Goal: Task Accomplishment & Management: Complete application form

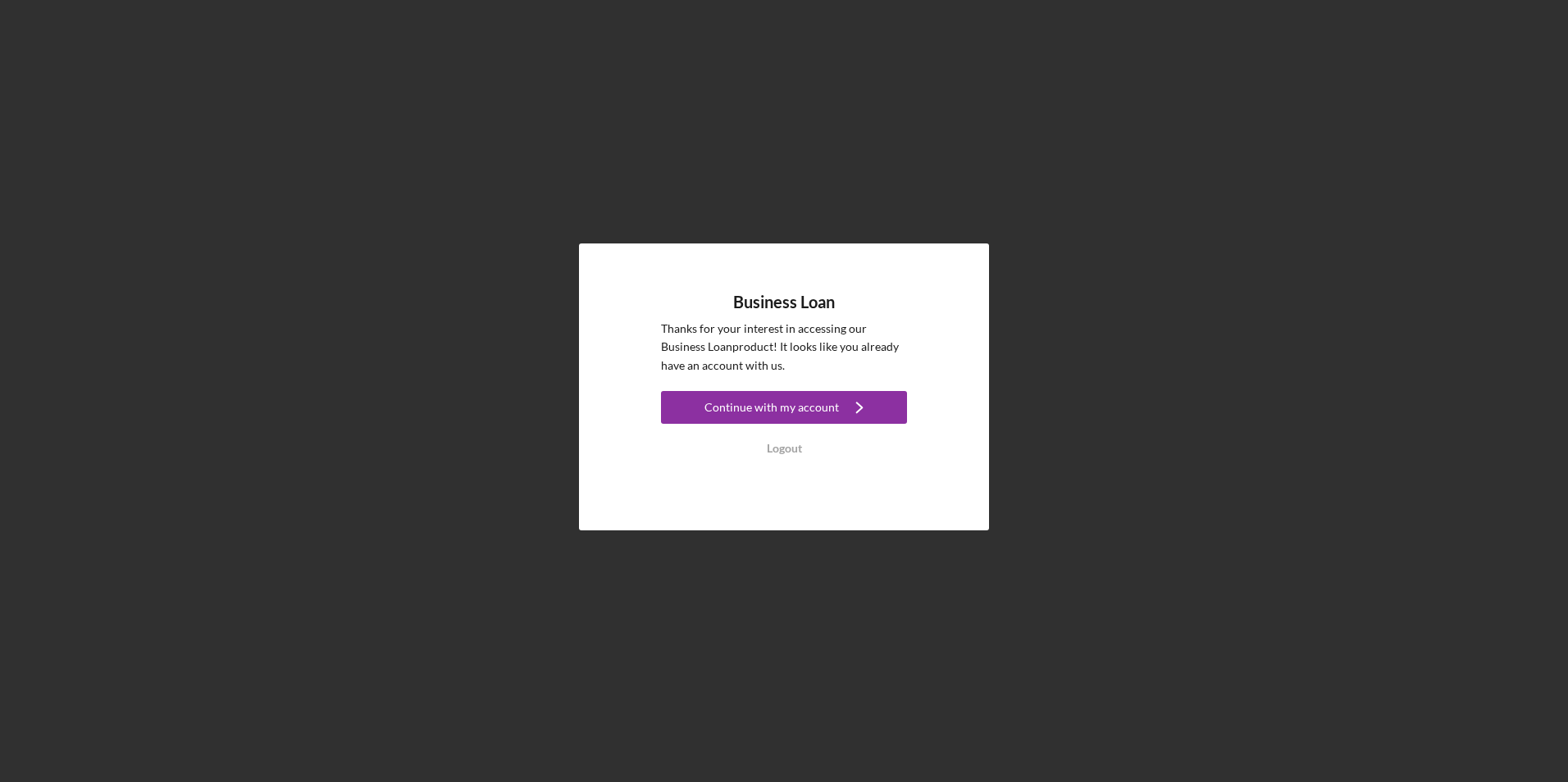
click at [805, 407] on div "Continue with my account" at bounding box center [771, 407] width 135 height 33
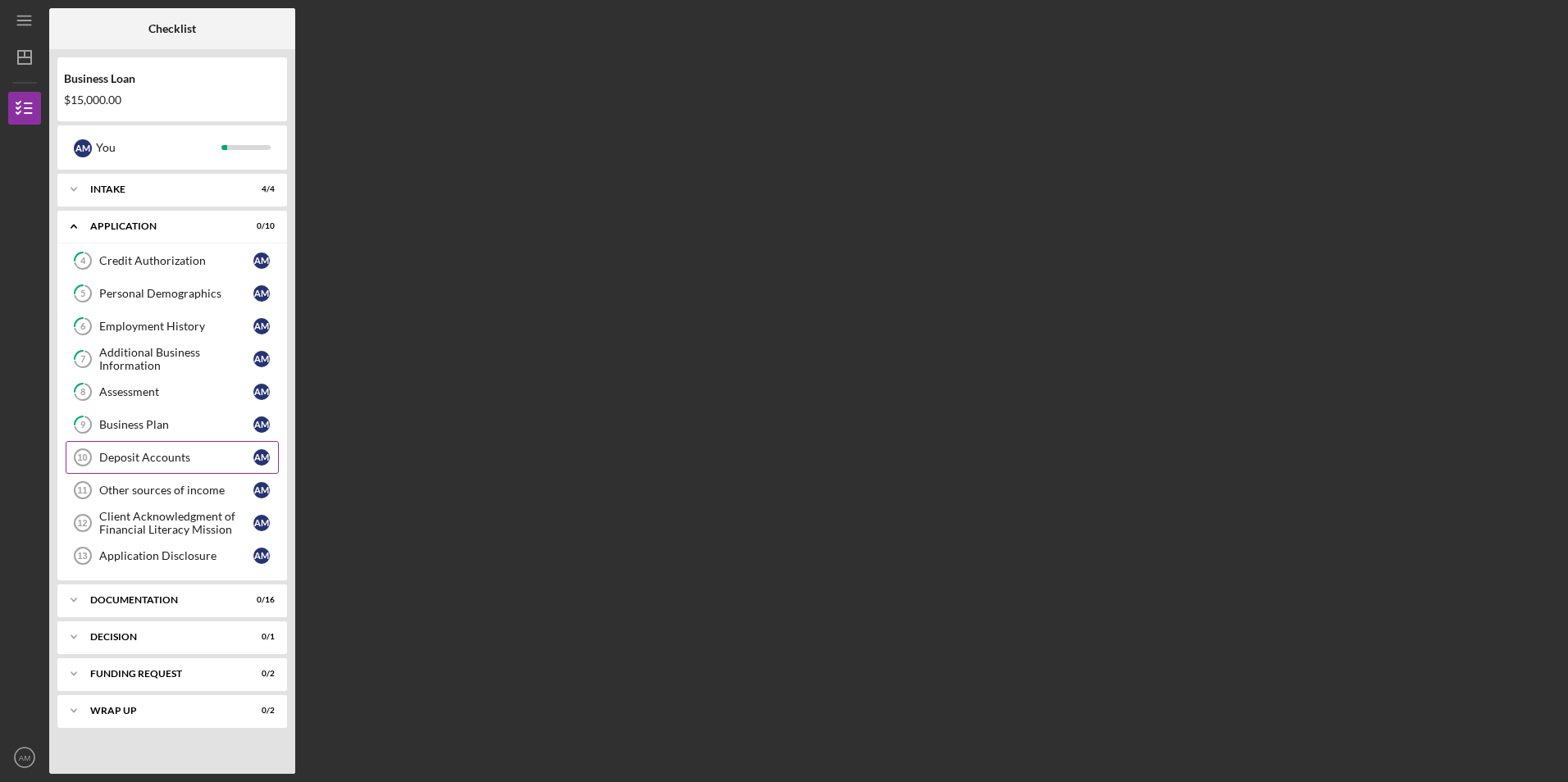
click at [222, 447] on link "Deposit Accounts 10 Deposit Accounts A M" at bounding box center [173, 458] width 213 height 33
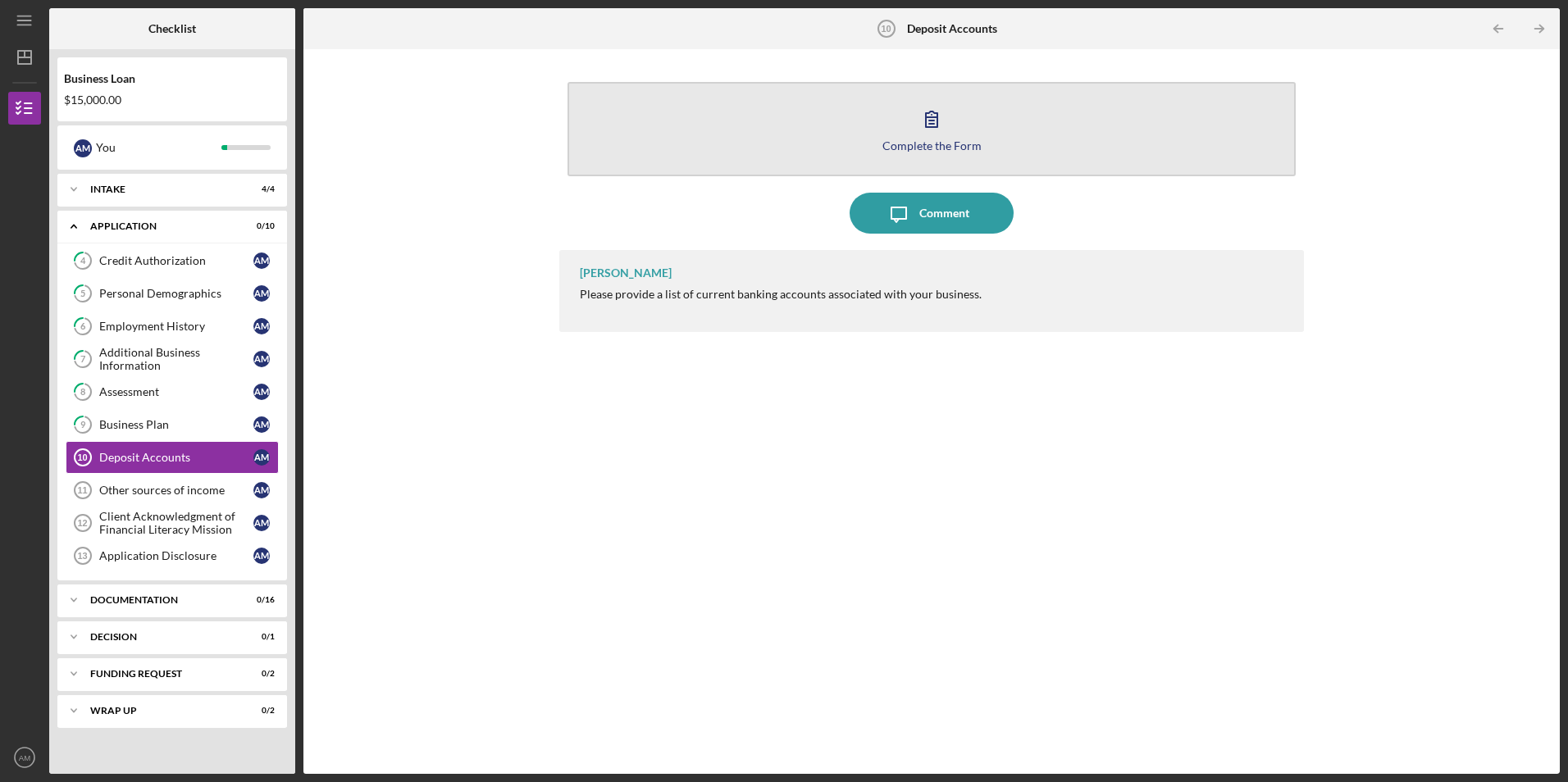
click at [875, 133] on button "Complete the Form Form" at bounding box center [931, 129] width 728 height 94
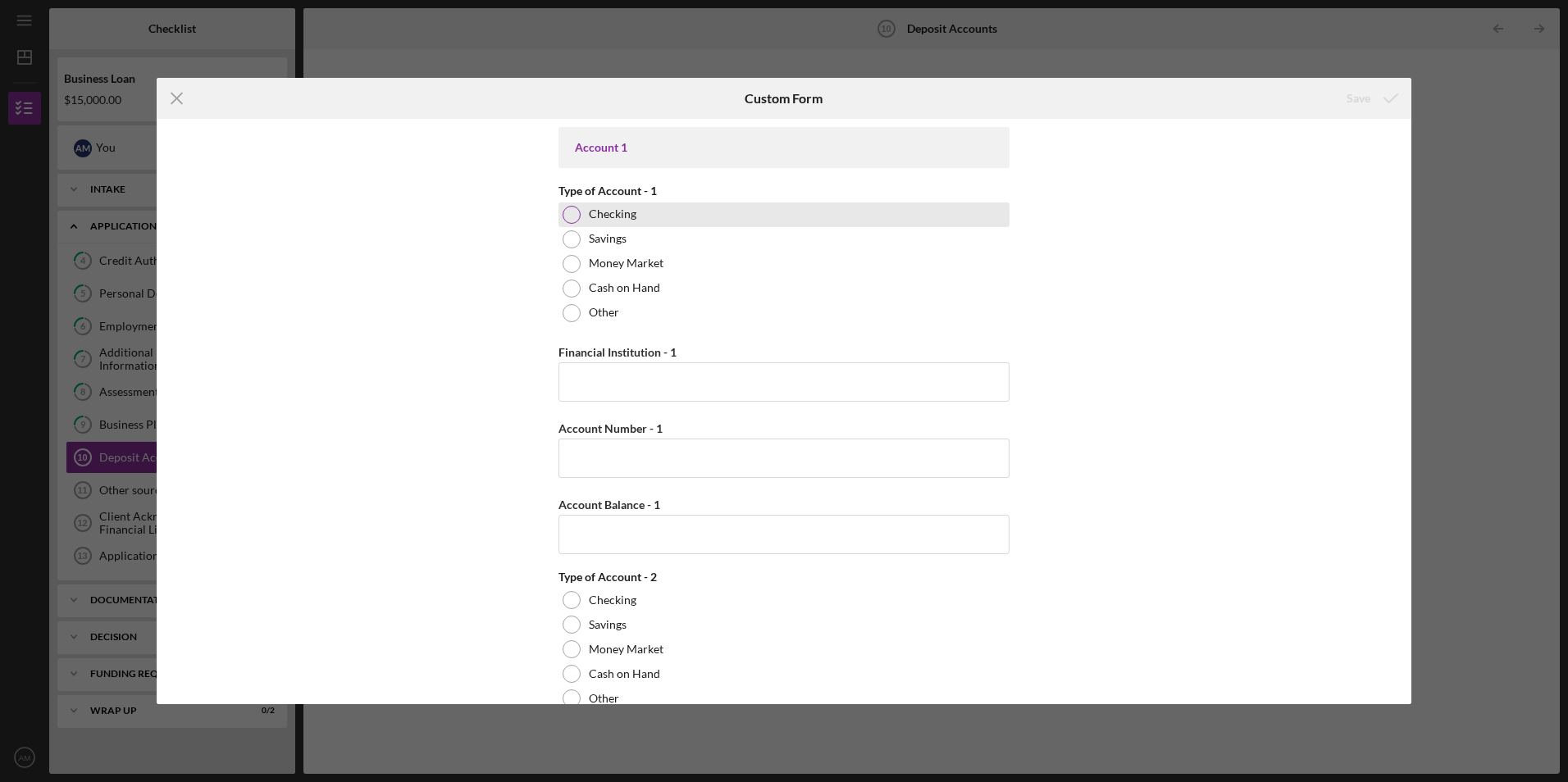
click at [628, 217] on label "Checking" at bounding box center [612, 214] width 48 height 14
click at [681, 398] on input "Financial Institution - 1" at bounding box center [783, 381] width 451 height 40
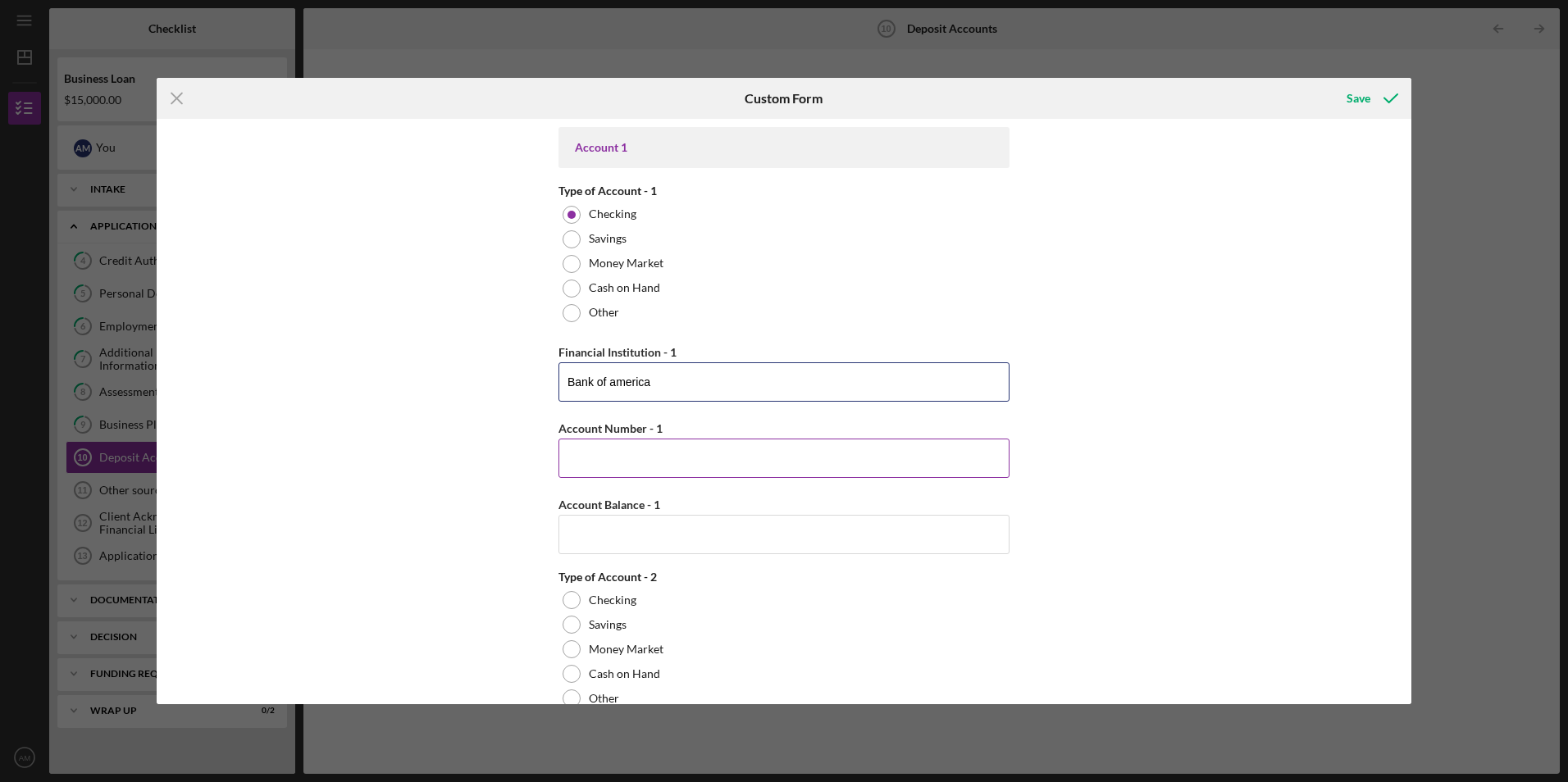
type input "Bank of america"
click at [758, 458] on input "Account Number - 1" at bounding box center [783, 458] width 451 height 40
drag, startPoint x: 655, startPoint y: 381, endPoint x: 489, endPoint y: 375, distance: 166.1
click at [489, 375] on div "Account 1 Type of Account - 1 Checking Savings Money Market Cash on Hand Other …" at bounding box center [783, 411] width 1255 height 584
type input "Bank Of America"
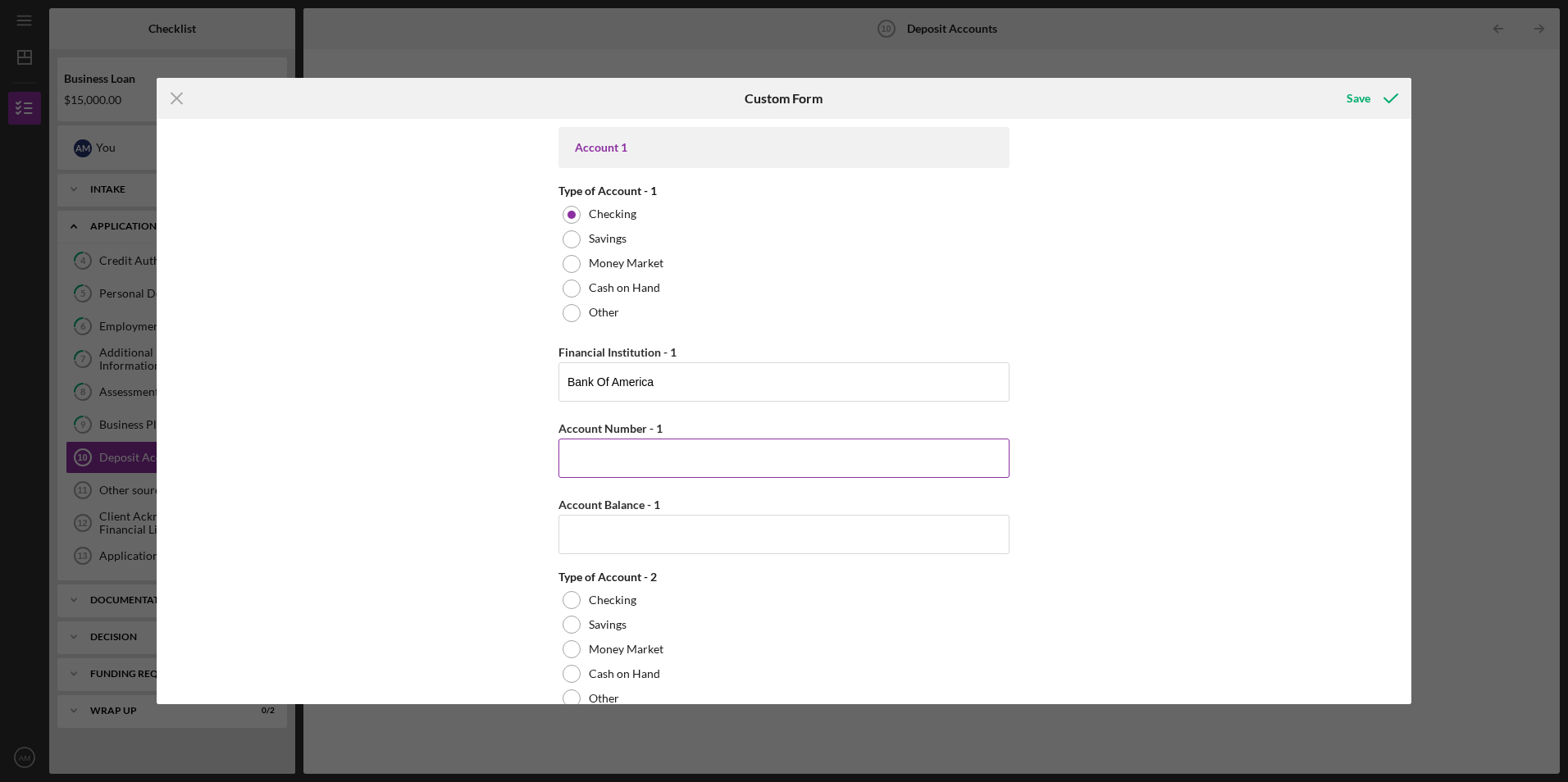
click at [767, 473] on input "Account Number - 1" at bounding box center [783, 458] width 451 height 40
click at [755, 463] on input "Account Number - 1" at bounding box center [783, 458] width 451 height 40
type input "052001633"
click at [699, 512] on div "Account Balance - 1" at bounding box center [783, 505] width 451 height 20
click at [694, 536] on input "Account Balance - 1" at bounding box center [783, 535] width 451 height 40
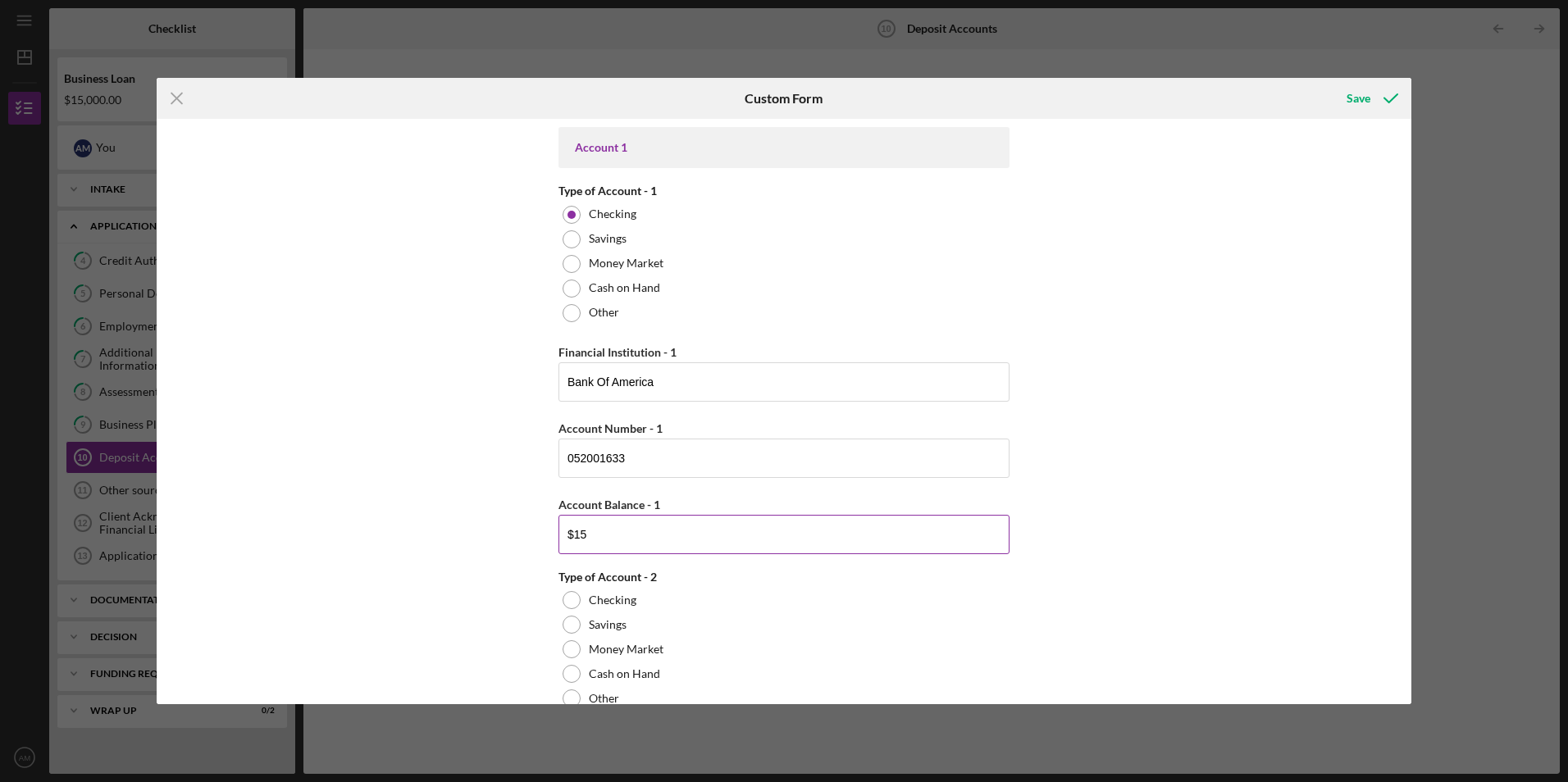
type input "$1"
type input "$2"
type input "$1,835"
click at [1391, 90] on icon "submit" at bounding box center [1390, 98] width 41 height 41
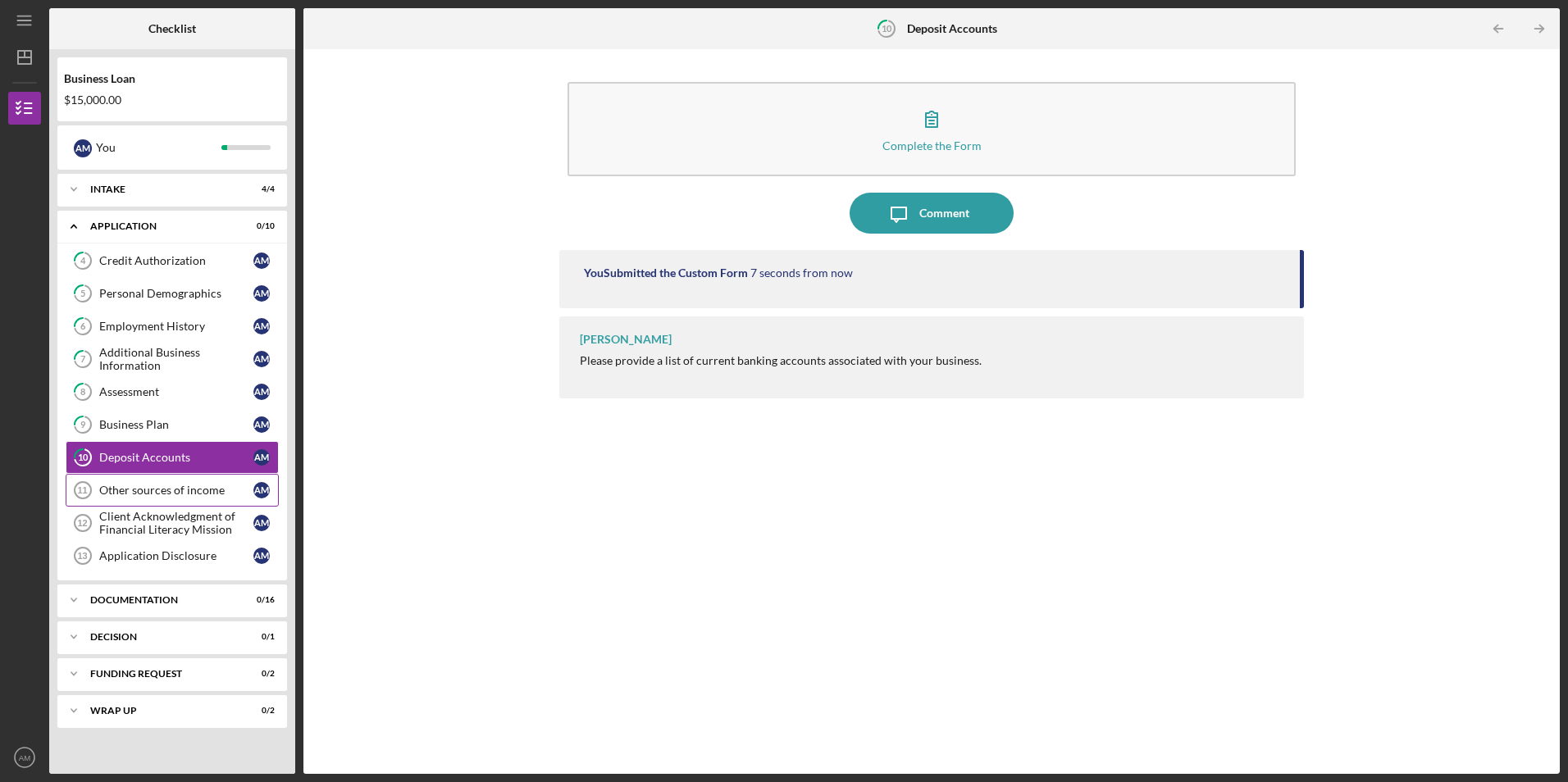
click at [204, 504] on link "Other sources of income 11 Other sources of income A M" at bounding box center [173, 490] width 213 height 33
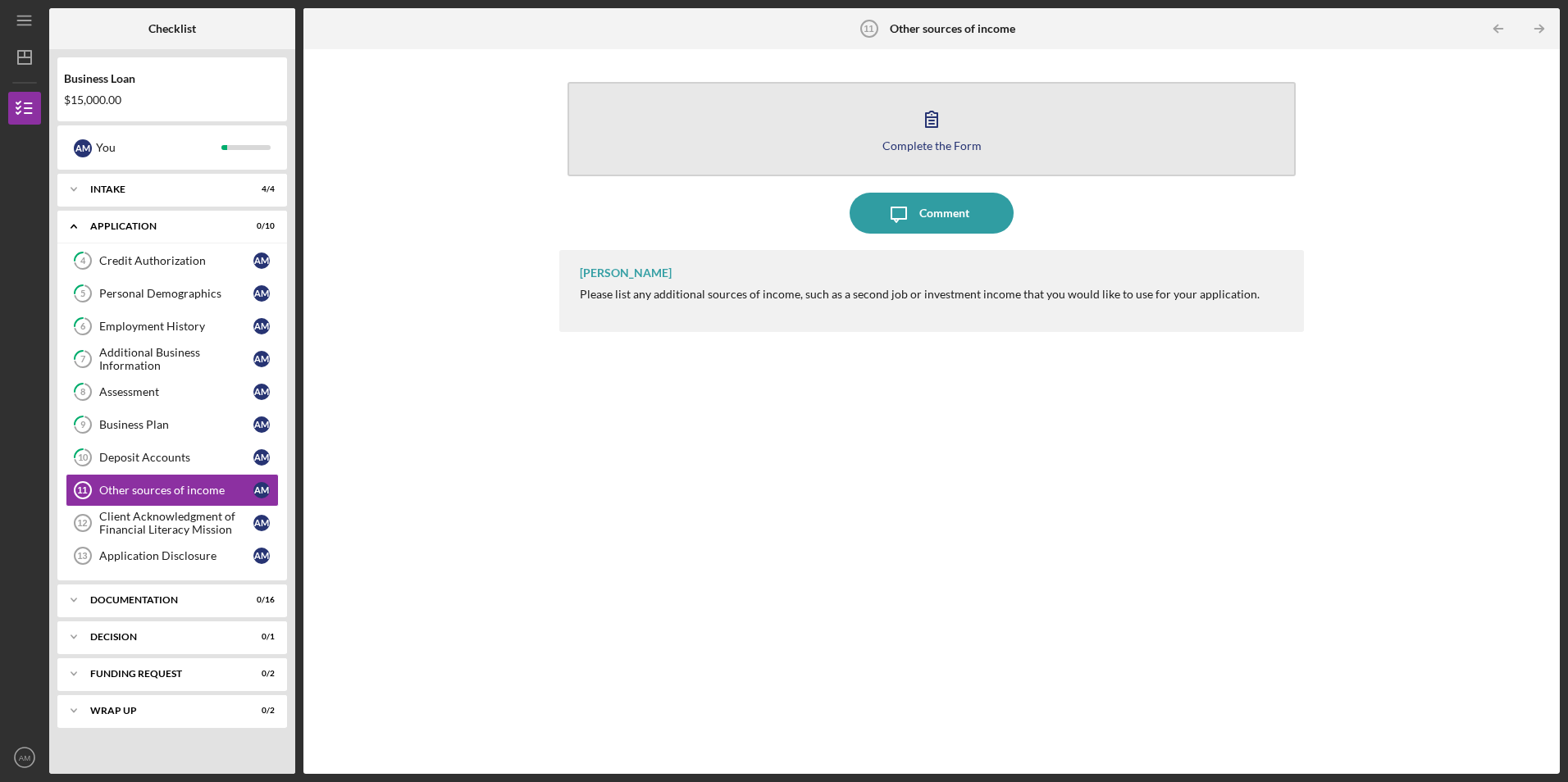
click at [776, 147] on button "Complete the Form Form" at bounding box center [931, 129] width 728 height 94
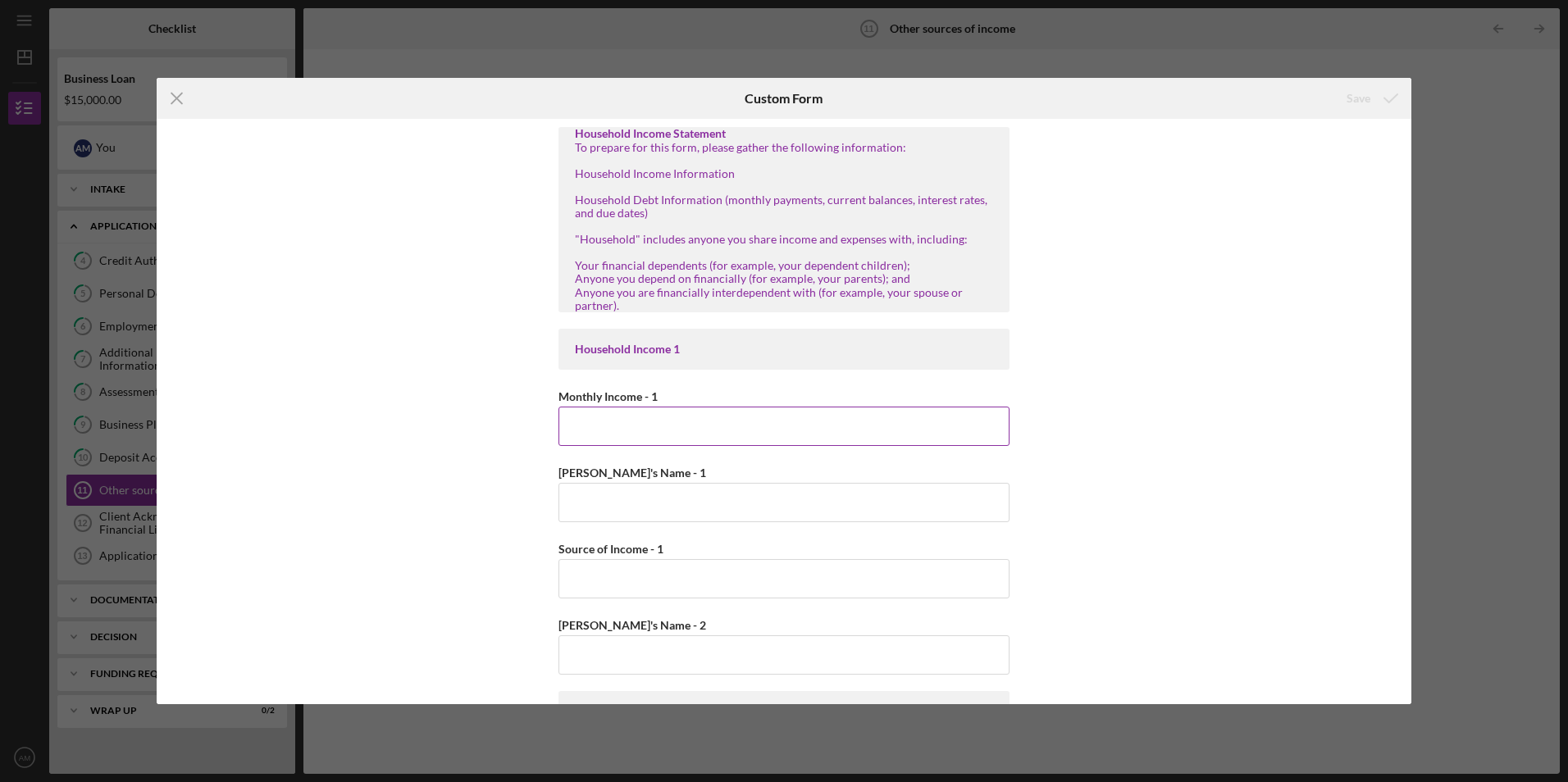
click at [729, 419] on input "Monthly Income - 1" at bounding box center [783, 426] width 451 height 40
type input "$3,200"
click at [784, 497] on input "[PERSON_NAME]'s Name - 1" at bounding box center [783, 503] width 451 height 40
type input "[PERSON_NAME] Merzakhil"
type input "W"
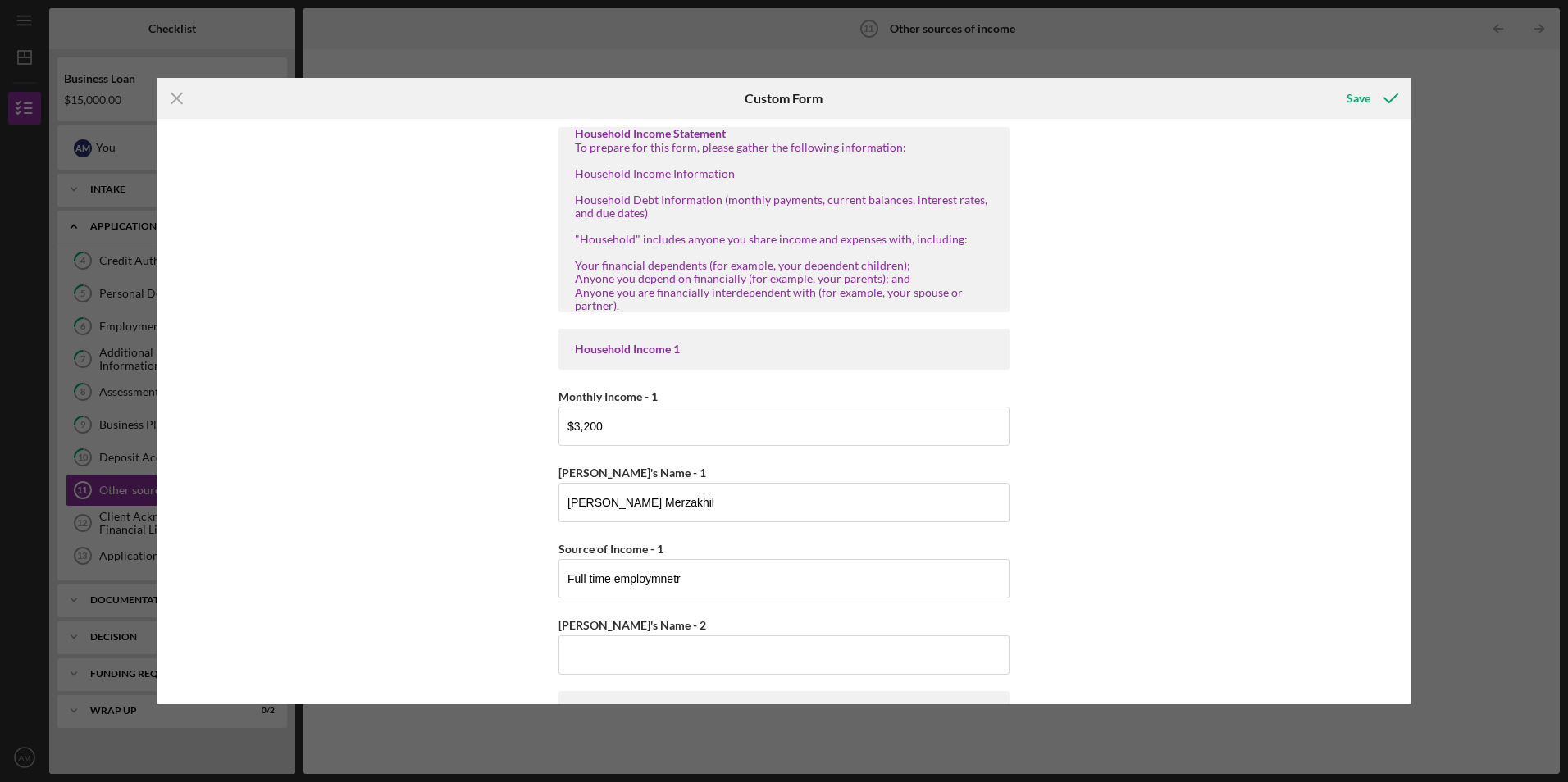
click at [911, 602] on div "Household Income Statement To prepare for this form, please gather the followin…" at bounding box center [783, 771] width 451 height 1288
click at [918, 587] on input "Full time employmnetr" at bounding box center [783, 578] width 451 height 40
type input "[DEMOGRAPHIC_DATA] employment"
type input "[PERSON_NAME]"
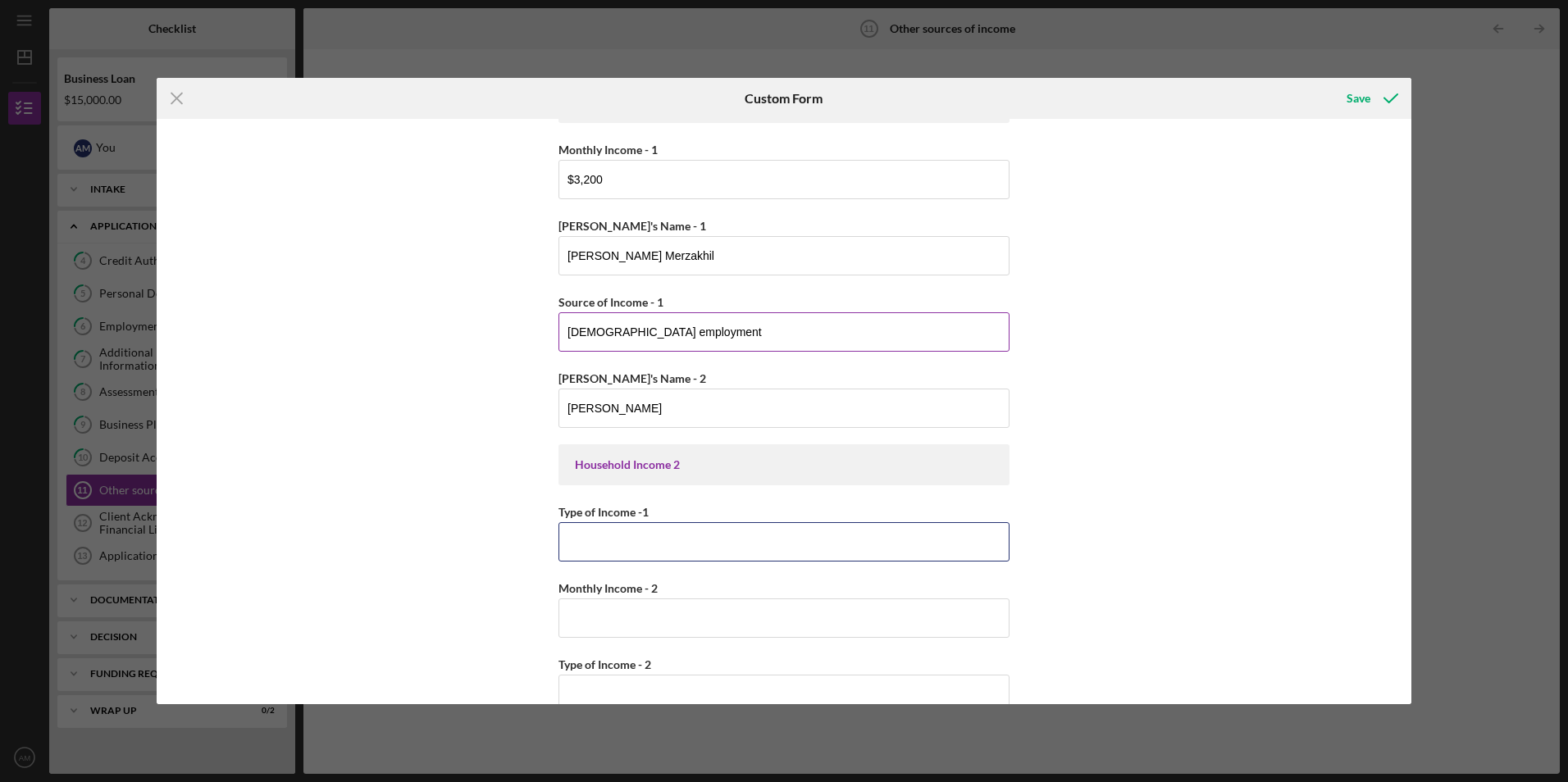
scroll to position [131, 0]
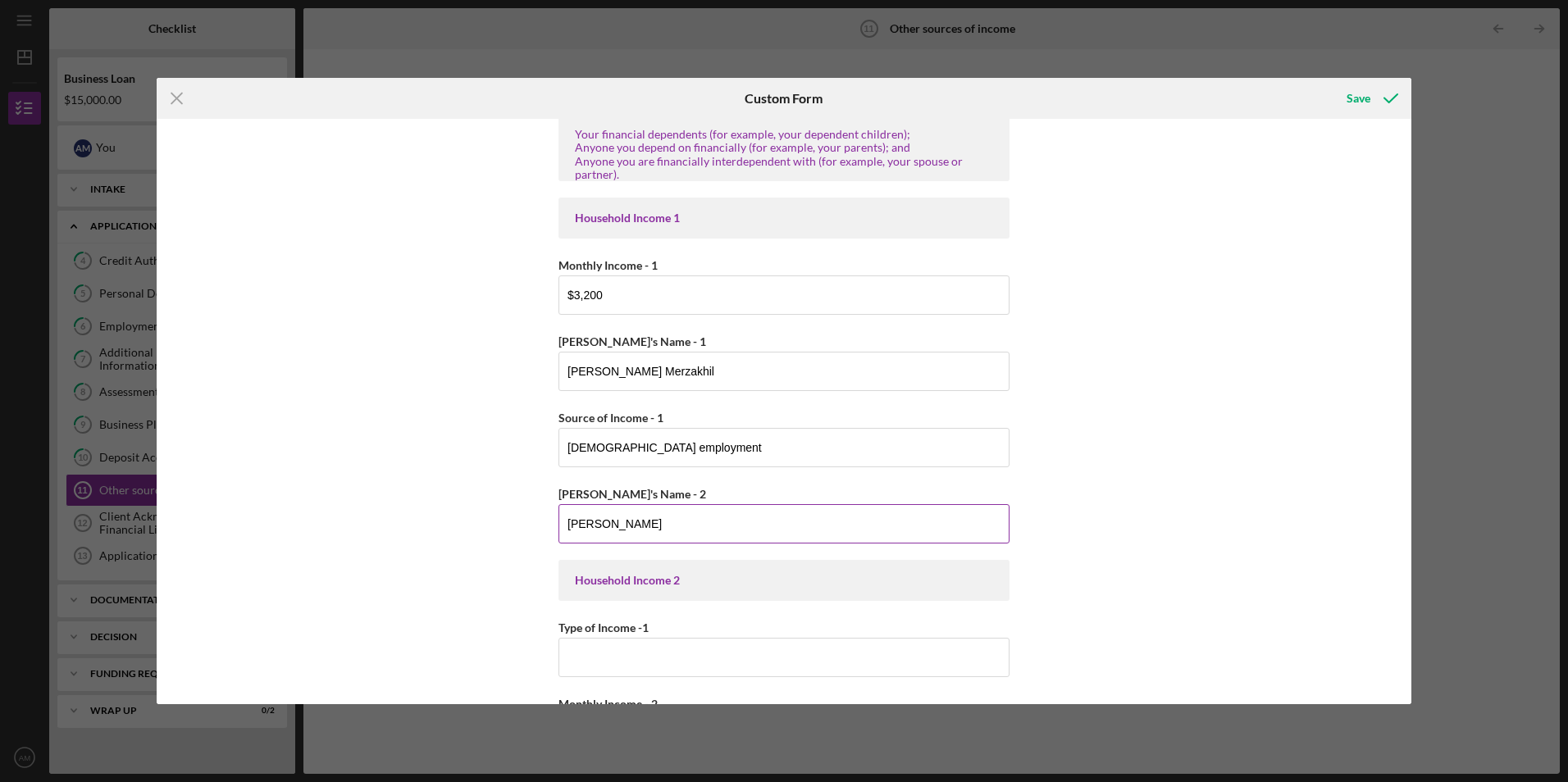
click at [772, 530] on input "[PERSON_NAME]" at bounding box center [783, 524] width 451 height 40
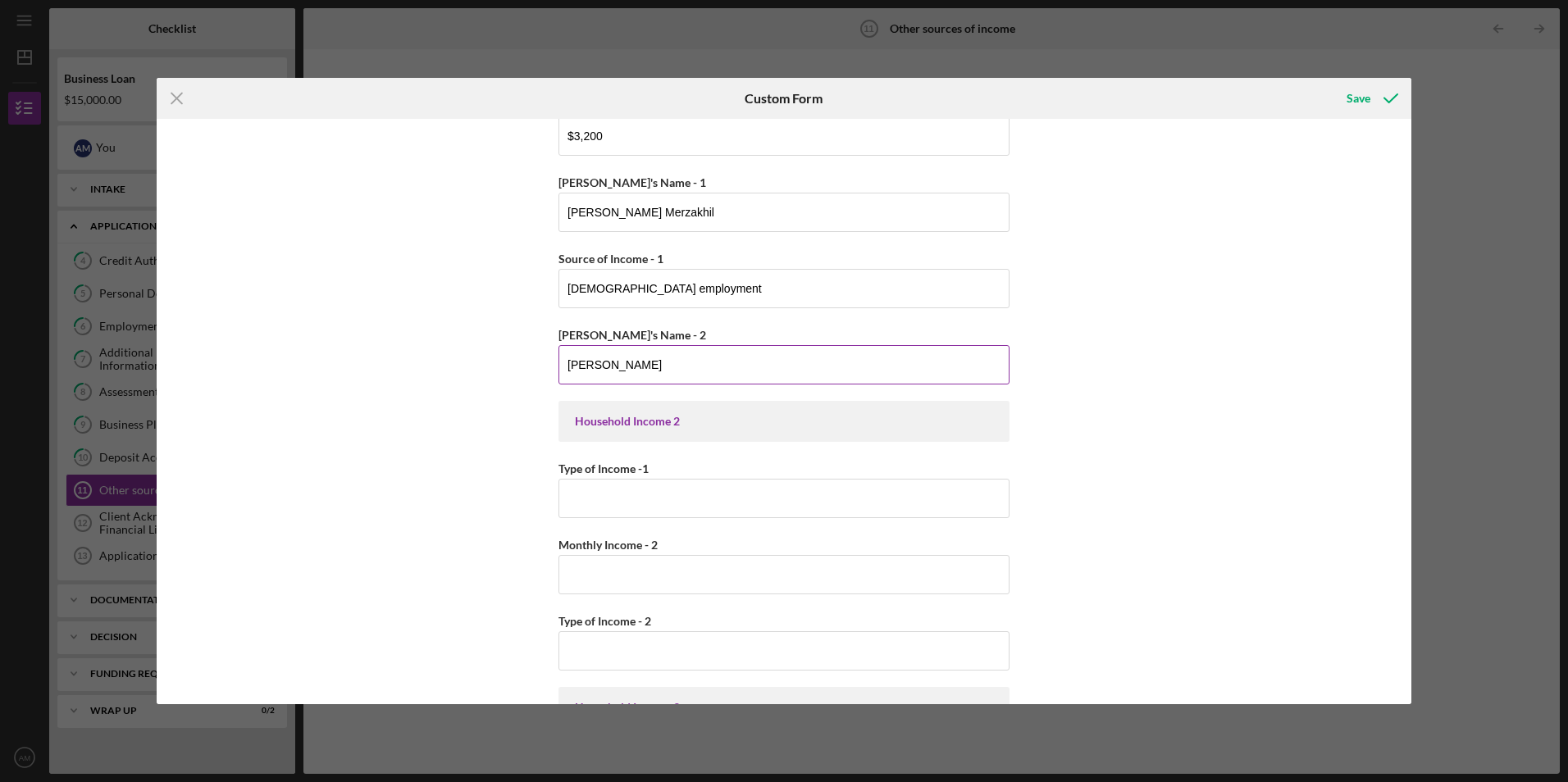
scroll to position [295, 0]
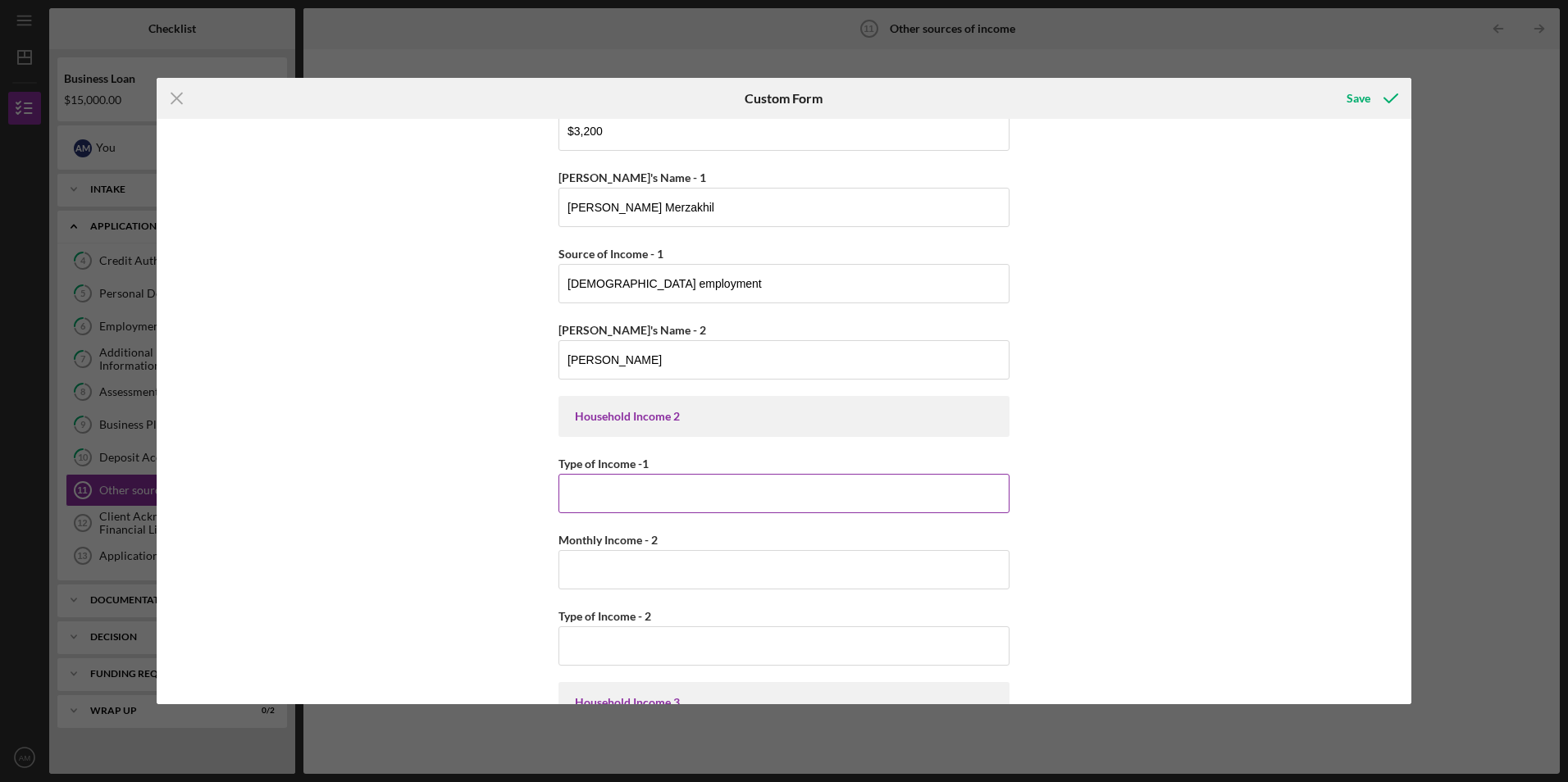
click at [764, 483] on input "Type of Income -1" at bounding box center [783, 493] width 451 height 40
type input "إ"
click at [702, 493] on input "Type of Income -1" at bounding box center [783, 493] width 451 height 40
type input "إ"
type input "f"
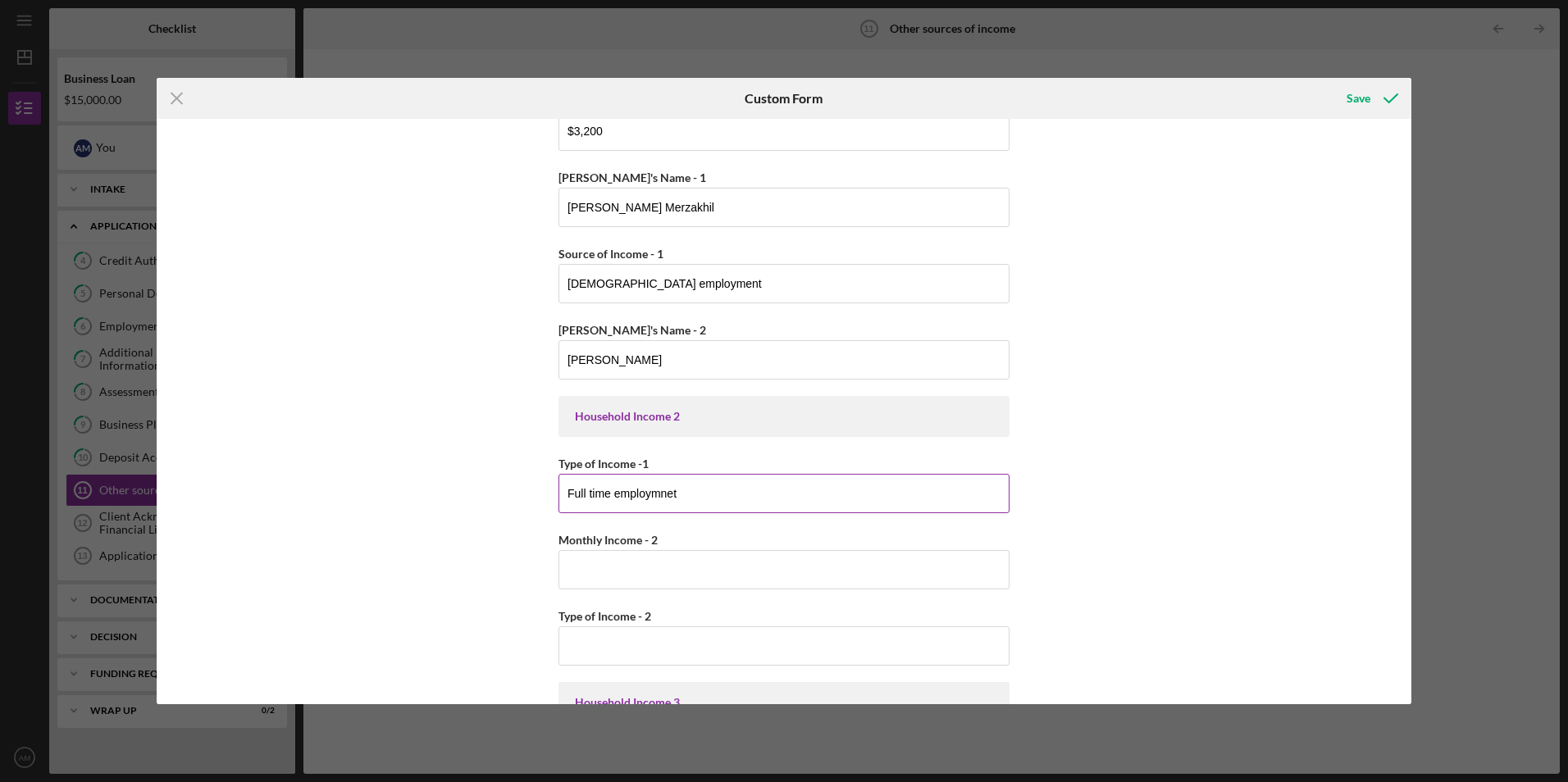
click at [715, 497] on input "Full time employmnet" at bounding box center [783, 493] width 451 height 40
type input "[DEMOGRAPHIC_DATA] employment"
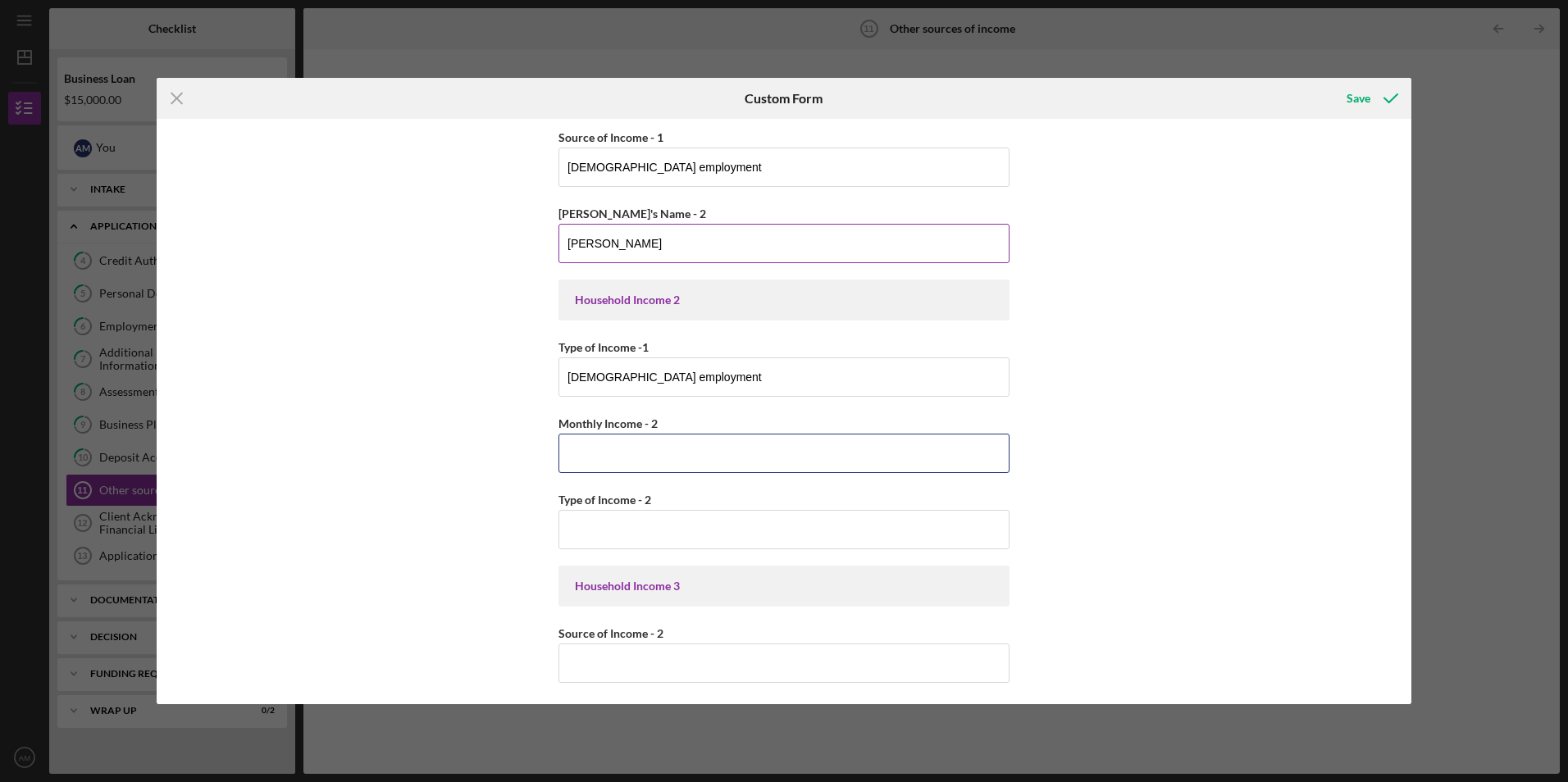
scroll to position [459, 0]
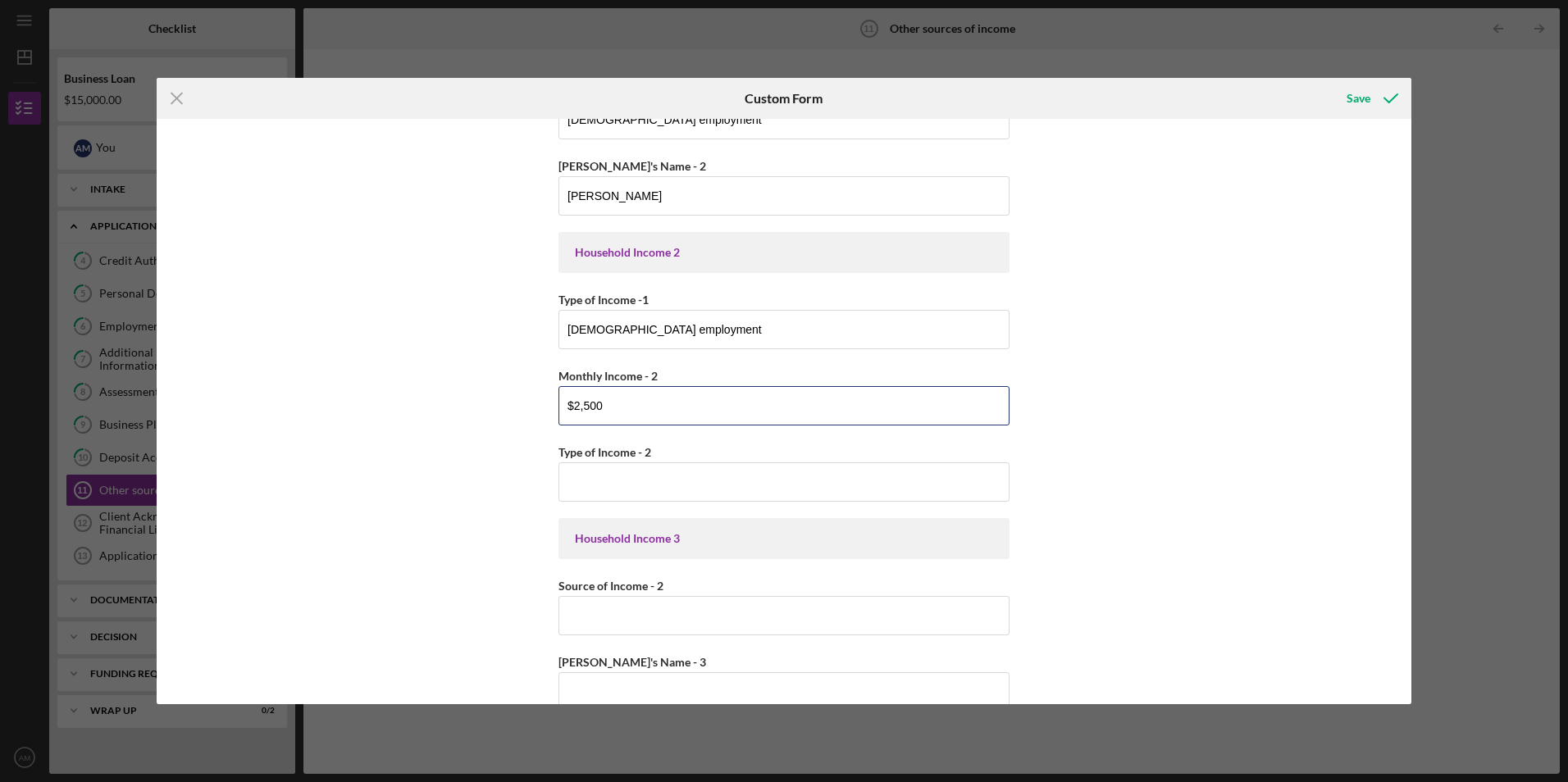
type input "$2,500"
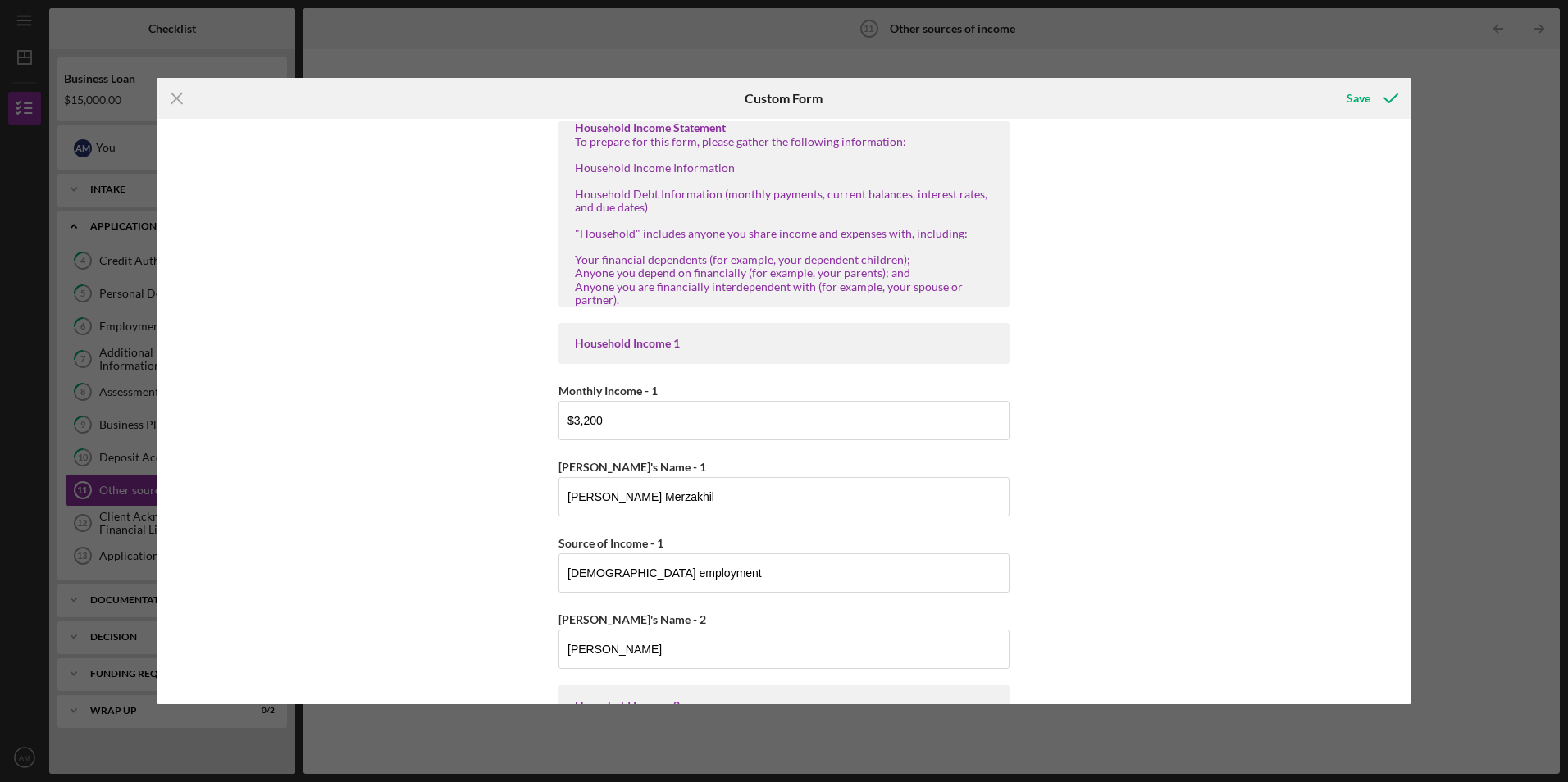
scroll to position [0, 0]
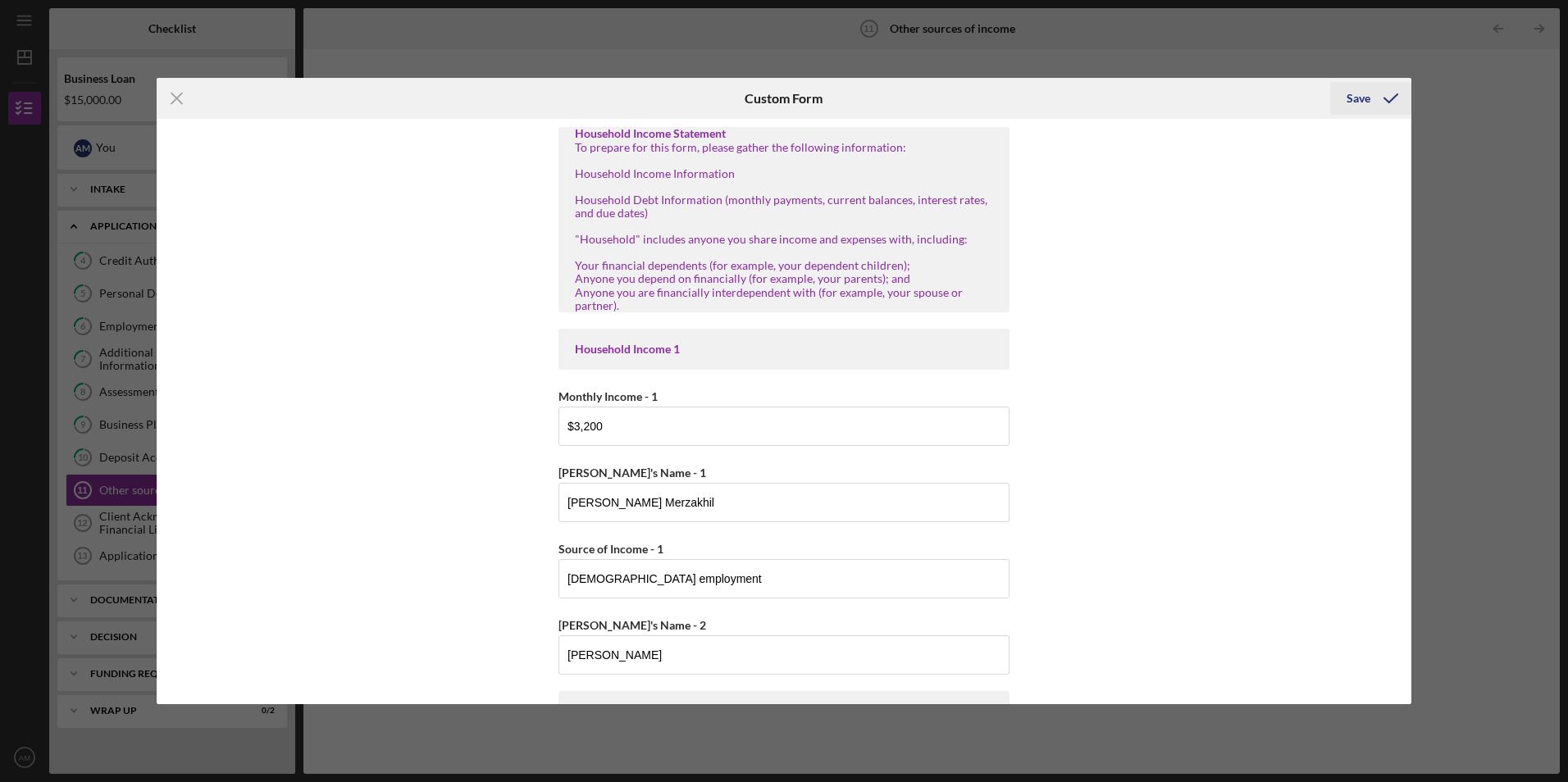
type input "Salary"
click at [1384, 88] on icon "submit" at bounding box center [1390, 98] width 41 height 41
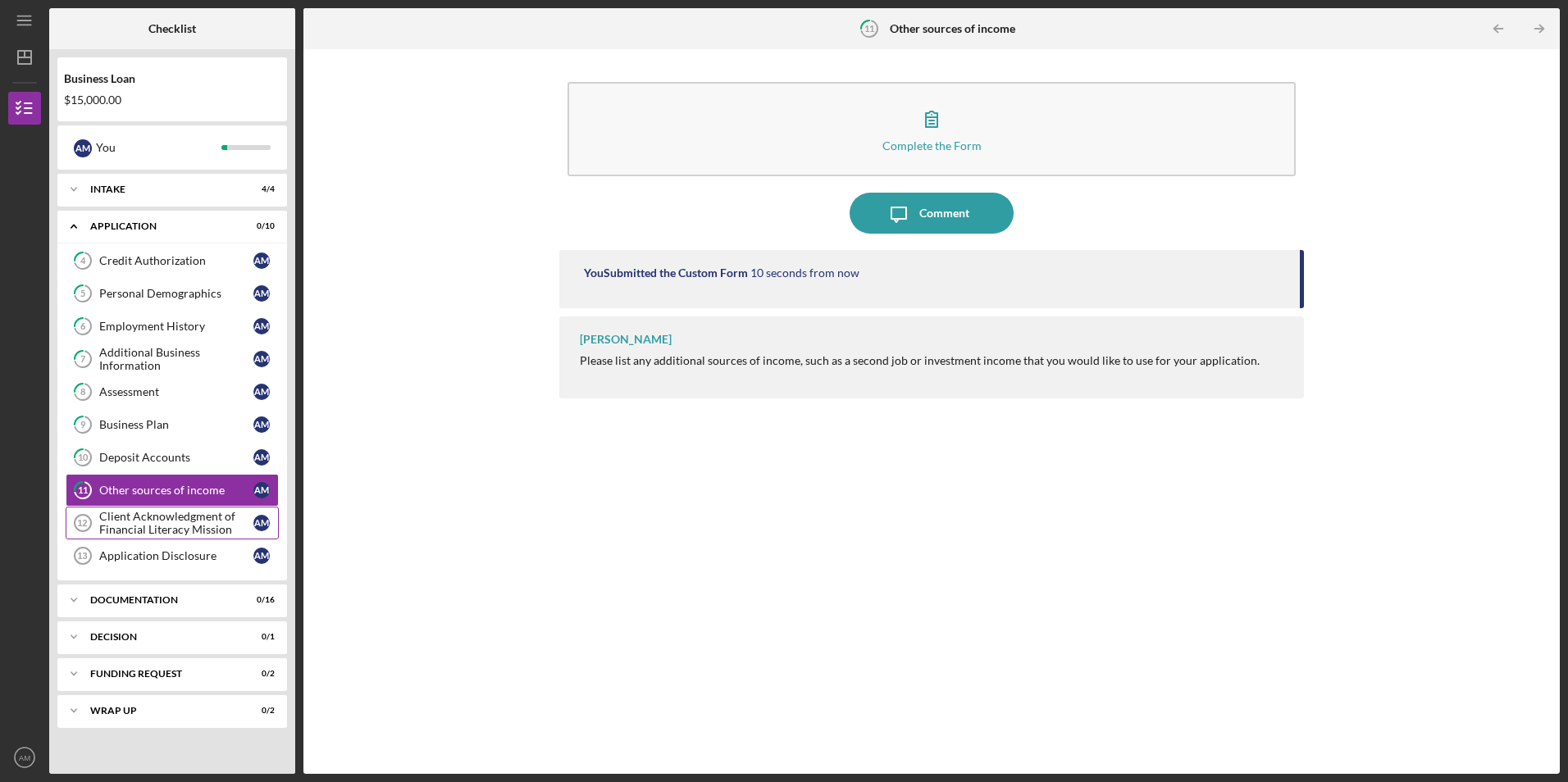
click at [216, 536] on div "Client Acknowledgment of Financial Literacy Mission" at bounding box center [176, 523] width 154 height 26
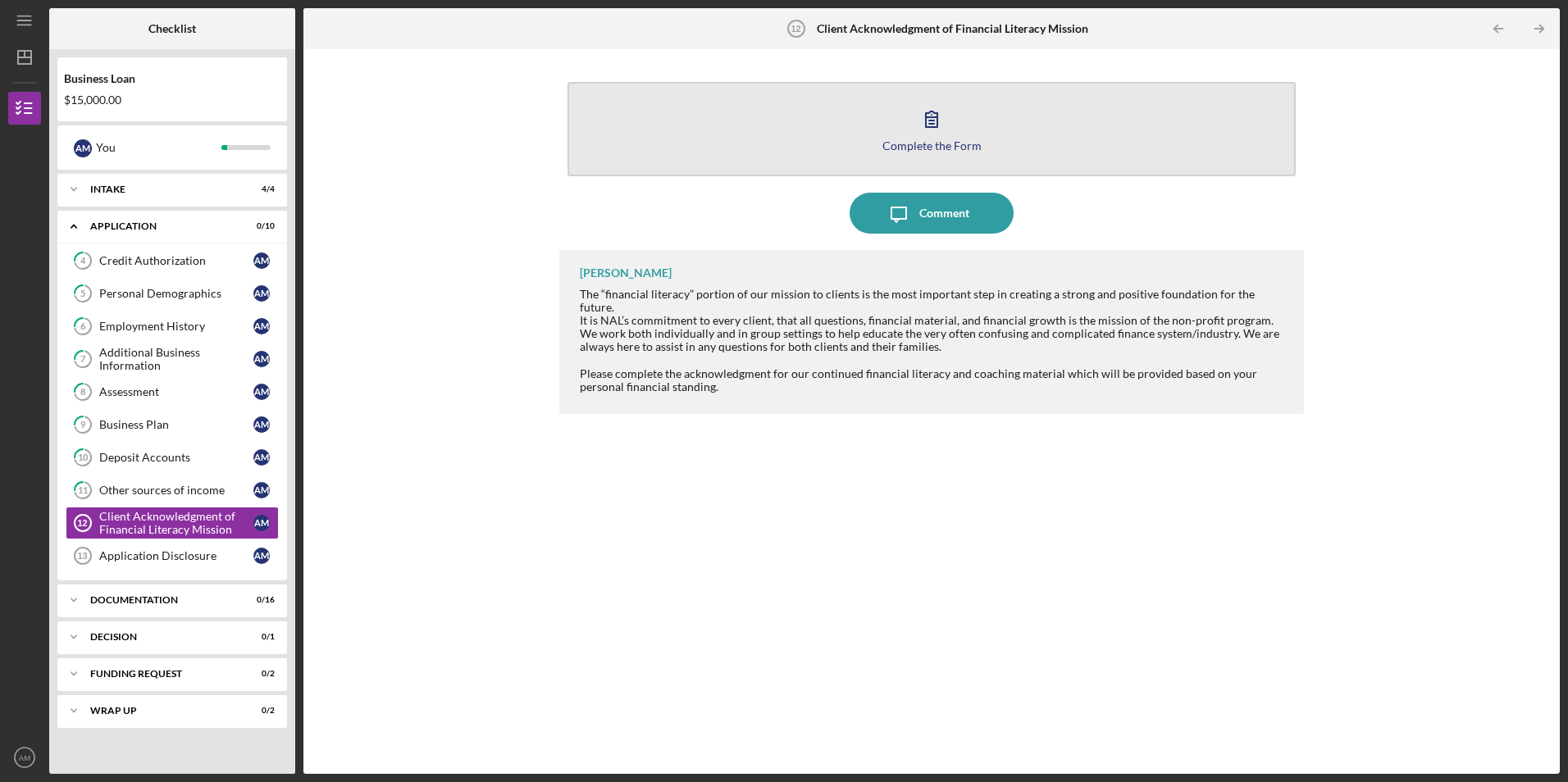
click at [1016, 162] on button "Complete the Form Form" at bounding box center [931, 129] width 728 height 94
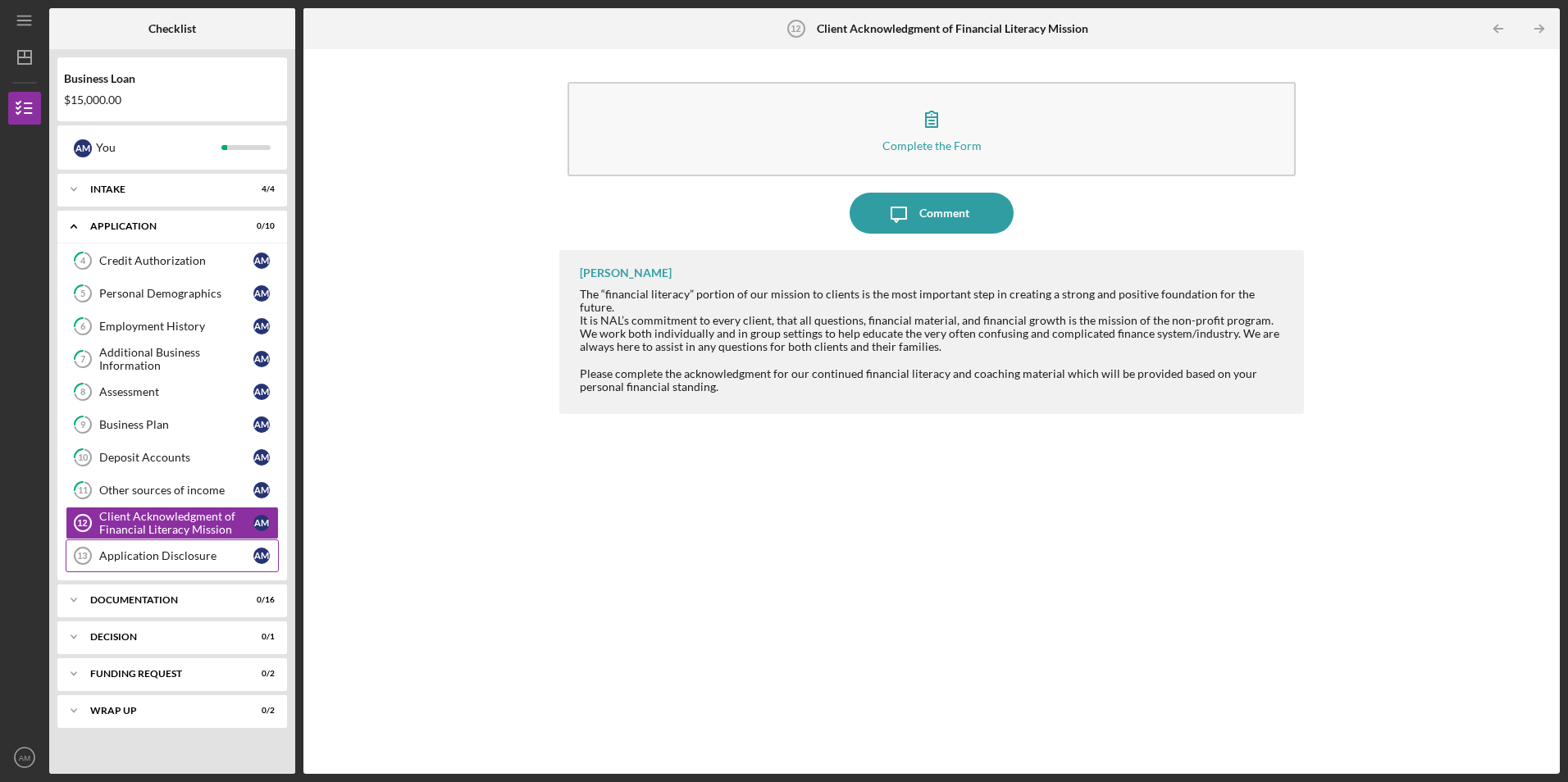
click at [199, 559] on div "Application Disclosure" at bounding box center [176, 556] width 154 height 14
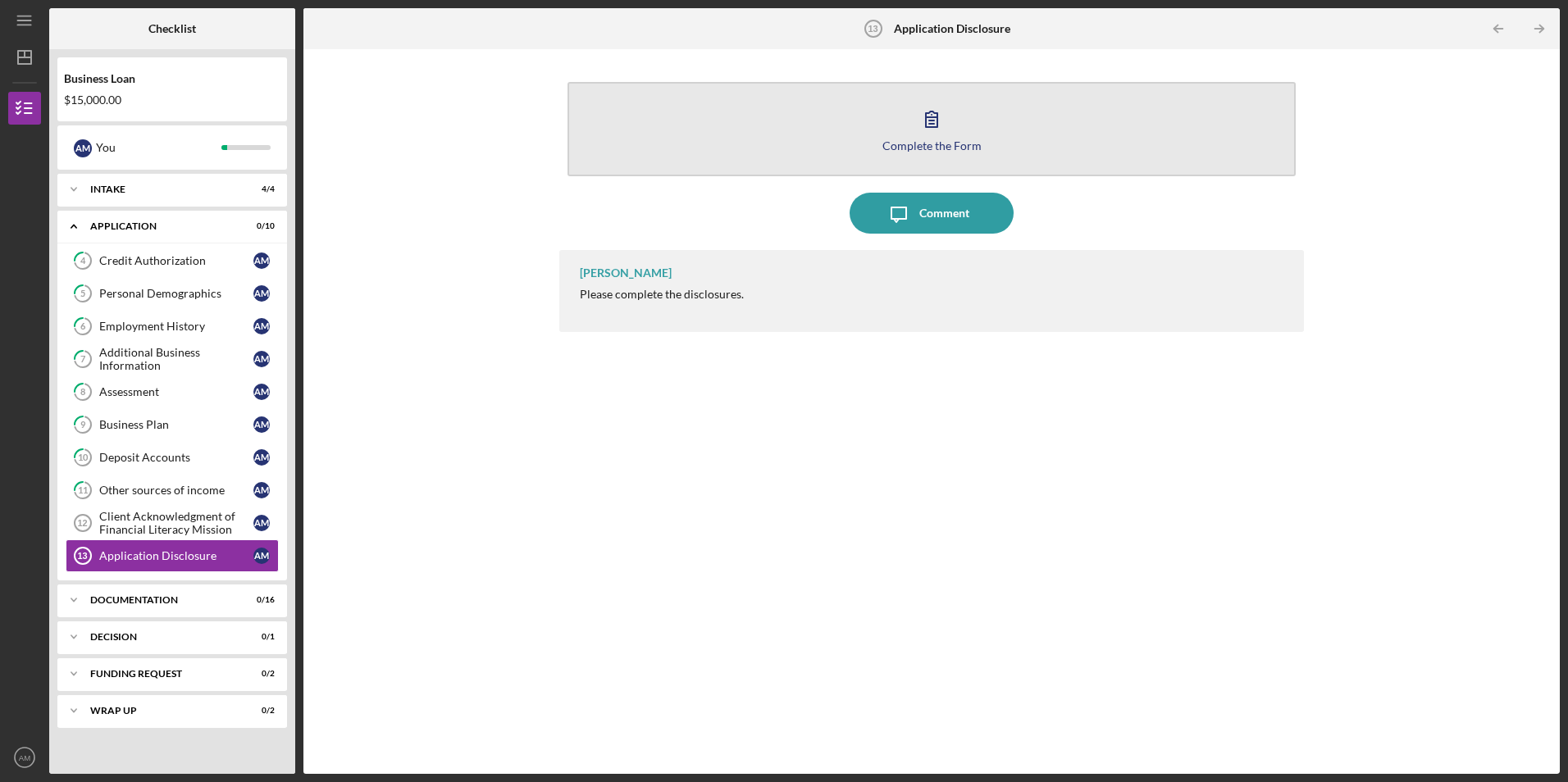
click at [936, 137] on icon "button" at bounding box center [931, 118] width 41 height 41
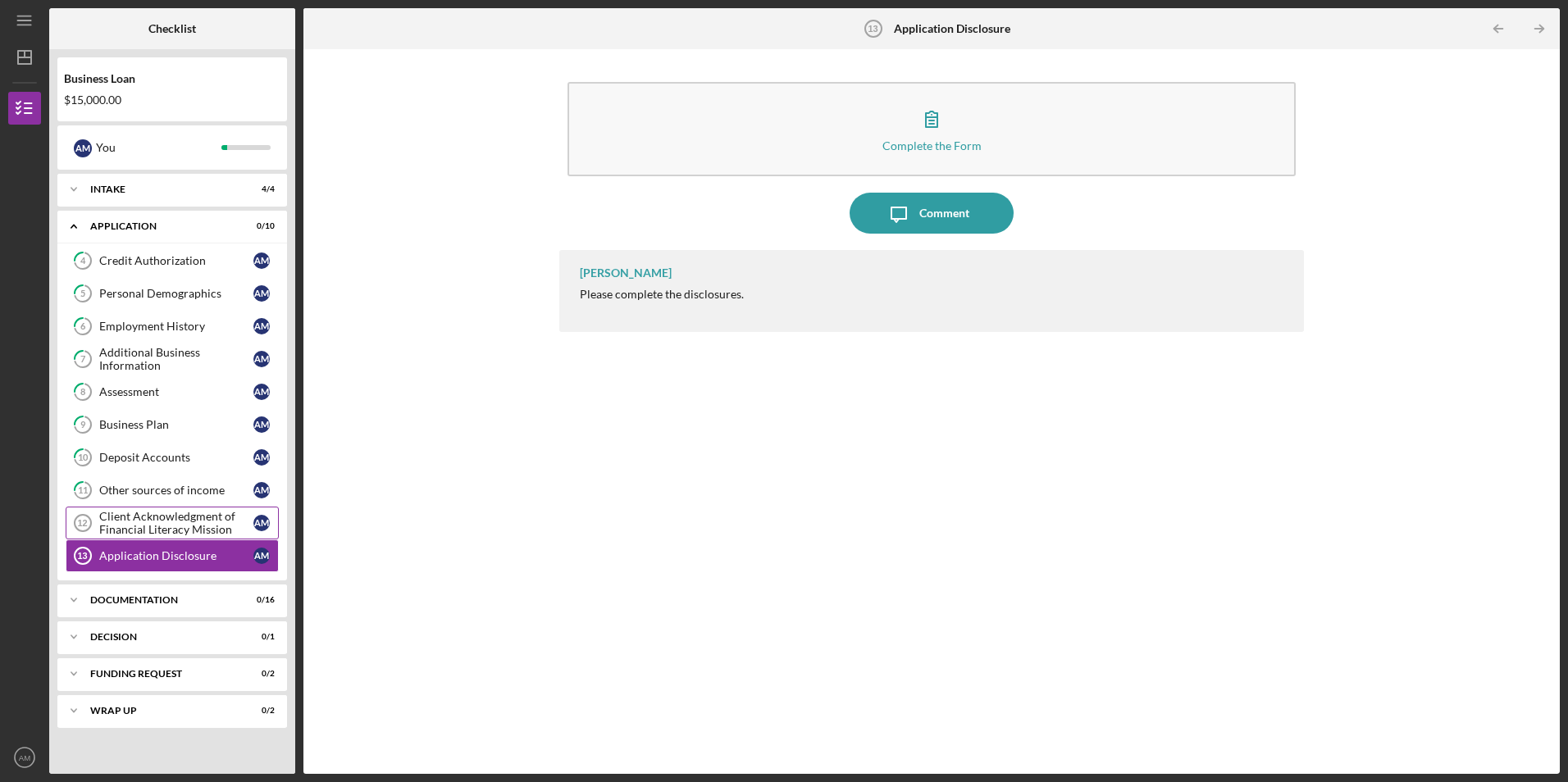
click at [192, 521] on div "Client Acknowledgment of Financial Literacy Mission" at bounding box center [176, 523] width 154 height 26
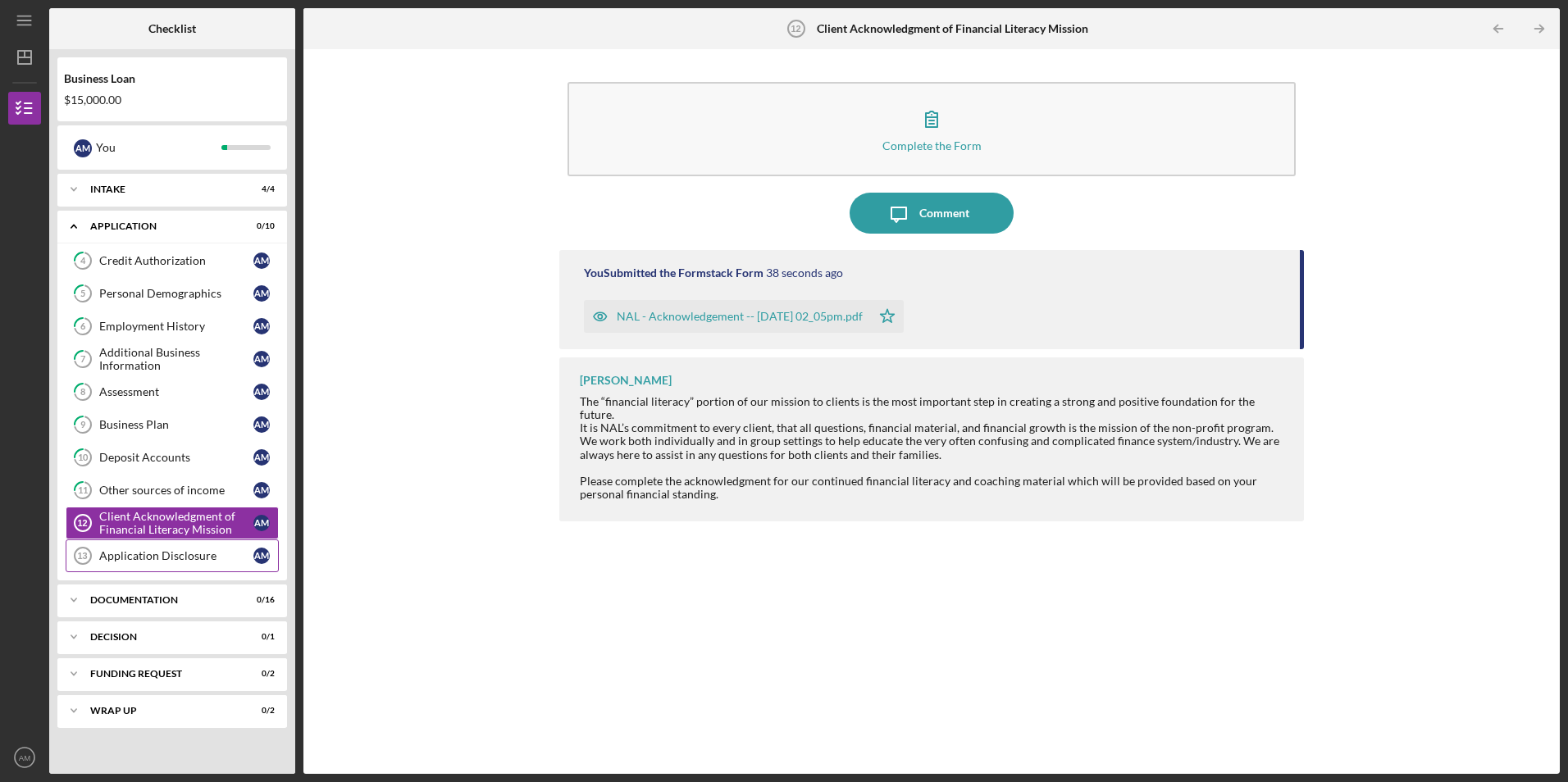
click at [119, 560] on div "Application Disclosure" at bounding box center [176, 556] width 154 height 14
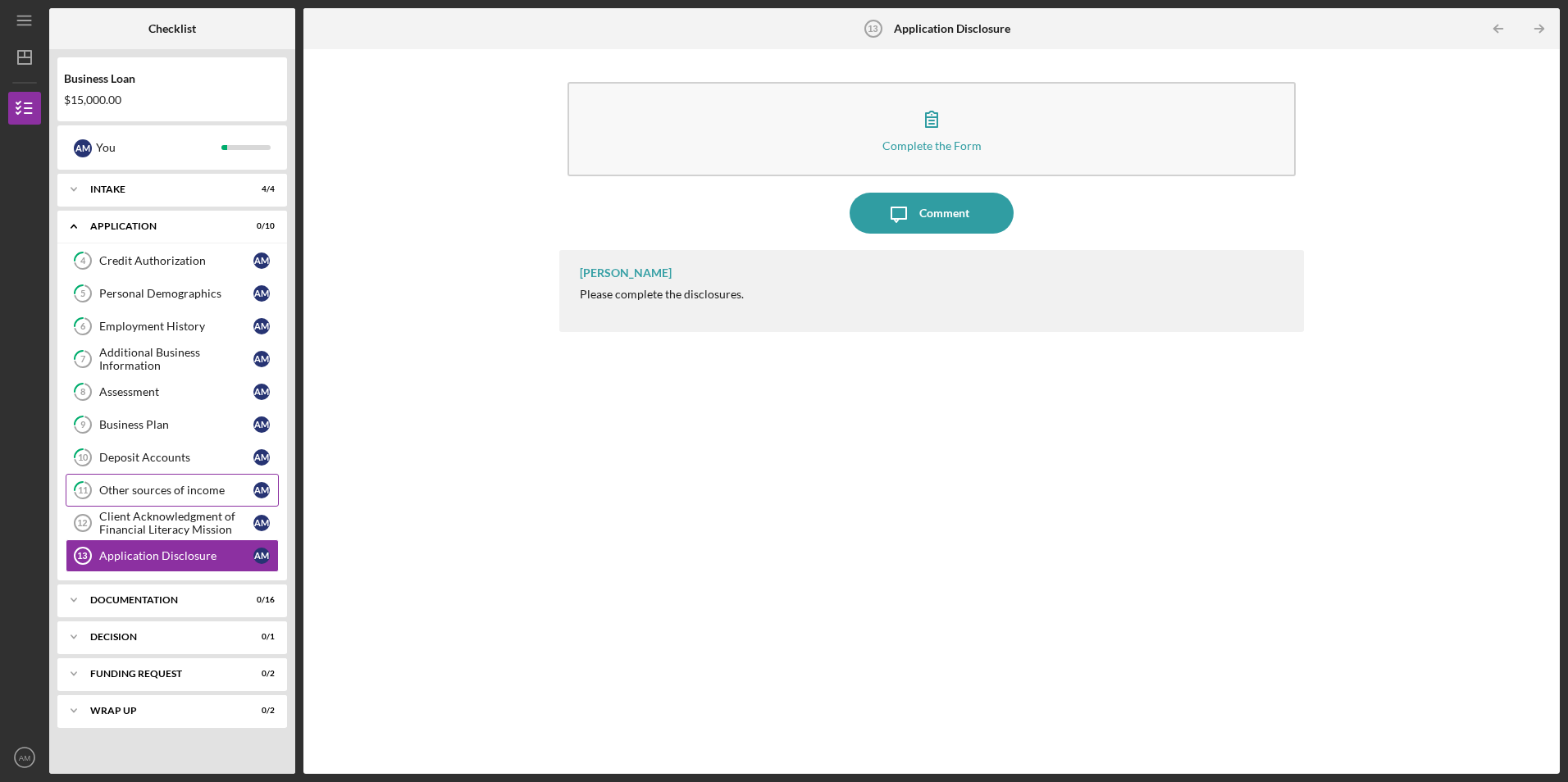
click at [130, 504] on link "11 Other sources of income A M" at bounding box center [173, 490] width 213 height 33
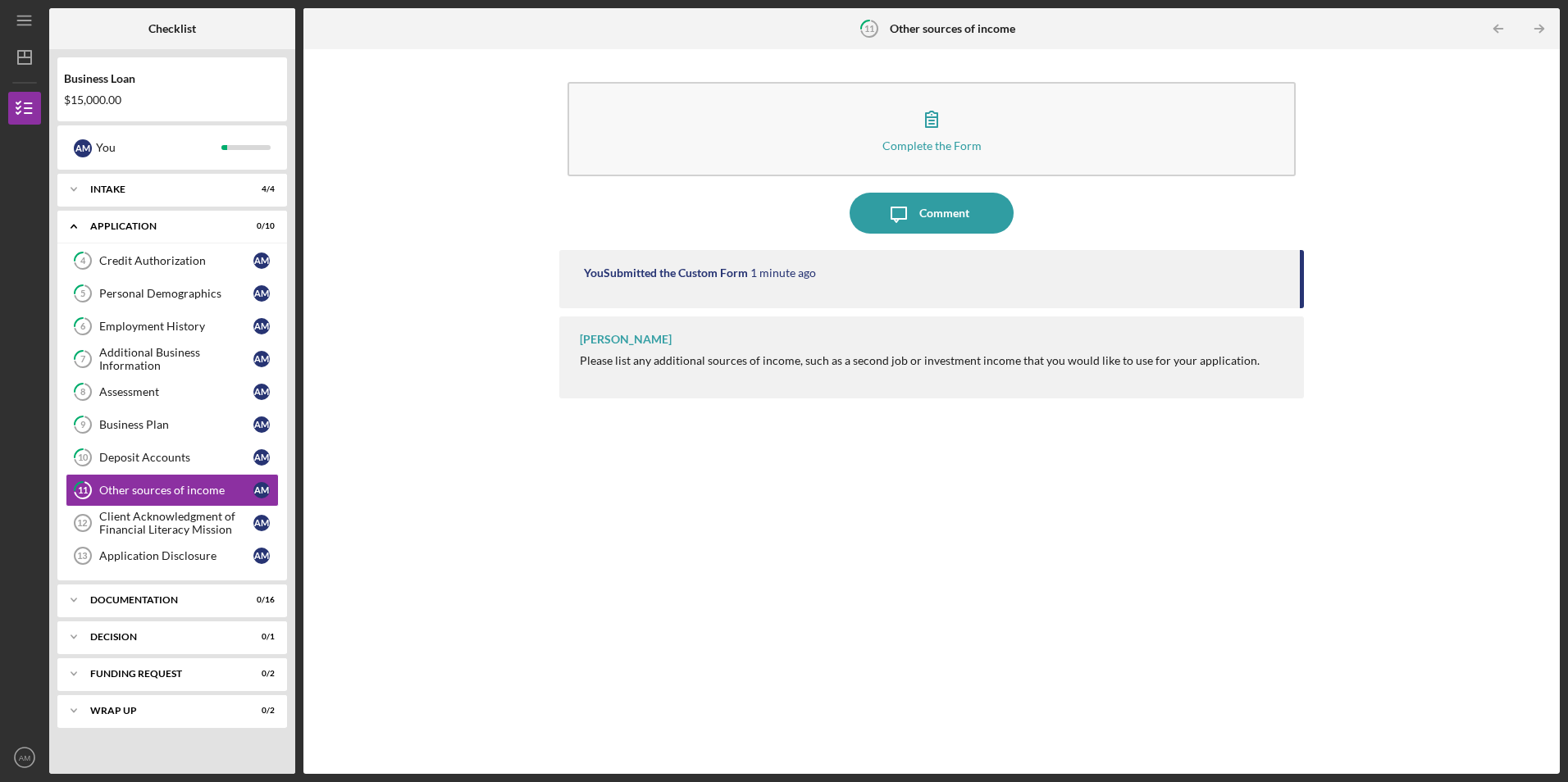
click at [665, 510] on div "You Submitted the Custom Form 1 minute ago [PERSON_NAME] Please list any additi…" at bounding box center [931, 500] width 743 height 500
click at [172, 570] on link "Application Disclosure 13 Application Disclosure A M" at bounding box center [173, 556] width 213 height 33
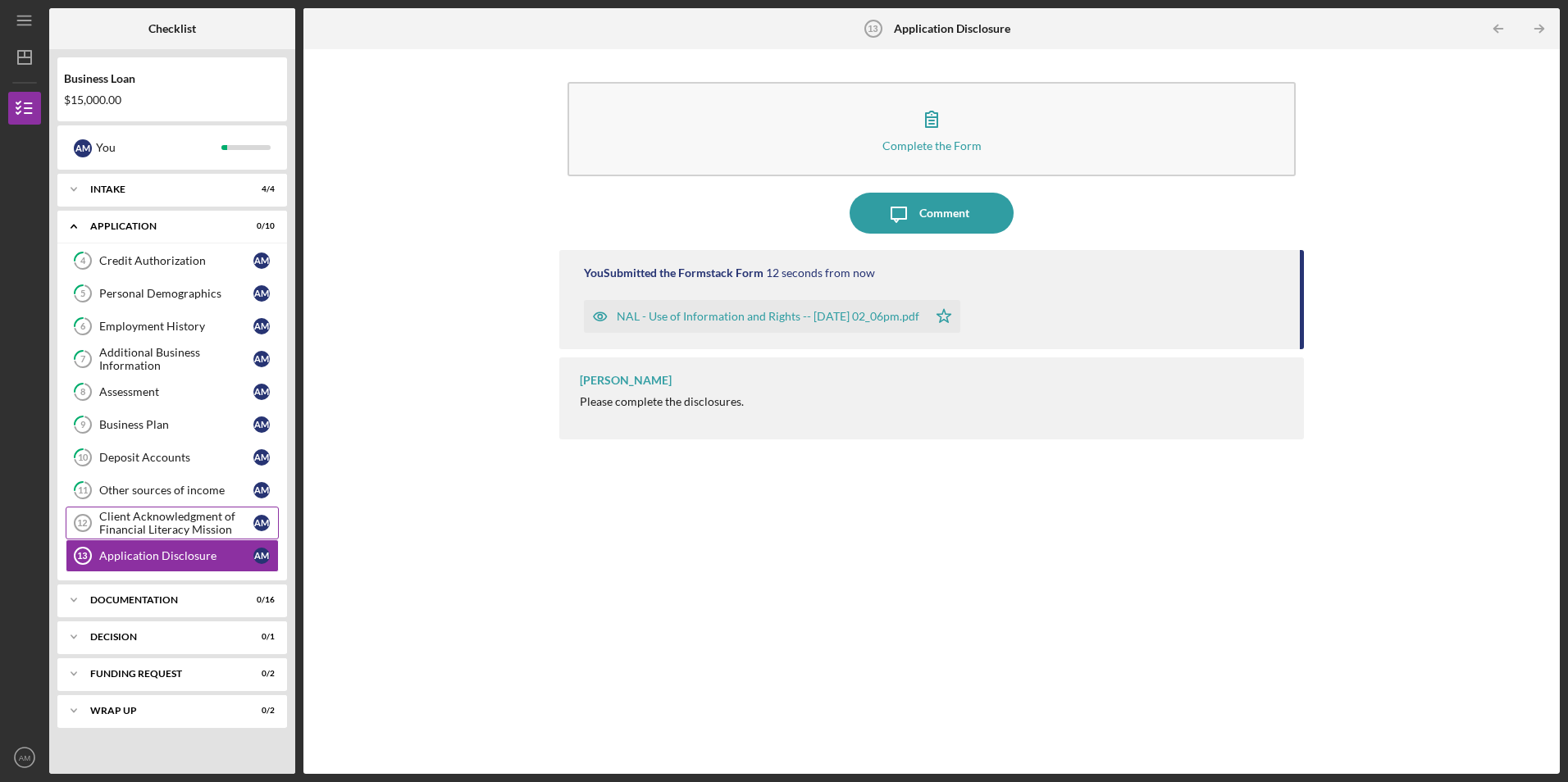
click at [183, 533] on div "Client Acknowledgment of Financial Literacy Mission" at bounding box center [176, 523] width 154 height 26
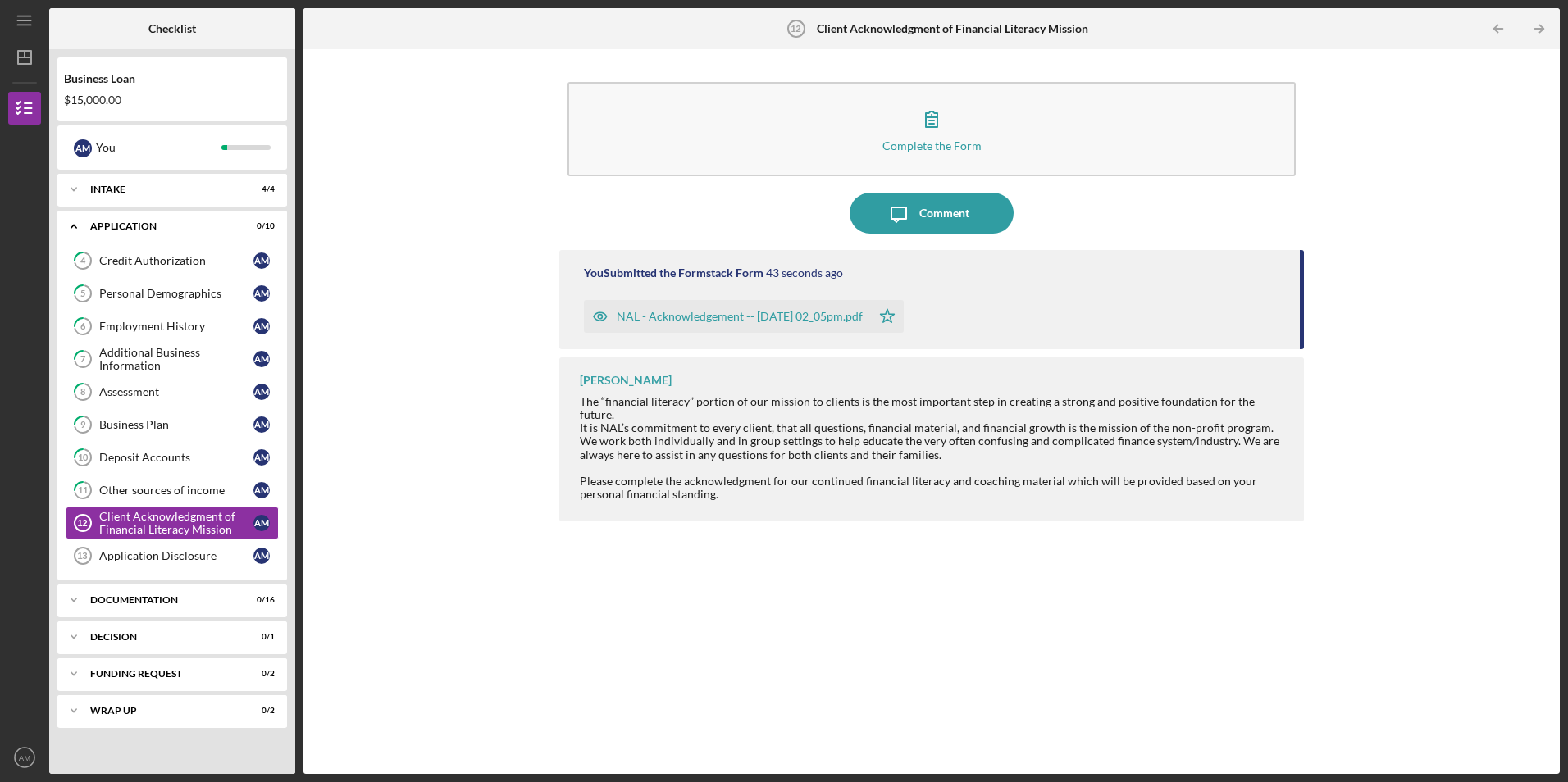
click at [900, 317] on icon "Icon/Star" at bounding box center [887, 316] width 33 height 33
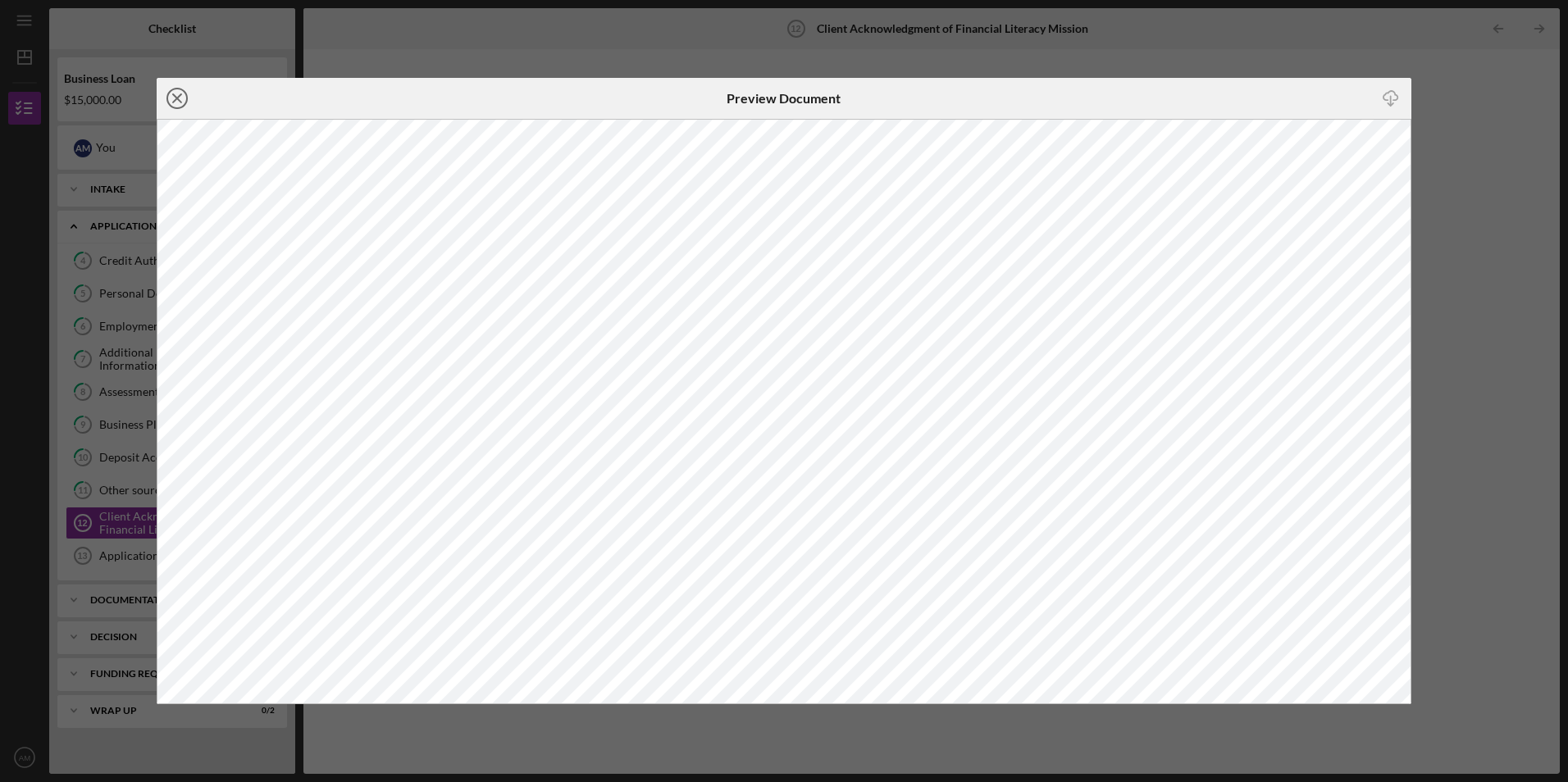
click at [176, 93] on icon "Icon/Close" at bounding box center [177, 98] width 41 height 41
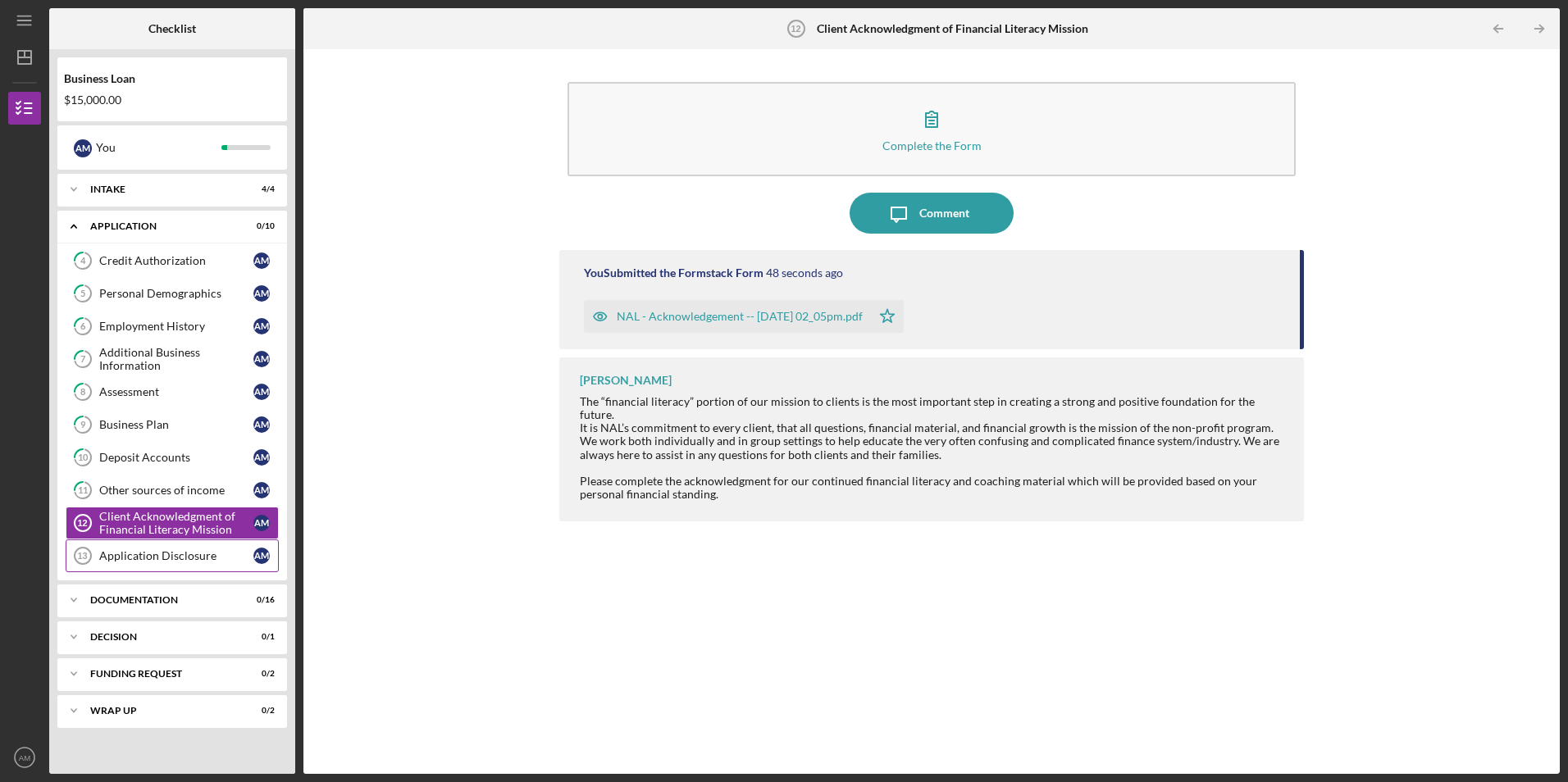
click at [196, 559] on div "Application Disclosure" at bounding box center [176, 556] width 154 height 14
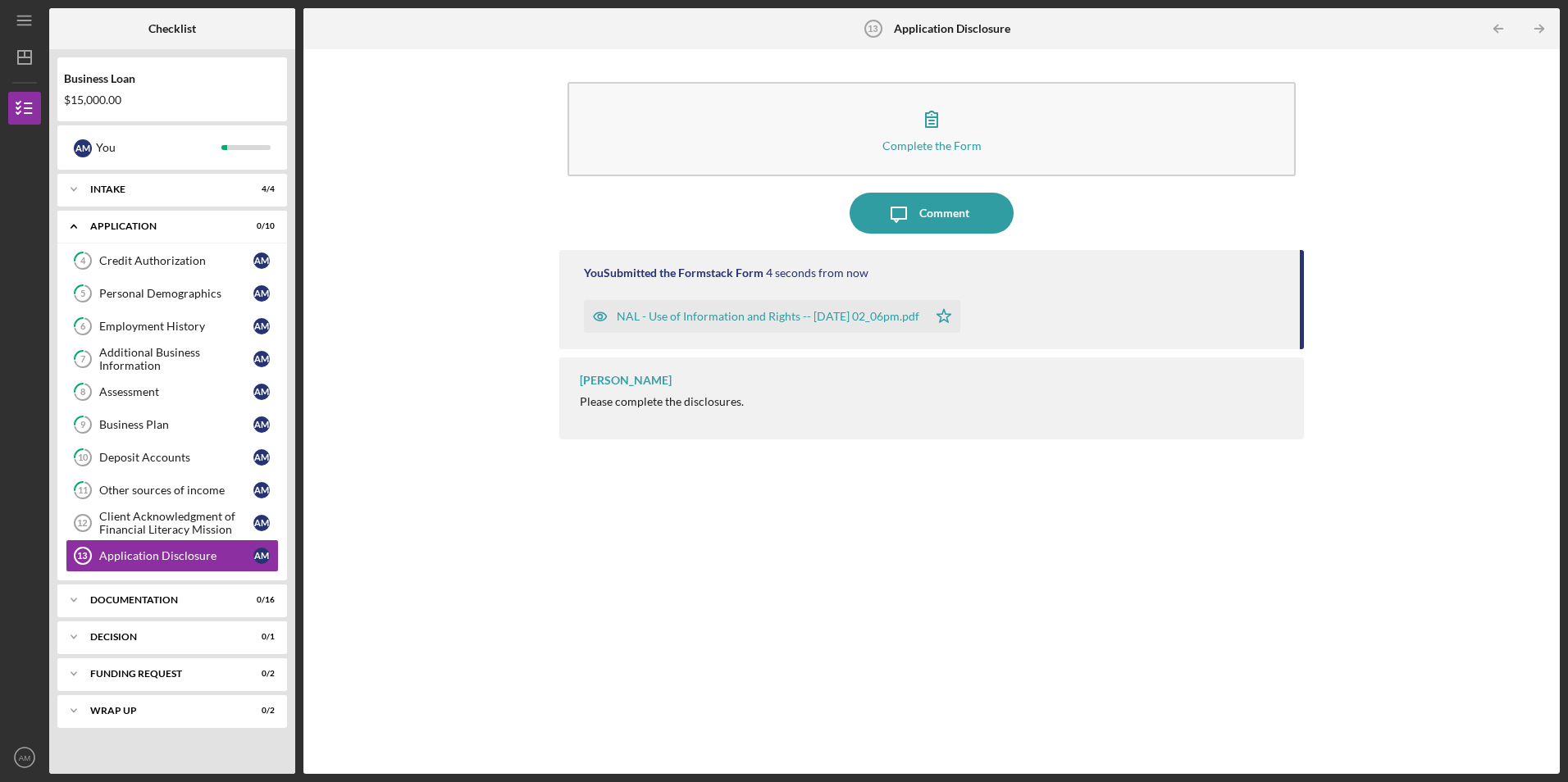
click at [689, 318] on div "NAL - Use of Information and Rights -- [DATE] 02_06pm.pdf" at bounding box center [768, 316] width 303 height 14
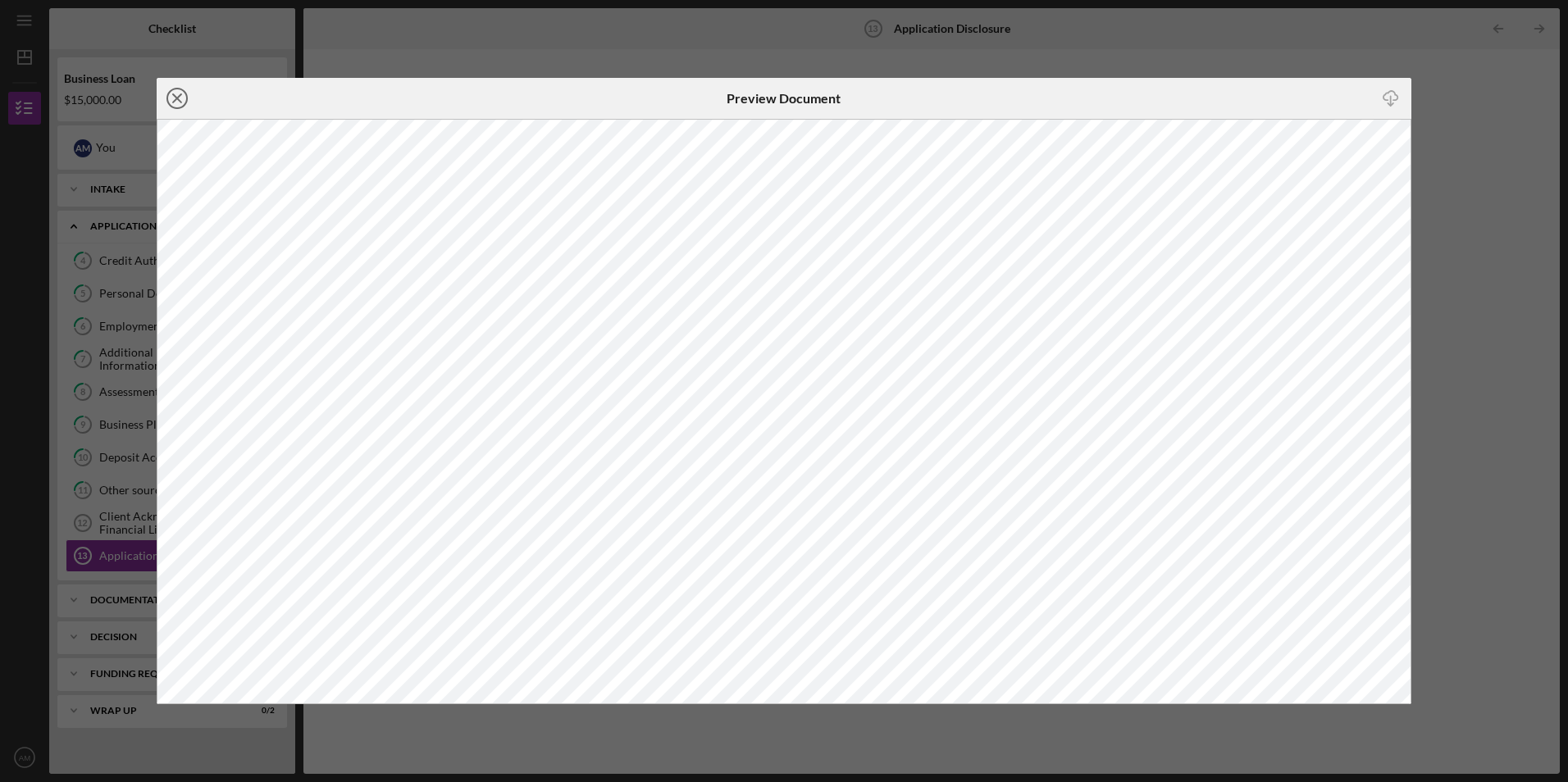
click at [172, 94] on icon "Icon/Close" at bounding box center [177, 98] width 41 height 41
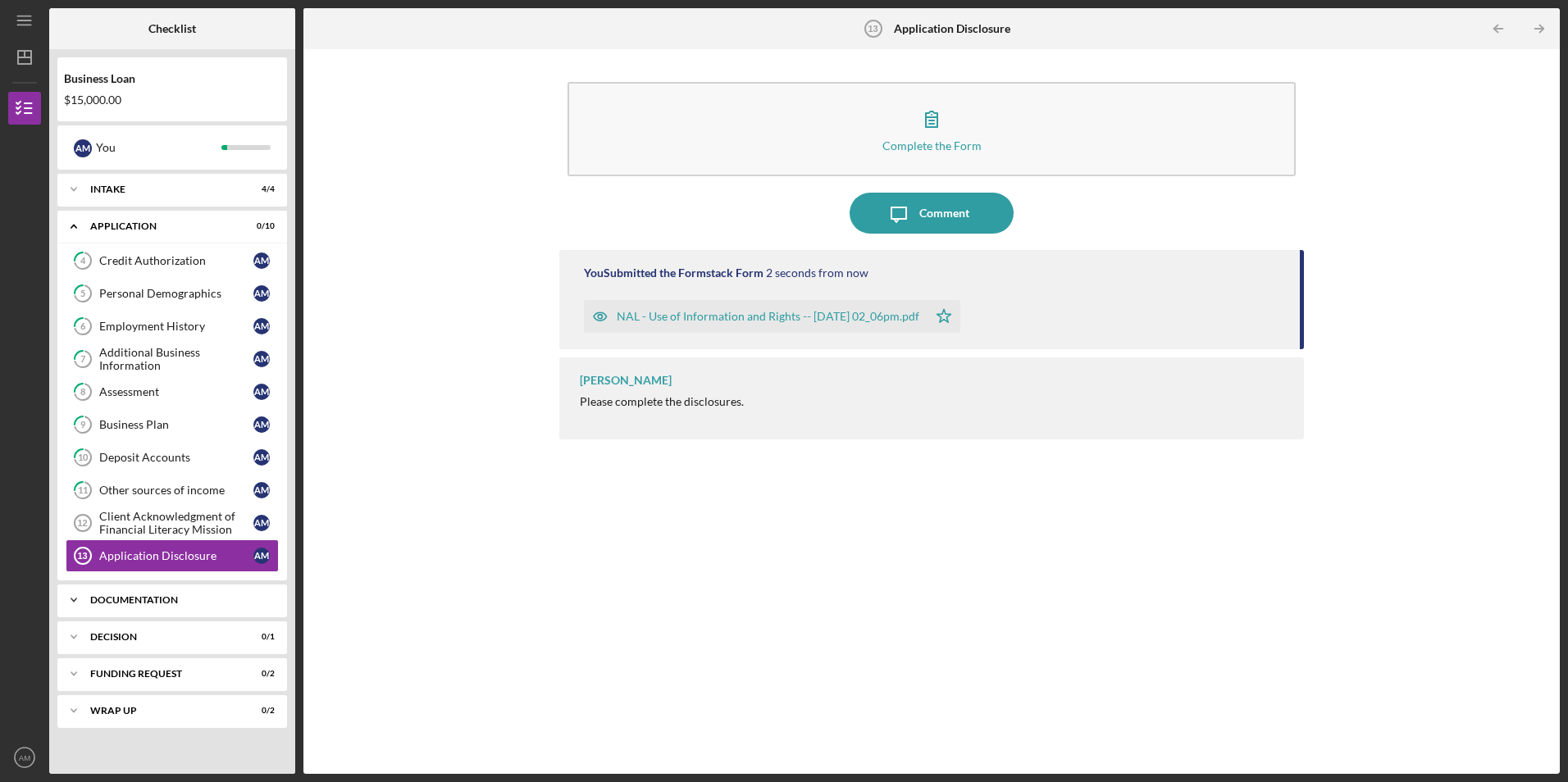
click at [200, 596] on div "Documentation" at bounding box center [179, 600] width 177 height 10
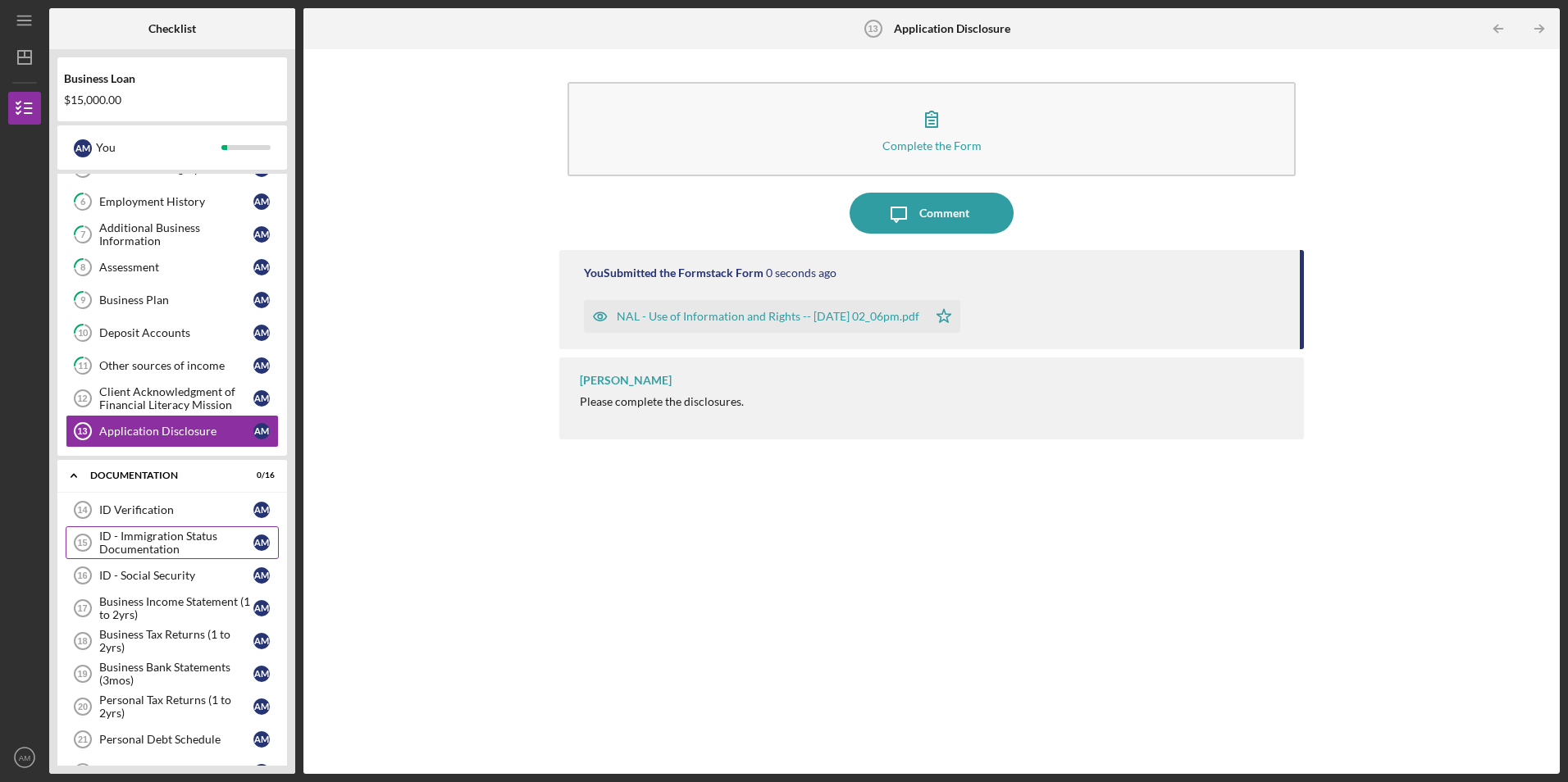
scroll to position [164, 0]
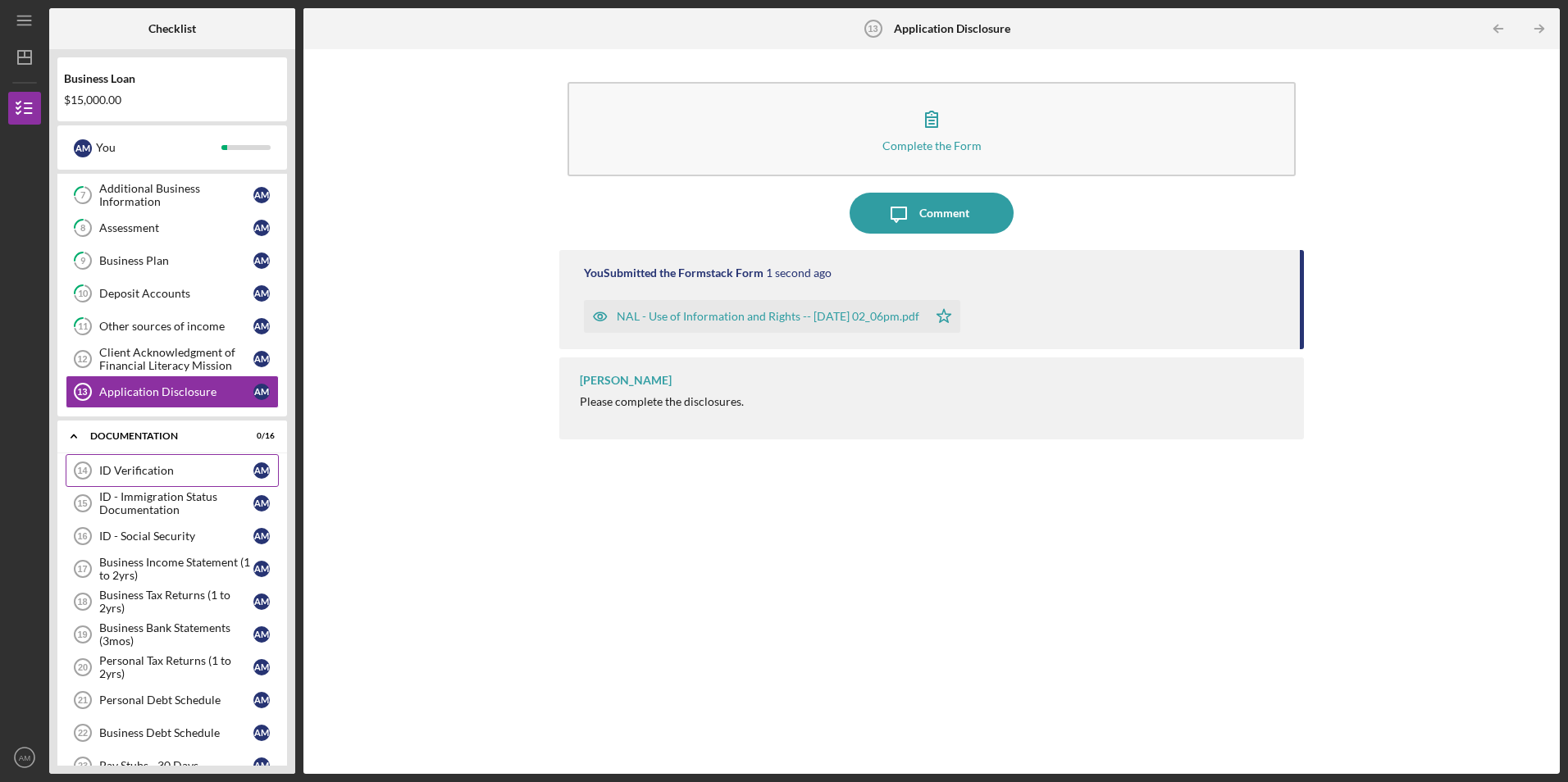
click at [207, 474] on div "ID Verification" at bounding box center [176, 471] width 154 height 14
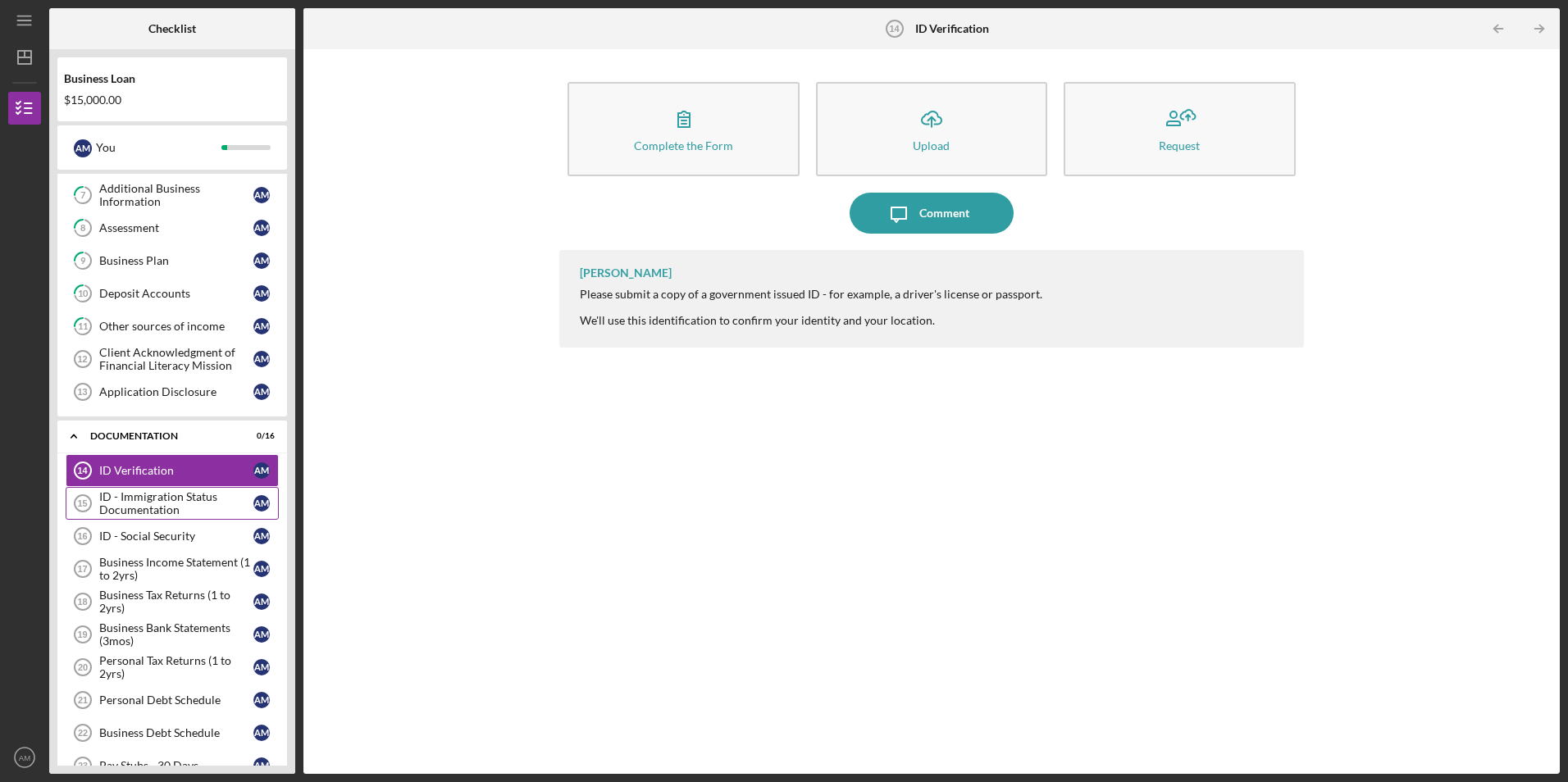
click at [200, 500] on div "ID - Immigration Status Documentation" at bounding box center [176, 503] width 154 height 26
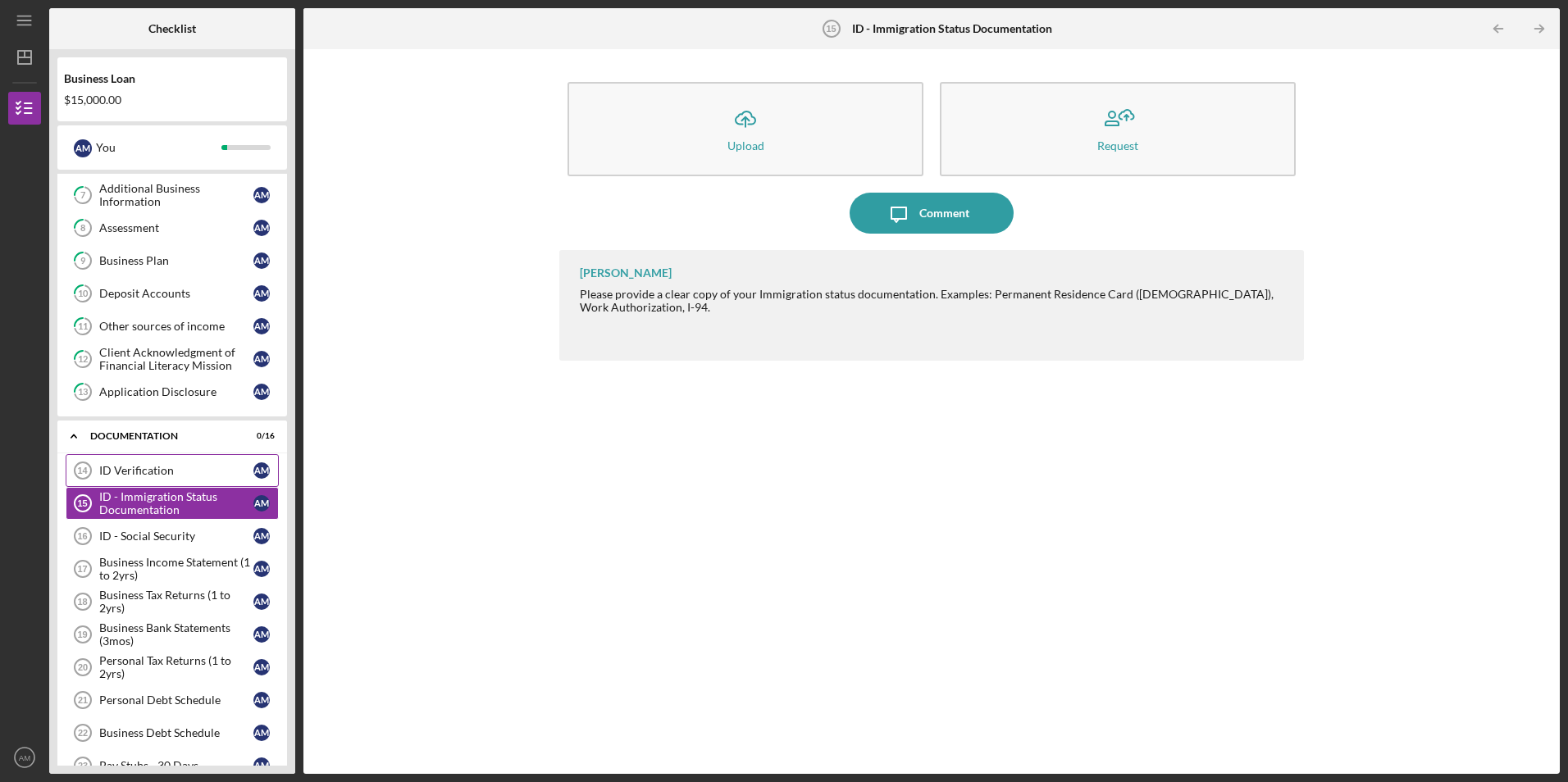
click at [138, 463] on link "ID Verification 14 ID Verification A M" at bounding box center [173, 471] width 213 height 33
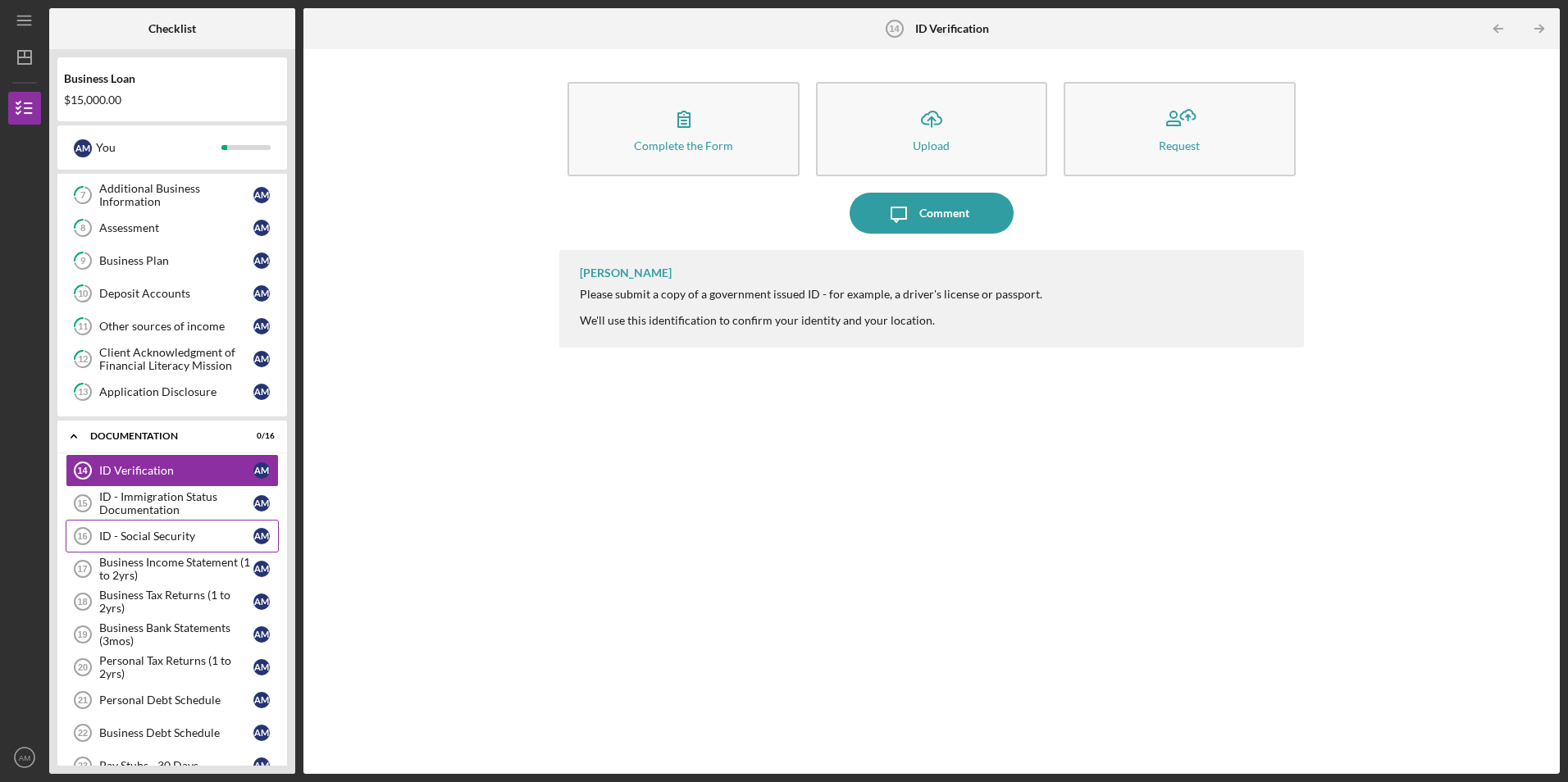
click at [167, 530] on div "ID - Social Security" at bounding box center [176, 537] width 154 height 14
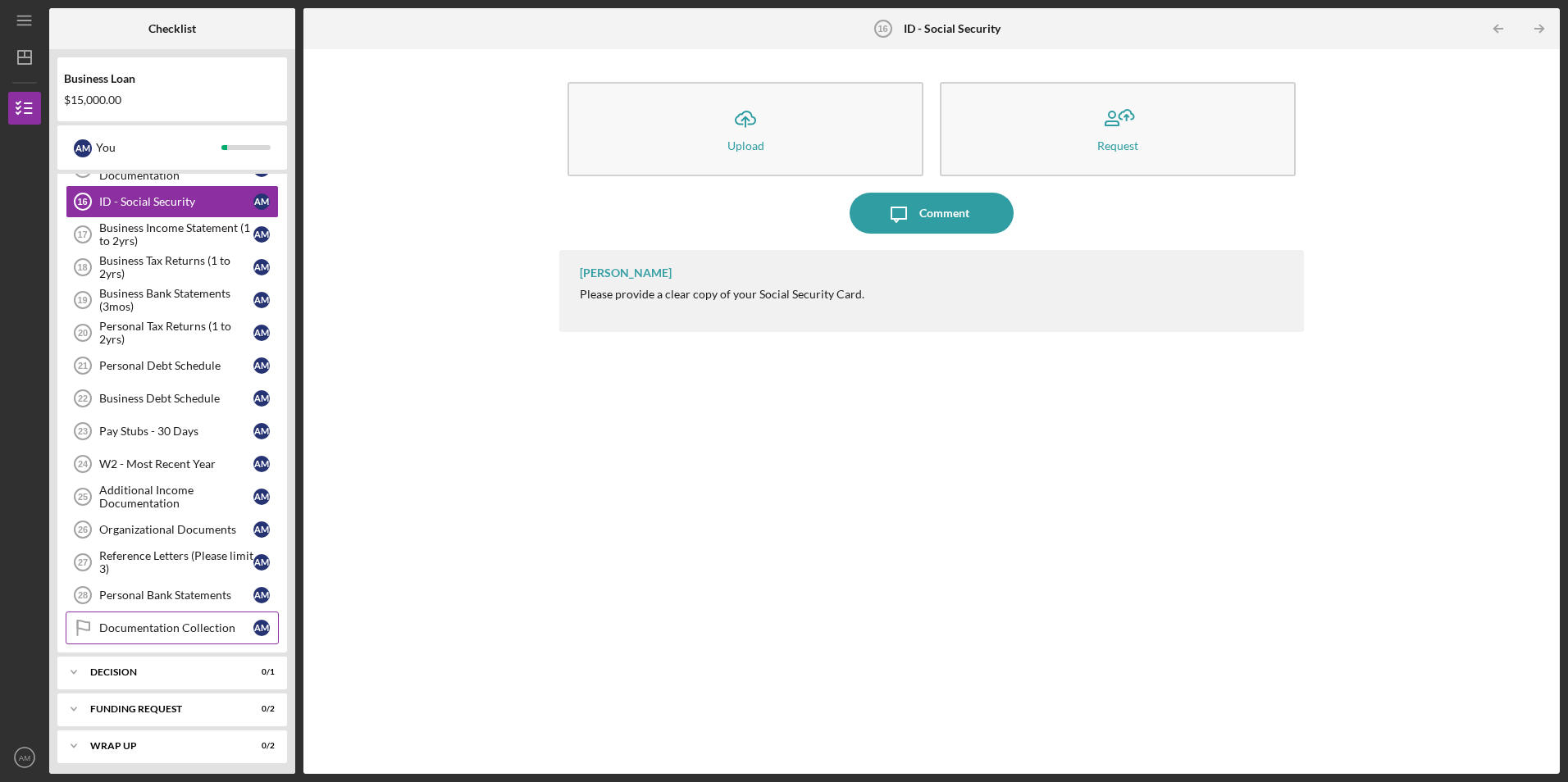
scroll to position [505, 0]
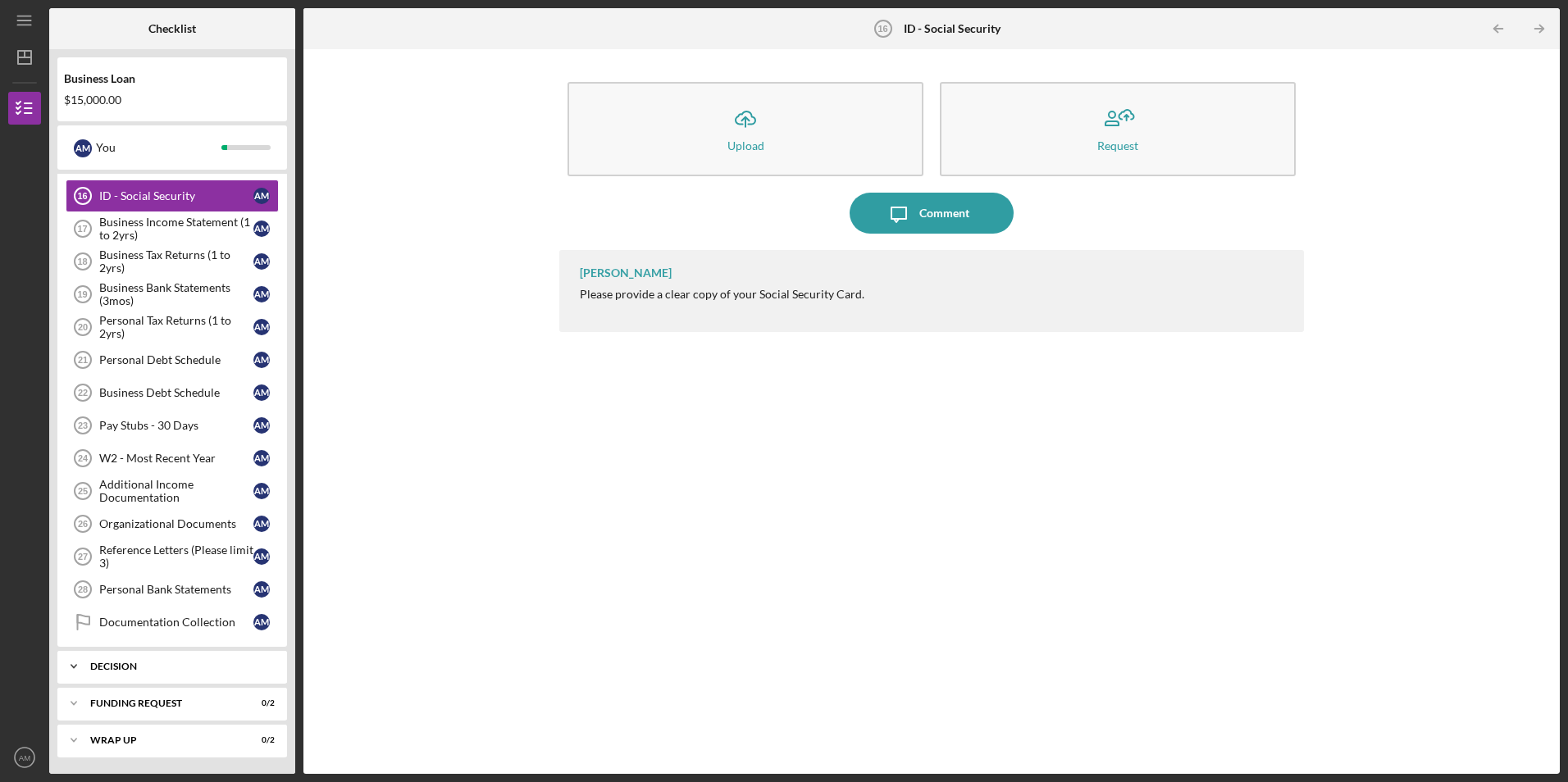
click at [172, 674] on div "Icon/Expander Decision 0 / 1" at bounding box center [172, 667] width 230 height 33
click at [208, 701] on div "Decision" at bounding box center [176, 701] width 154 height 14
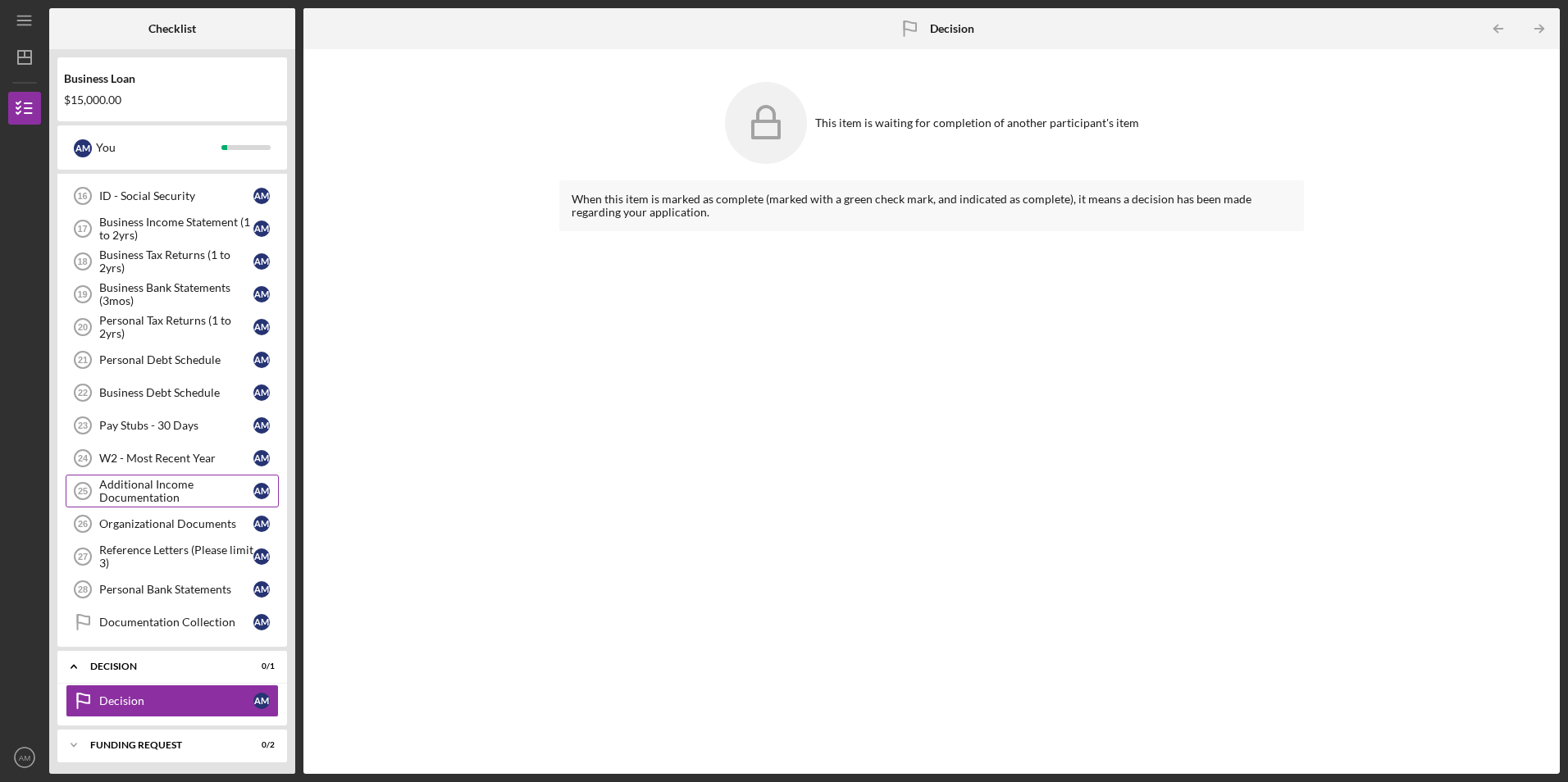
click at [182, 504] on div "Additional Income Documentation" at bounding box center [176, 491] width 154 height 26
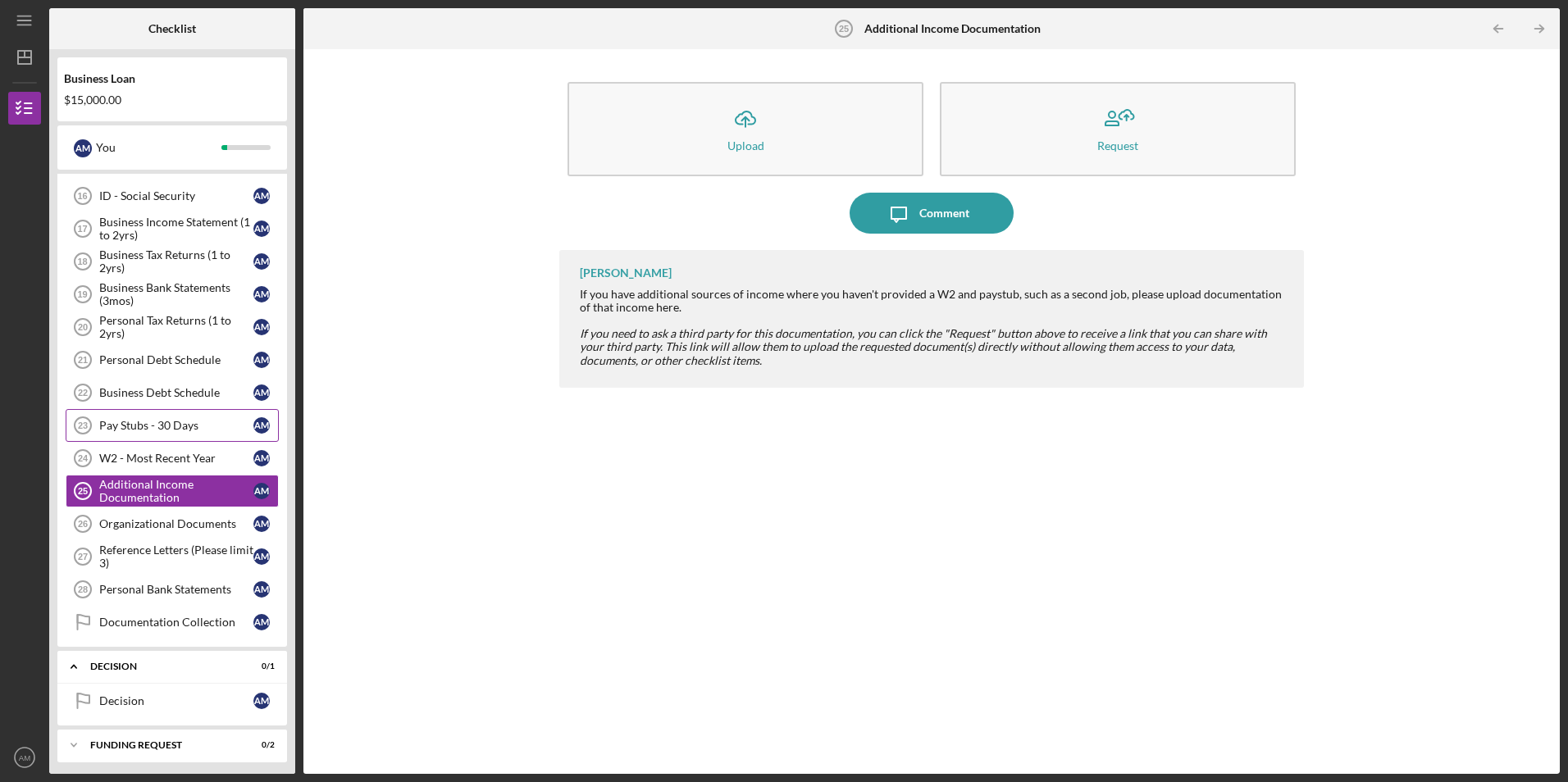
click at [184, 428] on div "Pay Stubs - 30 Days" at bounding box center [176, 426] width 154 height 14
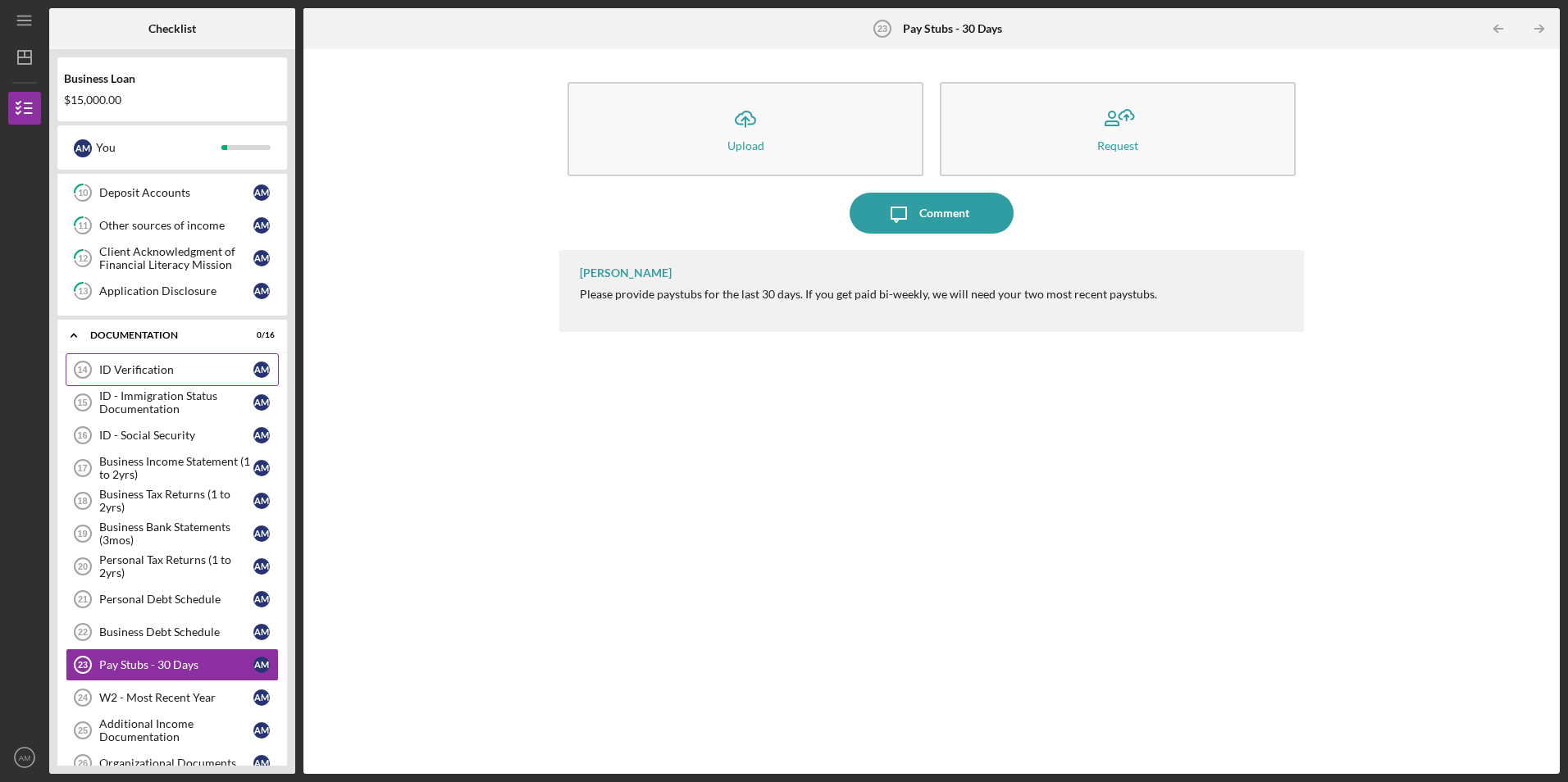
scroll to position [258, 0]
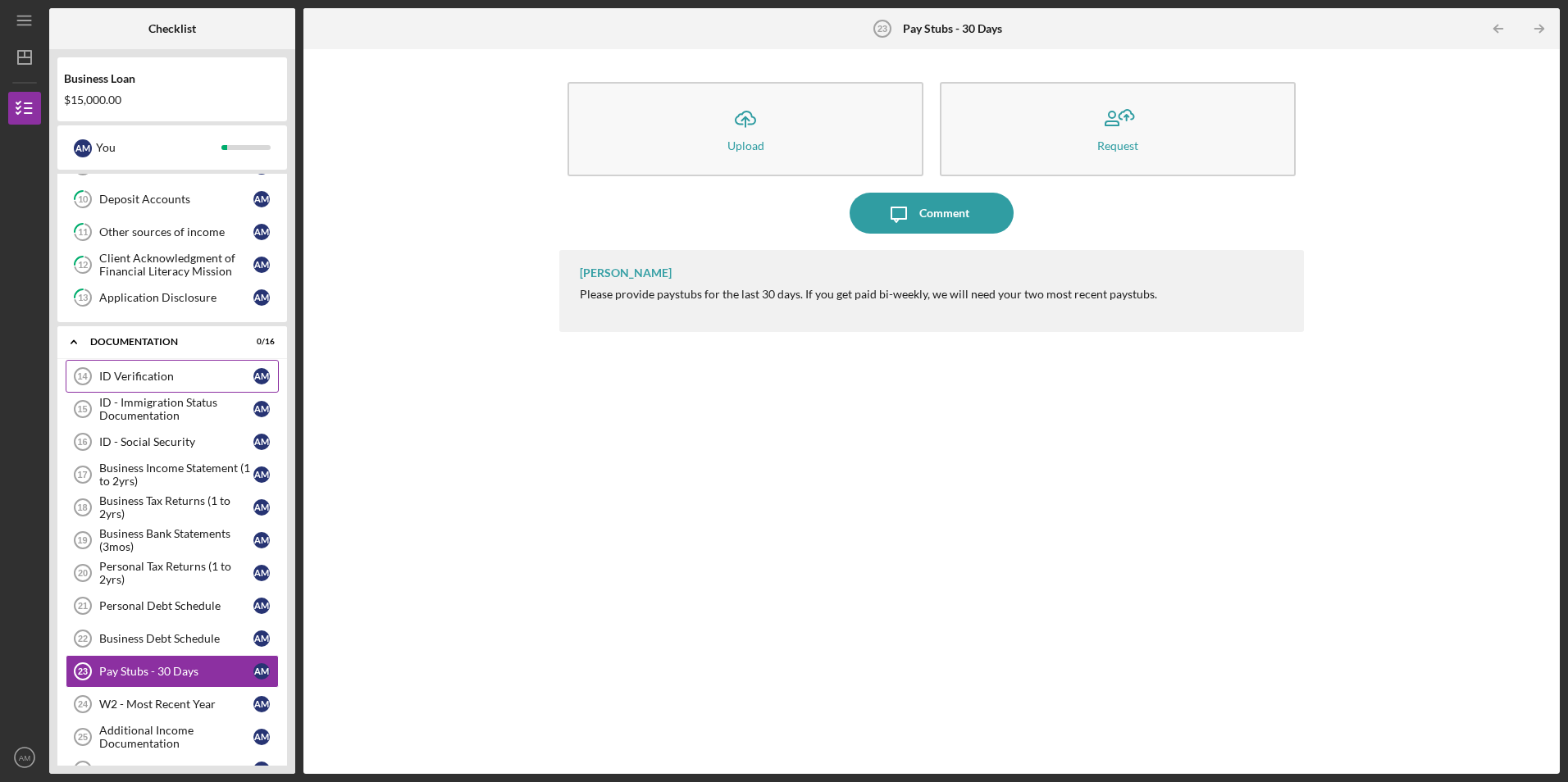
click at [154, 362] on link "ID Verification 14 ID Verification A M" at bounding box center [173, 376] width 213 height 33
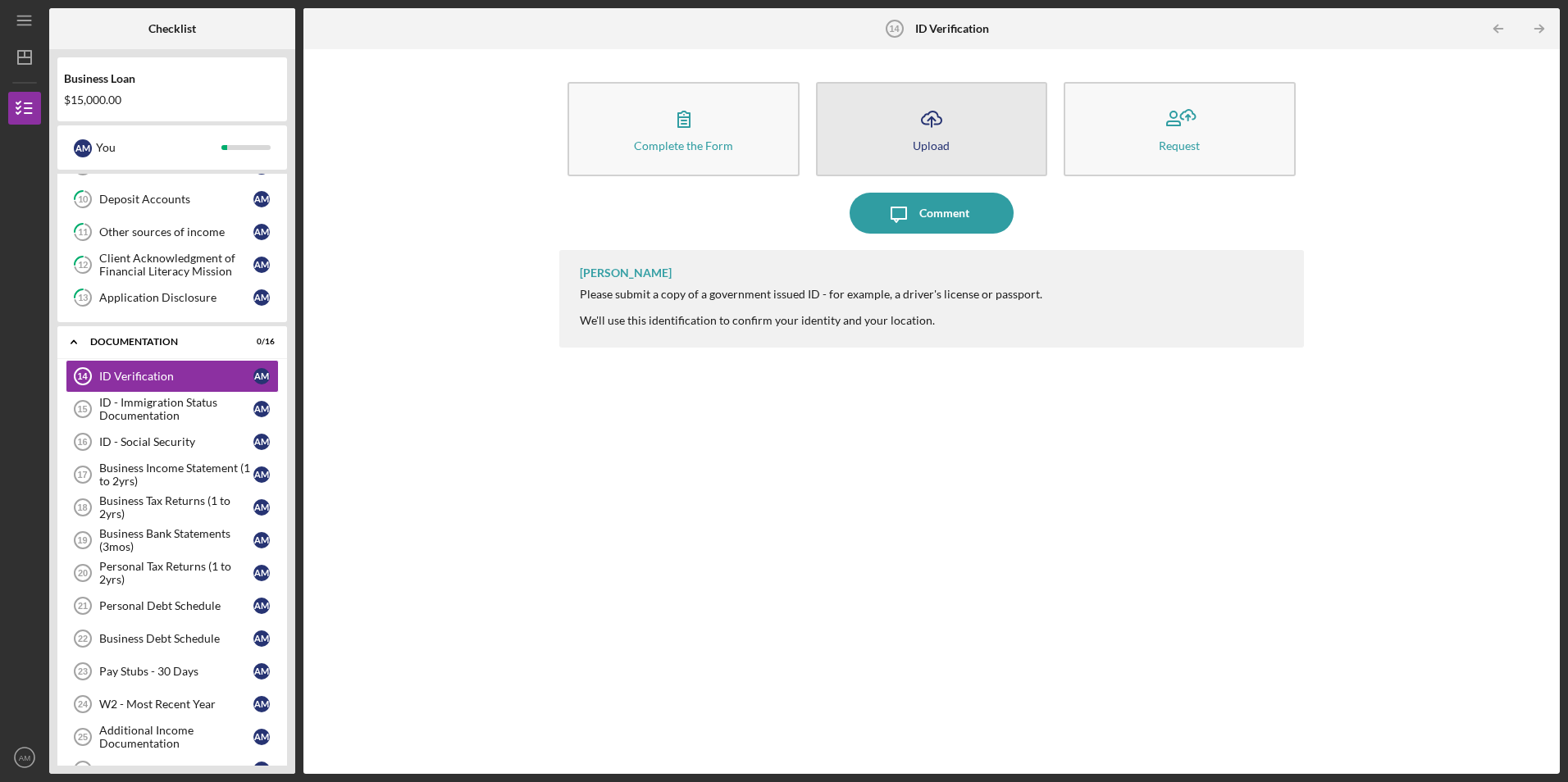
click at [912, 149] on button "Icon/Upload Upload" at bounding box center [931, 129] width 231 height 94
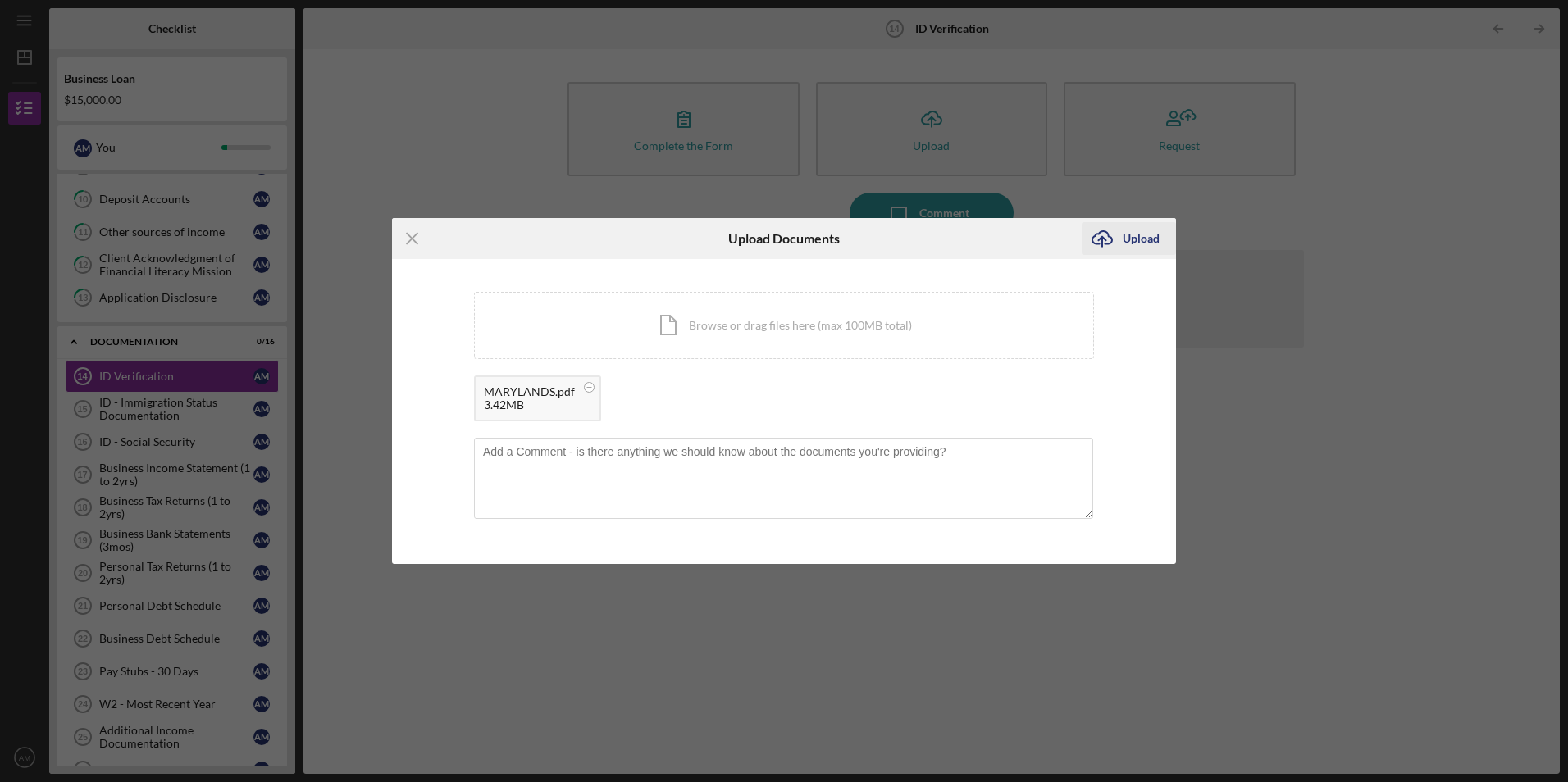
click at [1120, 243] on icon "Icon/Upload" at bounding box center [1102, 239] width 41 height 41
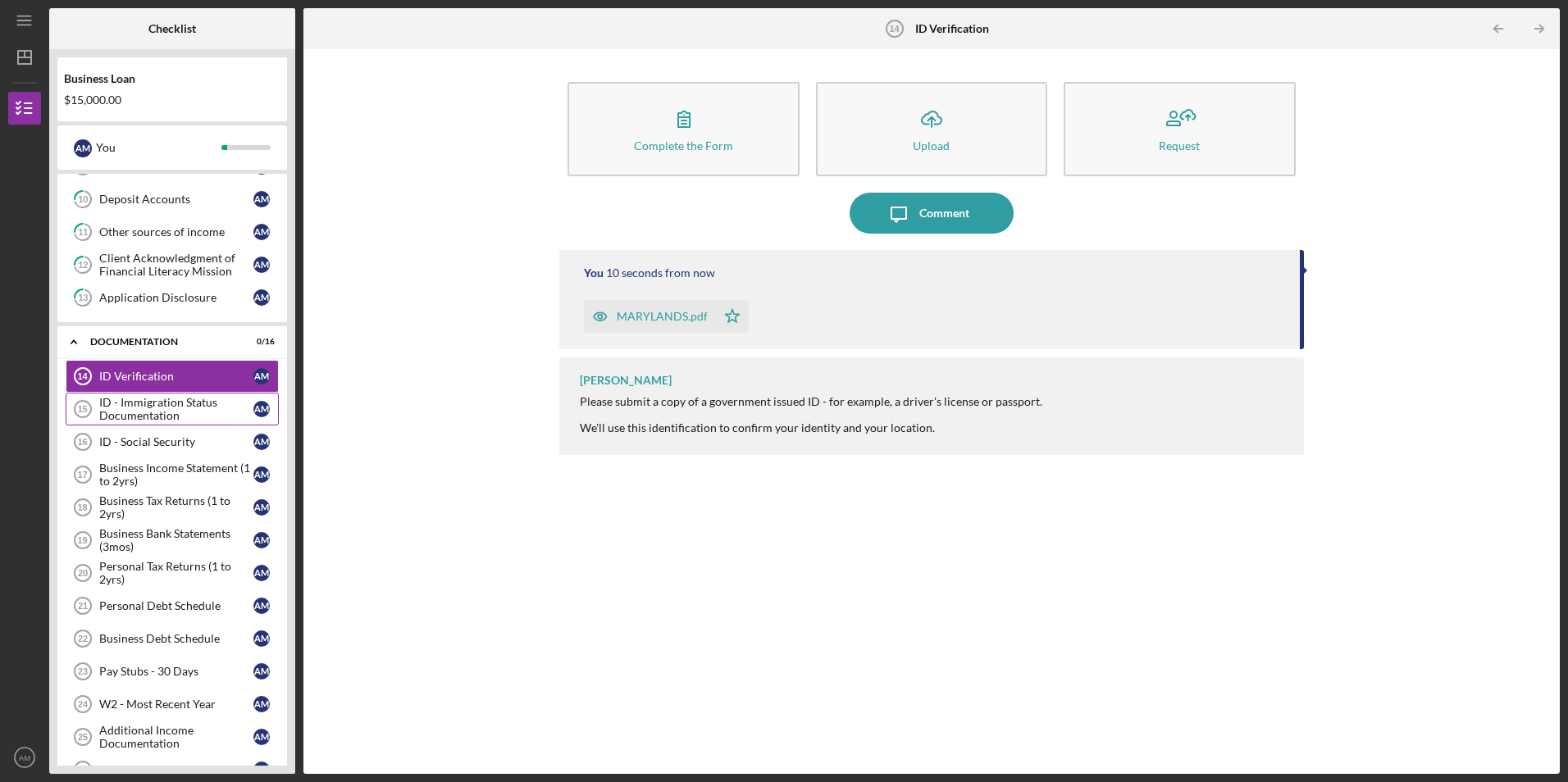
click at [205, 414] on div "ID - Immigration Status Documentation" at bounding box center [176, 408] width 154 height 26
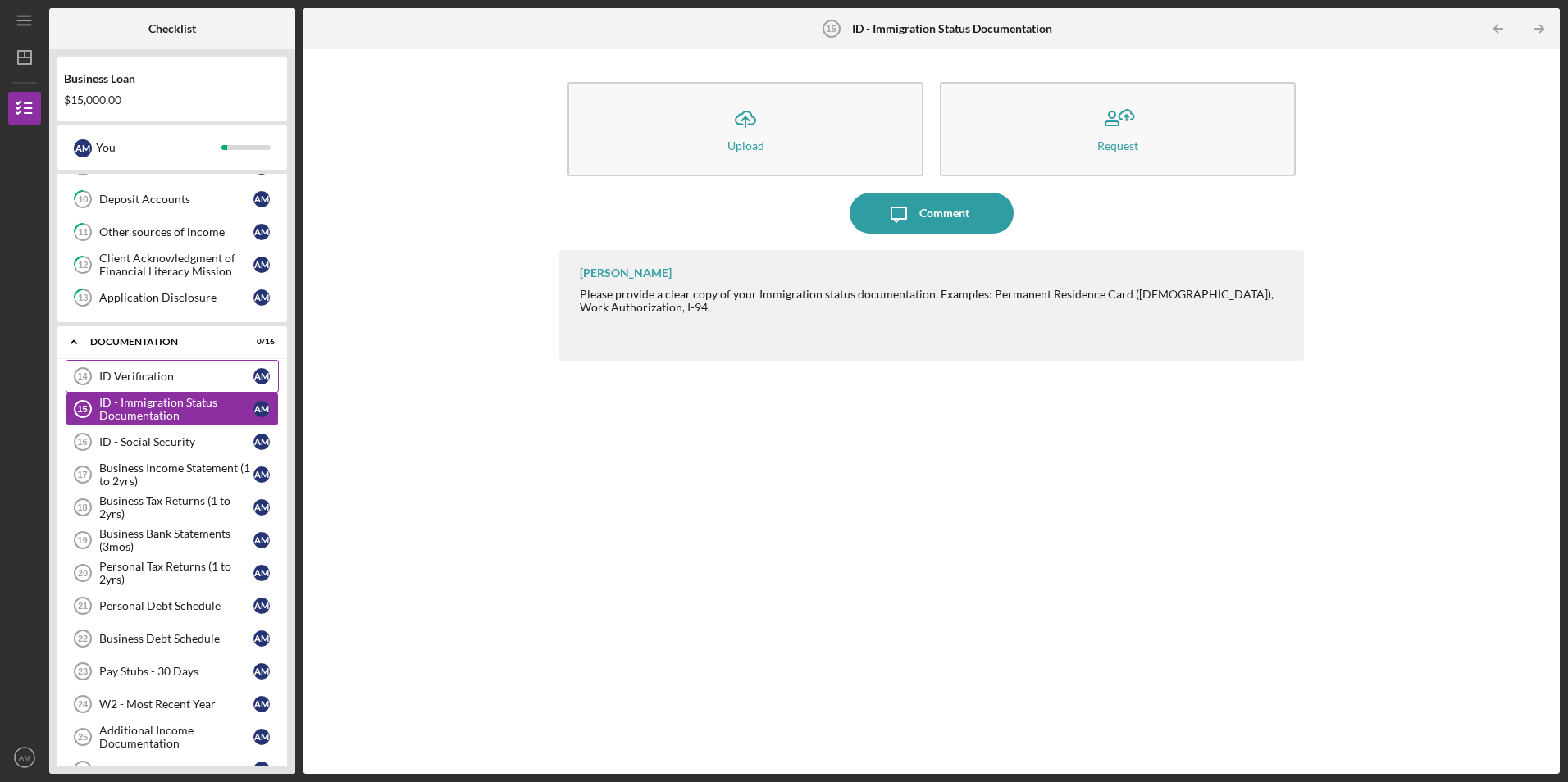
click at [212, 390] on link "ID Verification 14 ID Verification A M" at bounding box center [173, 376] width 213 height 33
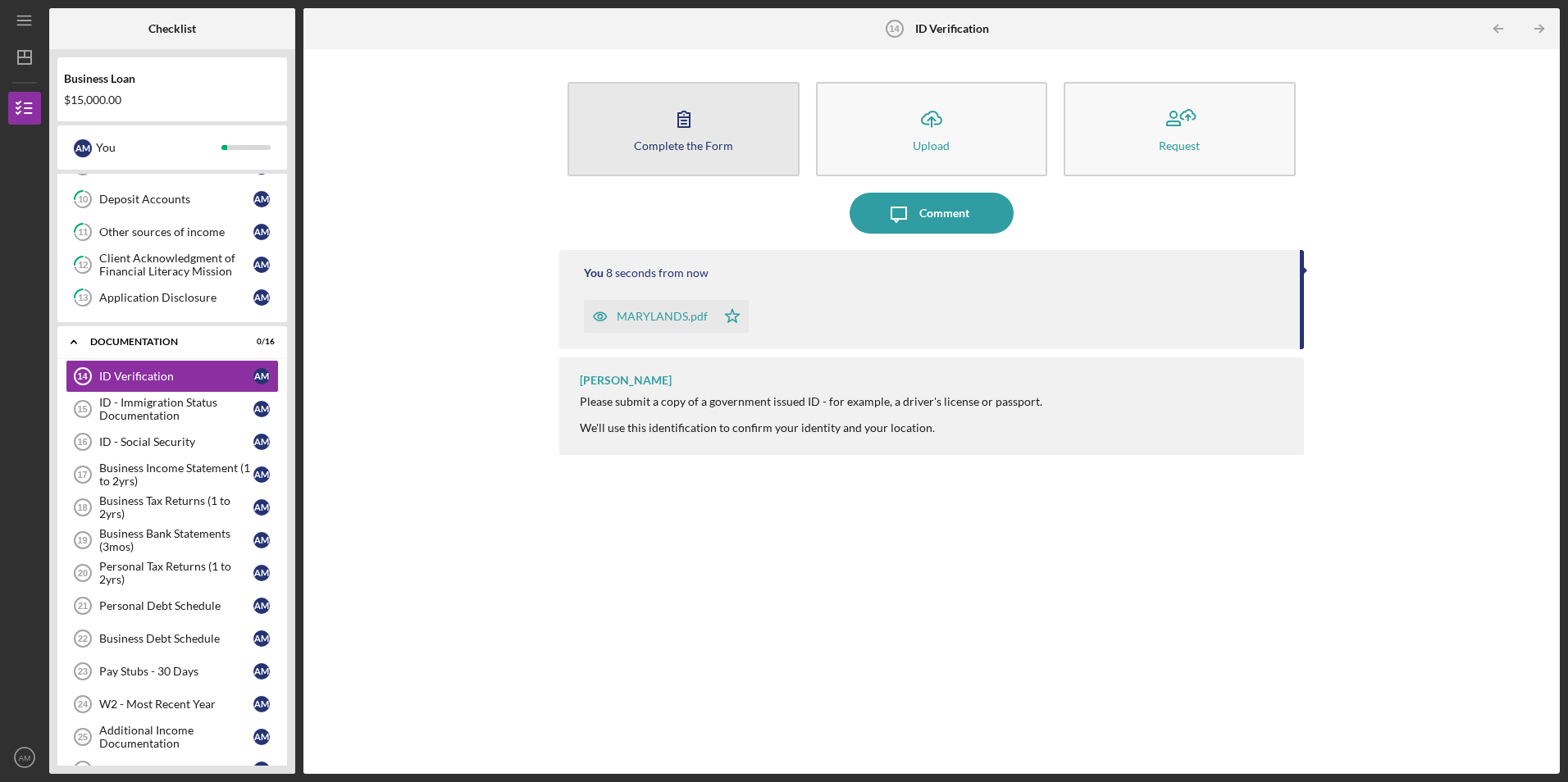
click at [718, 125] on button "Complete the Form Form" at bounding box center [683, 129] width 231 height 94
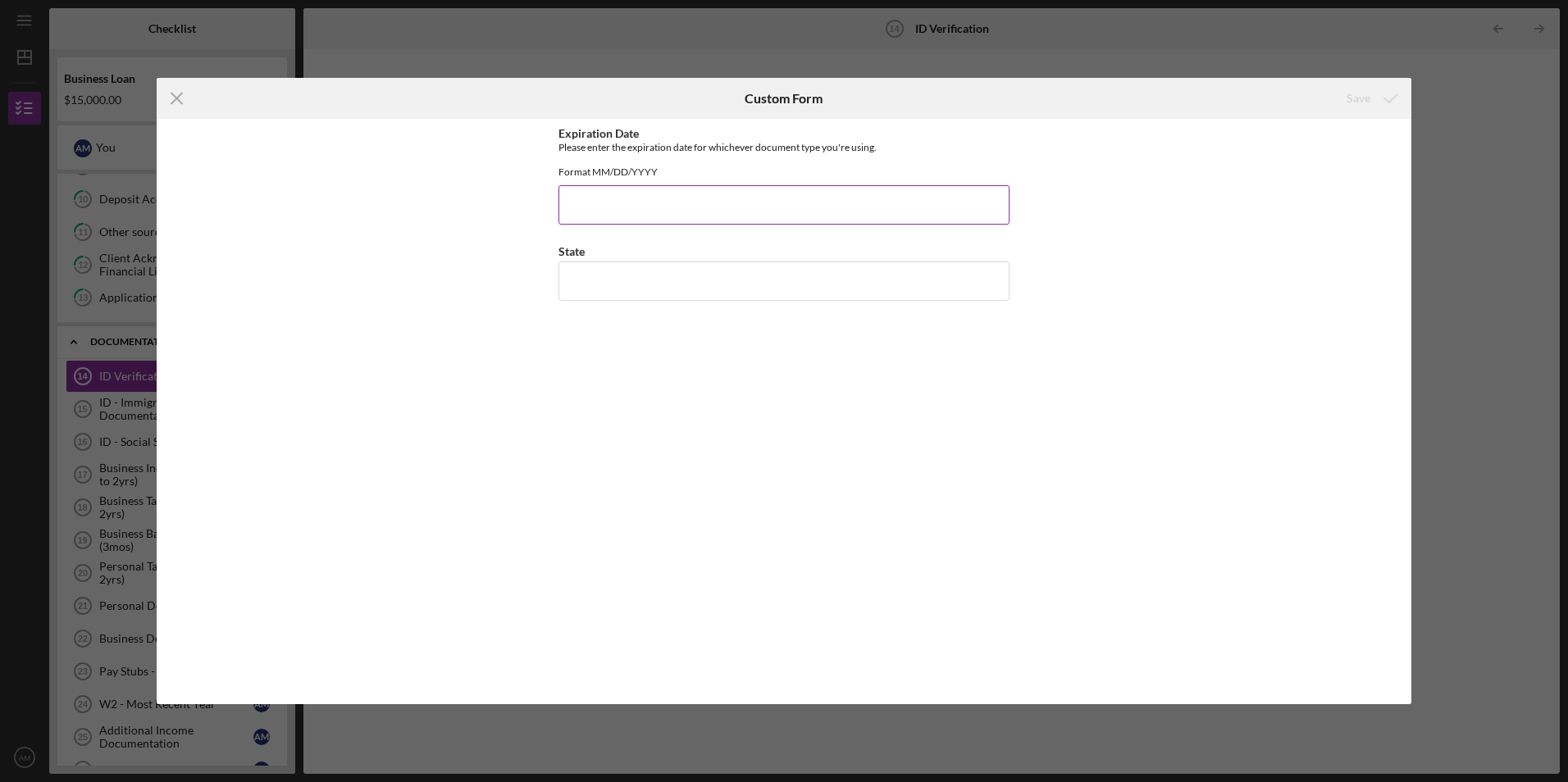
click at [775, 225] on input "Expiration Date" at bounding box center [783, 205] width 451 height 40
click at [689, 212] on input "Expiration Date" at bounding box center [783, 205] width 451 height 40
type input "[DATE]"
click at [865, 315] on div "Expiration Date Please enter the expiration date for whichever document type yo…" at bounding box center [783, 411] width 451 height 569
click at [866, 301] on input "State" at bounding box center [783, 281] width 451 height 40
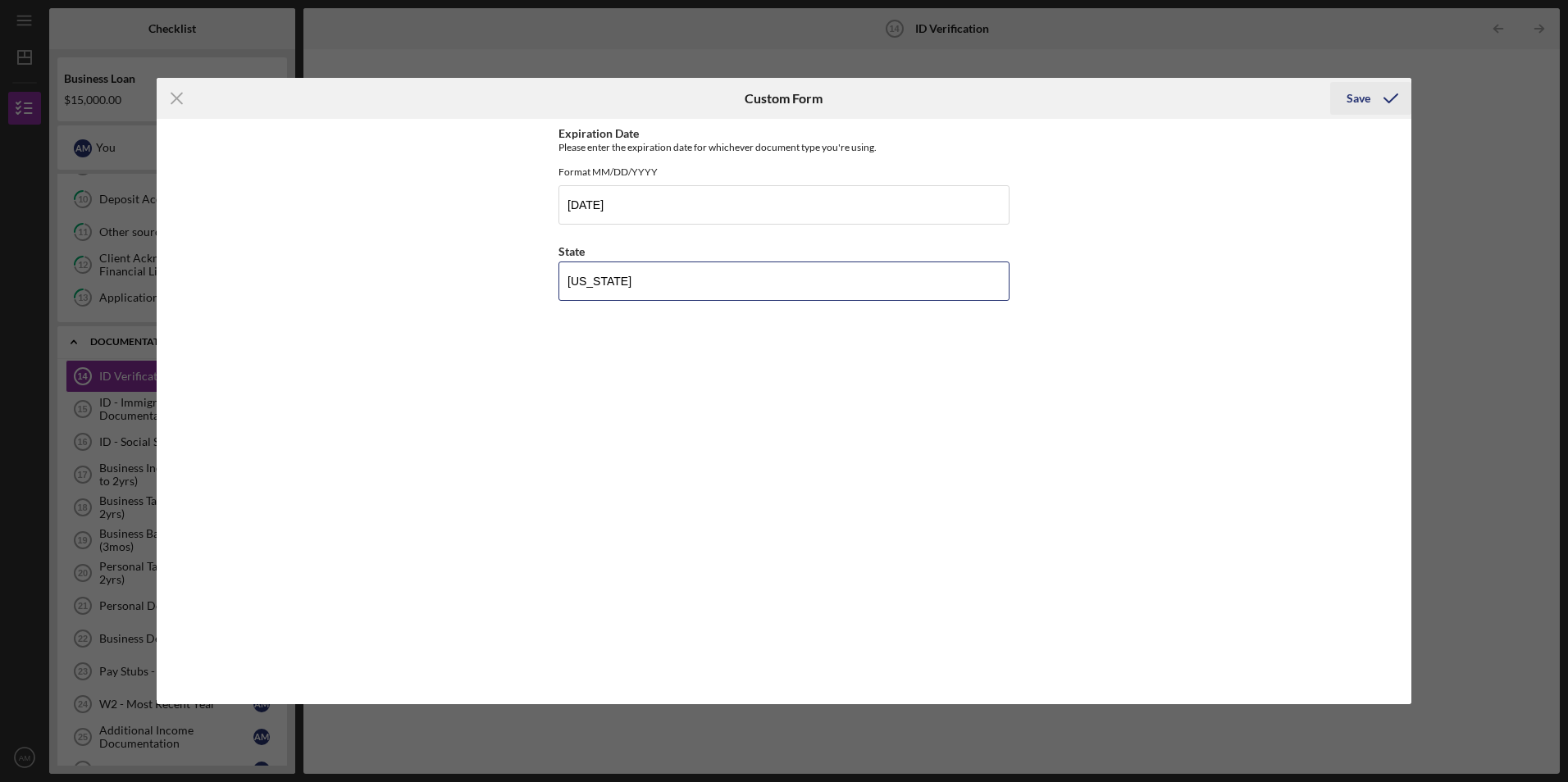
type input "[US_STATE]"
click at [1346, 107] on button "Save" at bounding box center [1371, 99] width 82 height 33
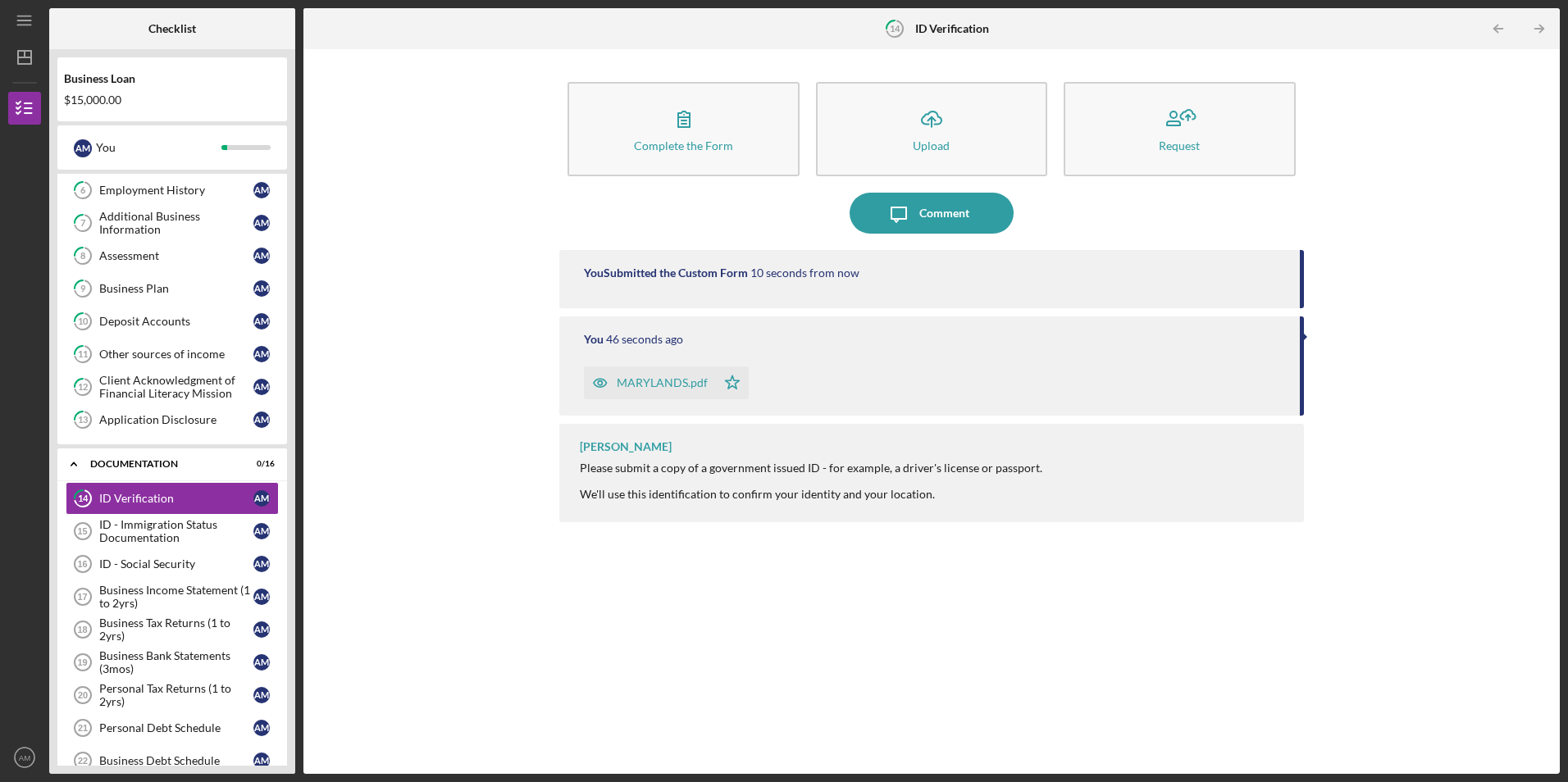
scroll to position [94, 0]
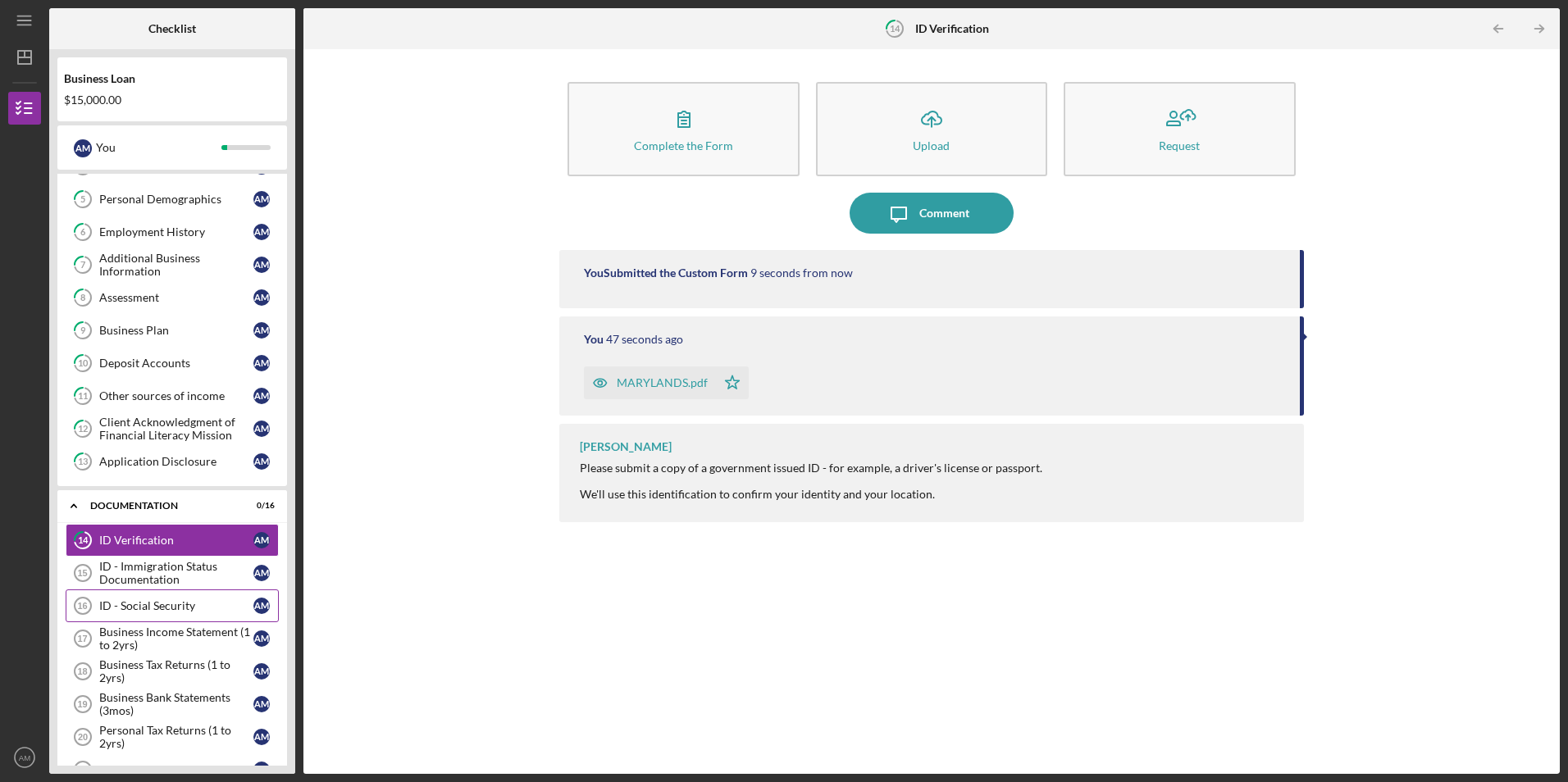
click at [183, 599] on link "ID - Social Security 16 ID - Social Security A M" at bounding box center [173, 606] width 213 height 33
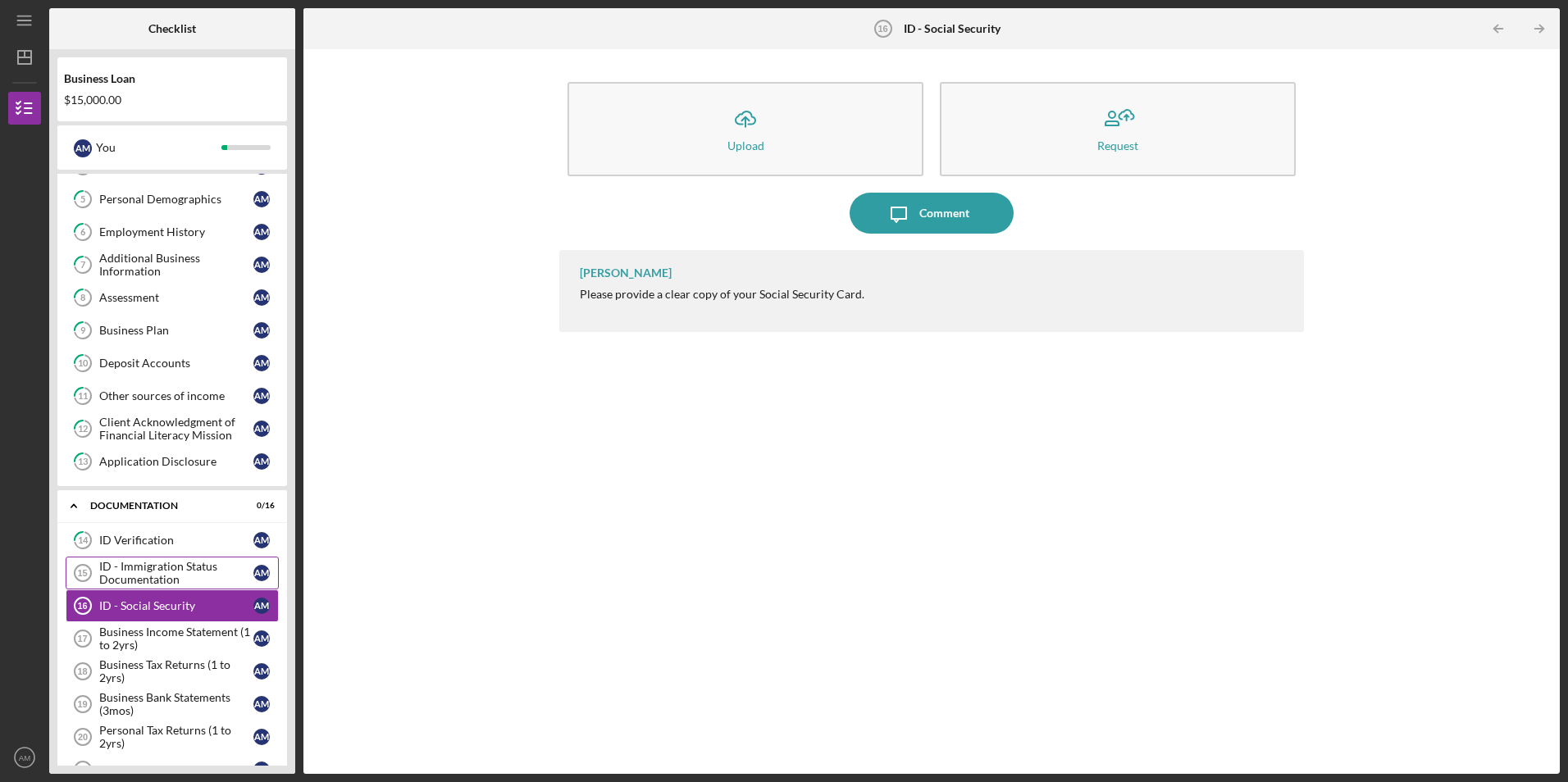
click at [197, 571] on div "ID - Immigration Status Documentation" at bounding box center [176, 572] width 154 height 26
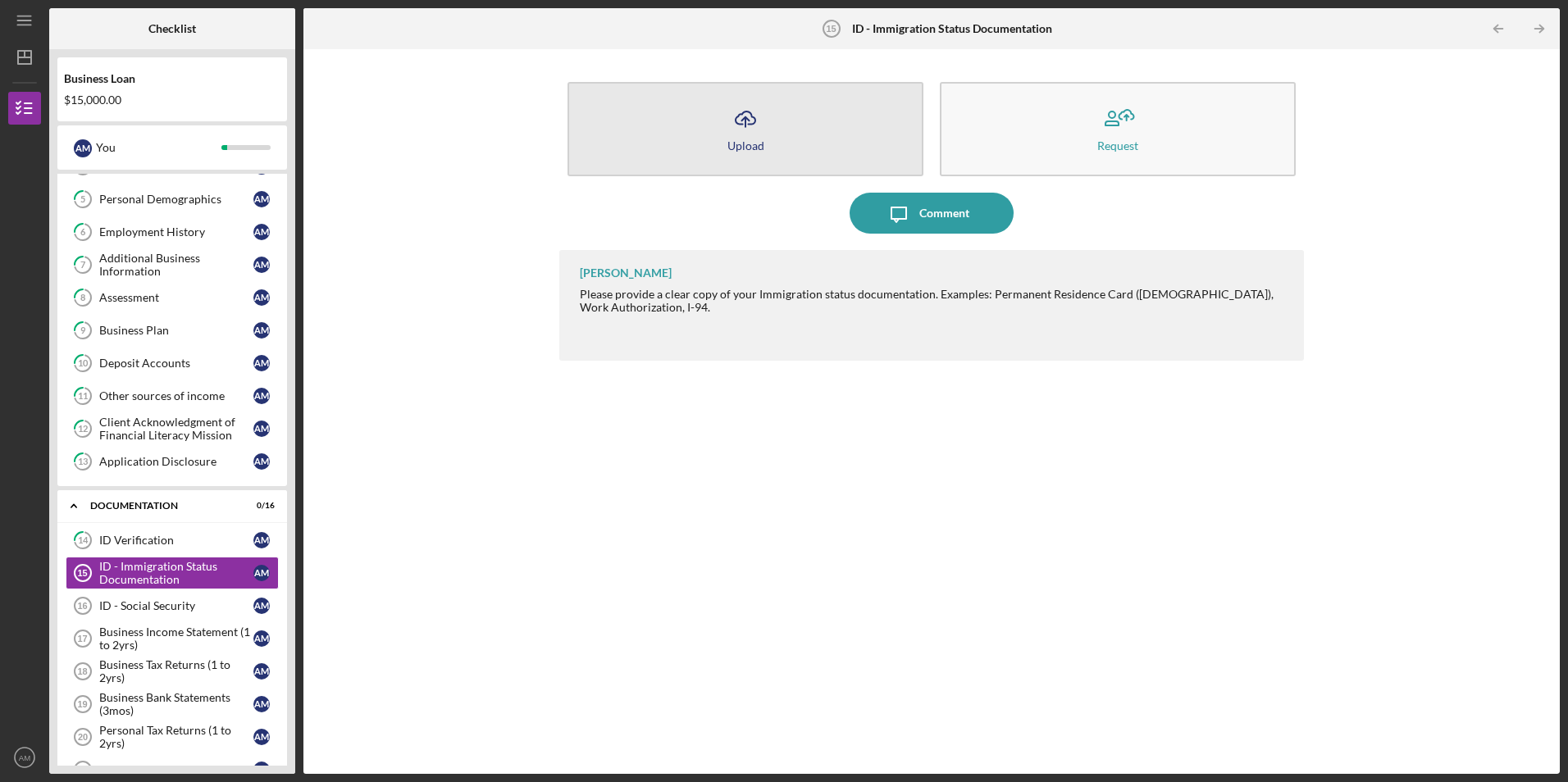
click at [789, 140] on button "Icon/Upload Upload" at bounding box center [745, 129] width 356 height 94
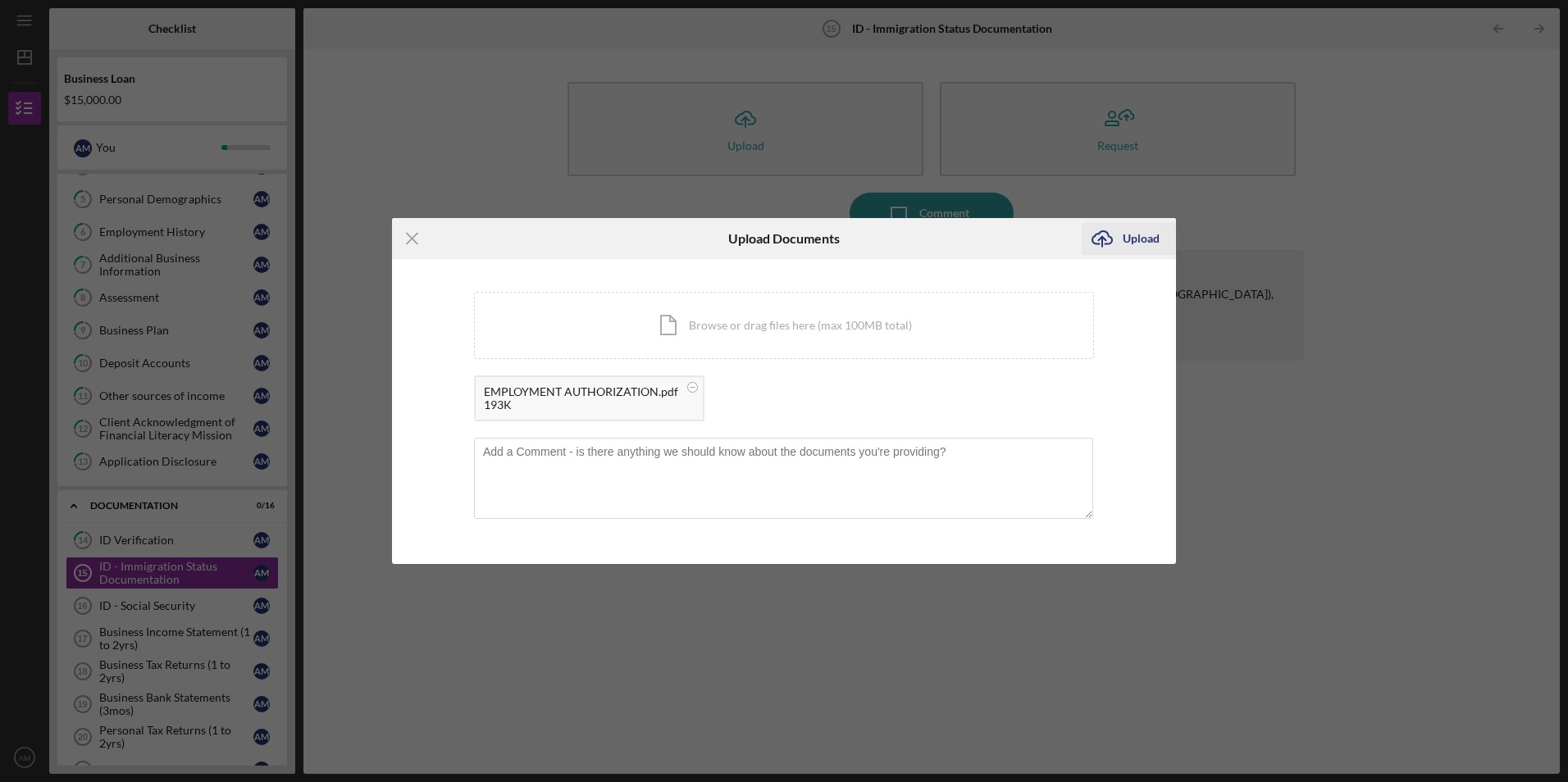
click at [1145, 239] on div "Upload" at bounding box center [1141, 239] width 37 height 33
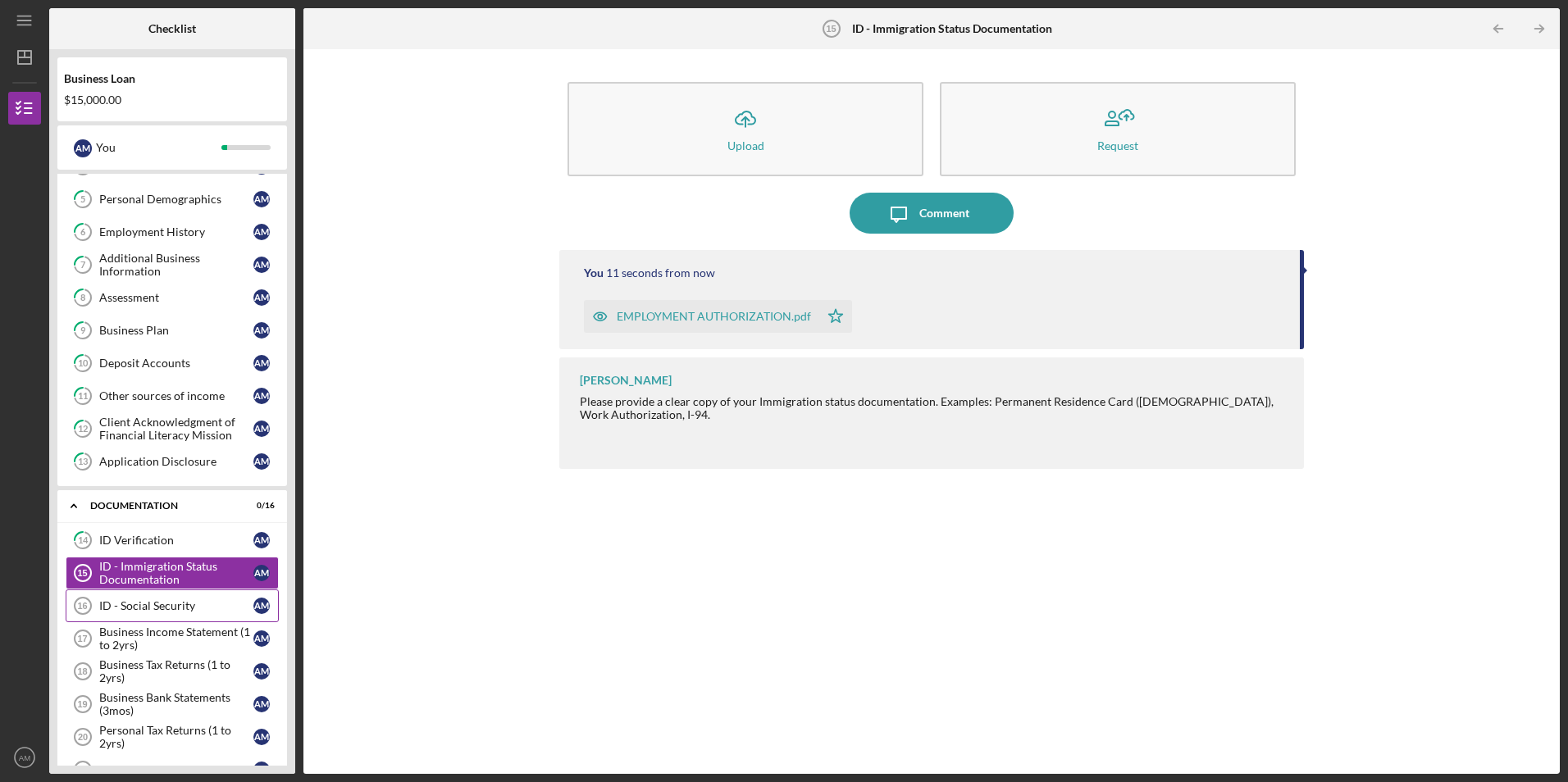
click at [195, 620] on link "ID - Social Security 16 ID - Social Security A M" at bounding box center [173, 606] width 213 height 33
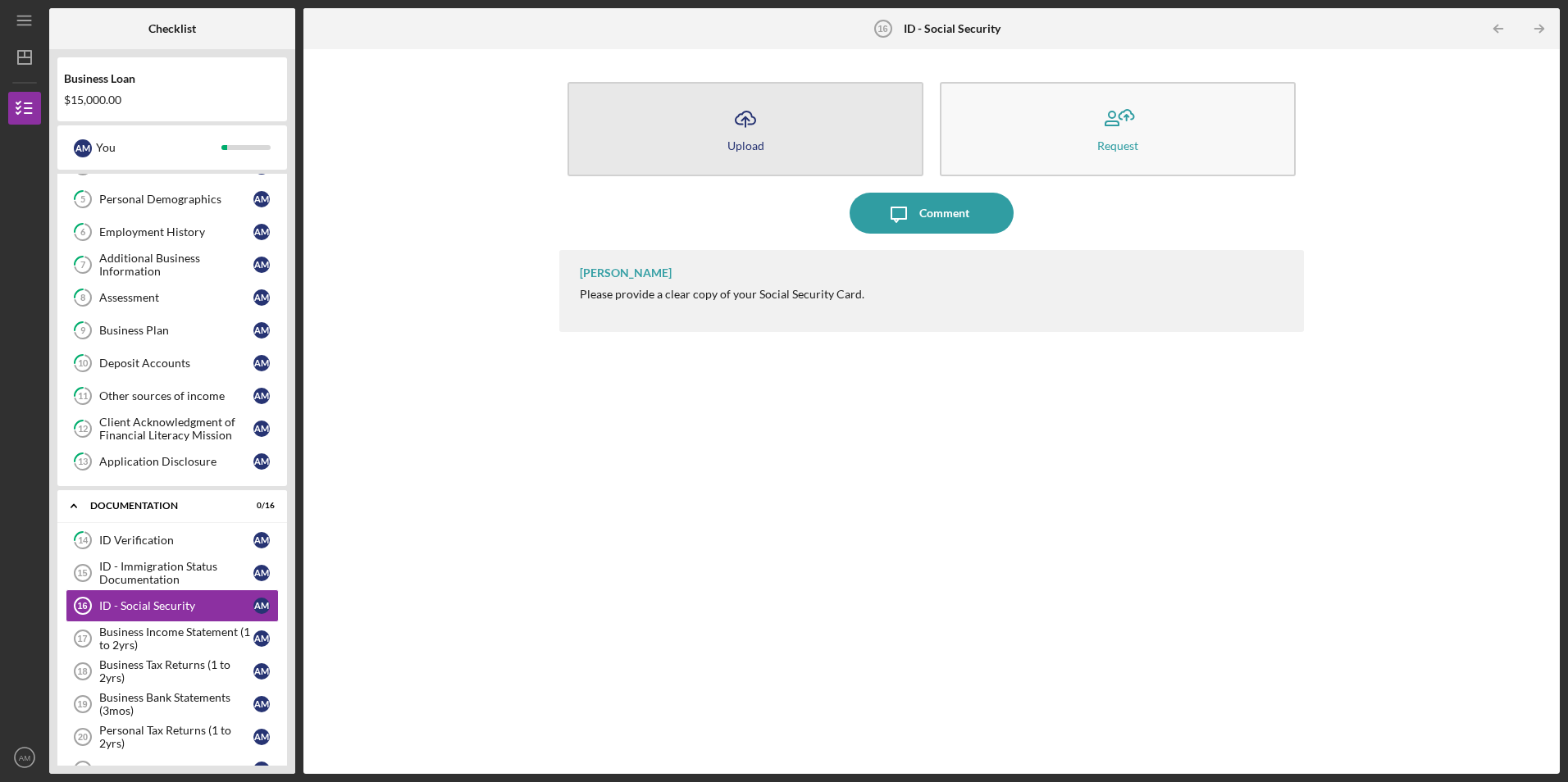
click at [713, 148] on button "Icon/Upload Upload" at bounding box center [745, 129] width 356 height 94
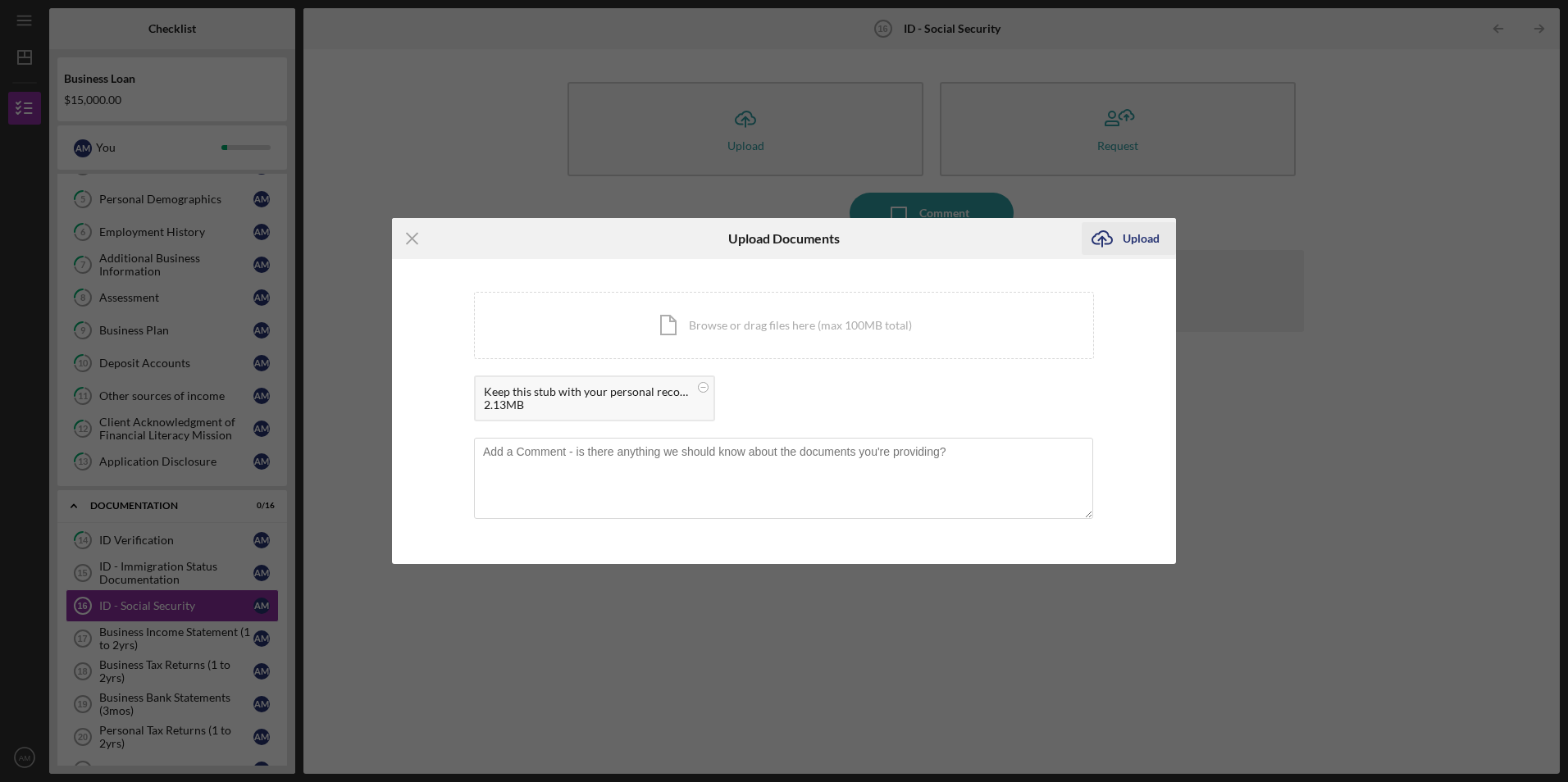
click at [1139, 229] on div "Upload" at bounding box center [1141, 239] width 37 height 33
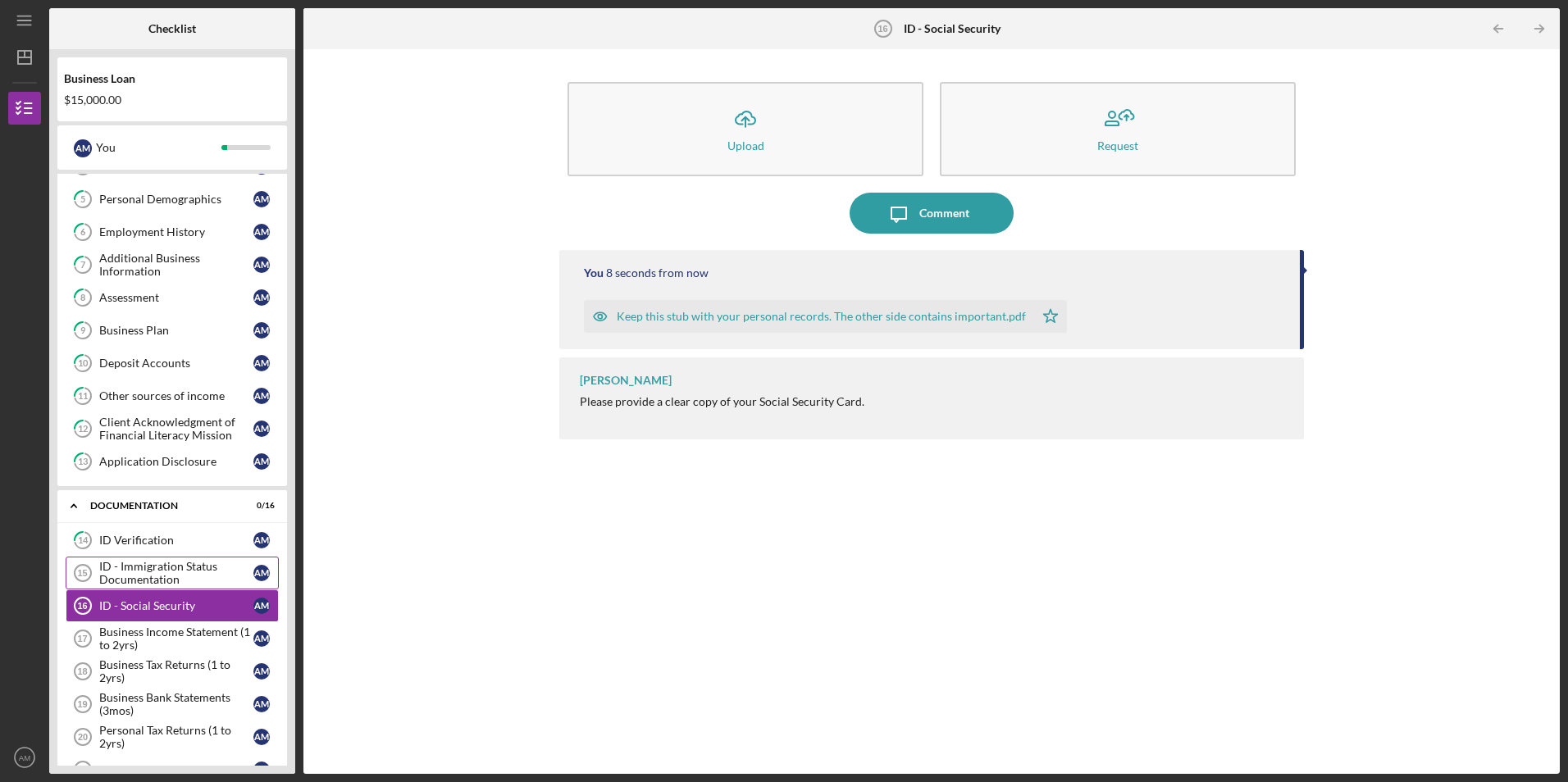
click at [180, 568] on div "ID - Immigration Status Documentation" at bounding box center [176, 572] width 154 height 26
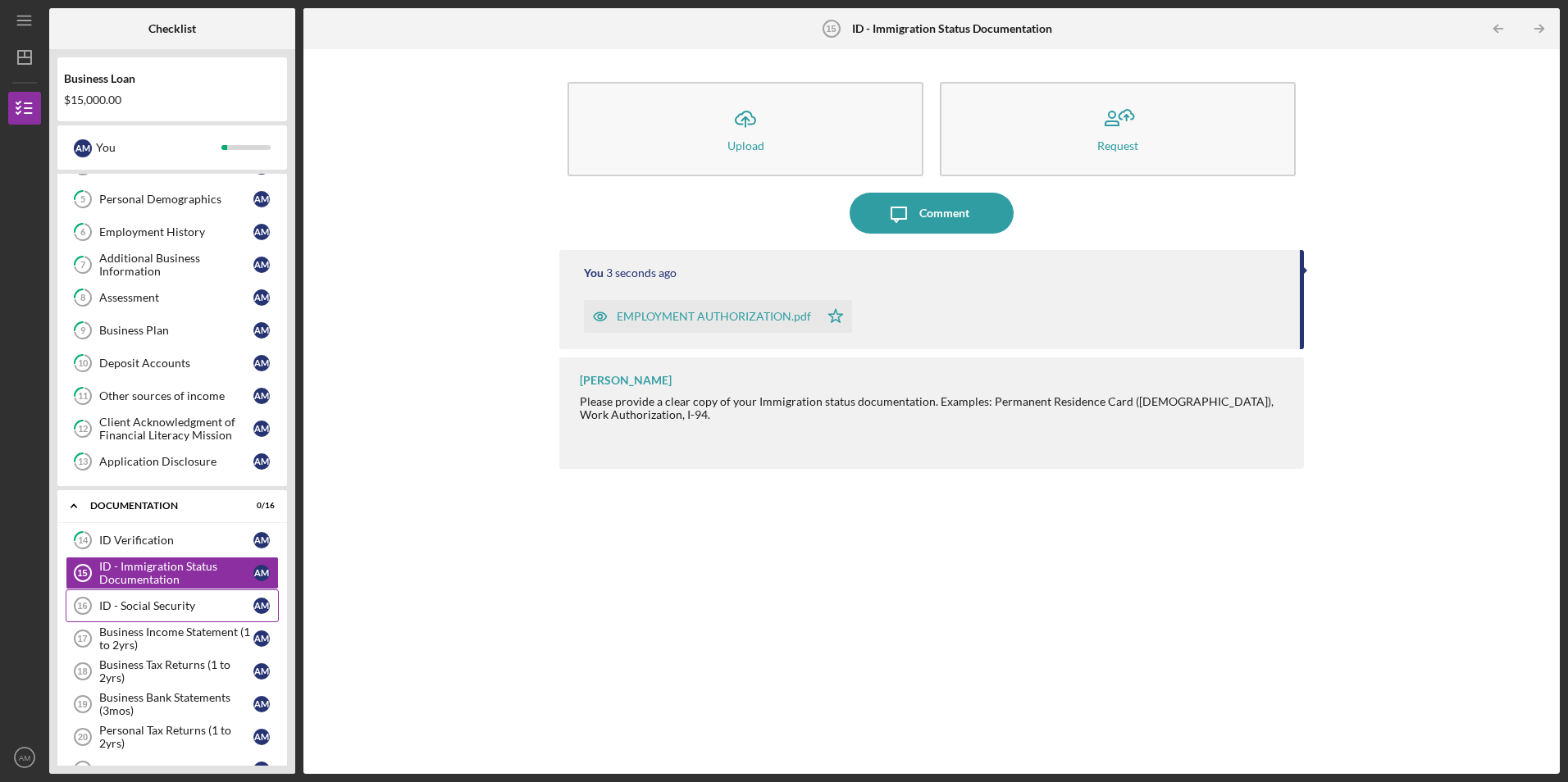
click at [179, 595] on link "ID - Social Security 16 ID - Social Security A M" at bounding box center [173, 606] width 213 height 33
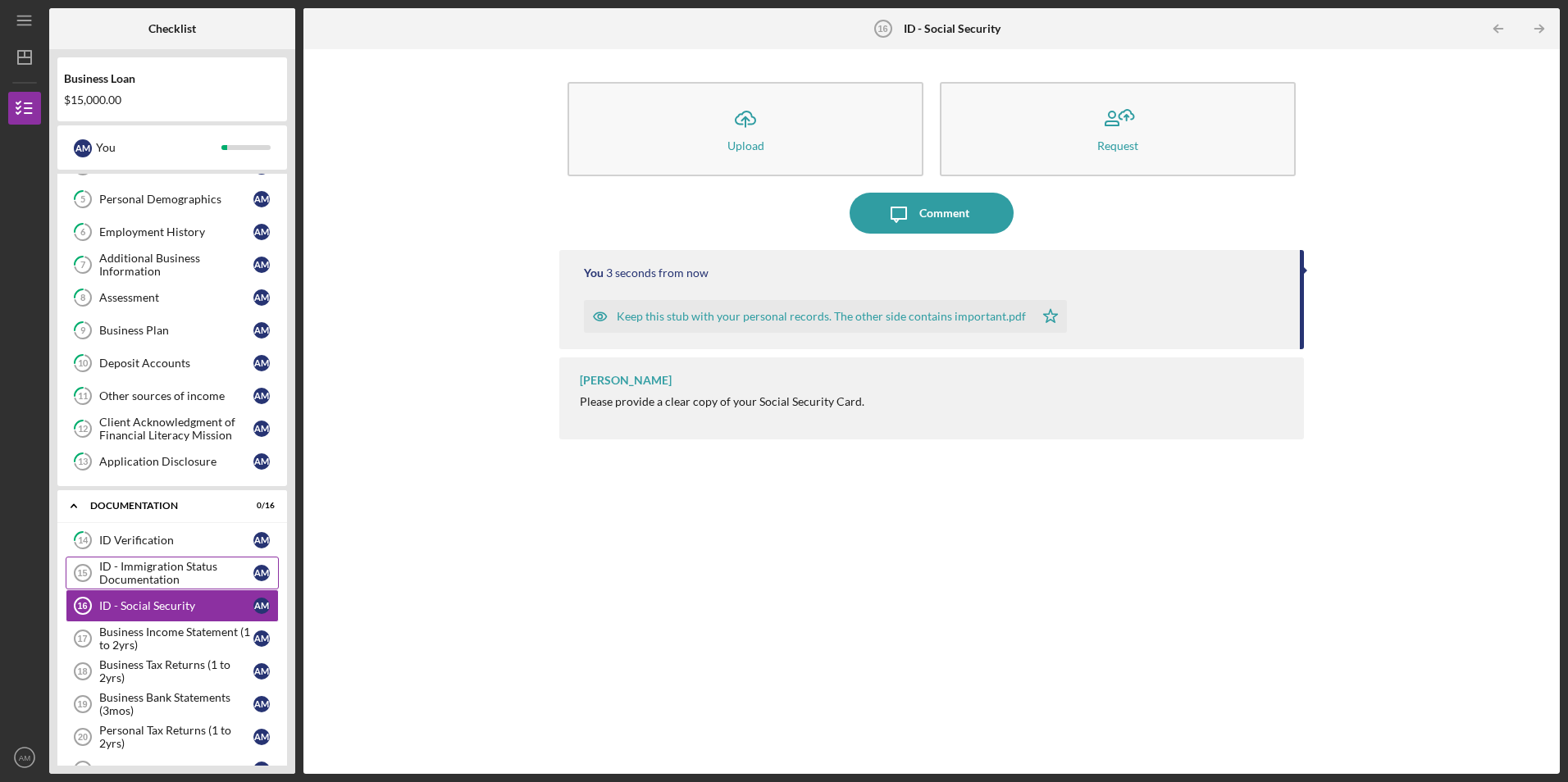
click at [198, 579] on div "ID - Immigration Status Documentation" at bounding box center [176, 572] width 154 height 26
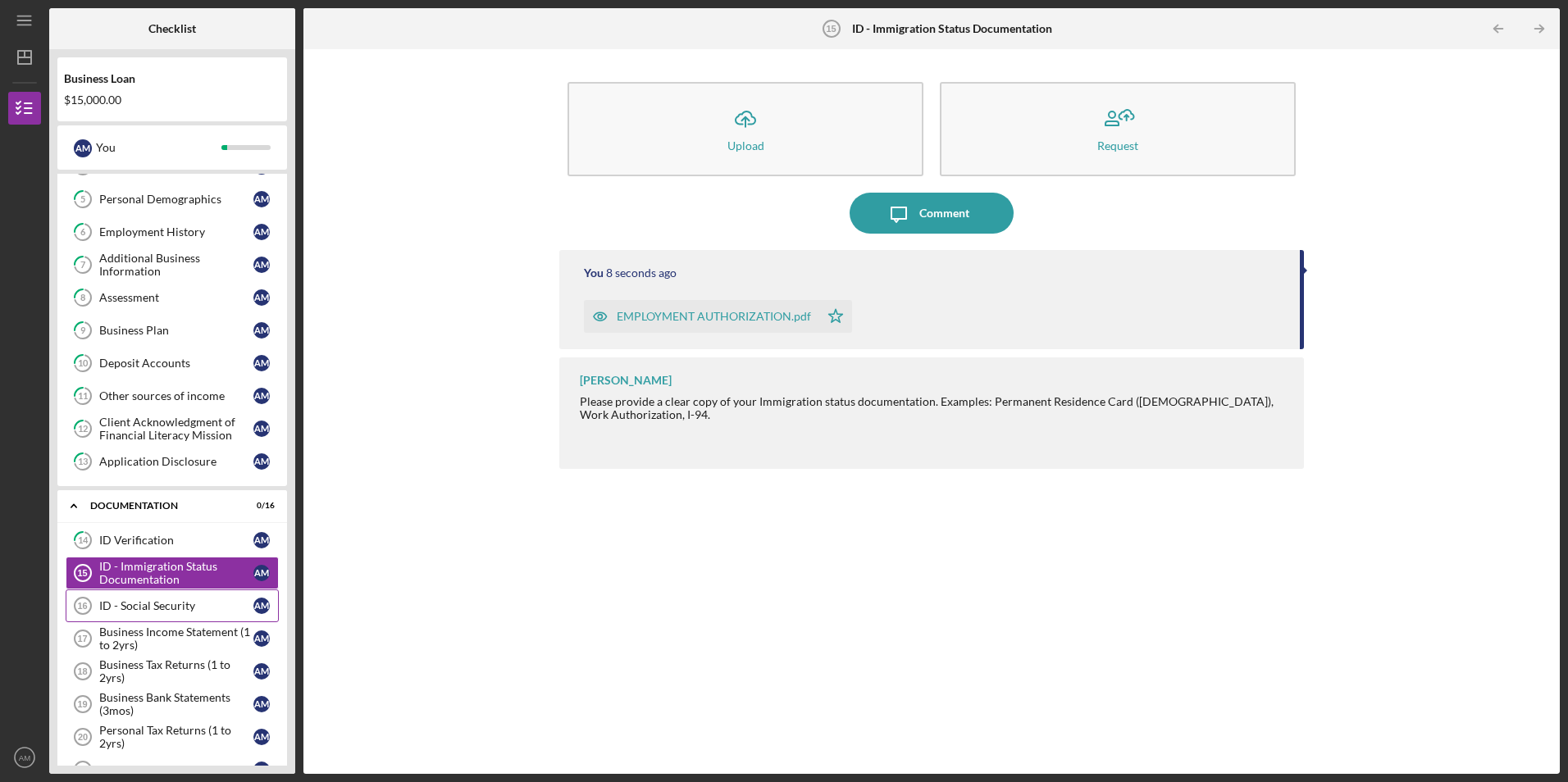
click at [184, 611] on div "ID - Social Security" at bounding box center [176, 606] width 154 height 14
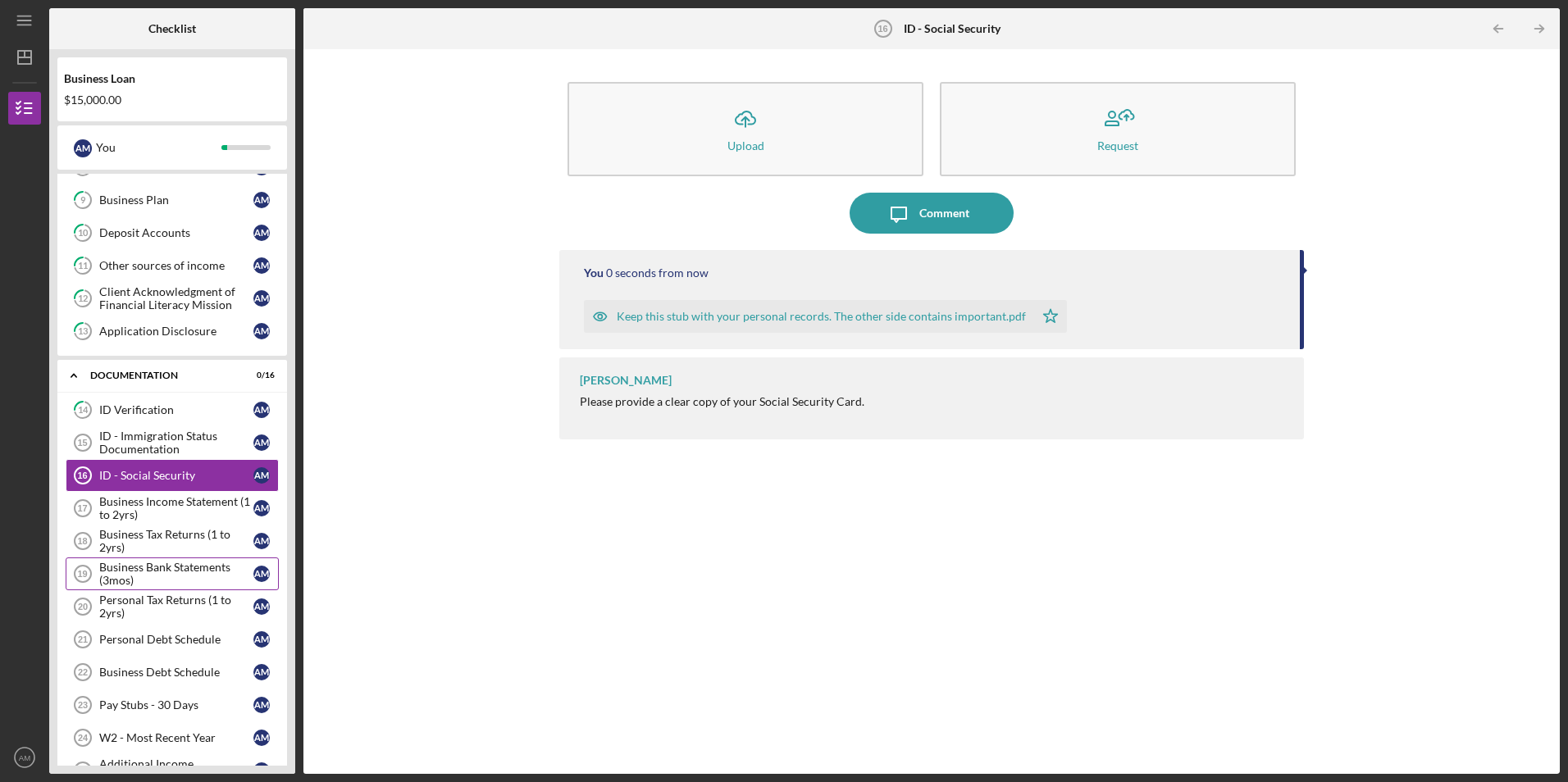
scroll to position [258, 0]
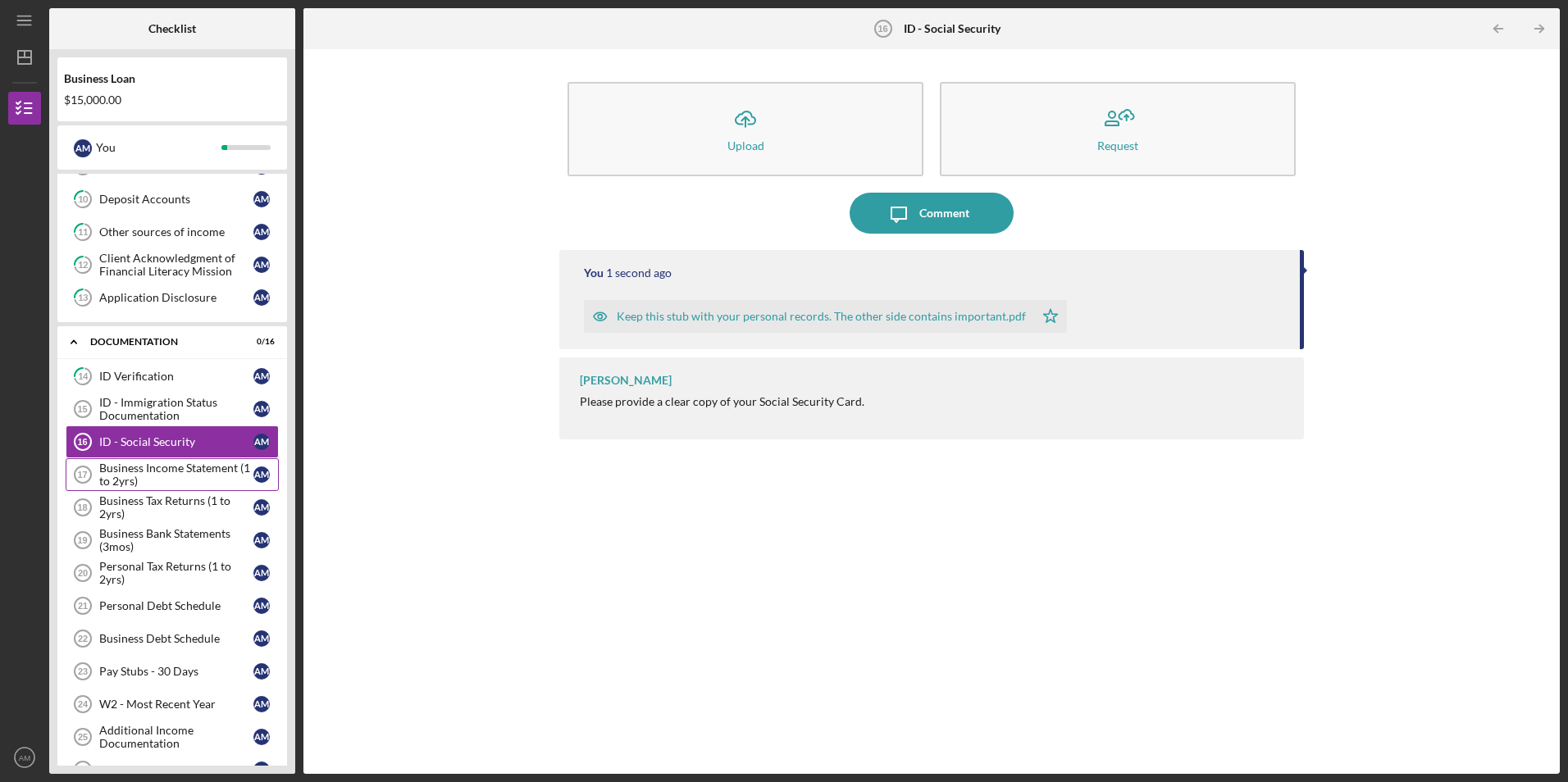
click at [176, 469] on div "Business Income Statement (1 to 2yrs)" at bounding box center [176, 474] width 154 height 26
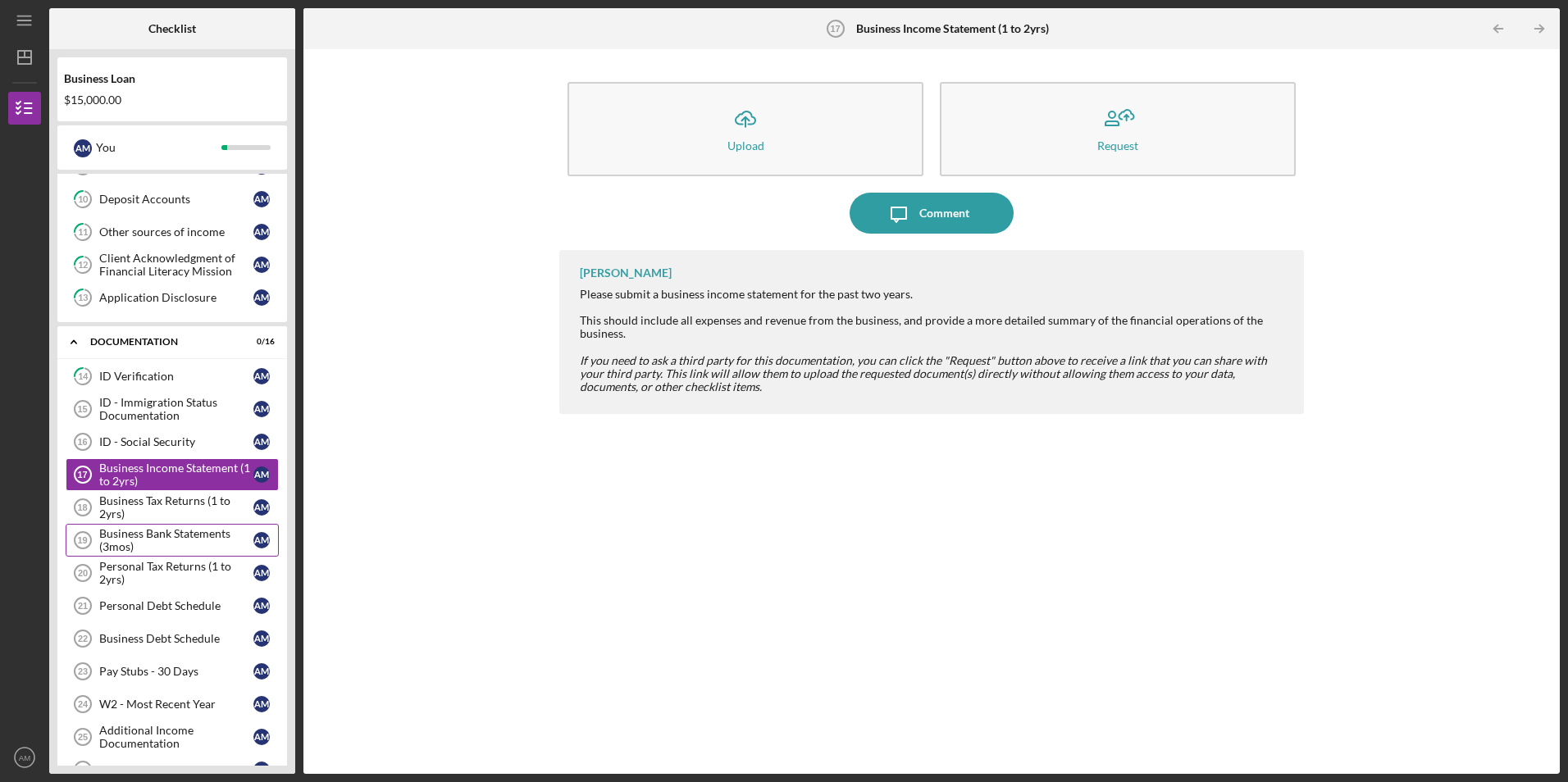
click at [210, 552] on div "Business Bank Statements (3mos)" at bounding box center [176, 539] width 154 height 26
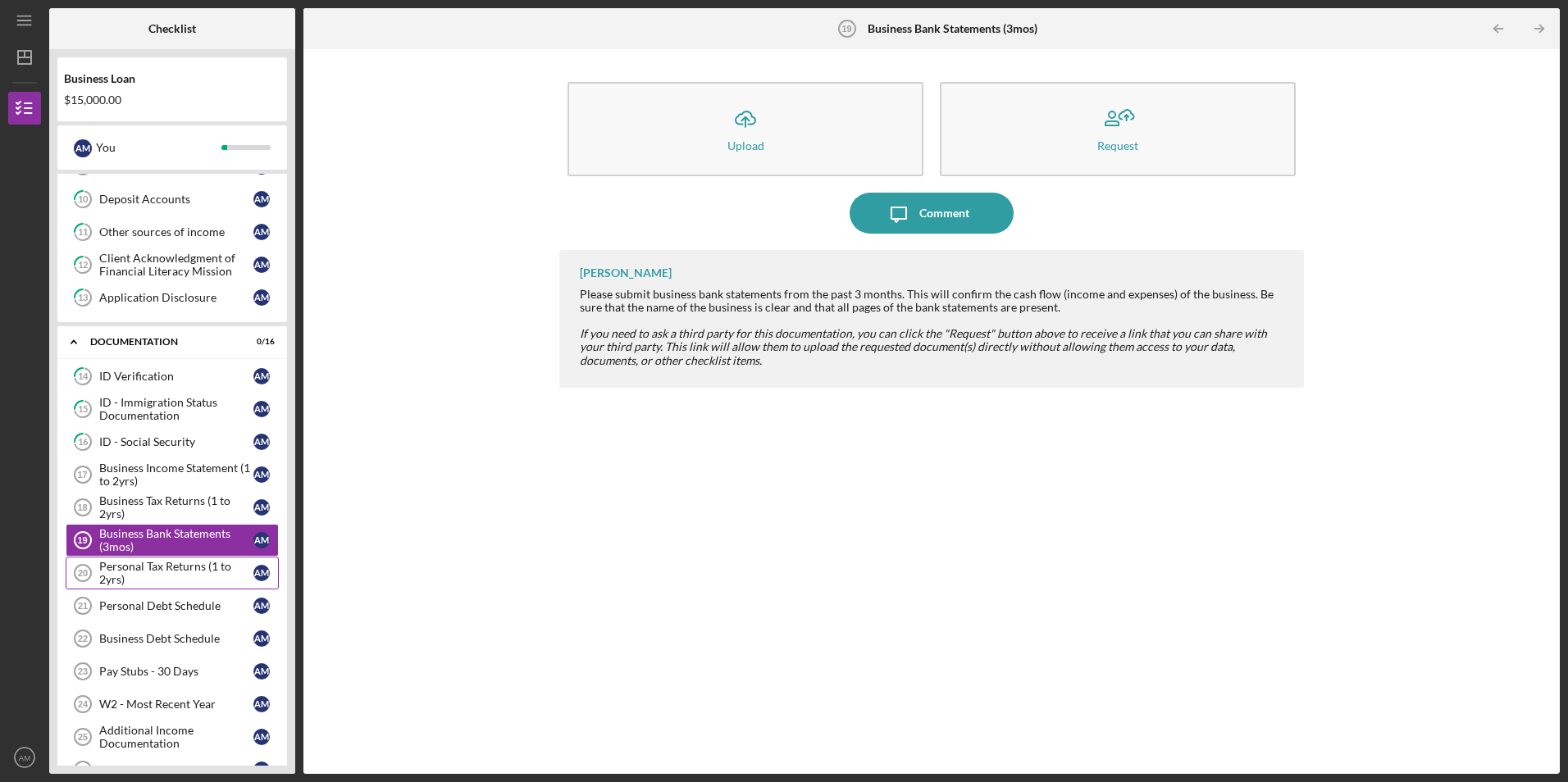
click at [193, 582] on div "Personal Tax Returns (1 to 2yrs)" at bounding box center [176, 572] width 154 height 26
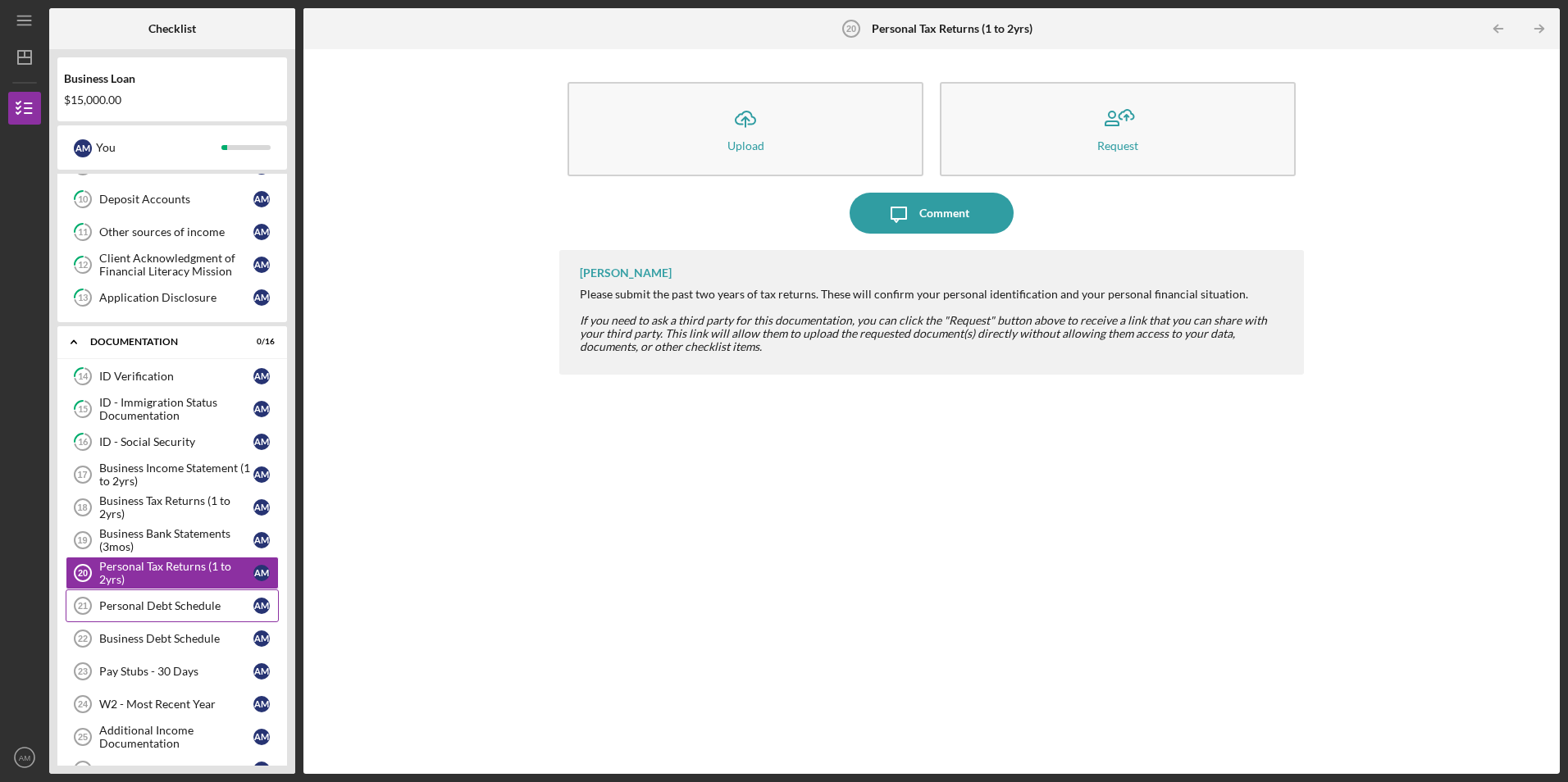
click at [176, 620] on link "Personal Debt Schedule 21 Personal Debt Schedule A M" at bounding box center [173, 606] width 213 height 33
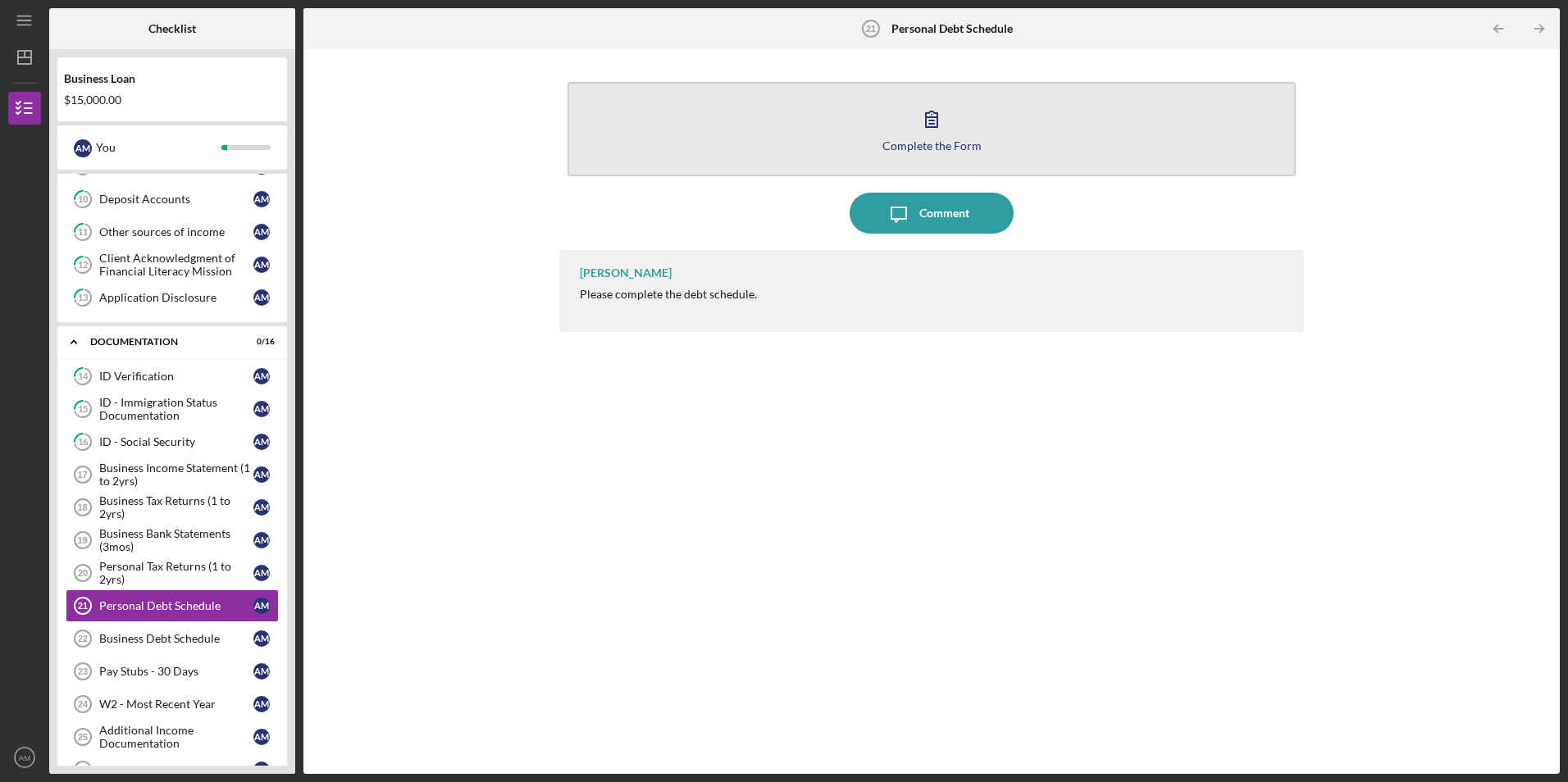
click at [976, 97] on button "Complete the Form Form" at bounding box center [931, 129] width 728 height 94
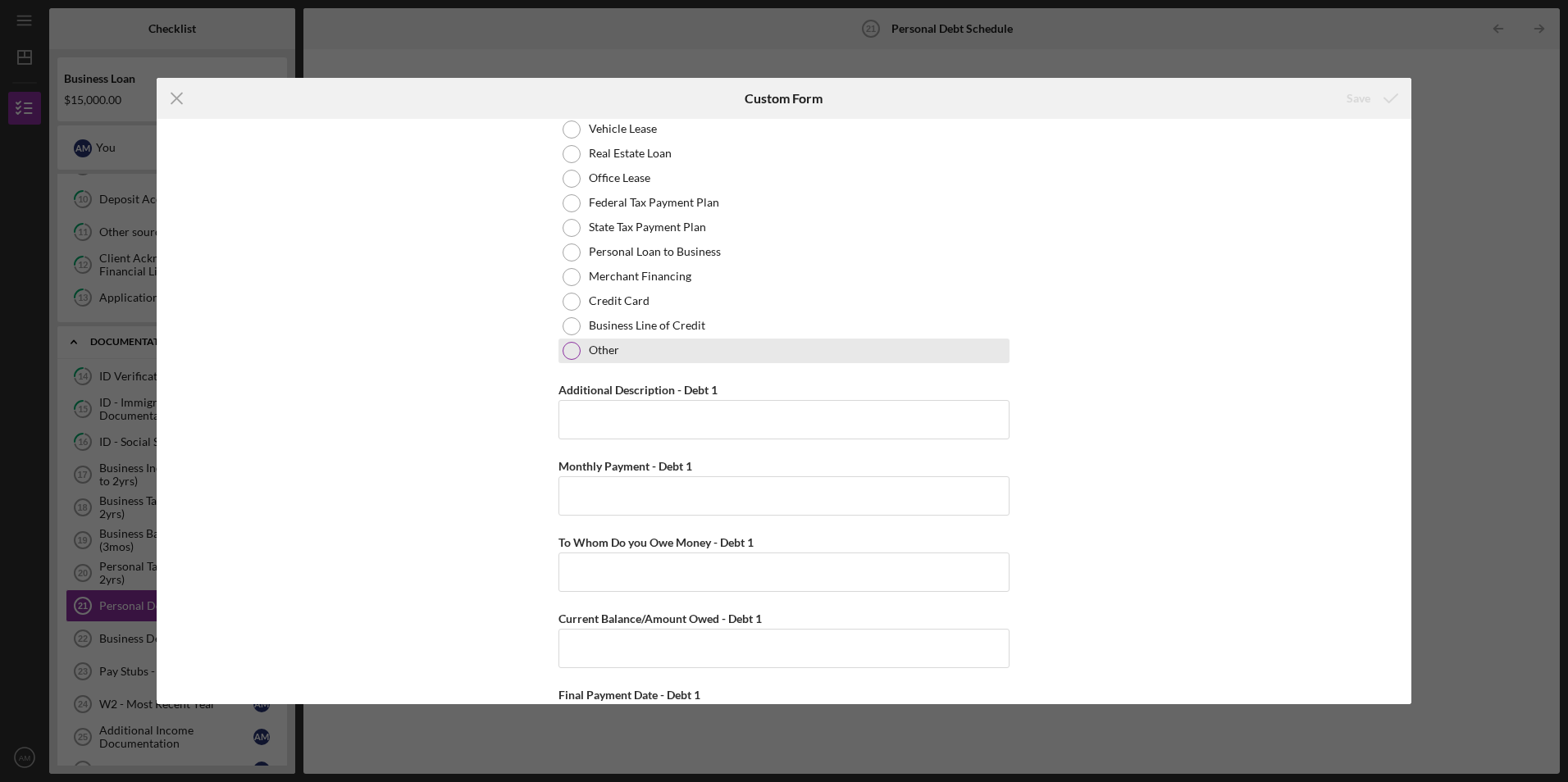
scroll to position [86, 0]
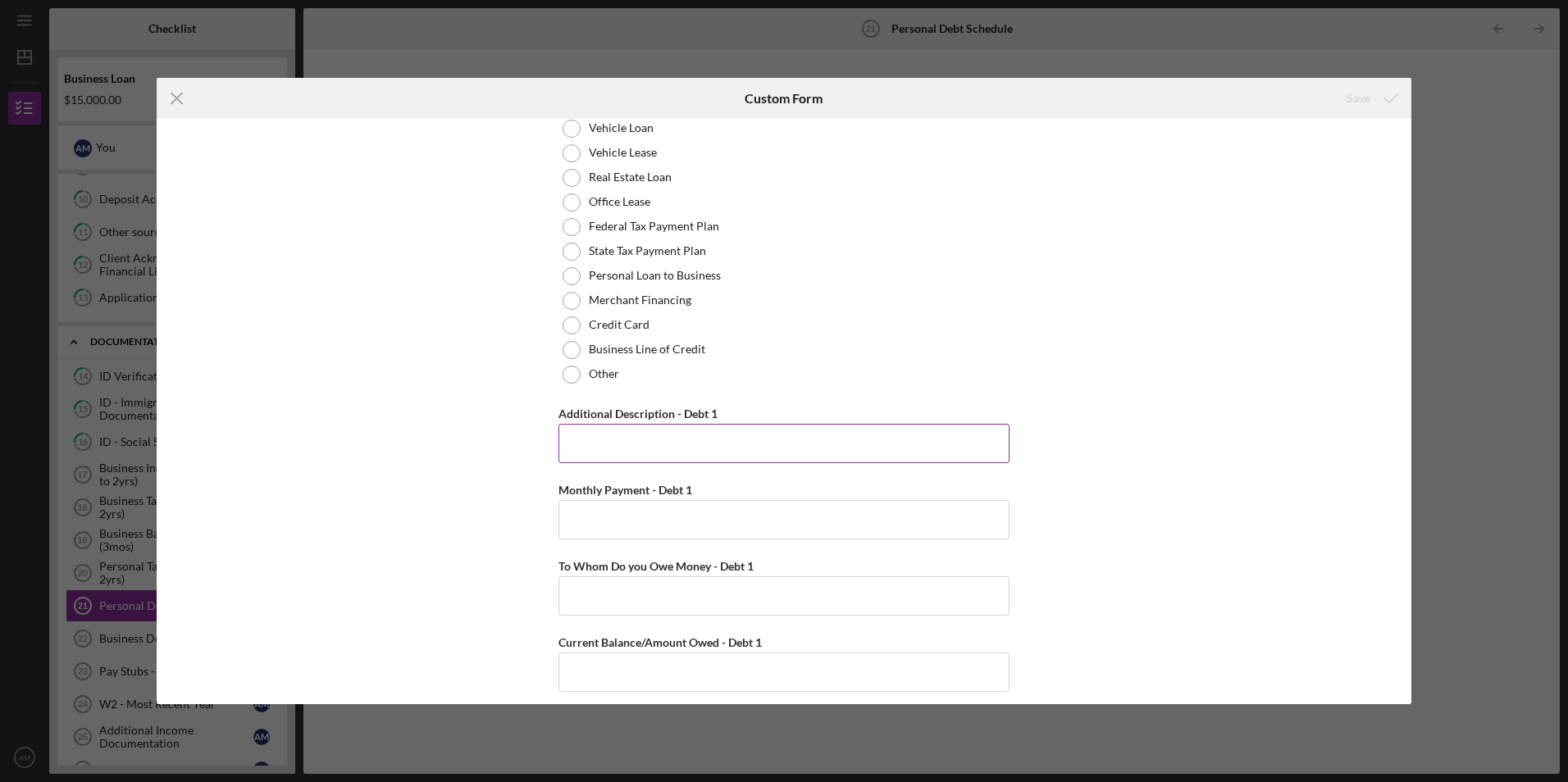
click at [668, 424] on input "Additional Description - Debt 1" at bounding box center [783, 443] width 451 height 40
type input "I dont have anykind of debt"
click at [1346, 103] on button "Save" at bounding box center [1371, 99] width 82 height 33
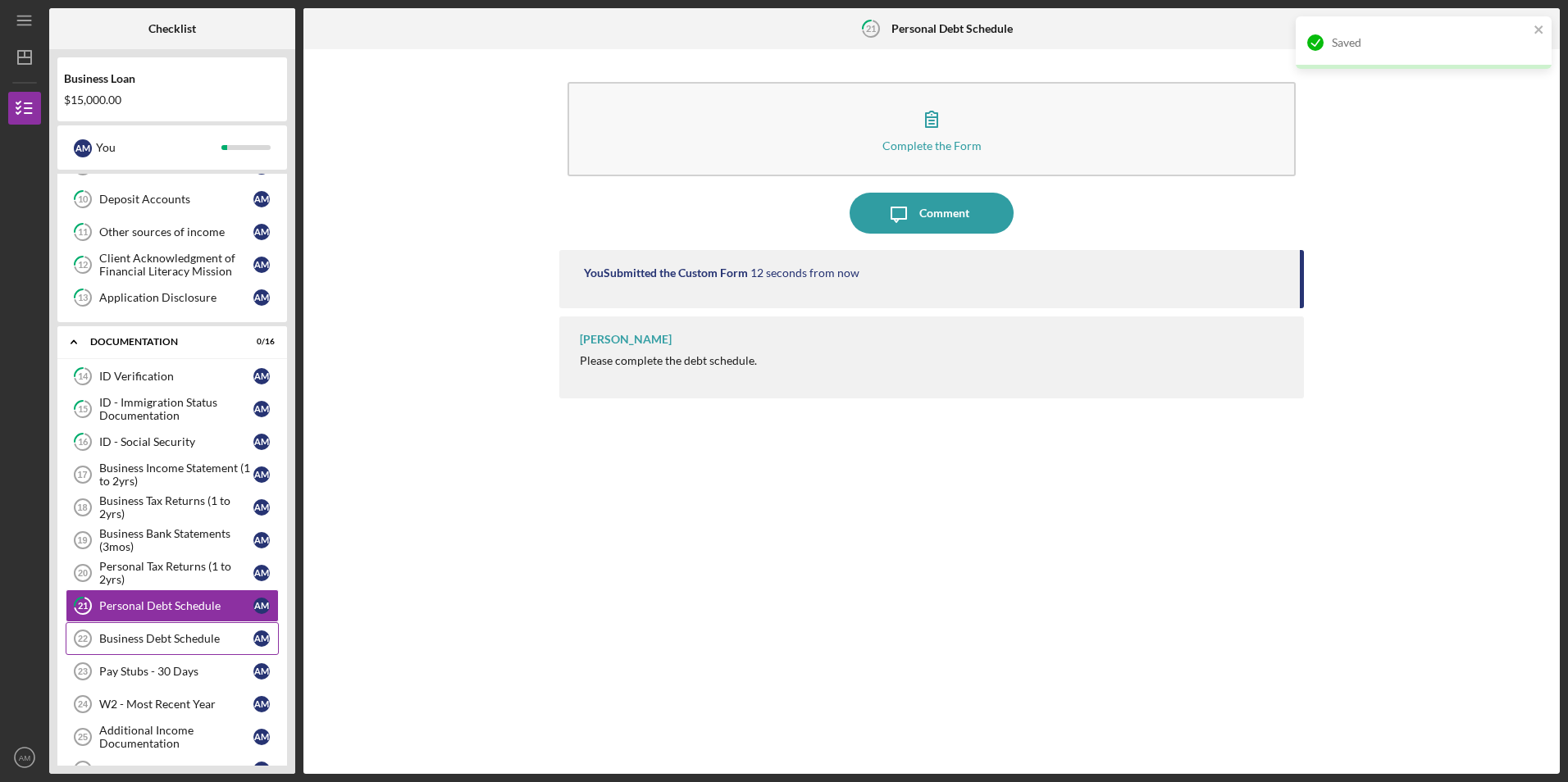
click at [182, 642] on div "Business Debt Schedule" at bounding box center [176, 639] width 154 height 14
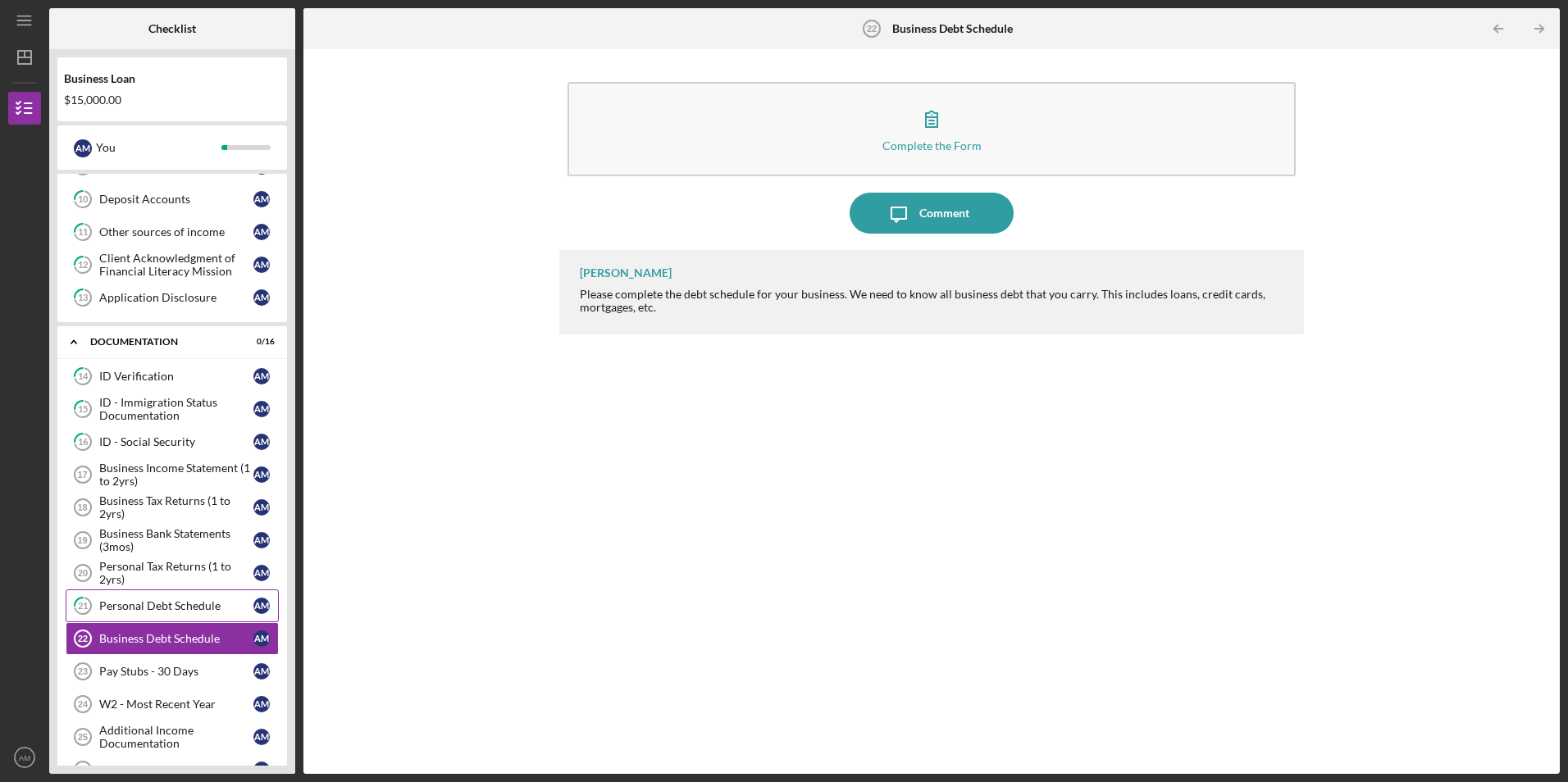
click at [187, 609] on div "Personal Debt Schedule" at bounding box center [176, 606] width 154 height 14
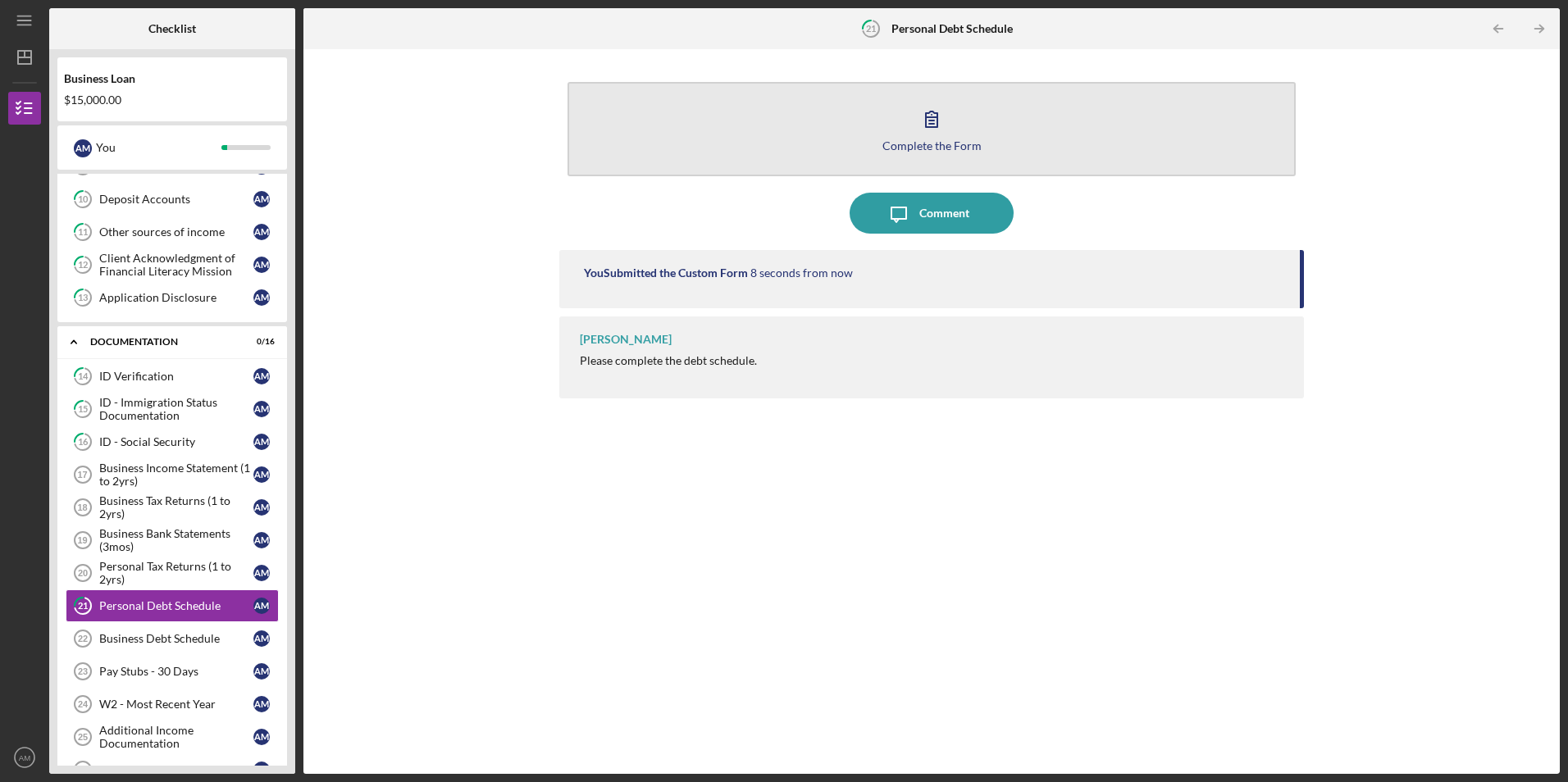
click at [933, 149] on div "Complete the Form" at bounding box center [931, 146] width 99 height 13
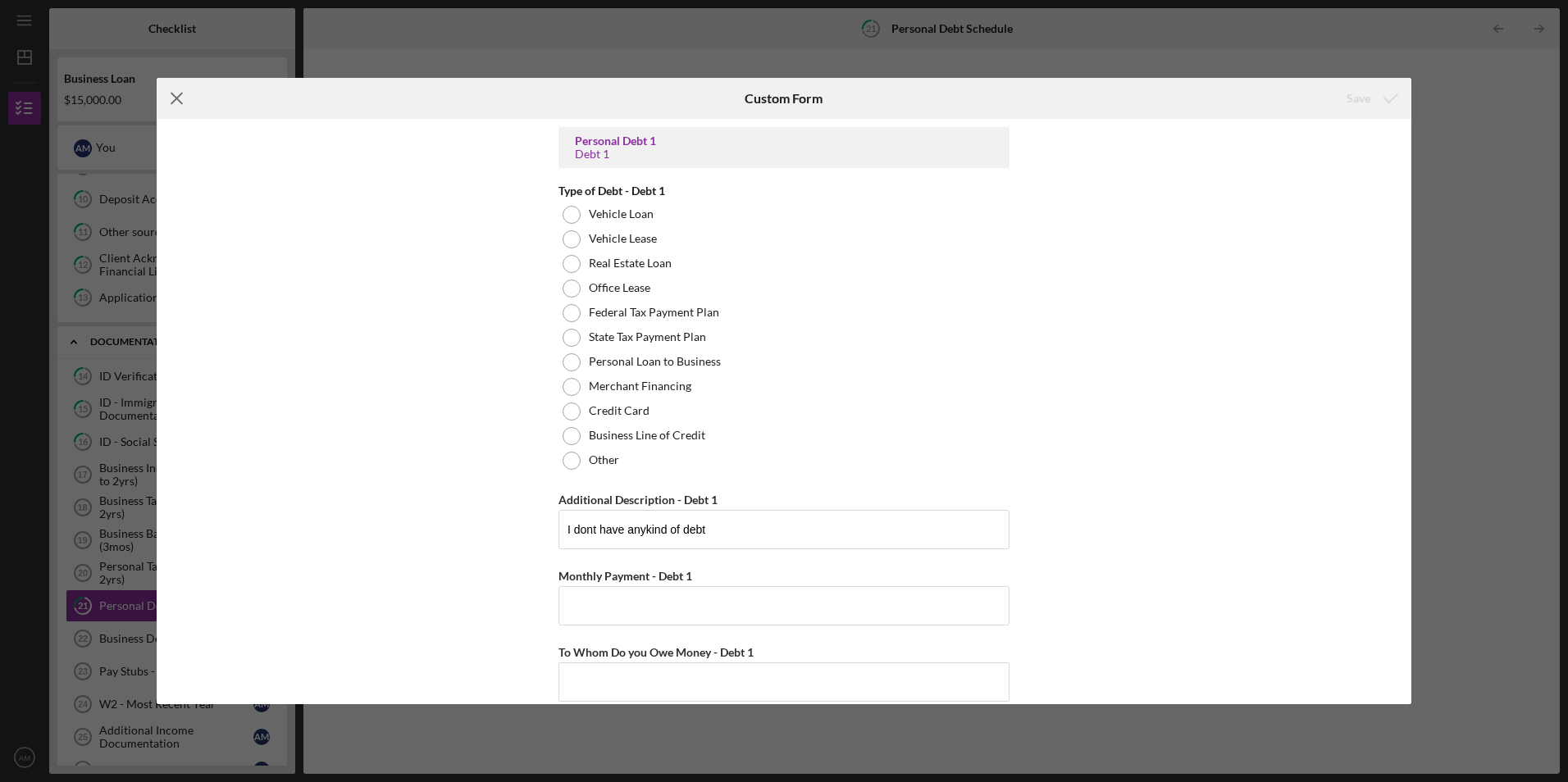
click at [172, 99] on icon "Icon/Menu Close" at bounding box center [177, 98] width 41 height 41
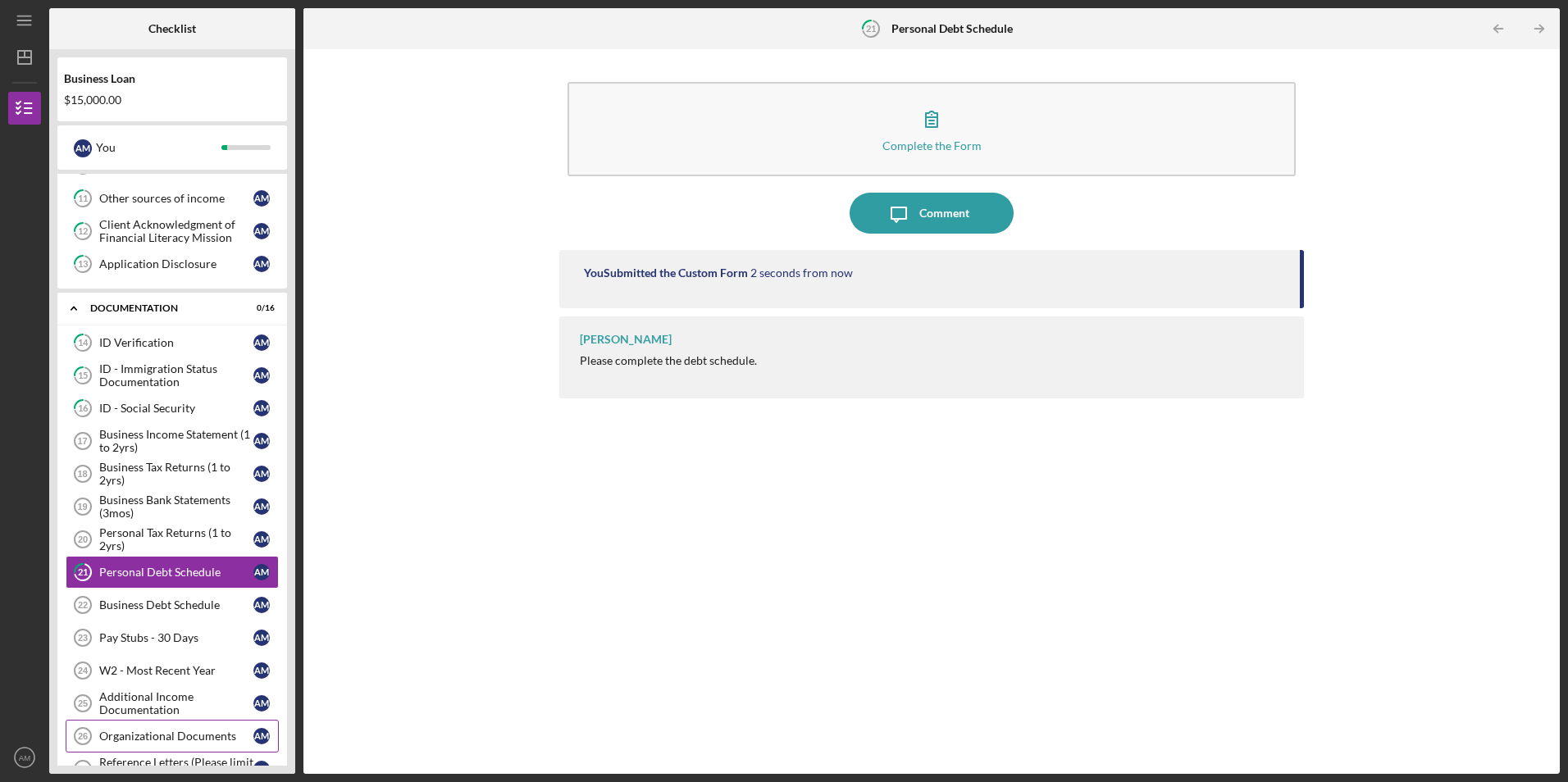
scroll to position [422, 0]
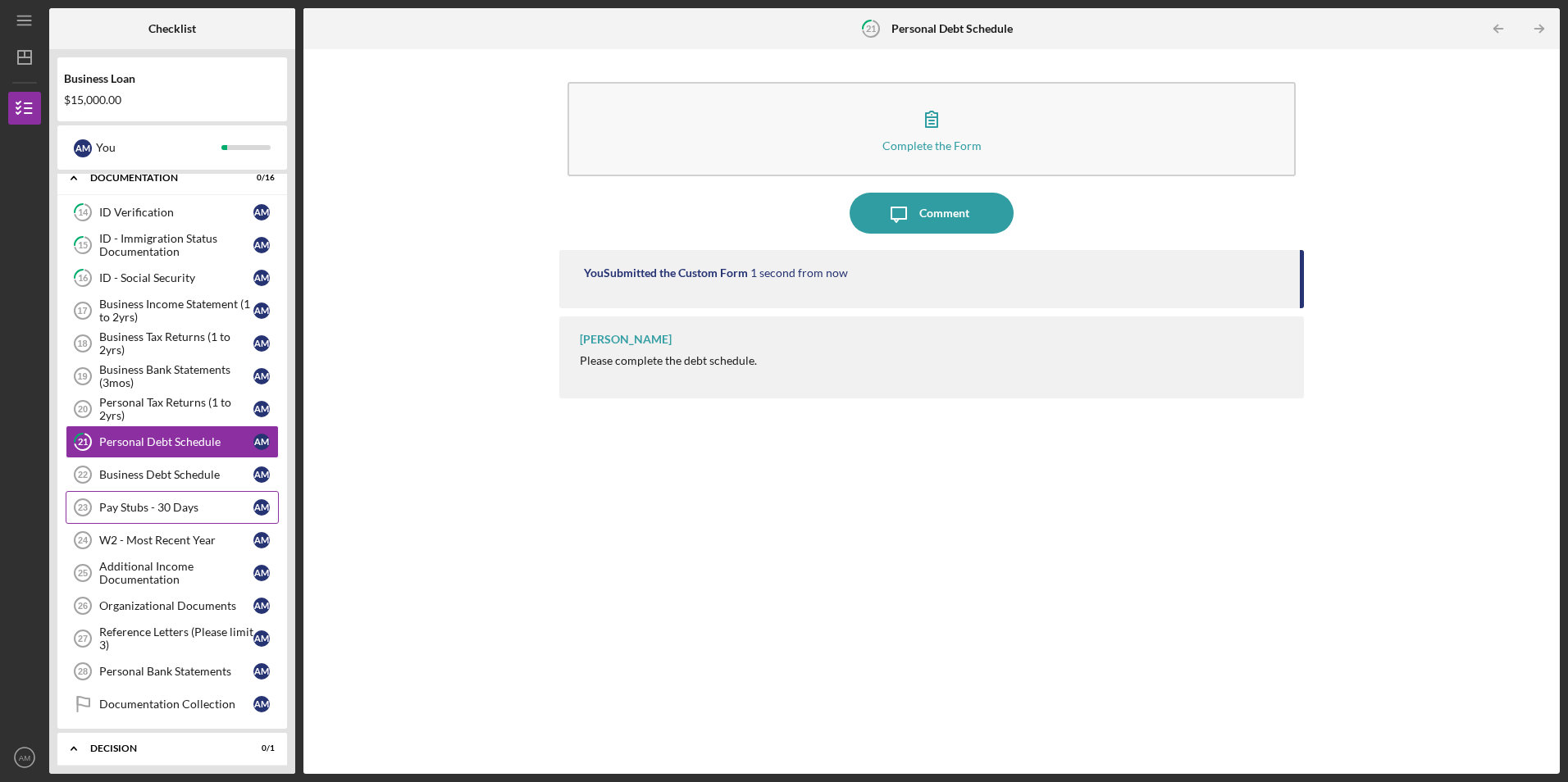
click at [212, 504] on div "Pay Stubs - 30 Days" at bounding box center [176, 507] width 154 height 14
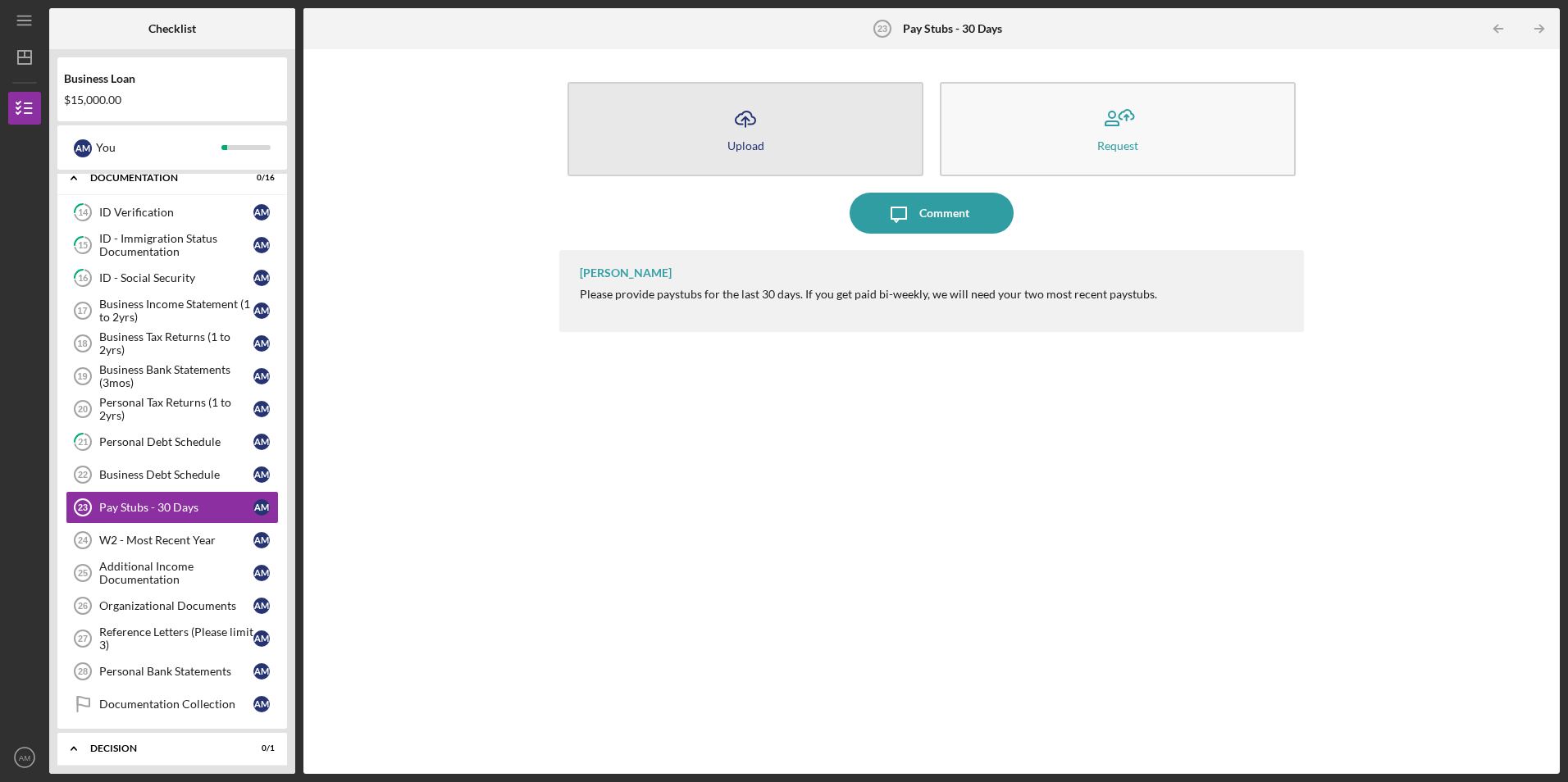
click at [838, 136] on button "Icon/Upload Upload" at bounding box center [745, 129] width 356 height 94
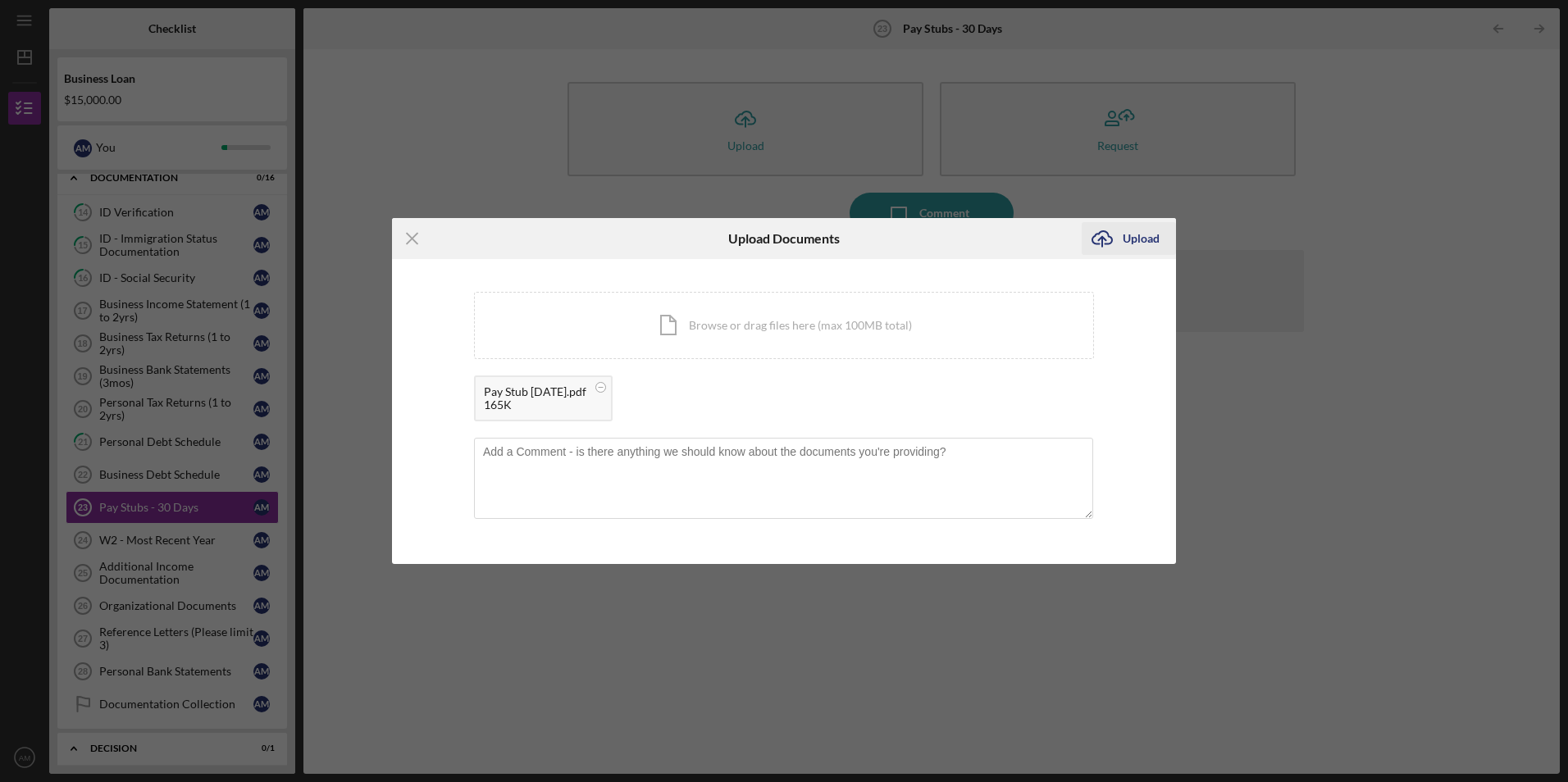
click at [1145, 238] on div "Upload" at bounding box center [1141, 239] width 37 height 33
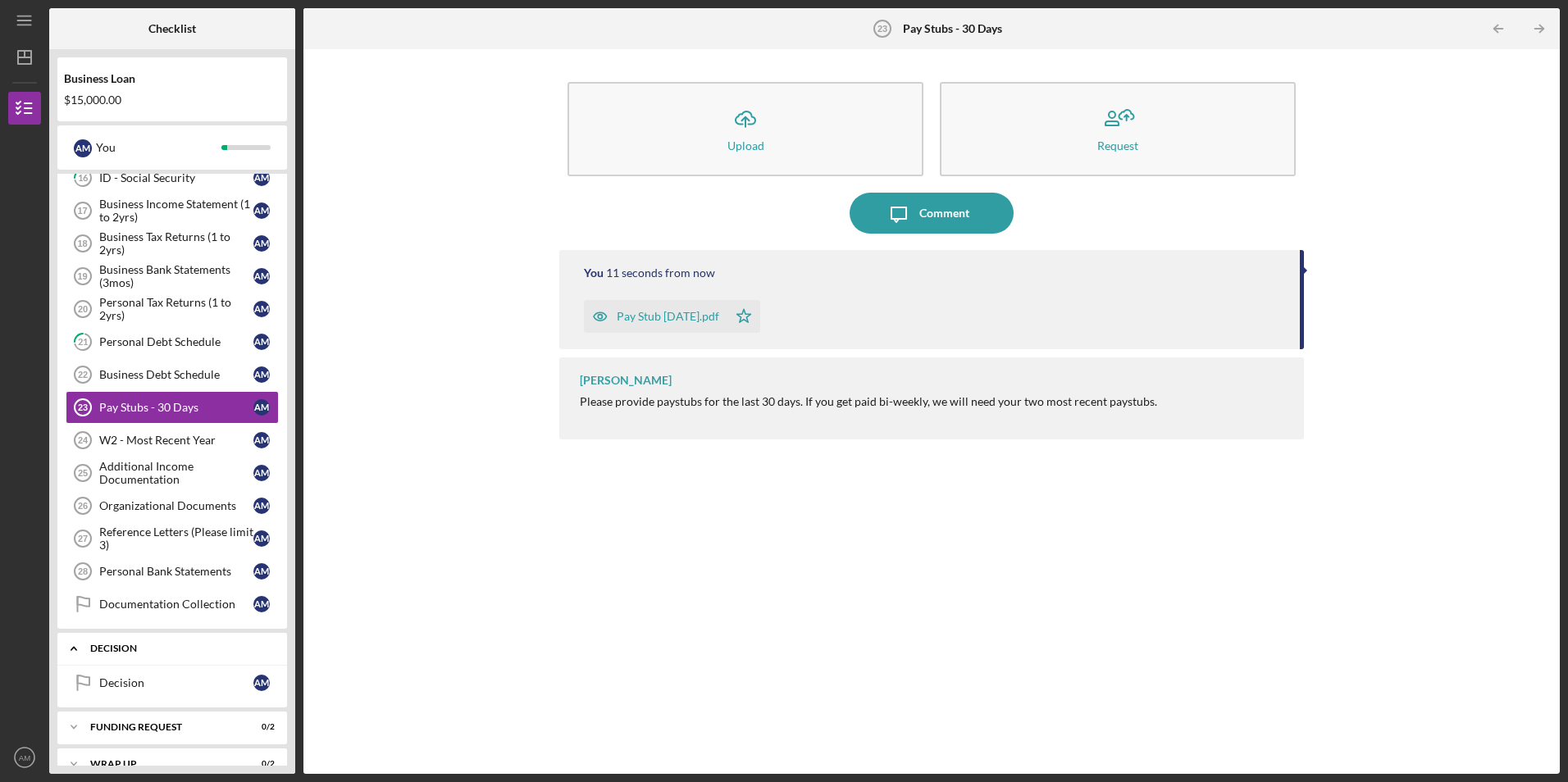
scroll to position [546, 0]
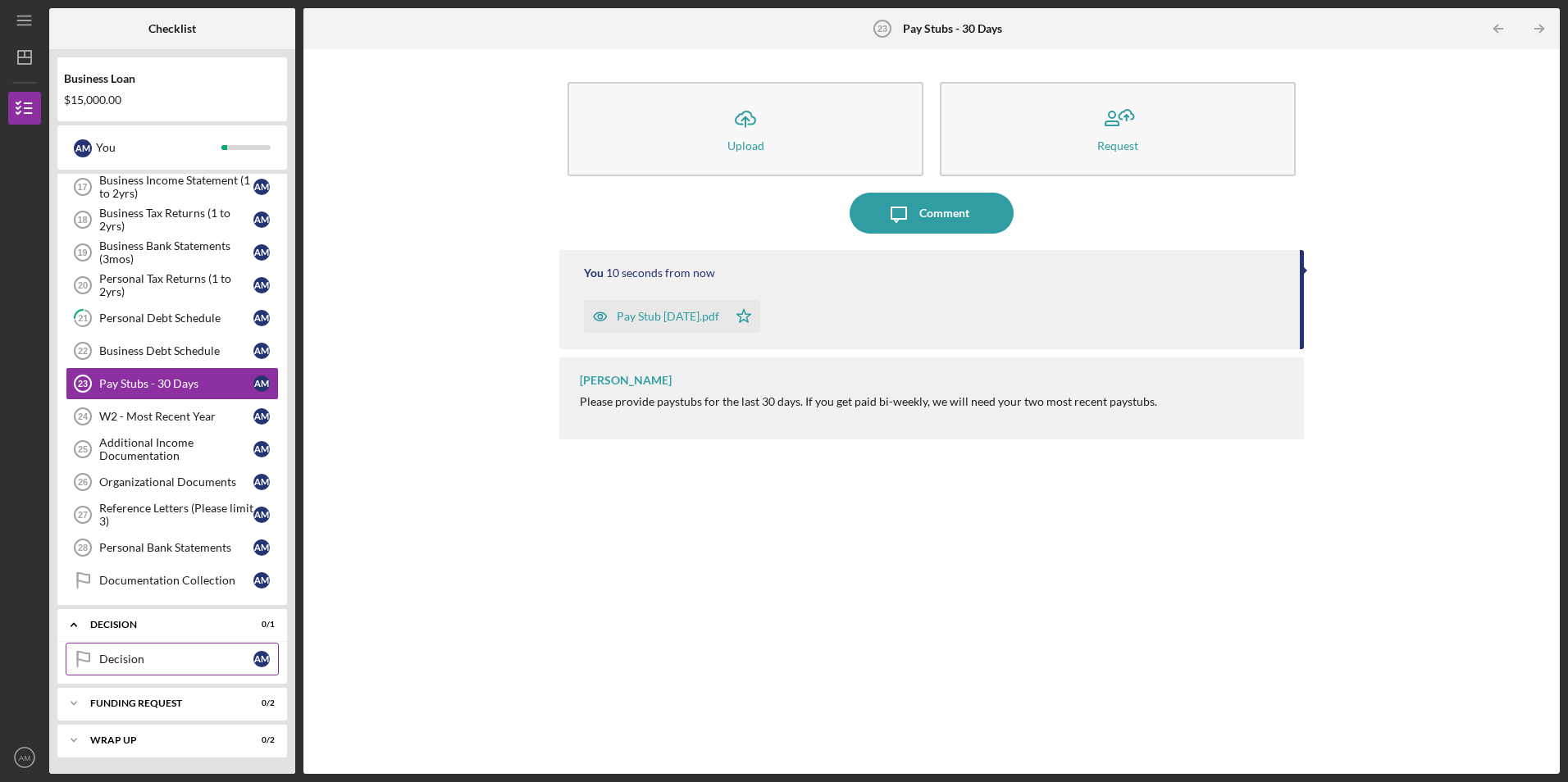
click at [213, 668] on link "Decision Decision A M" at bounding box center [173, 659] width 213 height 33
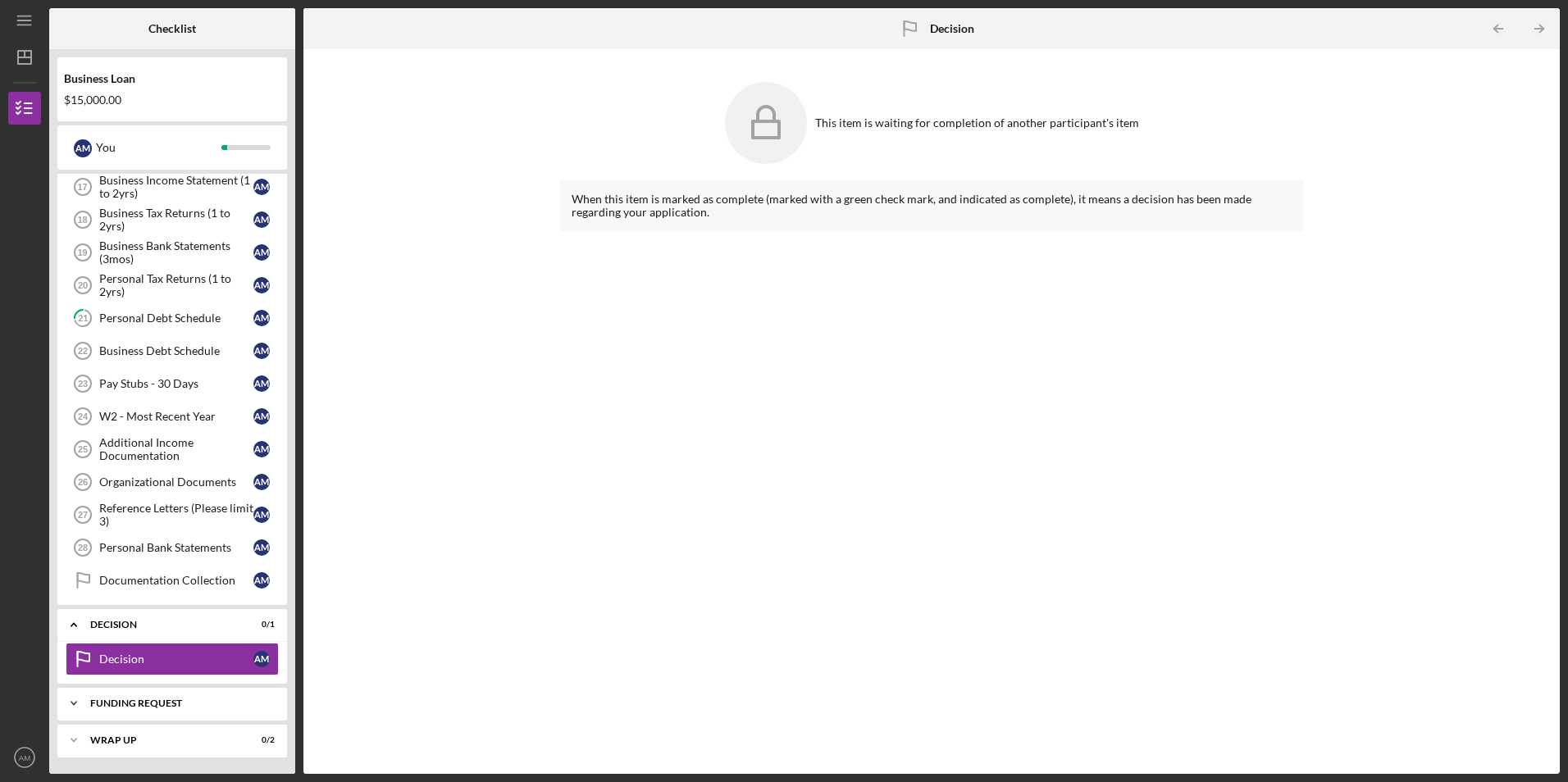
click at [113, 700] on div "Funding Request" at bounding box center [179, 703] width 177 height 10
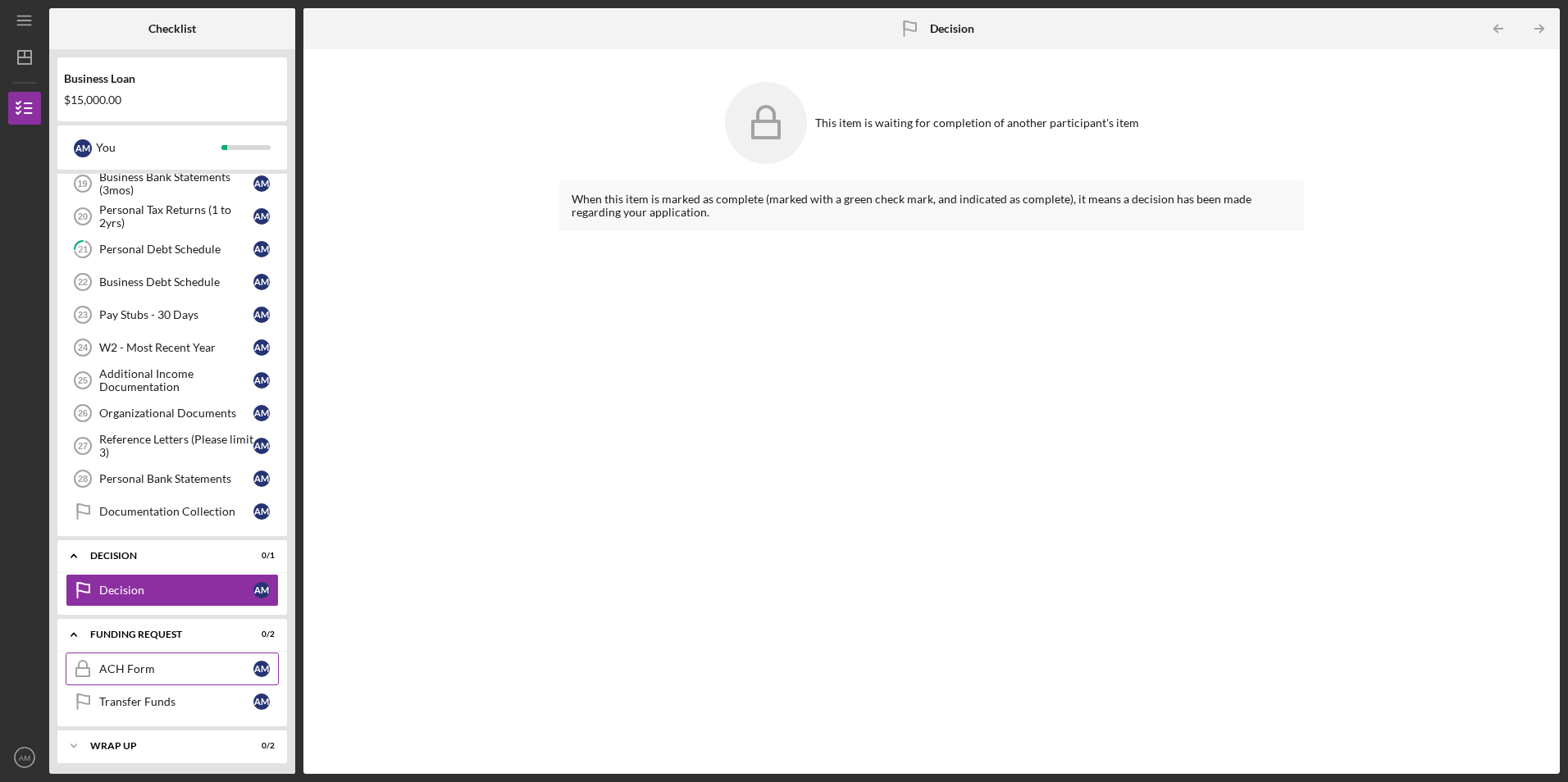
scroll to position [621, 0]
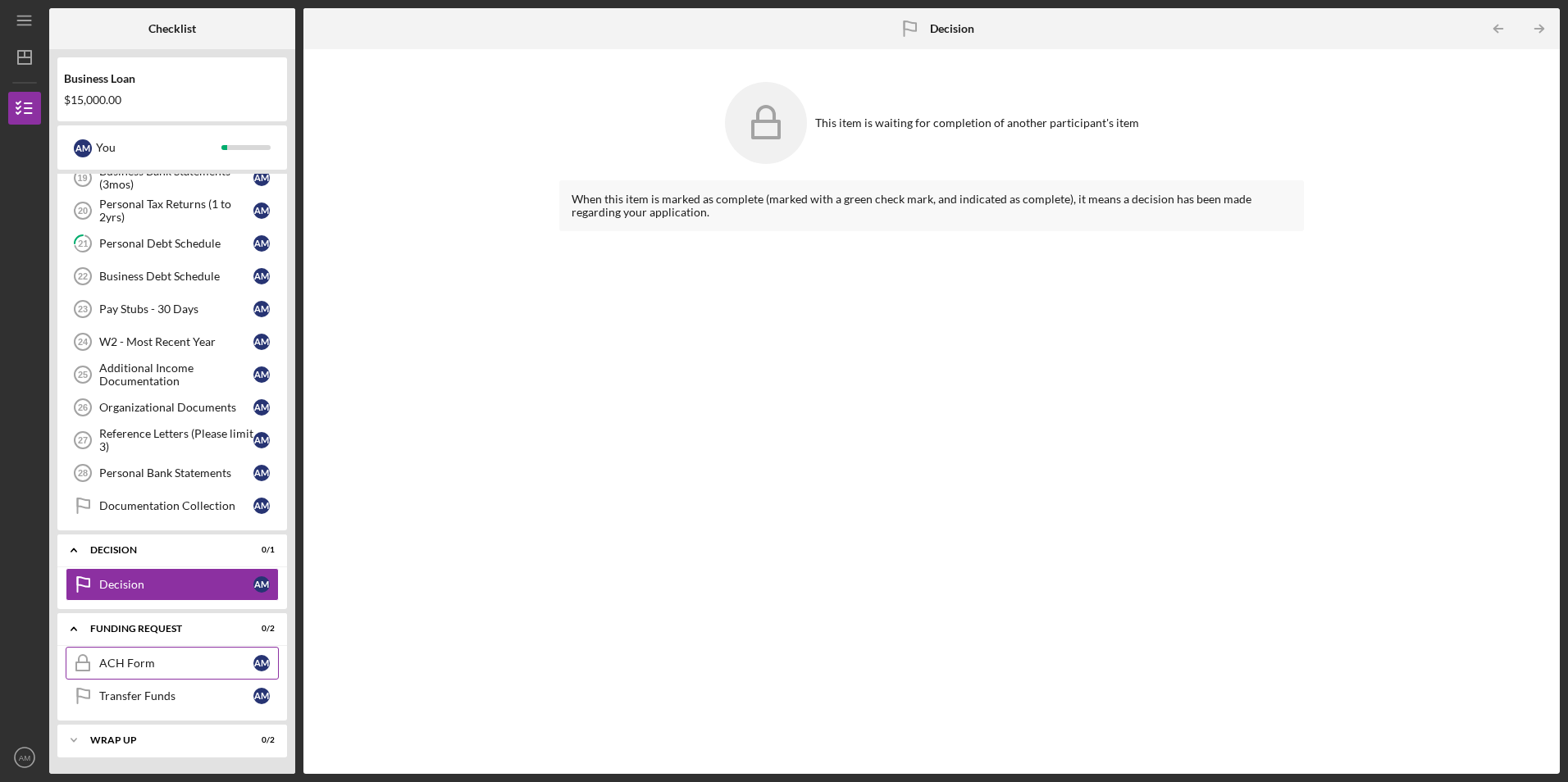
click at [169, 671] on link "ACH Form ACH Form A M" at bounding box center [173, 664] width 213 height 33
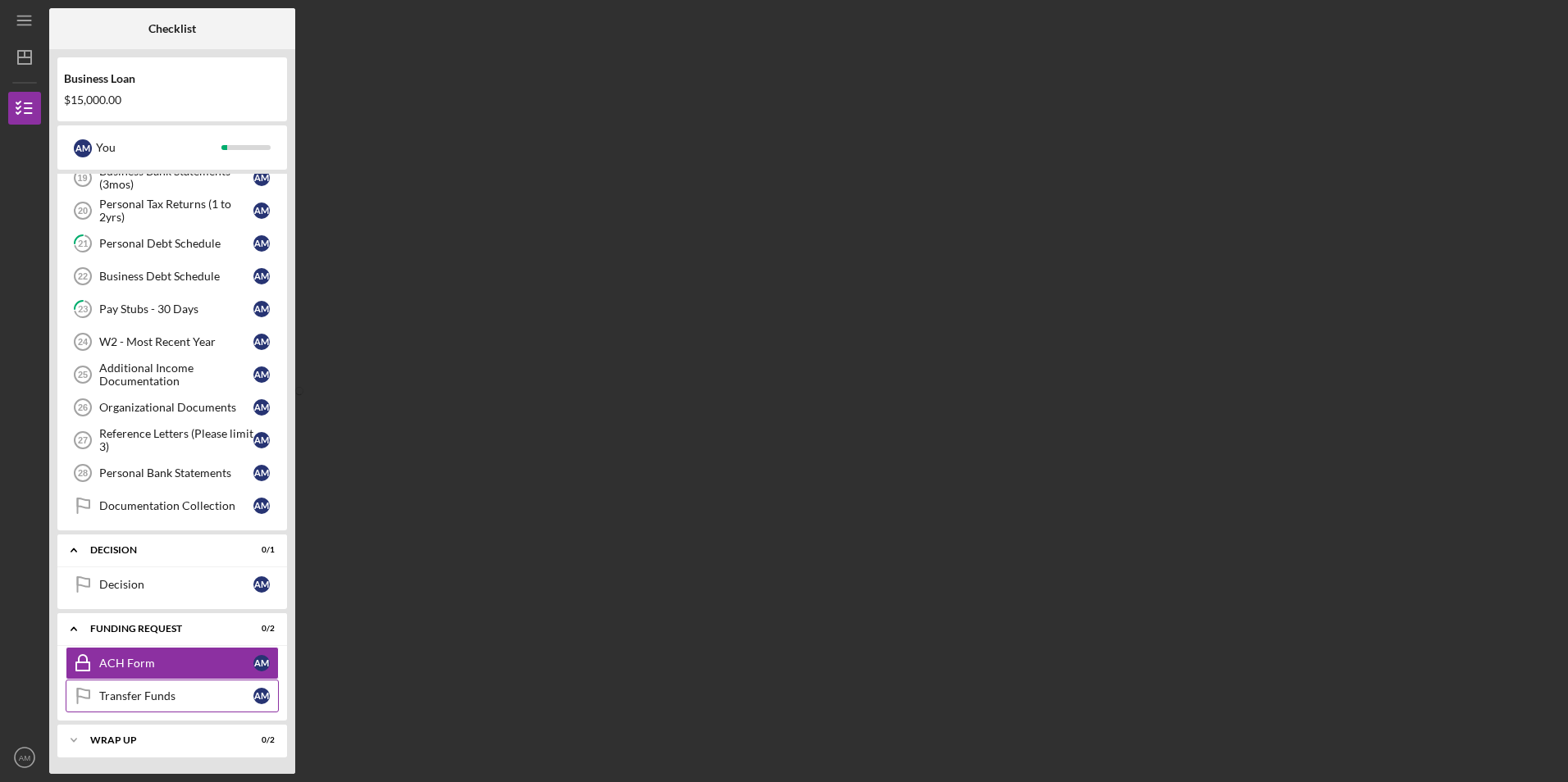
click at [203, 691] on div "Transfer Funds" at bounding box center [176, 697] width 154 height 14
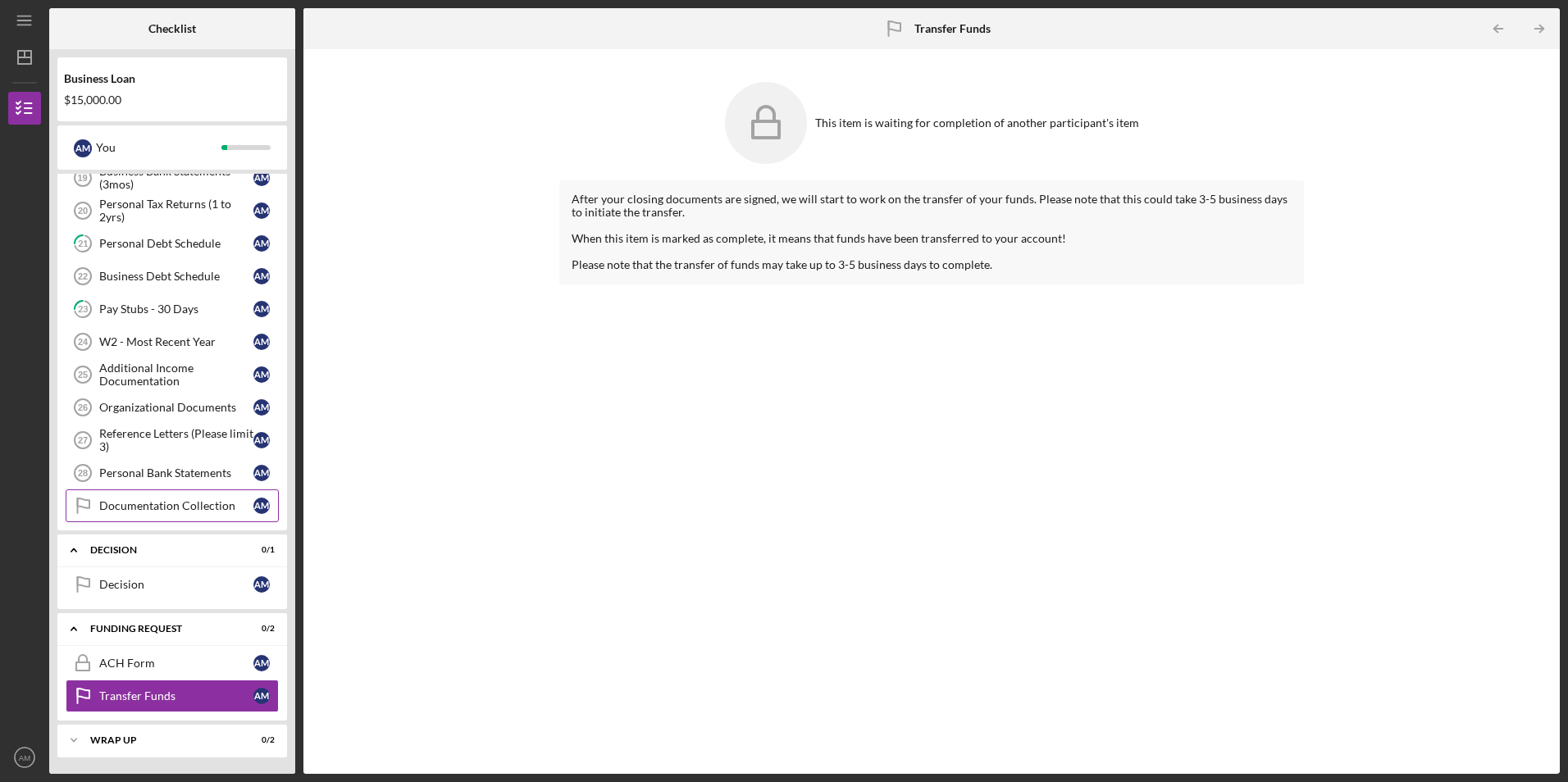
click at [233, 498] on link "Documentation Collection Documentation Collection A M" at bounding box center [173, 505] width 213 height 33
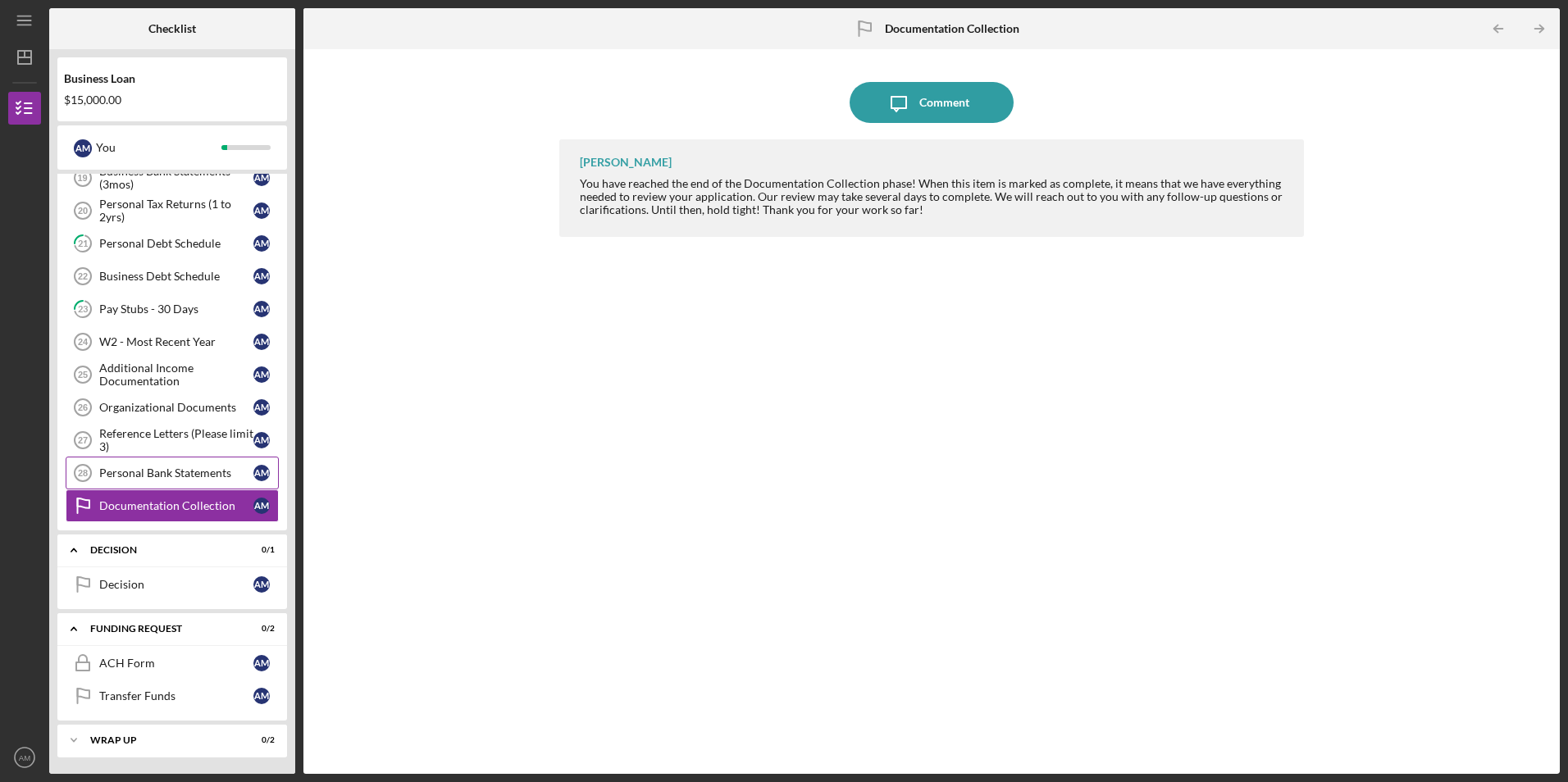
click at [155, 478] on div "Personal Bank Statements" at bounding box center [176, 473] width 154 height 14
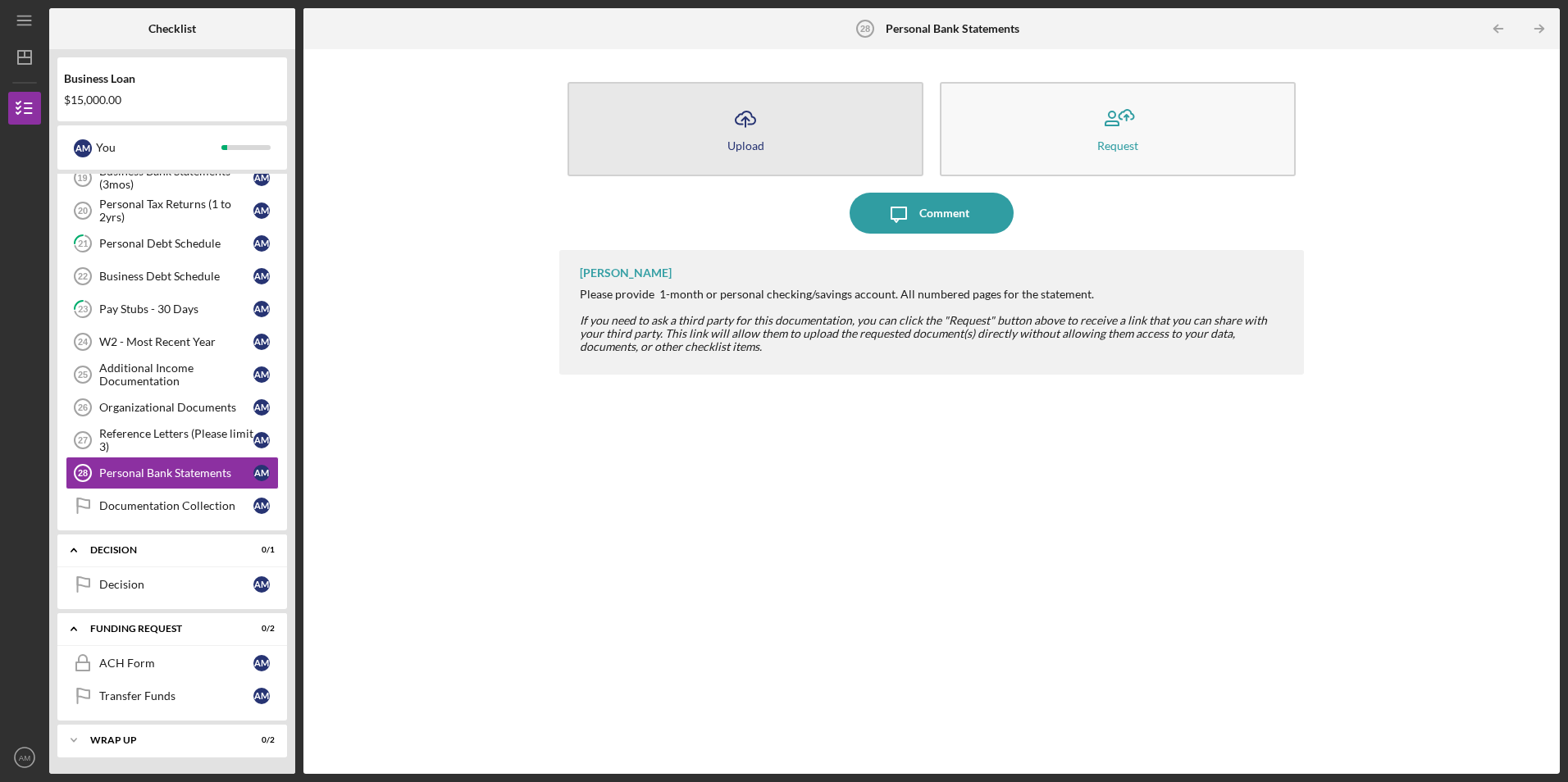
click at [798, 156] on button "Icon/Upload Upload" at bounding box center [745, 129] width 356 height 94
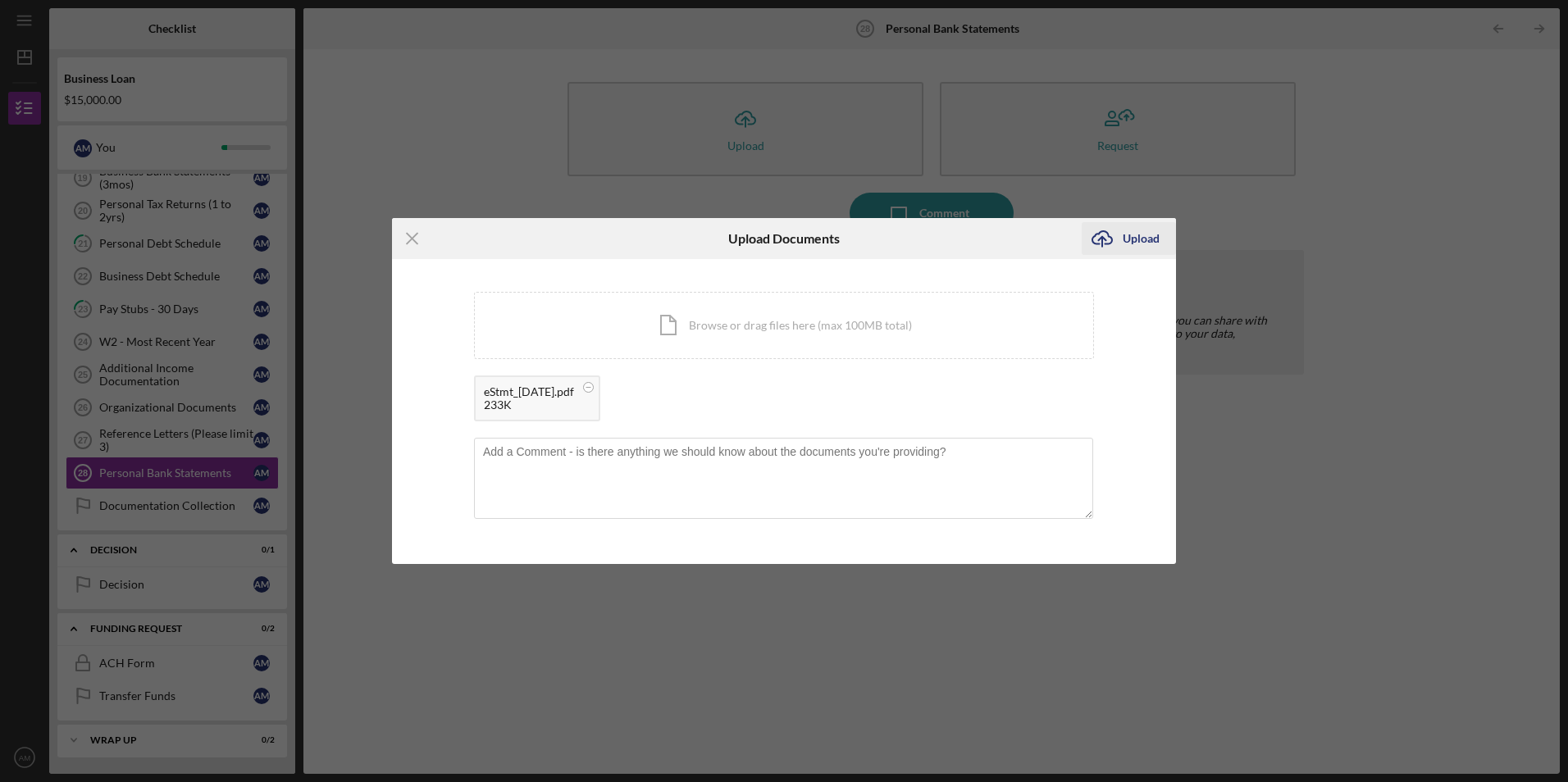
click at [1145, 244] on div "Upload" at bounding box center [1141, 239] width 37 height 33
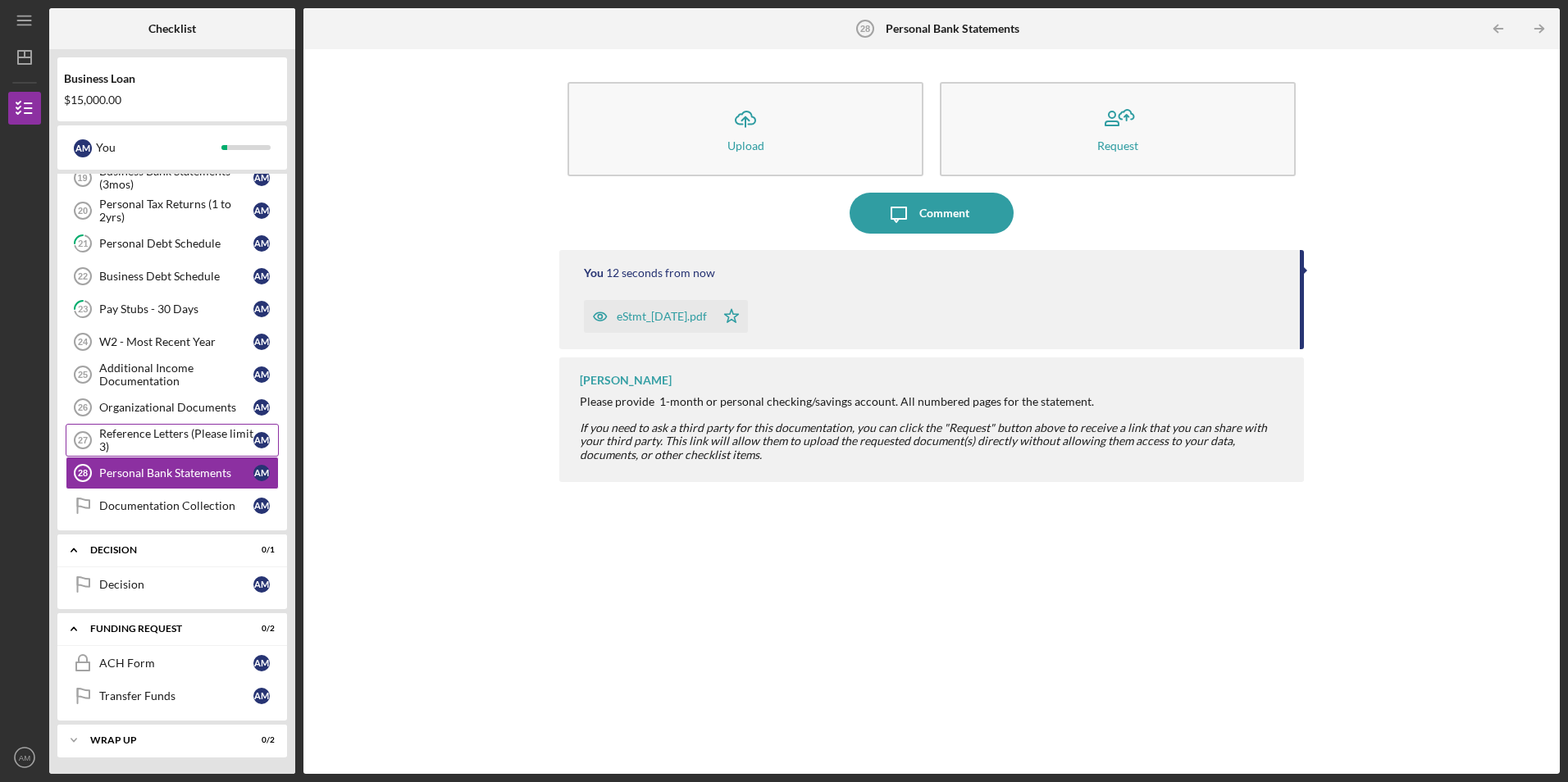
click at [174, 429] on div "Reference Letters (Please limit 3)" at bounding box center [176, 440] width 154 height 26
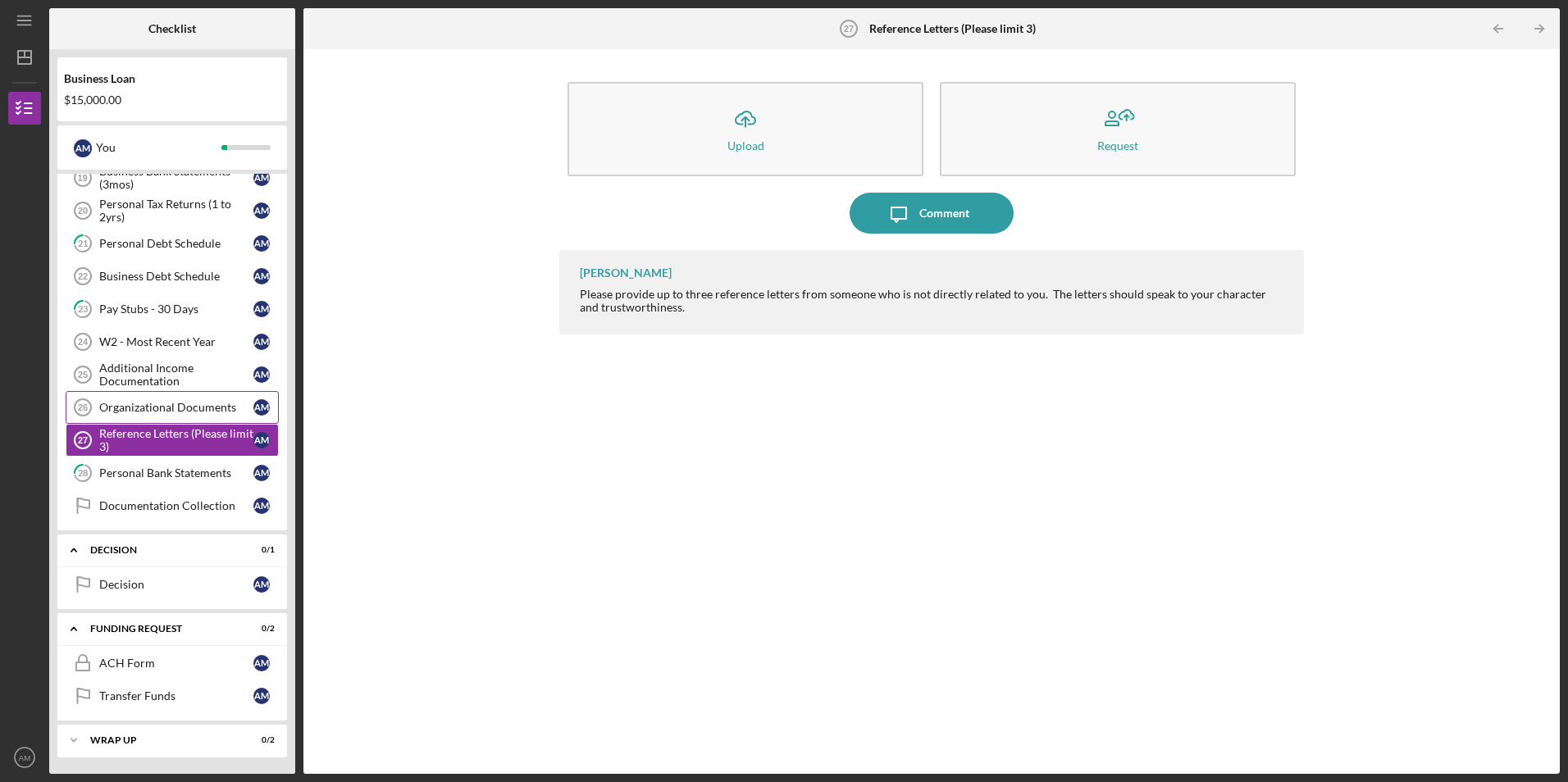
click at [175, 405] on div "Organizational Documents" at bounding box center [176, 407] width 154 height 14
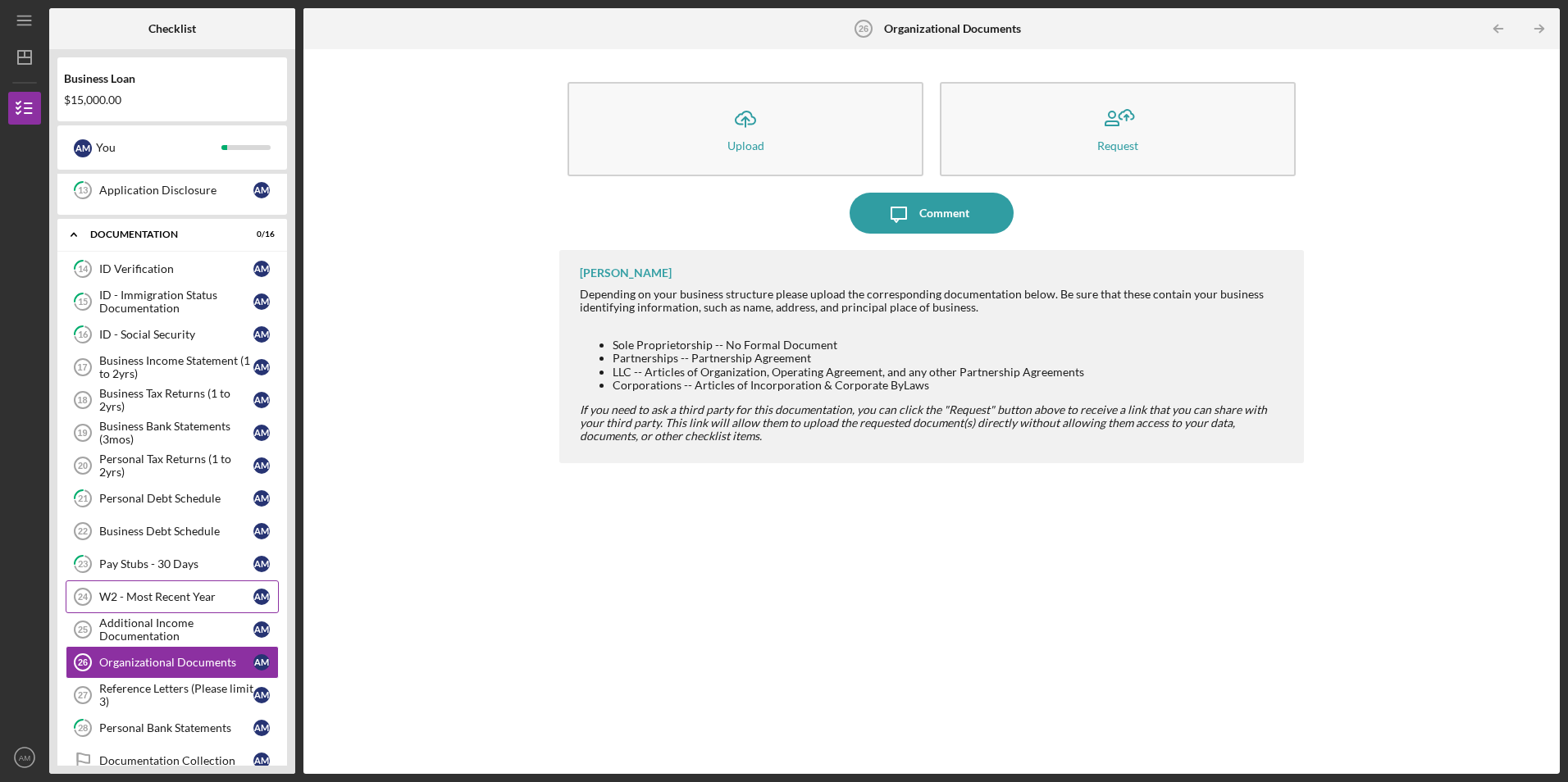
scroll to position [375, 0]
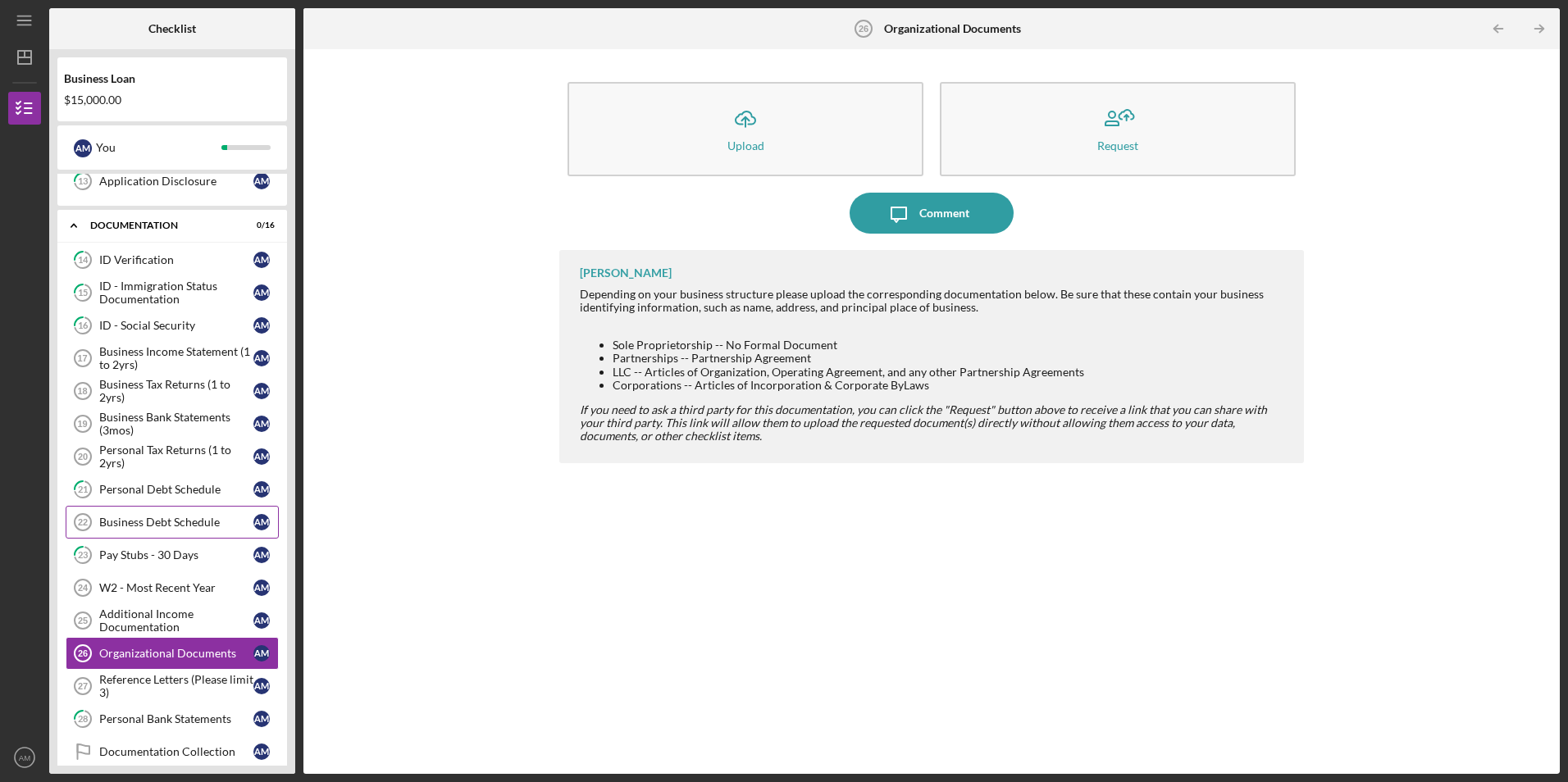
click at [211, 533] on link "Business Debt Schedule 22 Business Debt Schedule A M" at bounding box center [173, 522] width 213 height 33
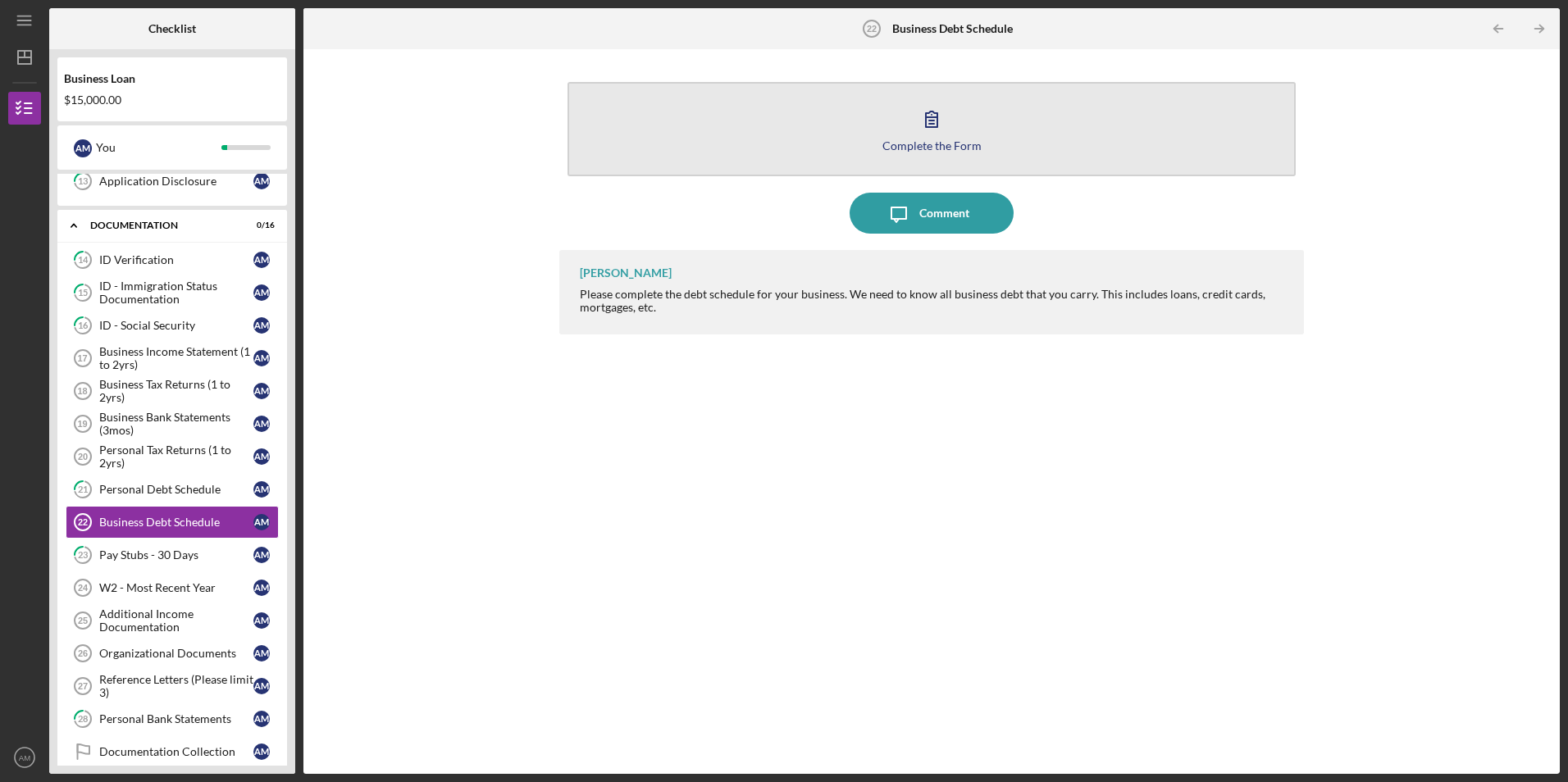
click at [776, 140] on button "Complete the Form Form" at bounding box center [931, 129] width 728 height 94
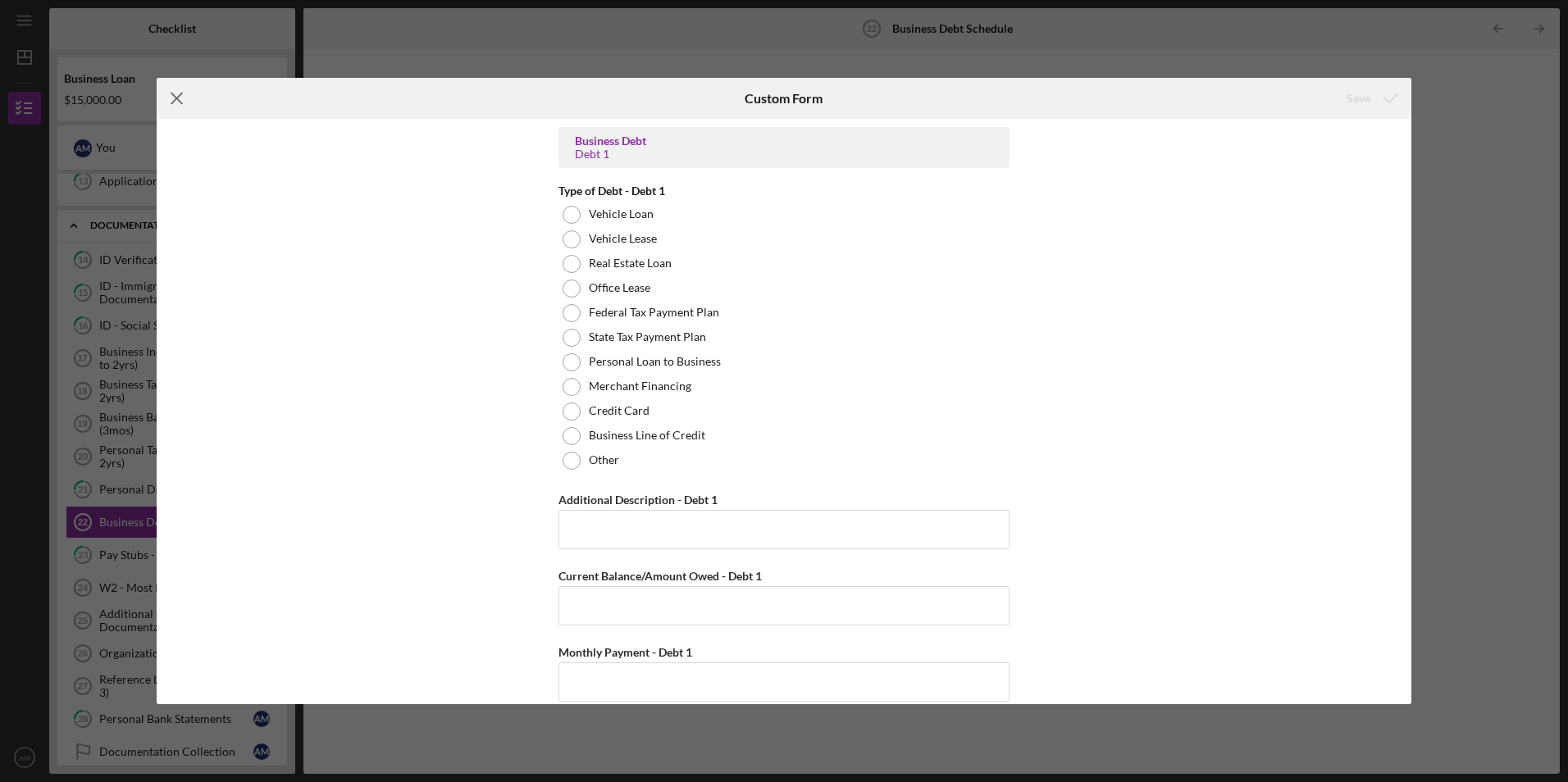
click at [173, 82] on icon "Icon/Menu Close" at bounding box center [177, 98] width 41 height 41
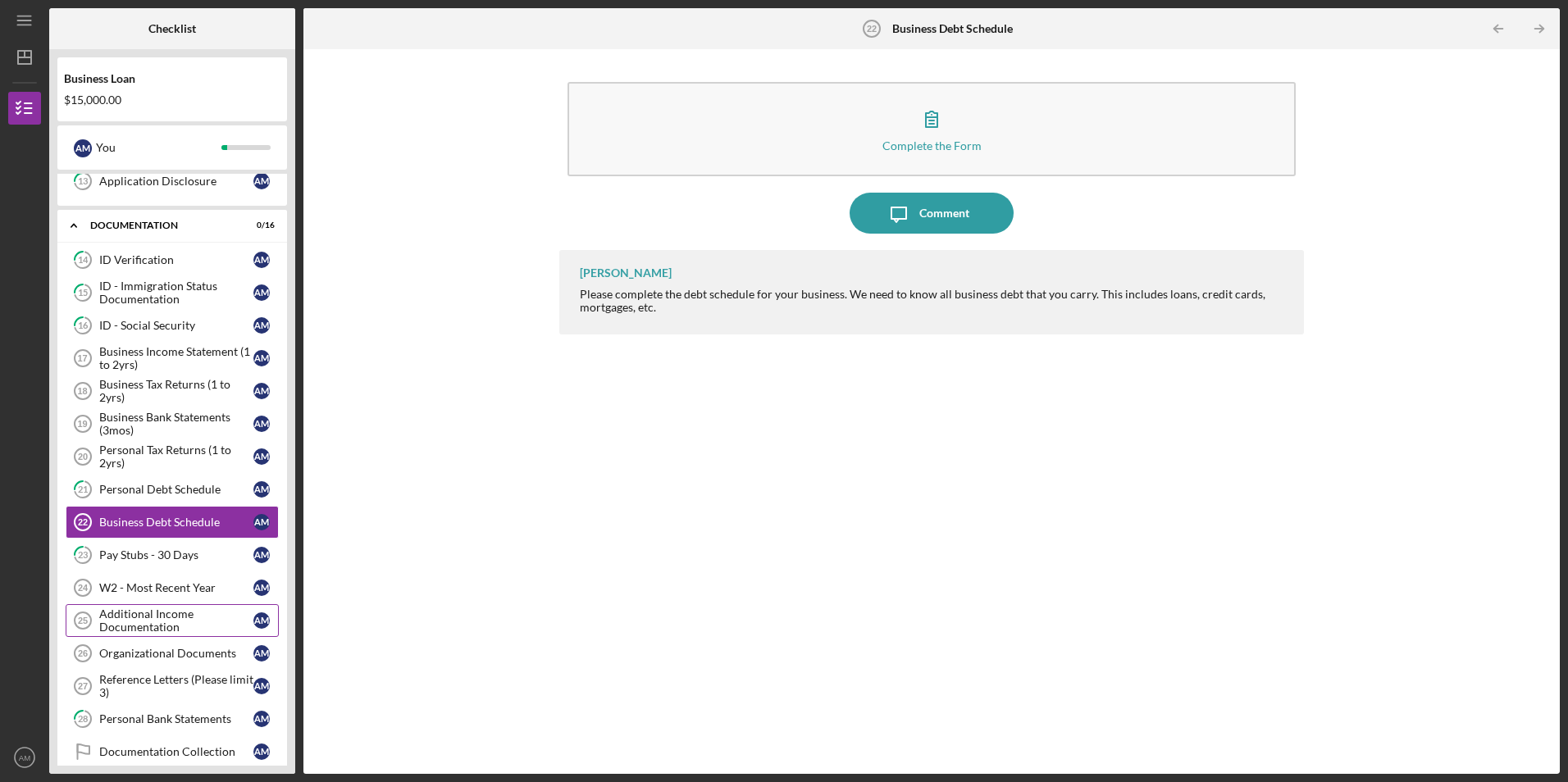
click at [174, 611] on div "Additional Income Documentation" at bounding box center [176, 620] width 154 height 26
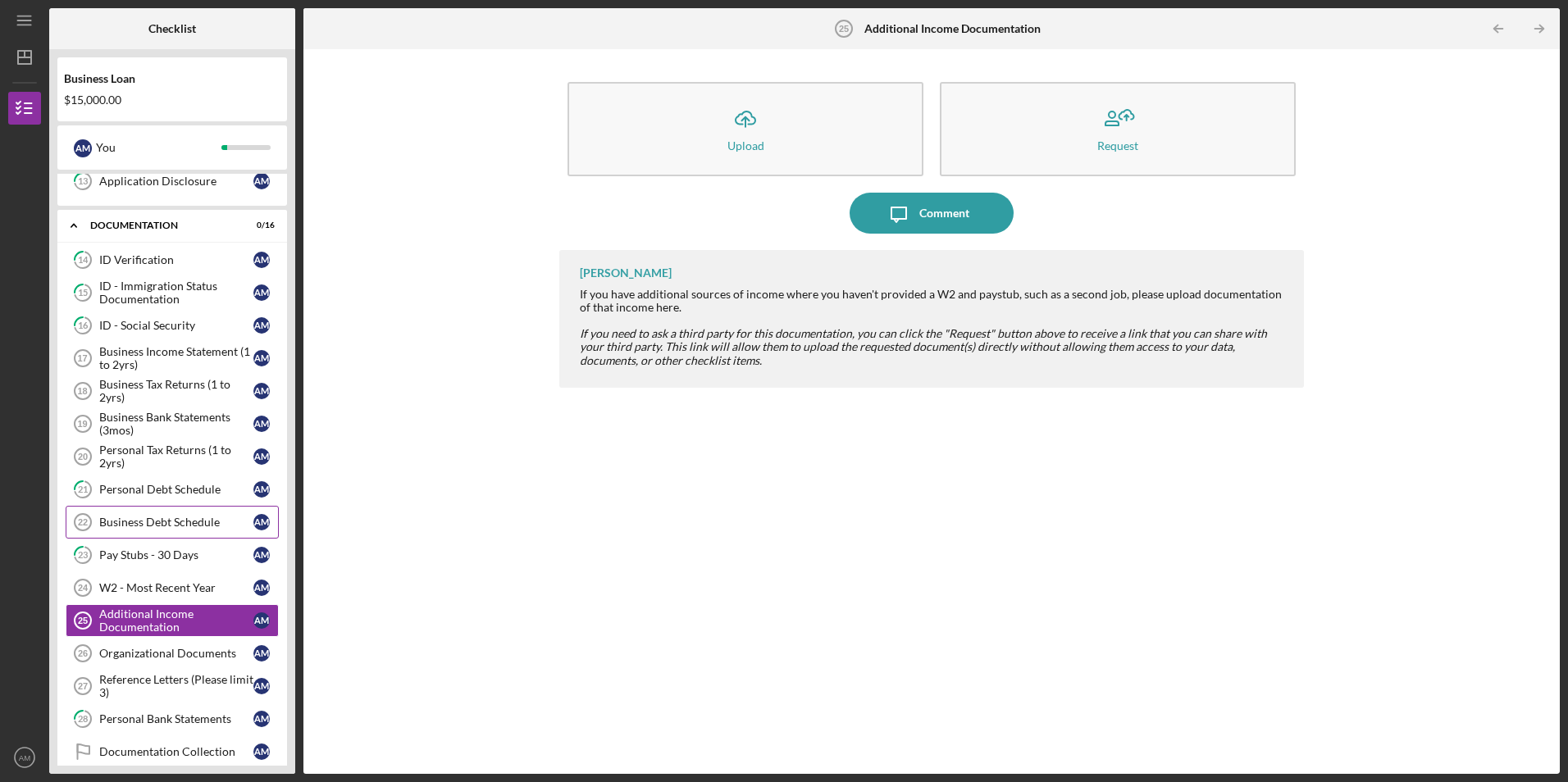
click at [204, 531] on link "Business Debt Schedule 22 Business Debt Schedule A M" at bounding box center [173, 522] width 213 height 33
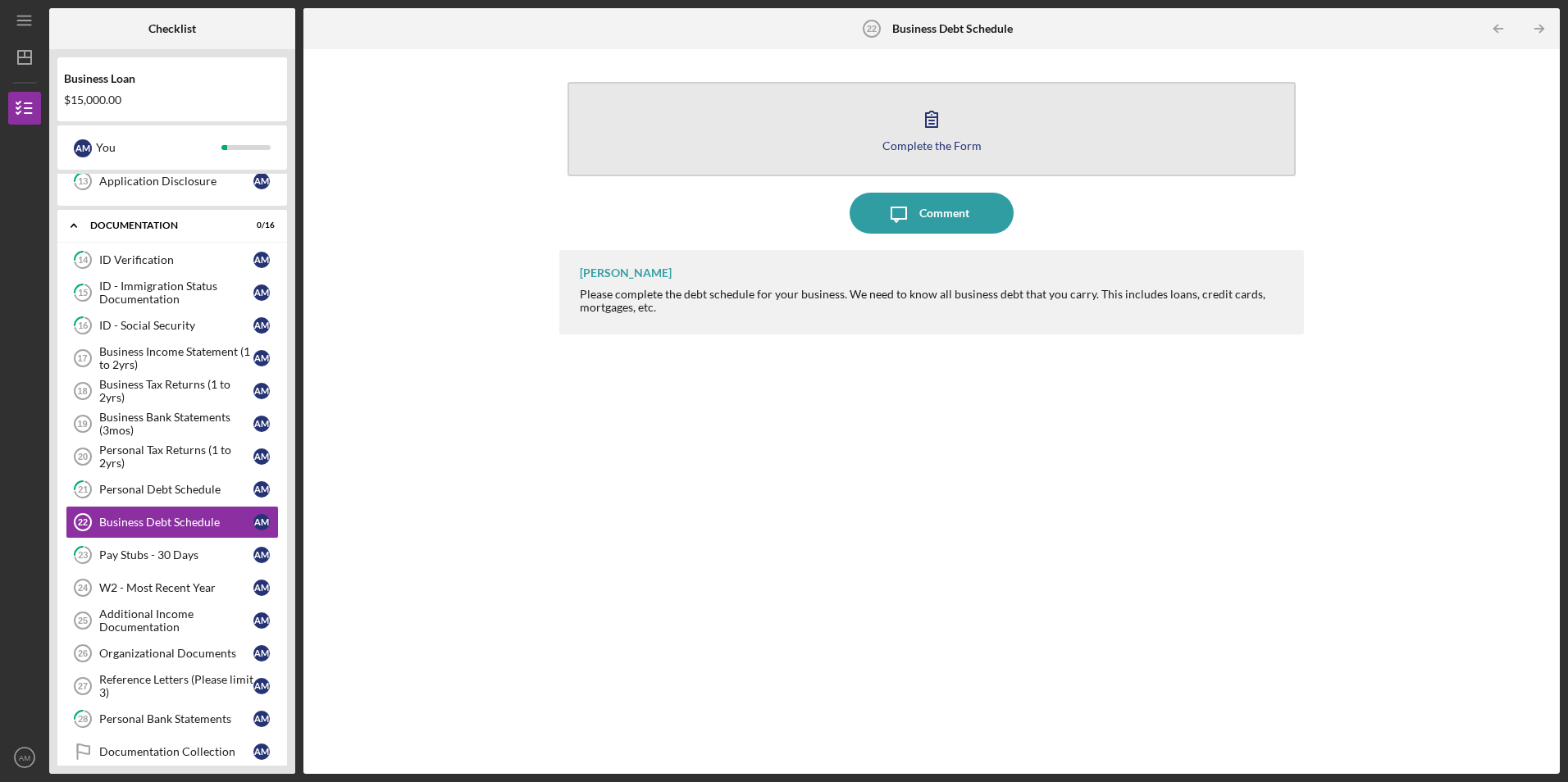
click at [847, 156] on button "Complete the Form Form" at bounding box center [931, 129] width 728 height 94
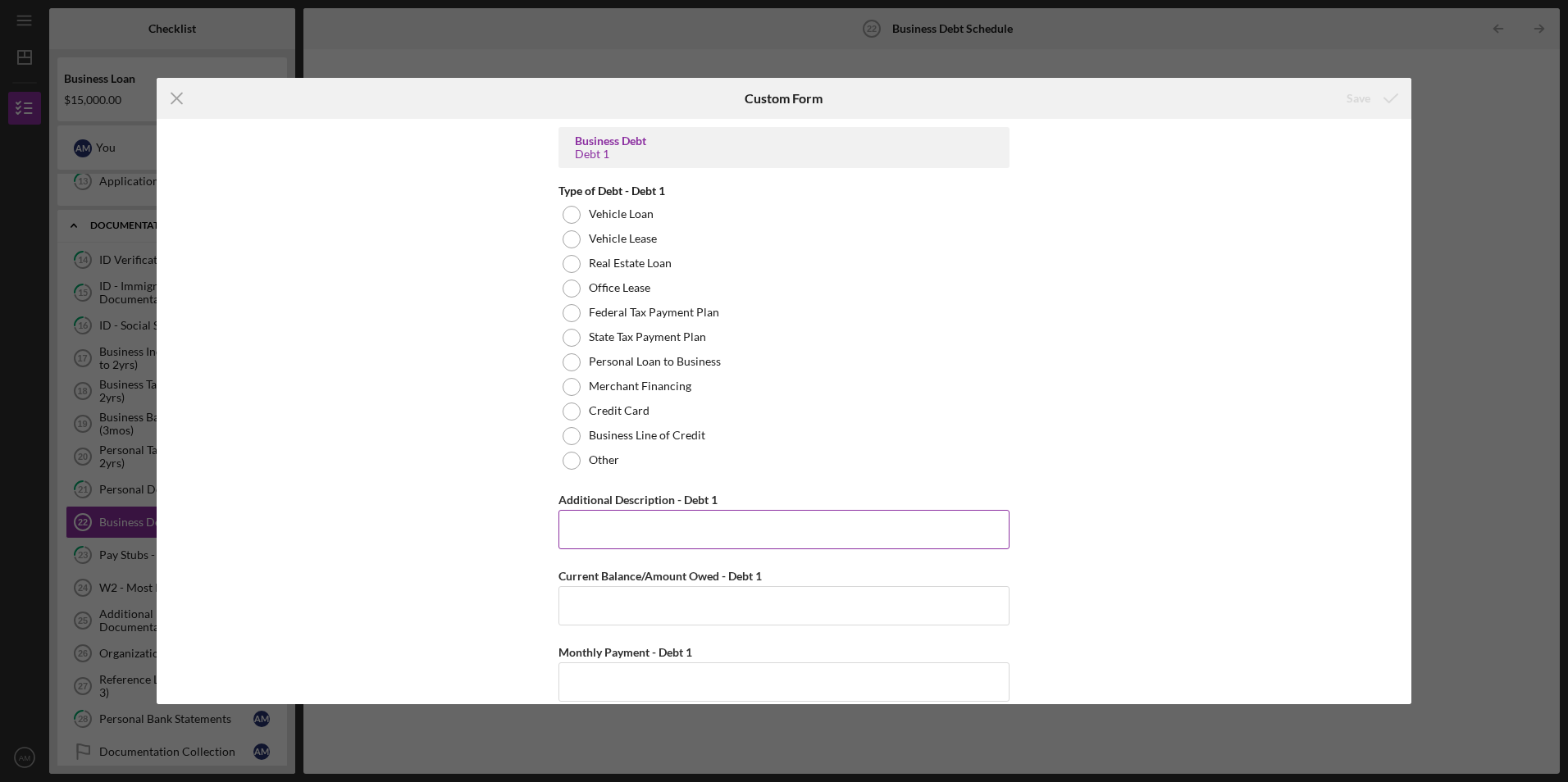
click at [705, 542] on input "Additional Description - Debt 1" at bounding box center [783, 530] width 451 height 40
type input "I dont have anykind of debt"
type input "$138.00"
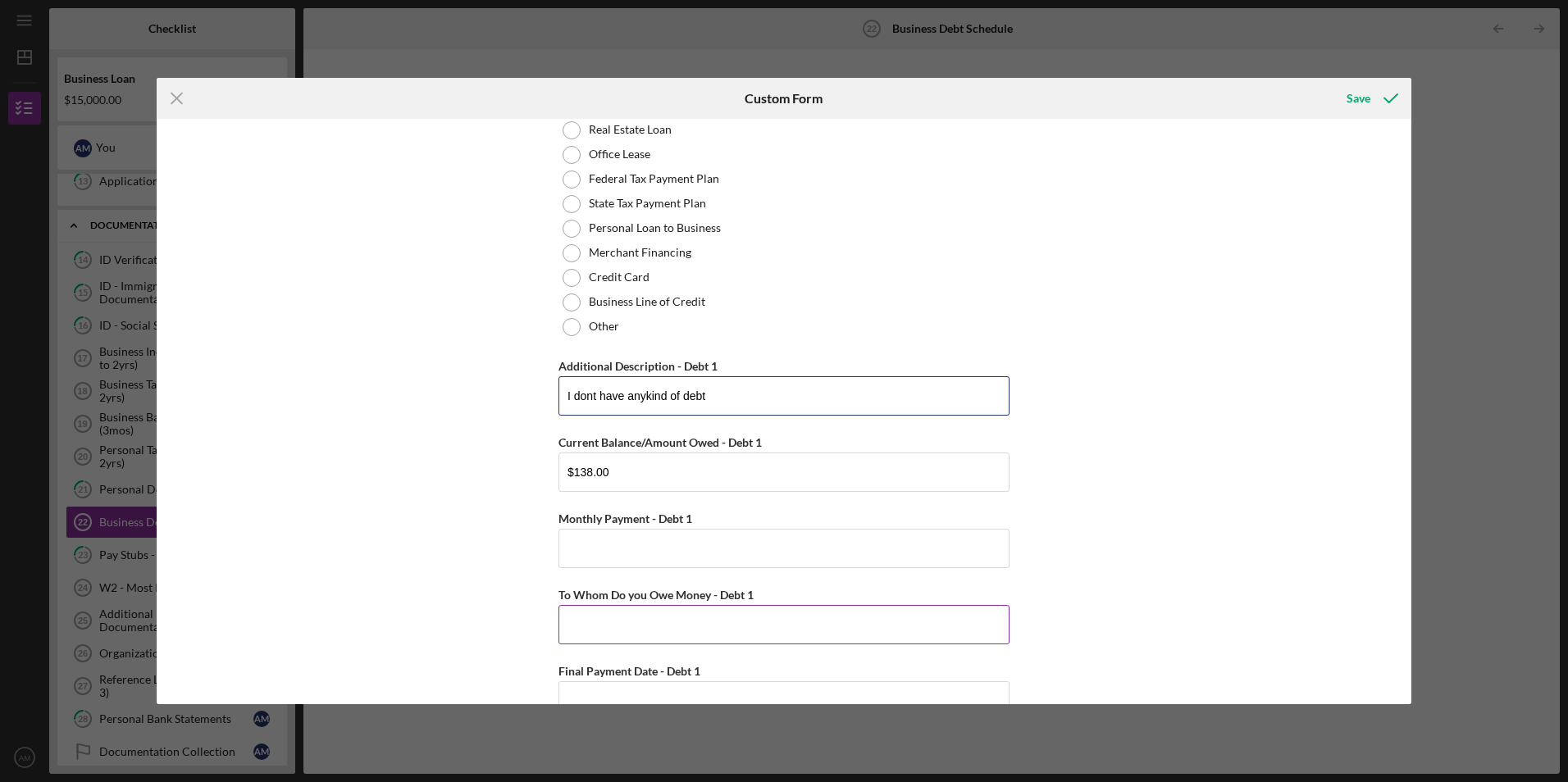
scroll to position [164, 0]
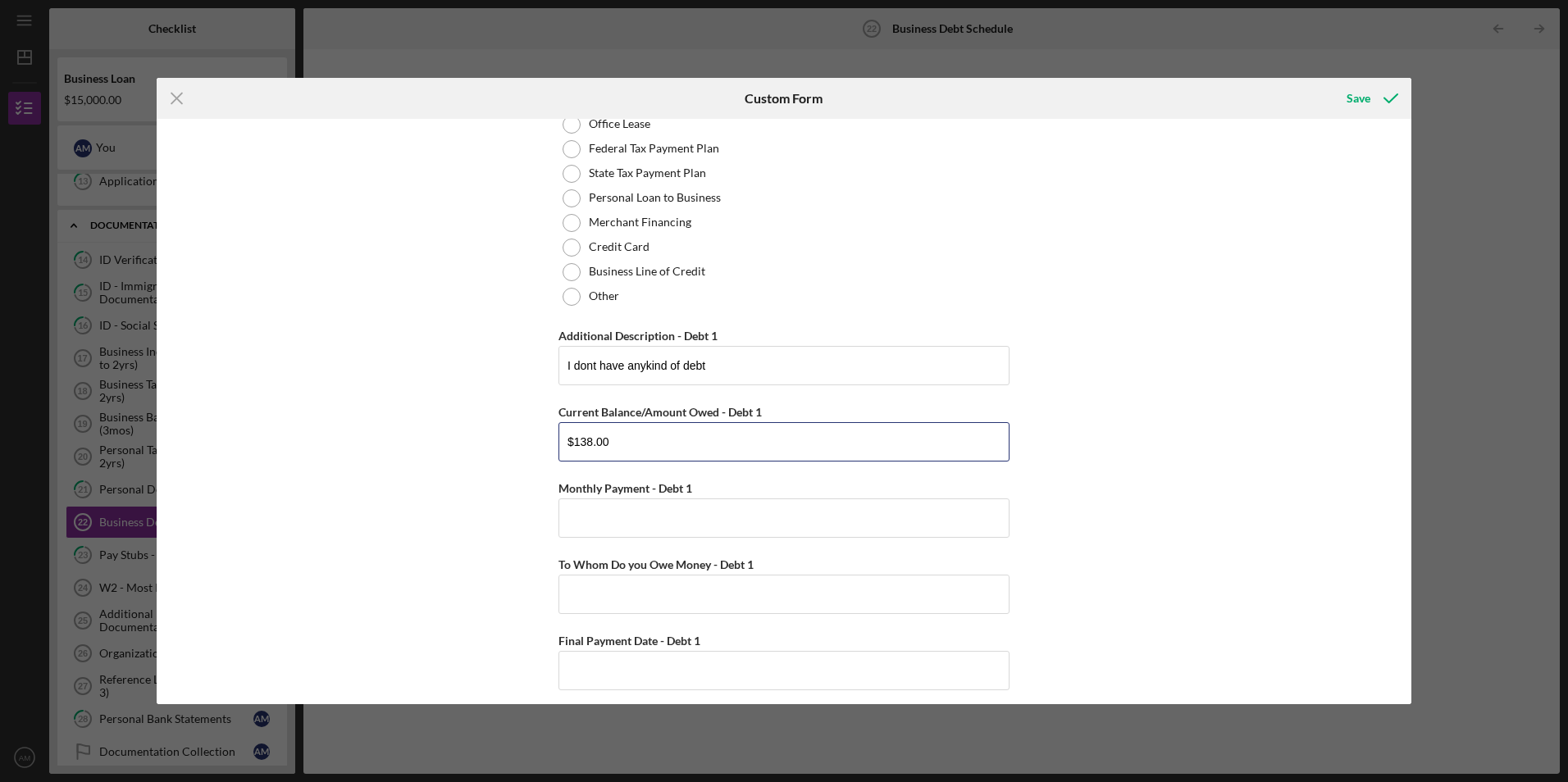
drag, startPoint x: 720, startPoint y: 448, endPoint x: 476, endPoint y: 452, distance: 244.0
click at [476, 452] on div "Business Debt Debt 1 Type of Debt - Debt 1 Vehicle Loan Vehicle Lease Real Esta…" at bounding box center [783, 411] width 1255 height 584
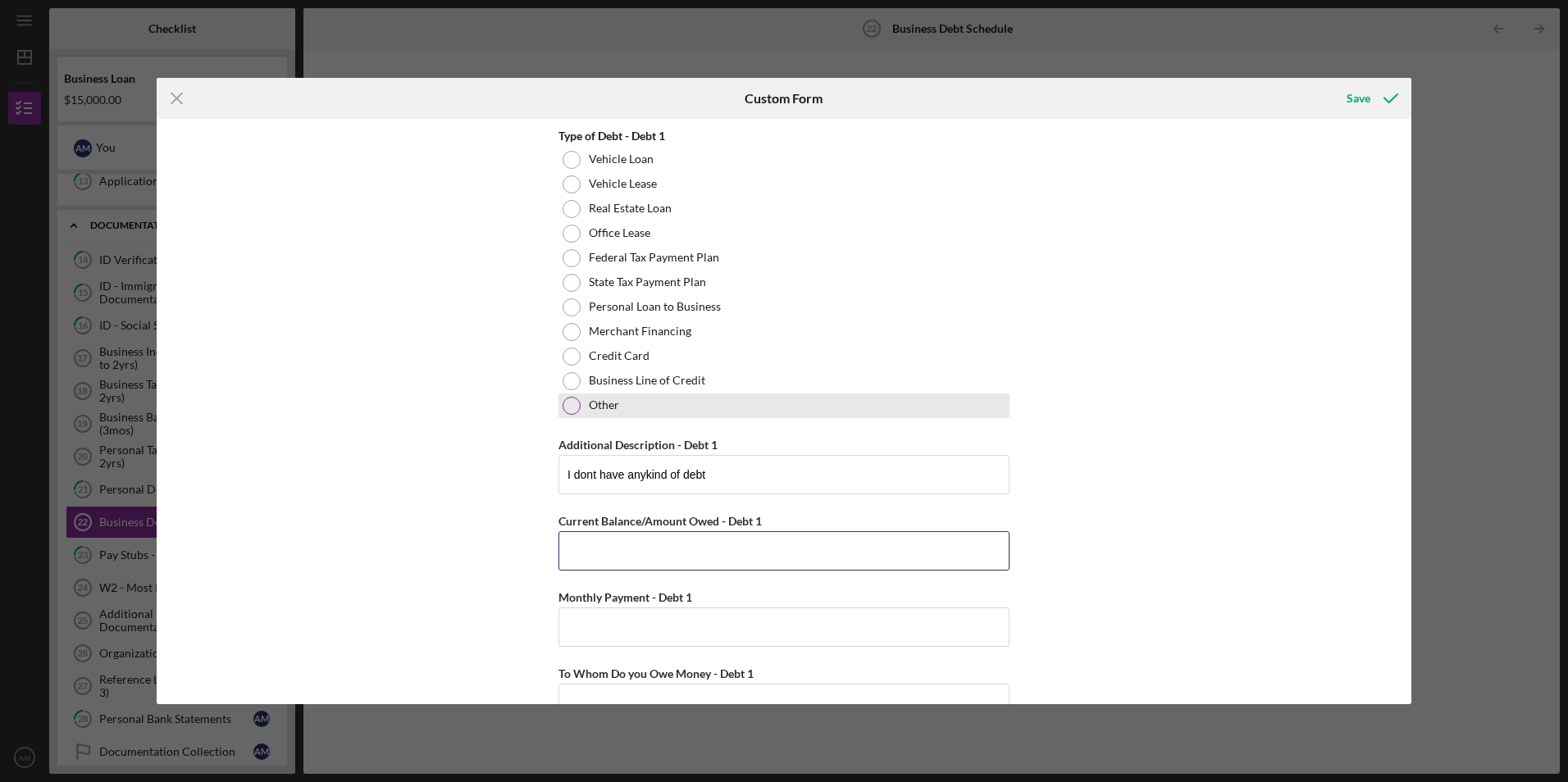
scroll to position [0, 0]
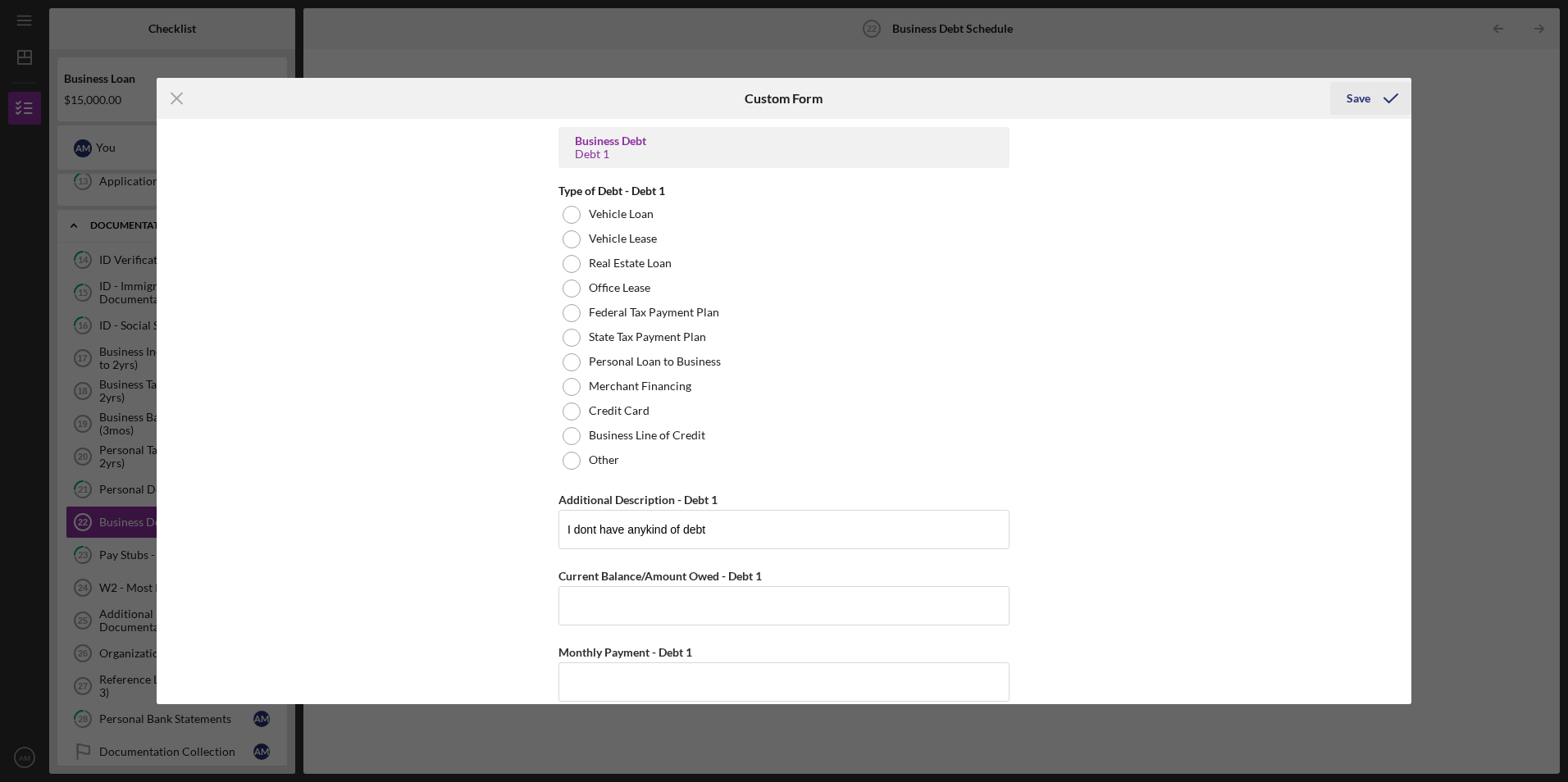
click at [1404, 92] on icon "submit" at bounding box center [1390, 98] width 41 height 41
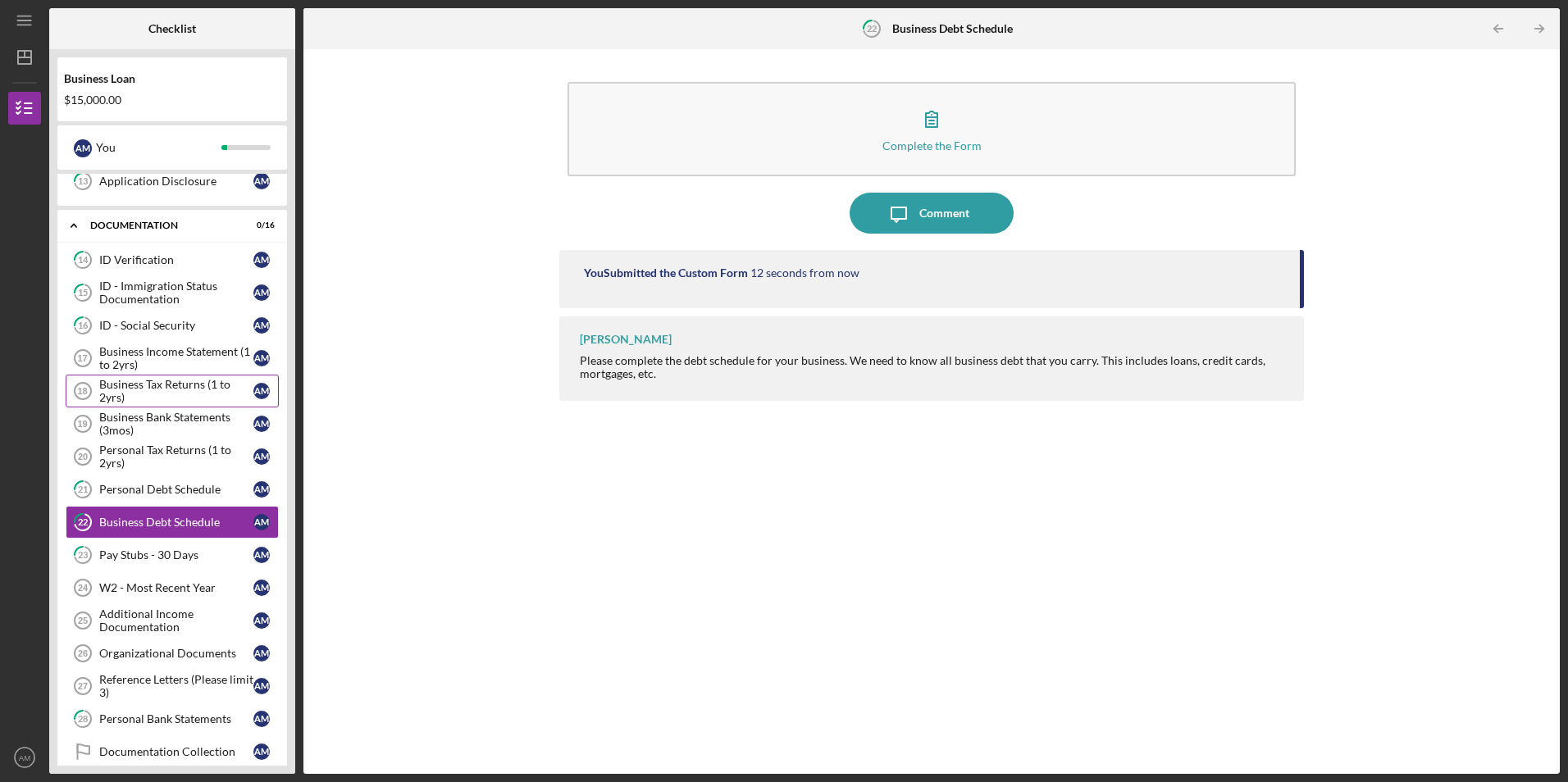
click at [189, 399] on div "Business Tax Returns (1 to 2yrs)" at bounding box center [176, 391] width 154 height 26
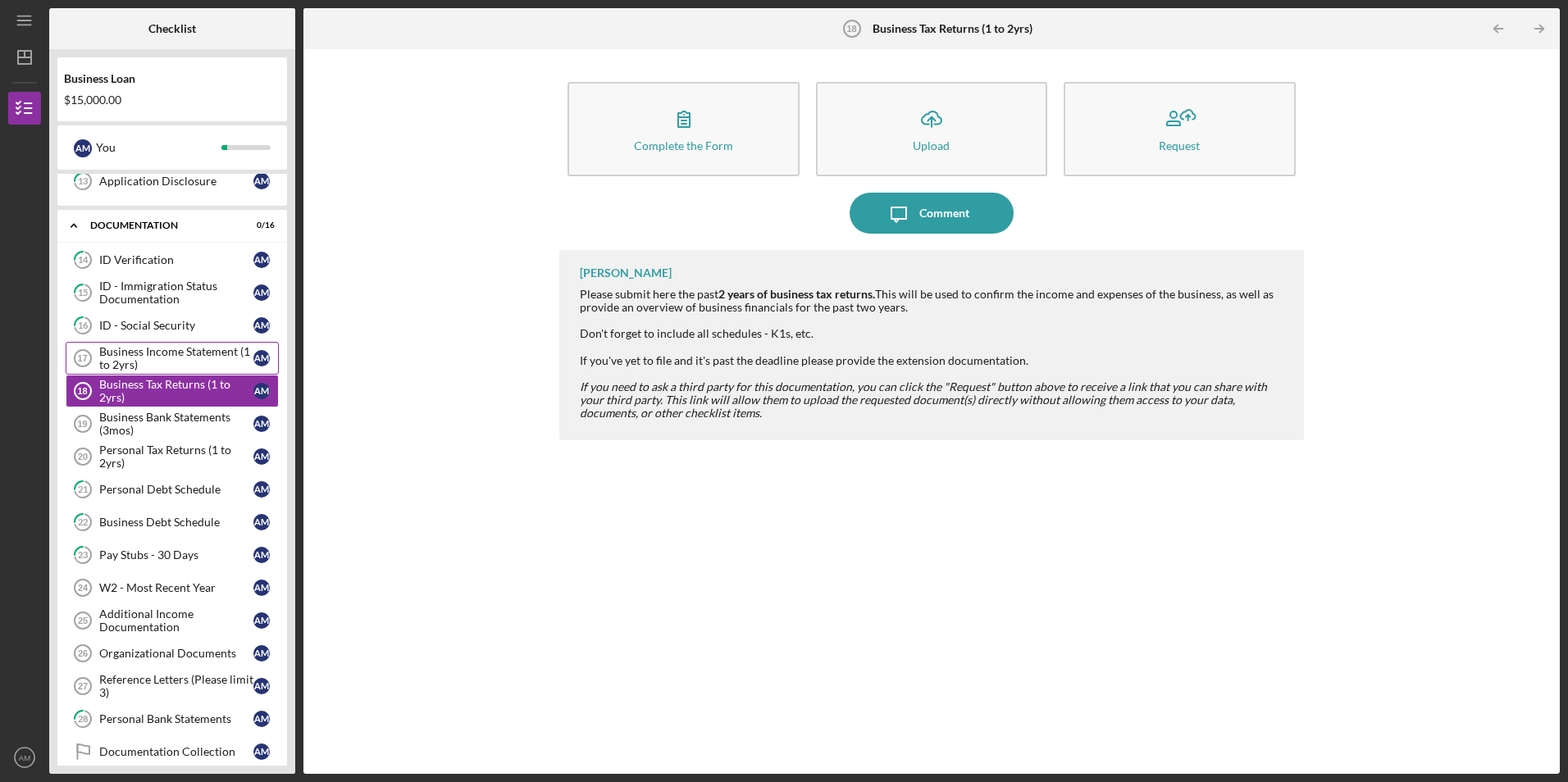
click at [197, 360] on div "Business Income Statement (1 to 2yrs)" at bounding box center [176, 358] width 154 height 26
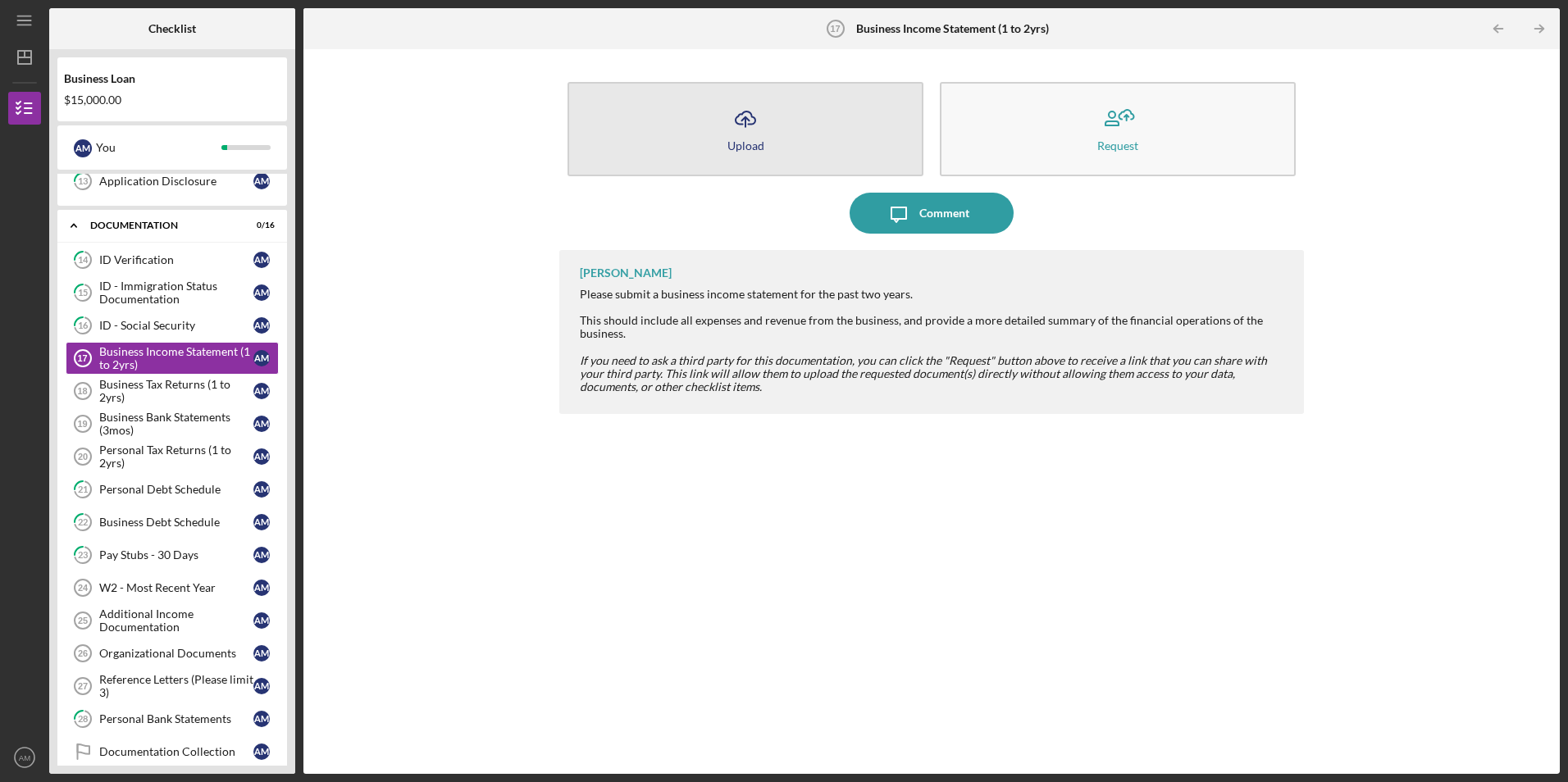
click at [837, 134] on button "Icon/Upload Upload" at bounding box center [745, 129] width 356 height 94
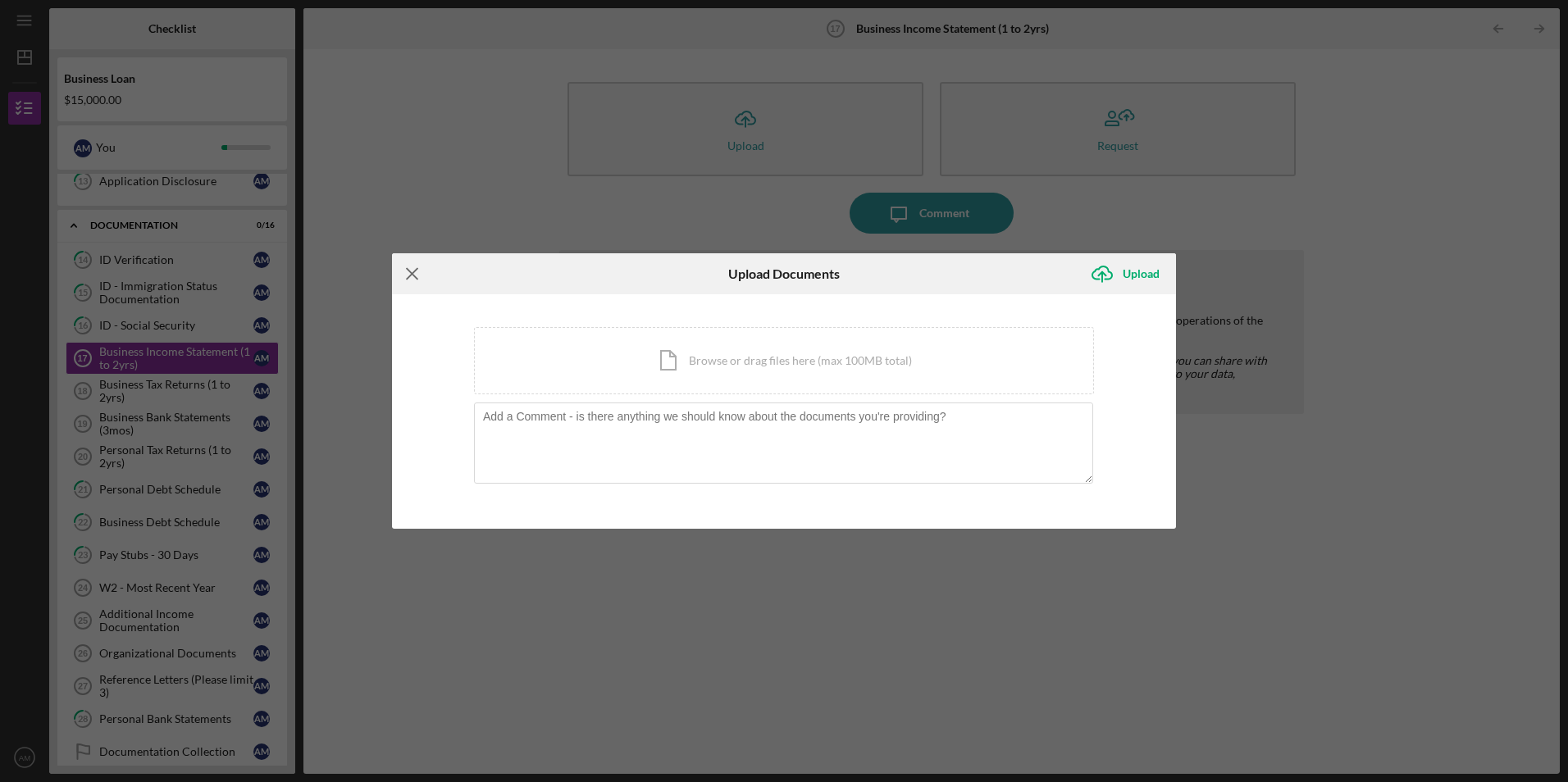
click at [404, 274] on icon "Icon/Menu Close" at bounding box center [412, 274] width 41 height 41
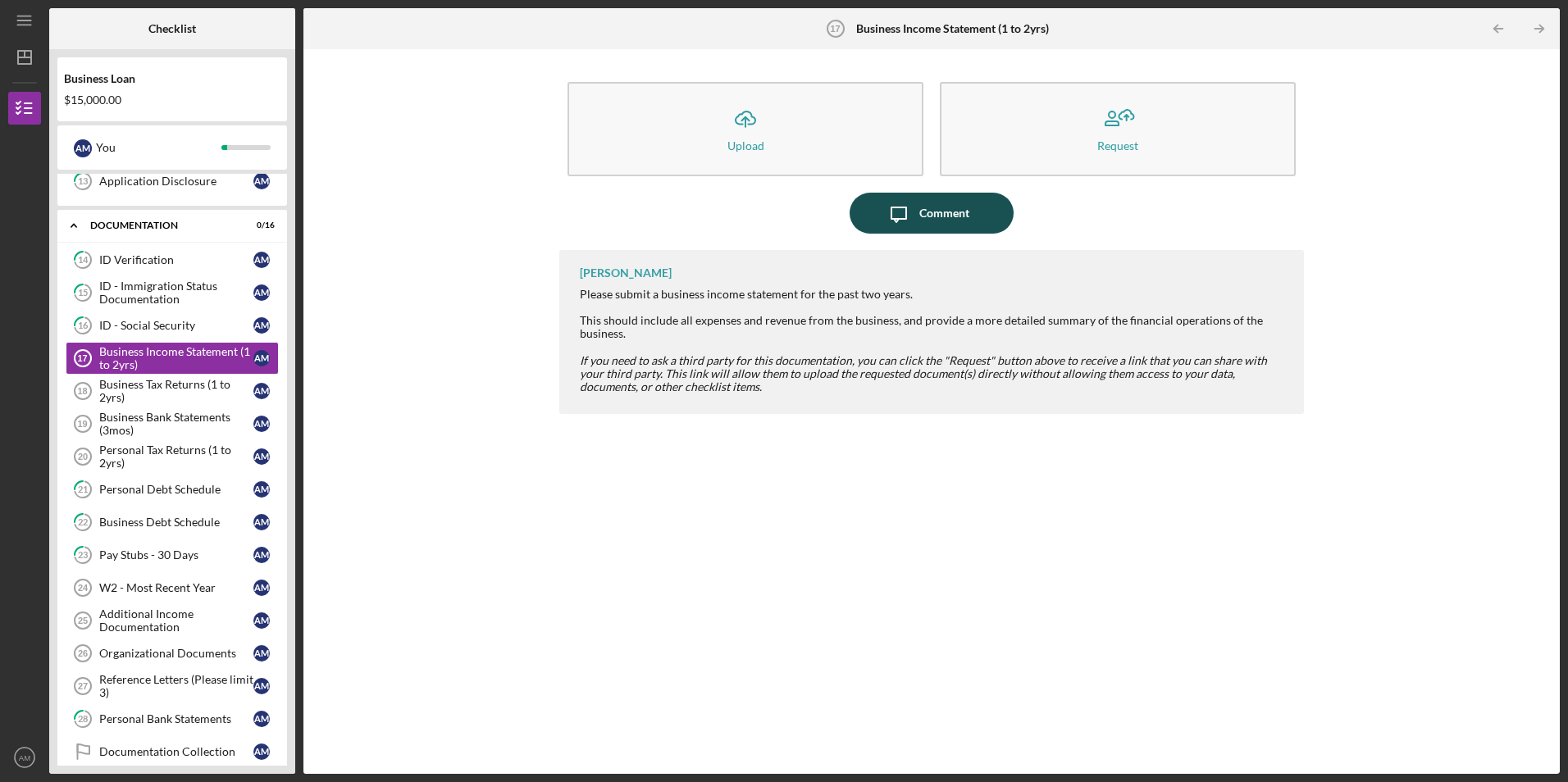
click at [938, 217] on div "Comment" at bounding box center [944, 213] width 50 height 41
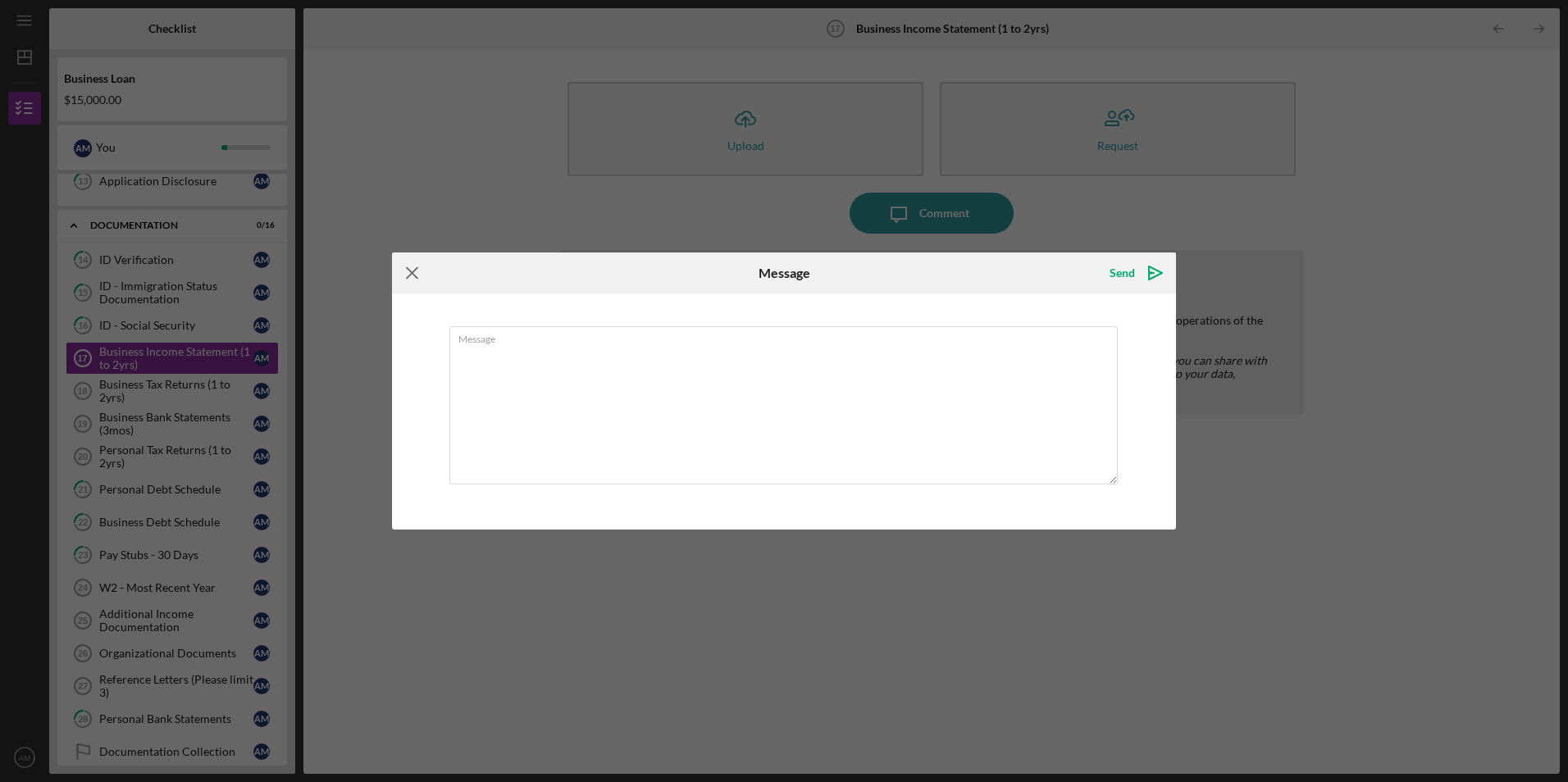
click at [421, 282] on icon "Icon/Menu Close" at bounding box center [412, 273] width 41 height 41
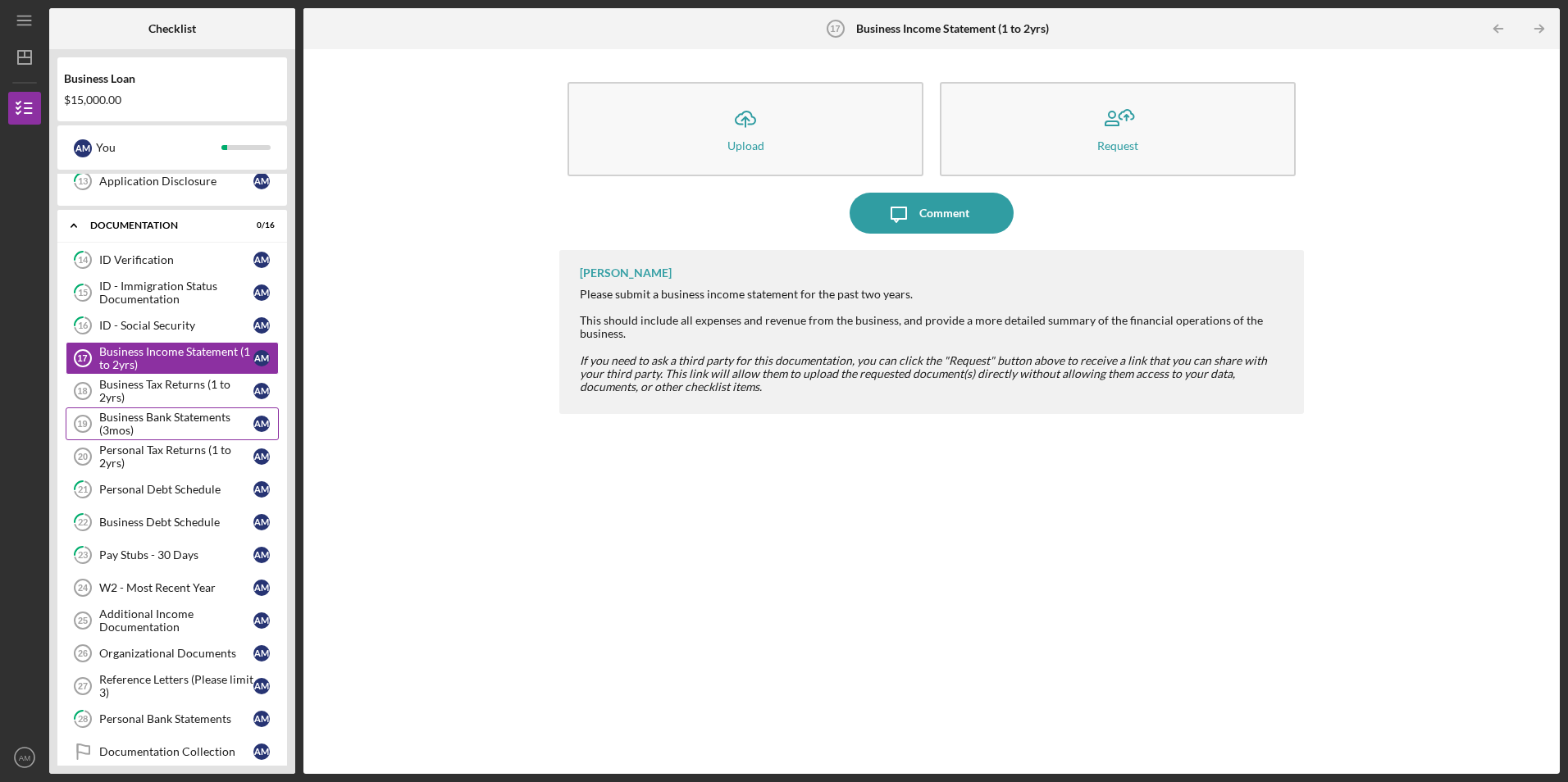
click at [192, 433] on div "Business Bank Statements (3mos)" at bounding box center [176, 423] width 154 height 26
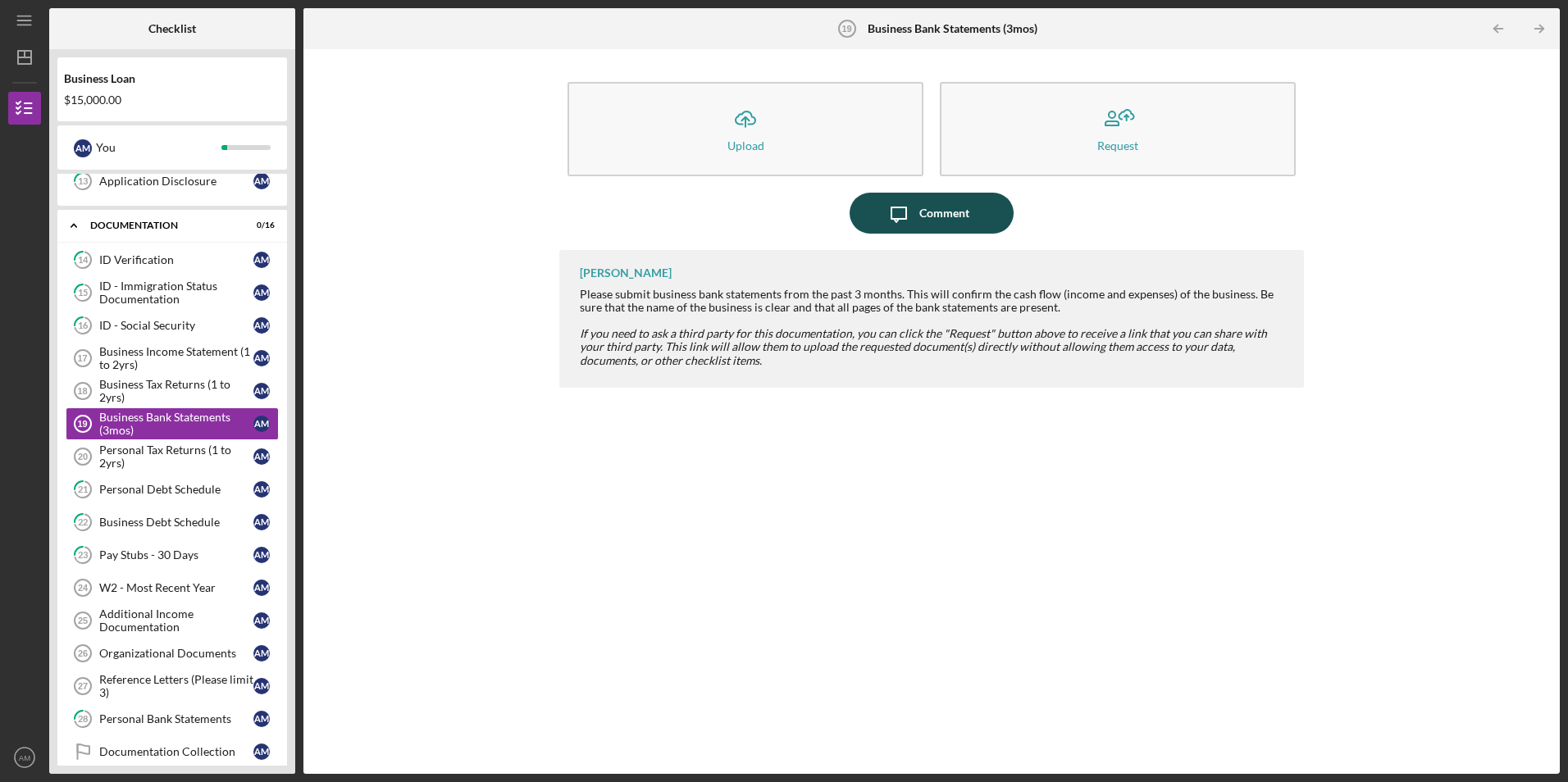
click at [938, 197] on div "Comment" at bounding box center [944, 213] width 50 height 41
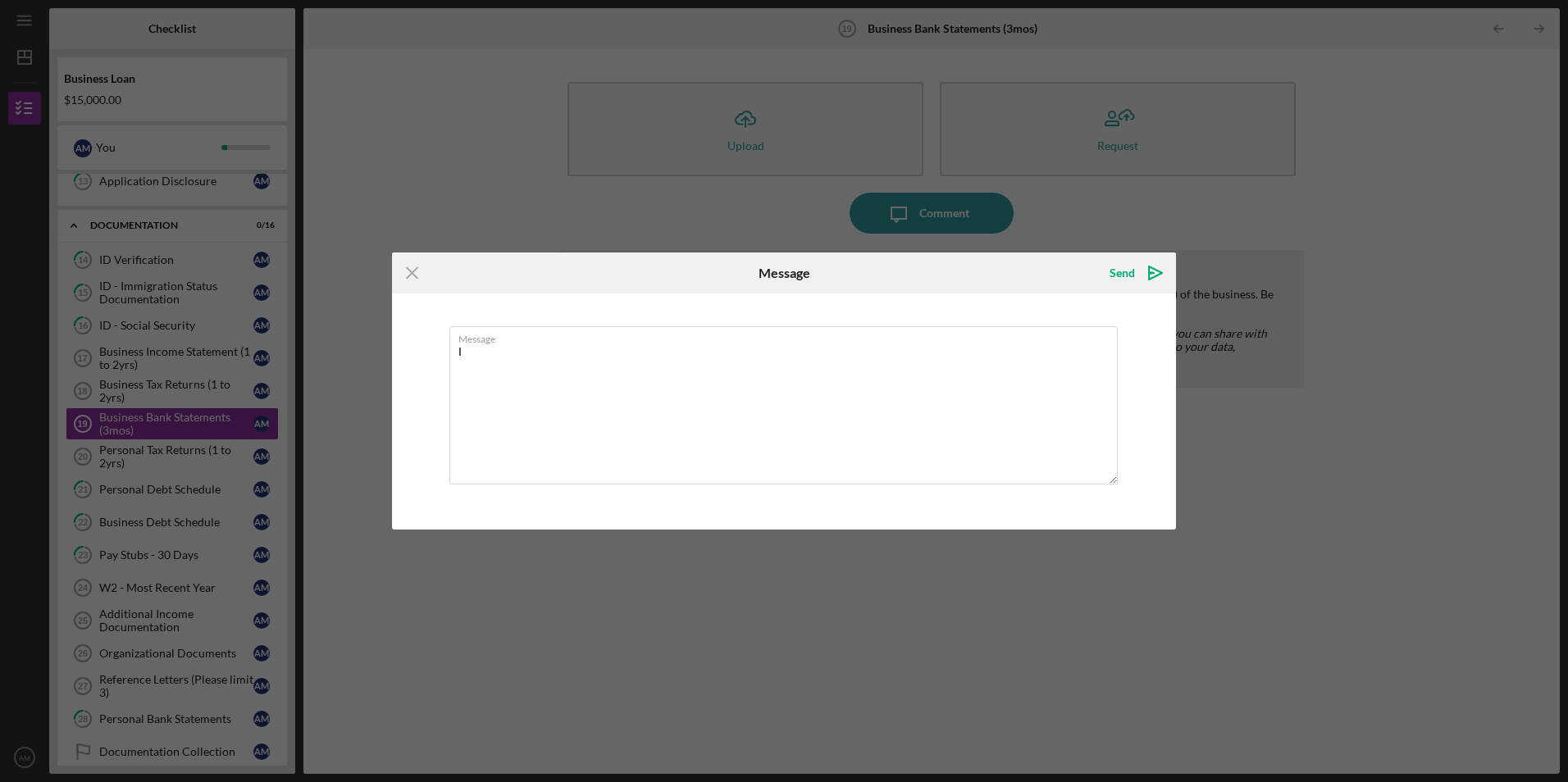
type textarea "I"
type textarea "I didn't started the business yet"
click at [1145, 277] on icon "Icon/icon-invite-send" at bounding box center [1155, 273] width 41 height 41
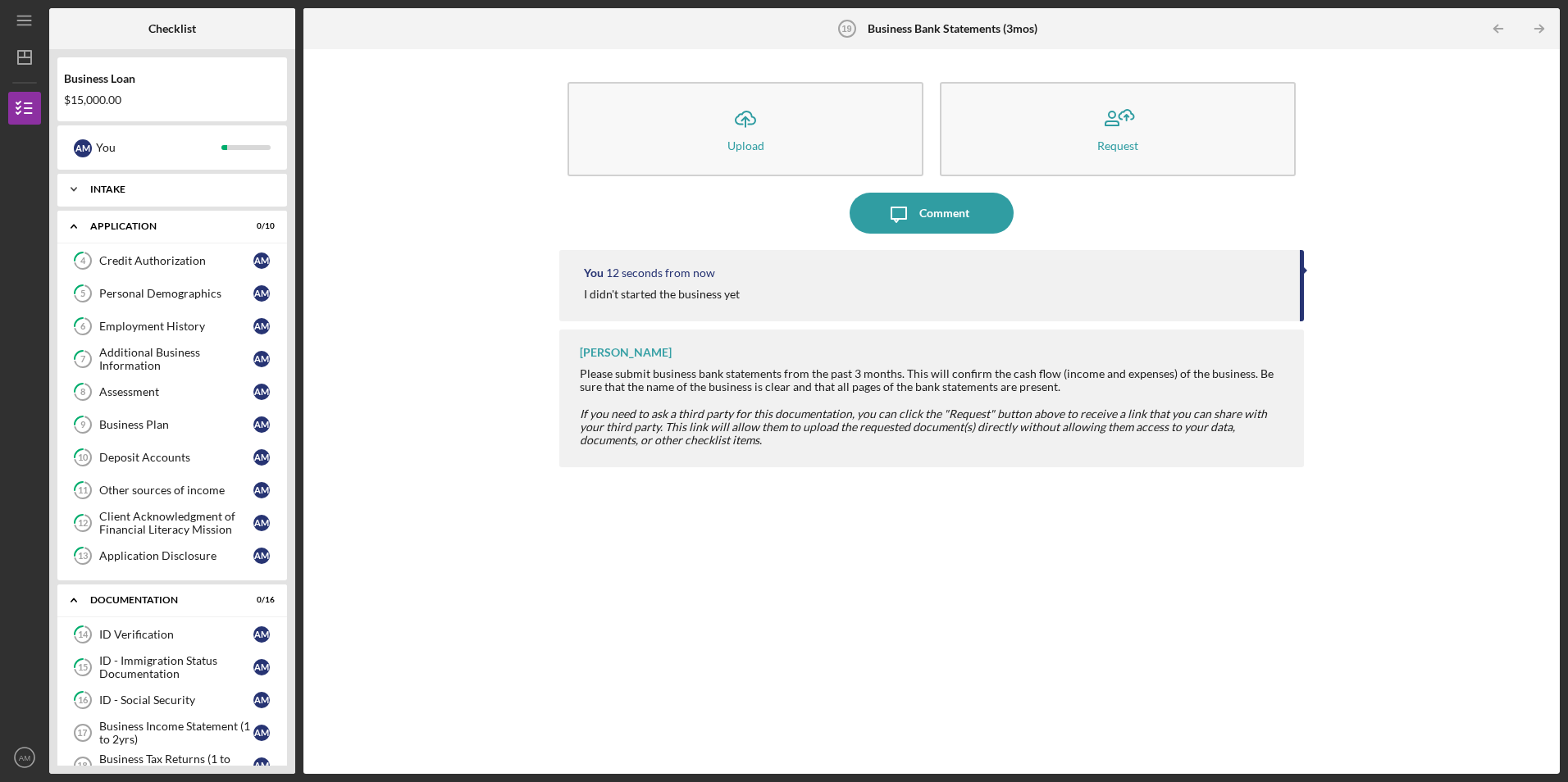
click at [190, 198] on div "Icon/Expander Intake 4 / 4" at bounding box center [172, 189] width 230 height 33
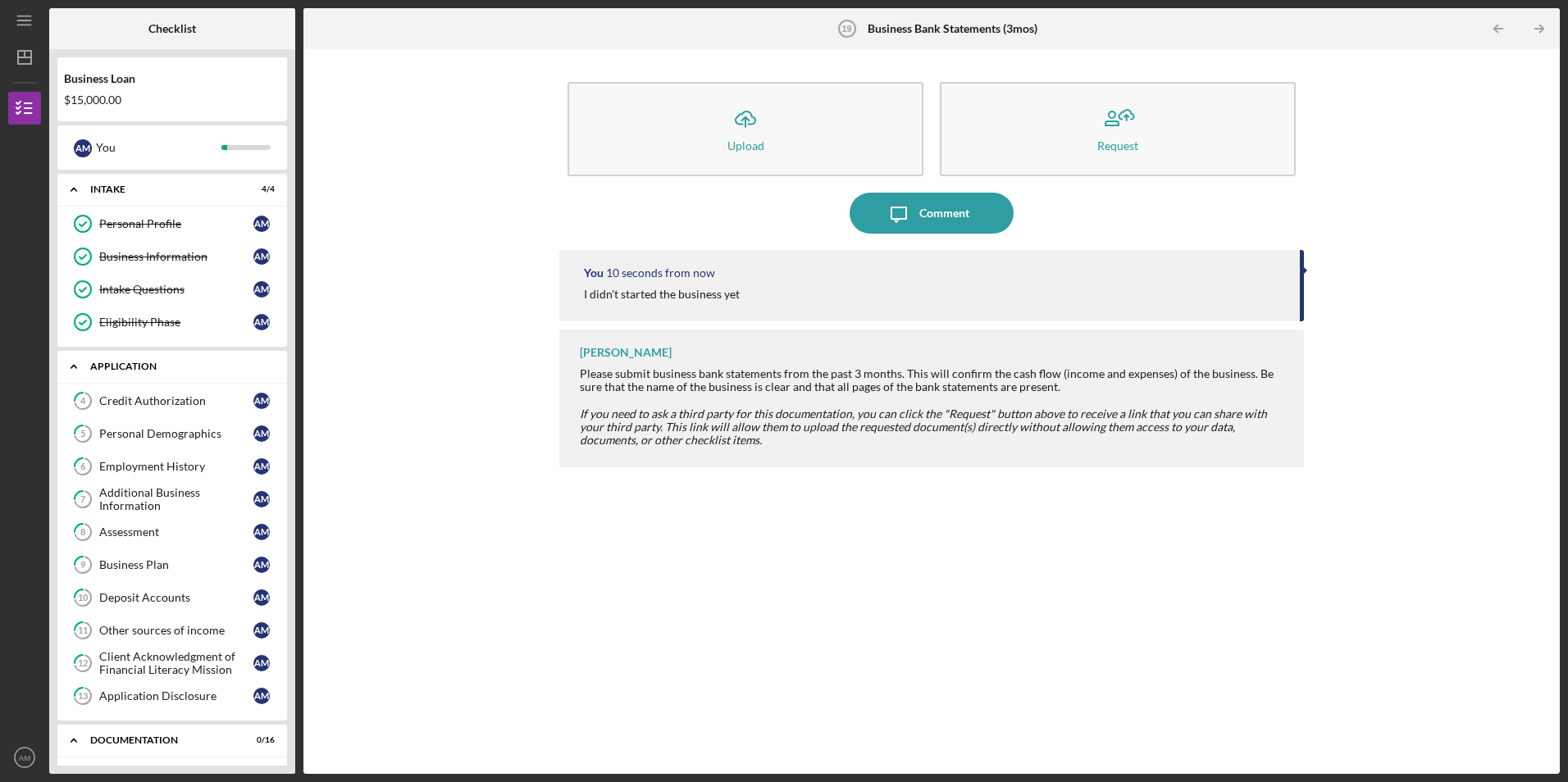
click at [175, 375] on div "Icon/Expander Application 0 / 10" at bounding box center [172, 367] width 230 height 34
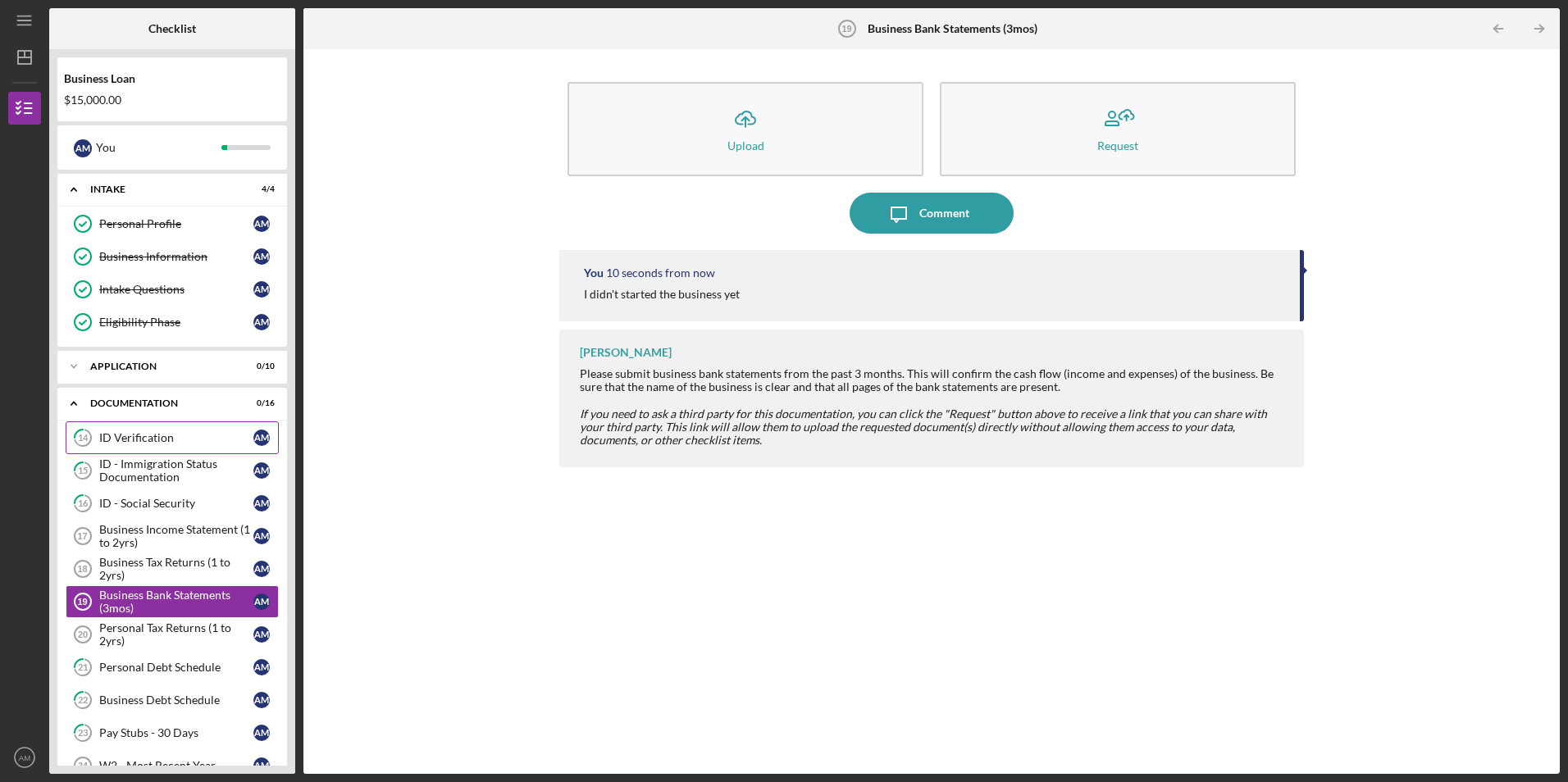
click at [178, 441] on div "ID Verification" at bounding box center [176, 438] width 154 height 14
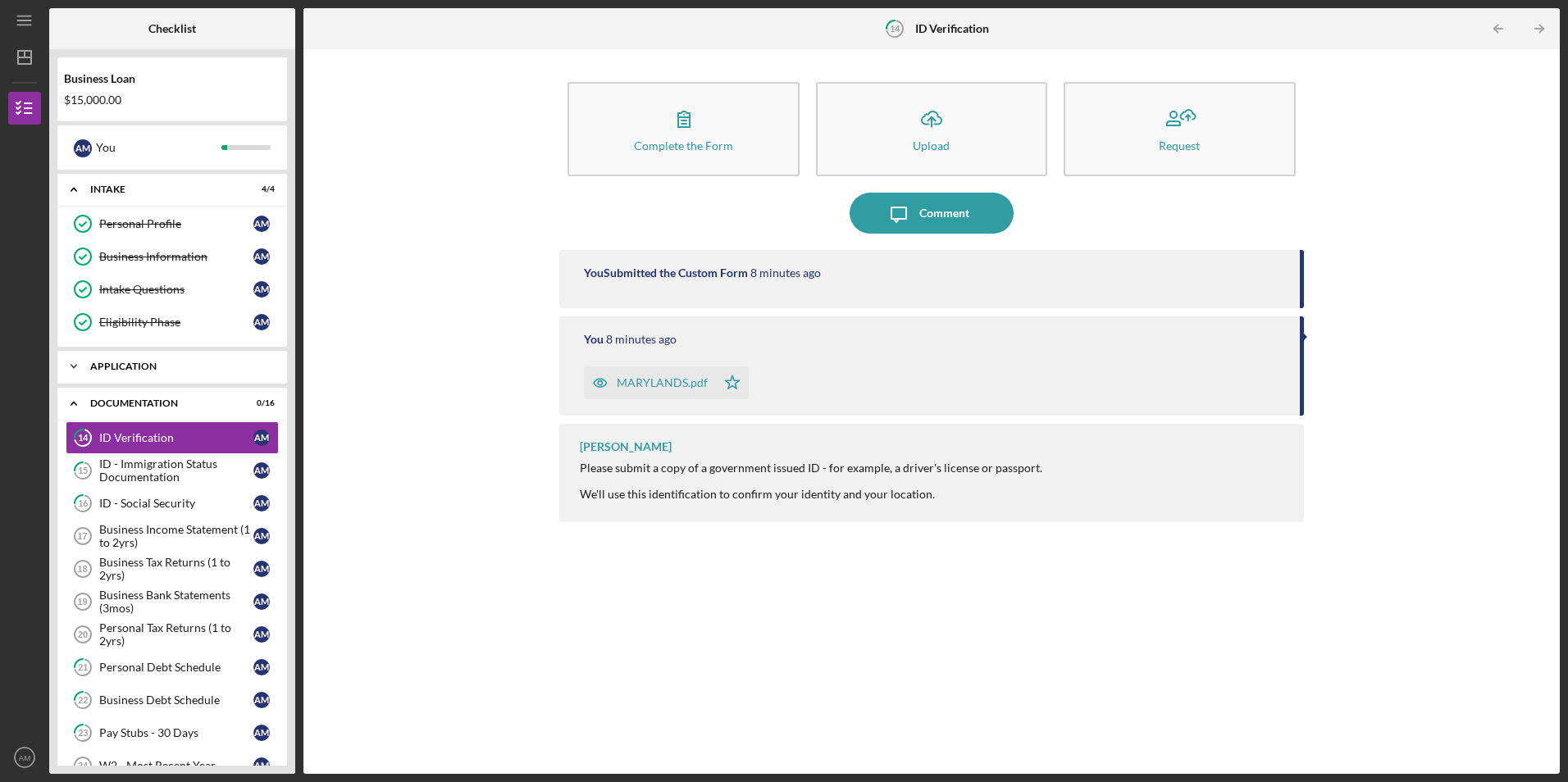
click at [184, 368] on div "Application" at bounding box center [179, 367] width 177 height 10
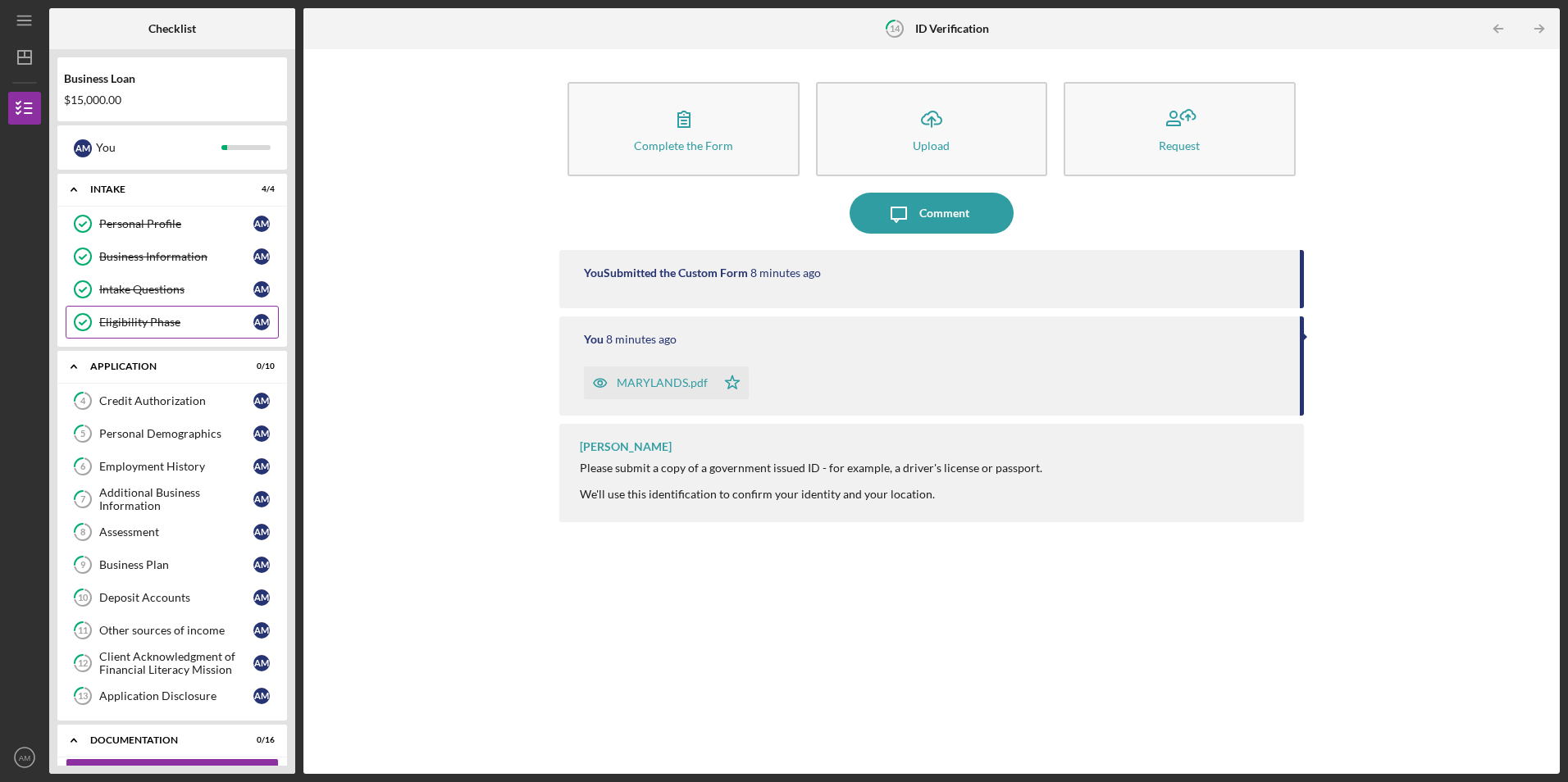
click at [191, 316] on div "Eligibility Phase" at bounding box center [176, 322] width 154 height 14
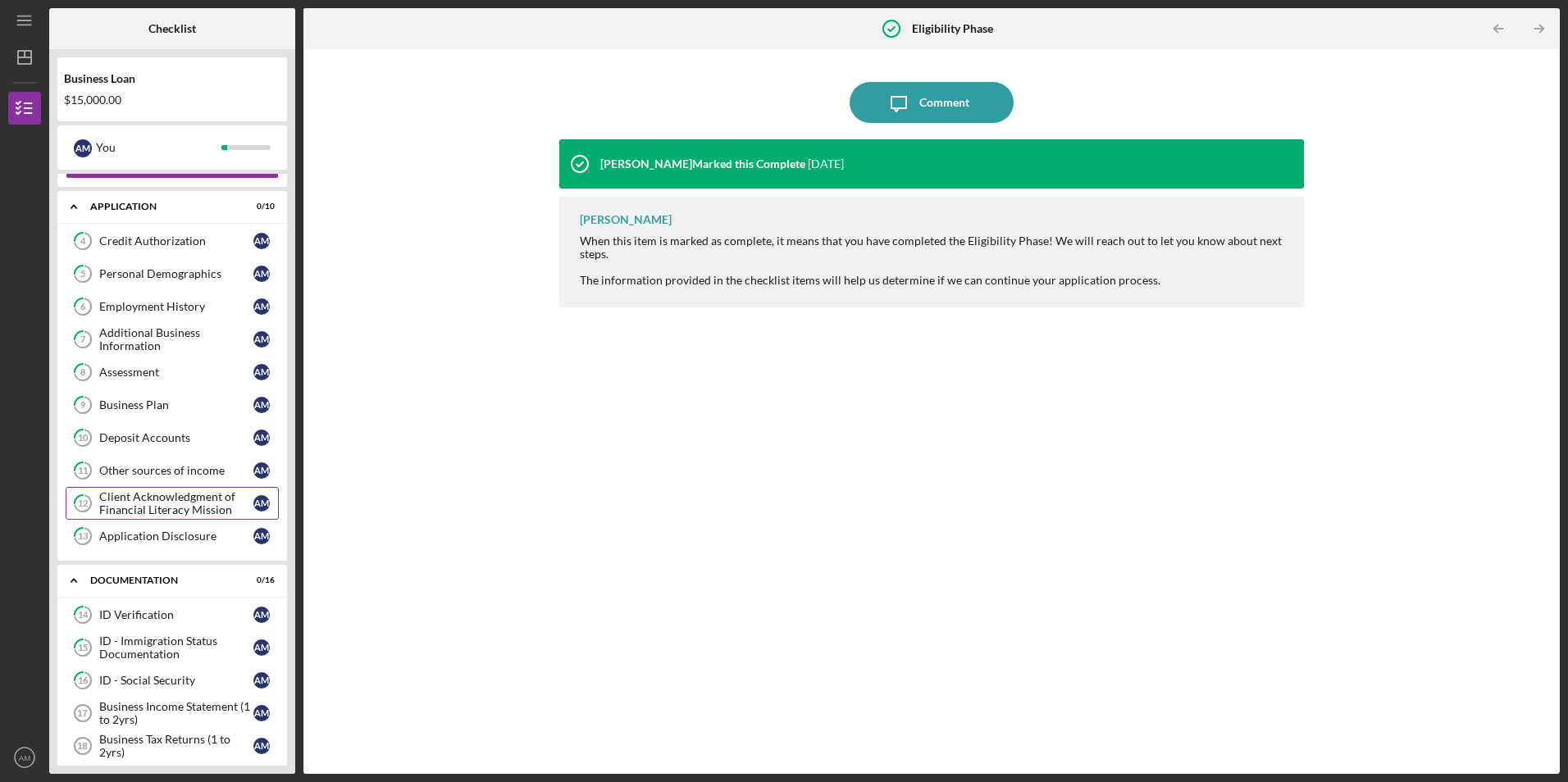
scroll to position [164, 0]
click at [153, 375] on link "8 Assessment A M" at bounding box center [173, 369] width 213 height 33
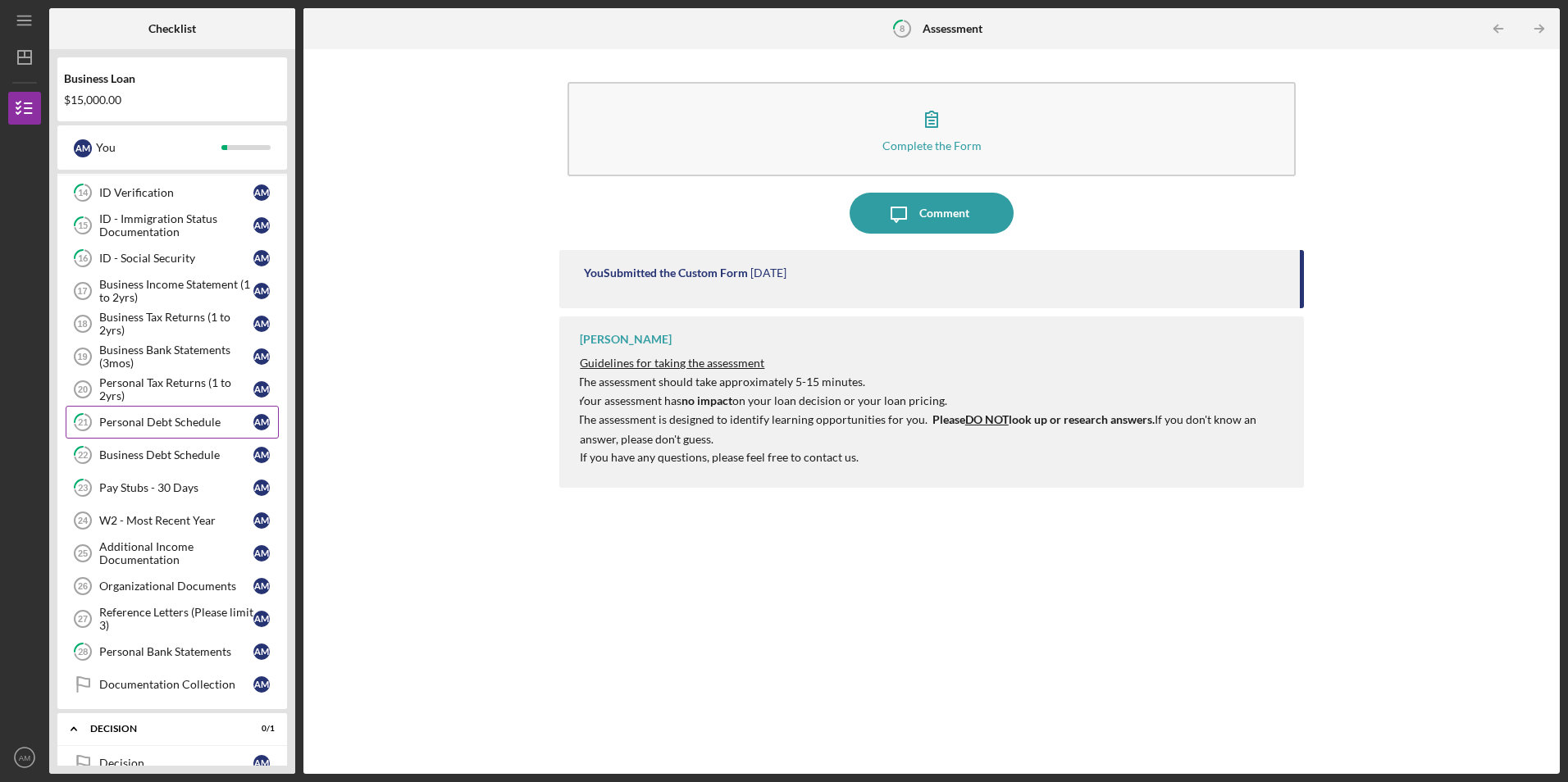
scroll to position [574, 0]
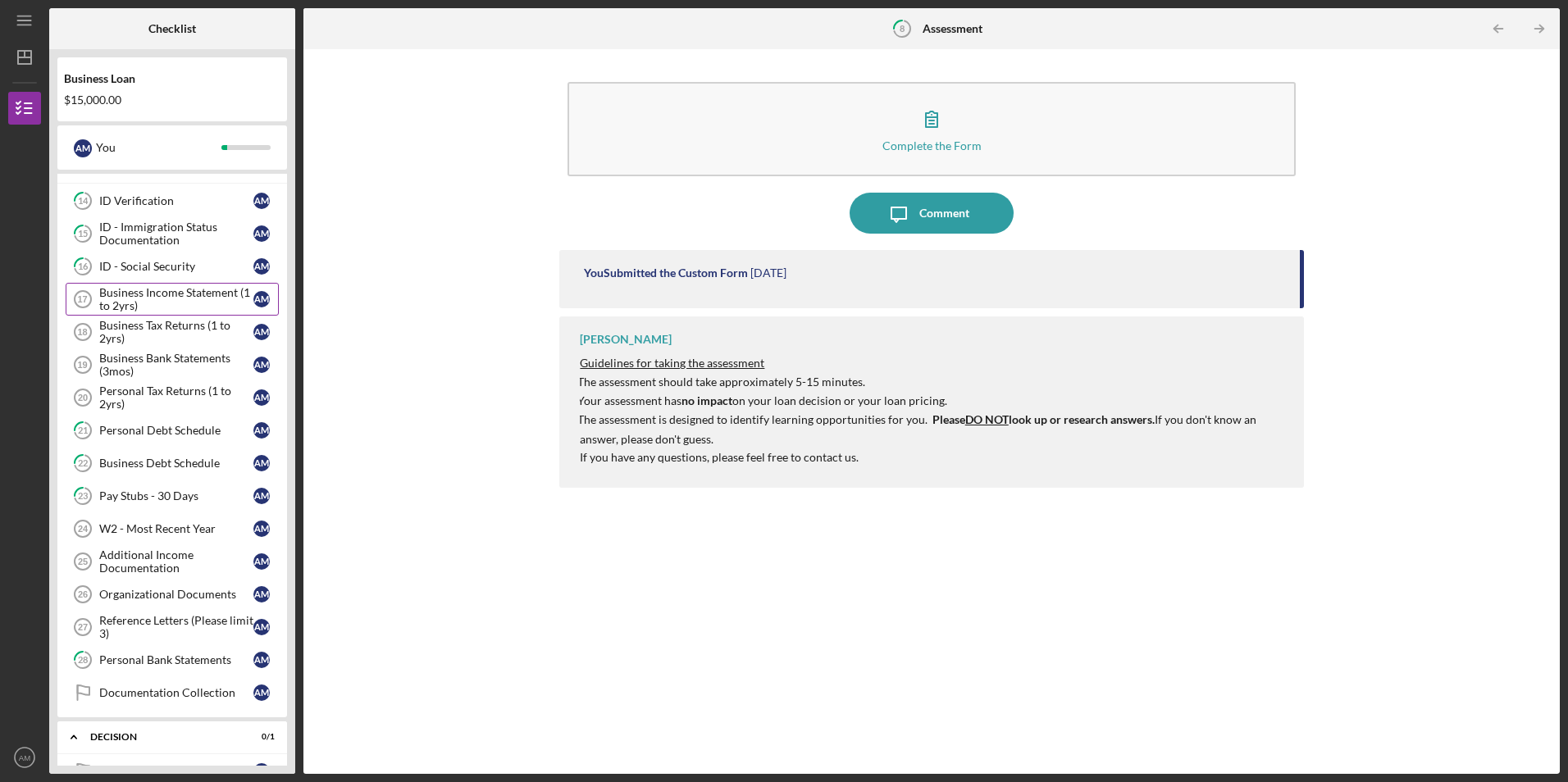
click at [183, 303] on div "Business Income Statement (1 to 2yrs)" at bounding box center [176, 299] width 154 height 26
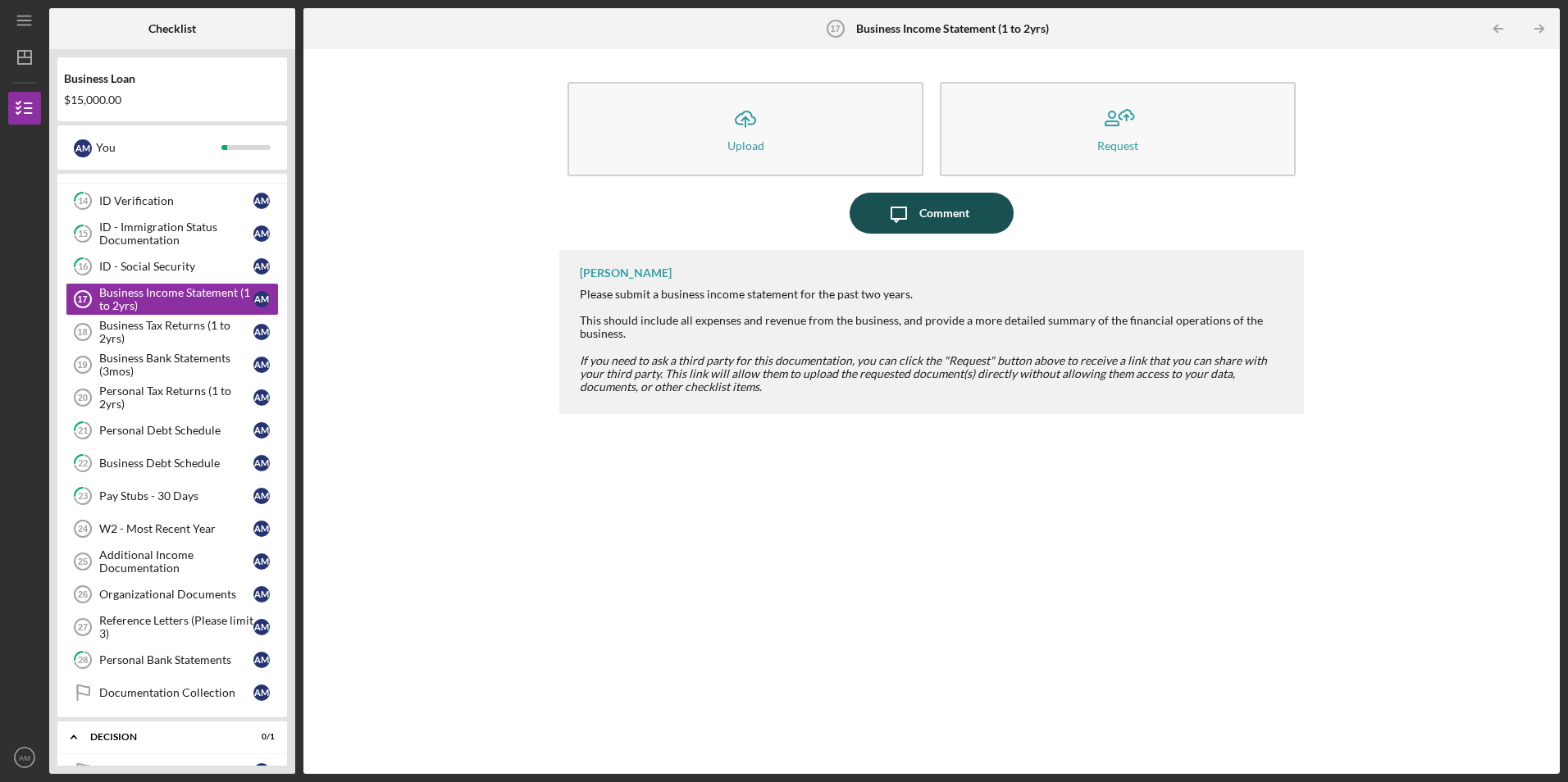
click at [892, 203] on icon "Icon/Message" at bounding box center [898, 213] width 41 height 41
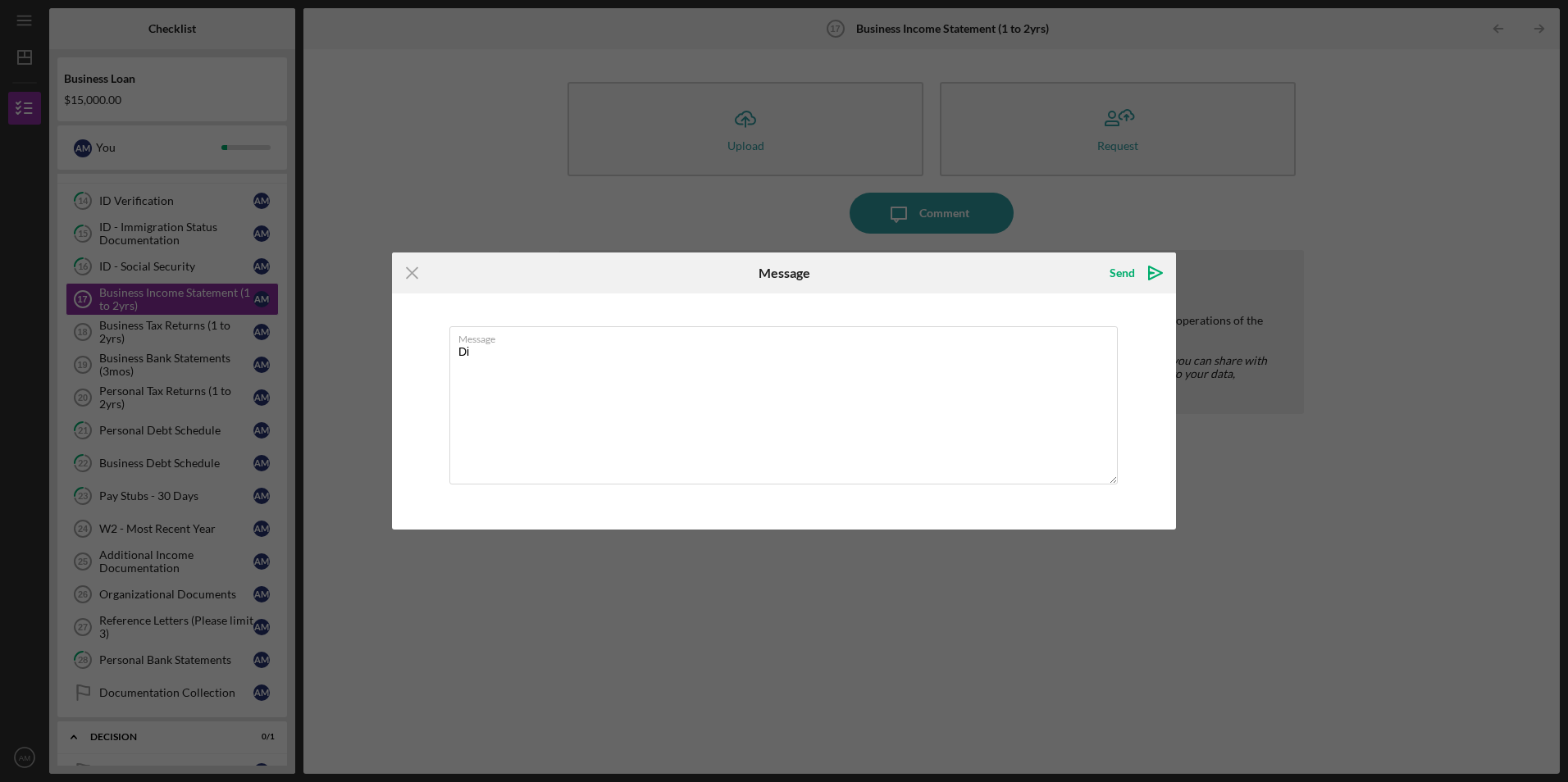
type textarea "D"
type textarea "I"
type textarea "N/A"
click at [1150, 266] on icon "Icon/icon-invite-send" at bounding box center [1155, 273] width 41 height 41
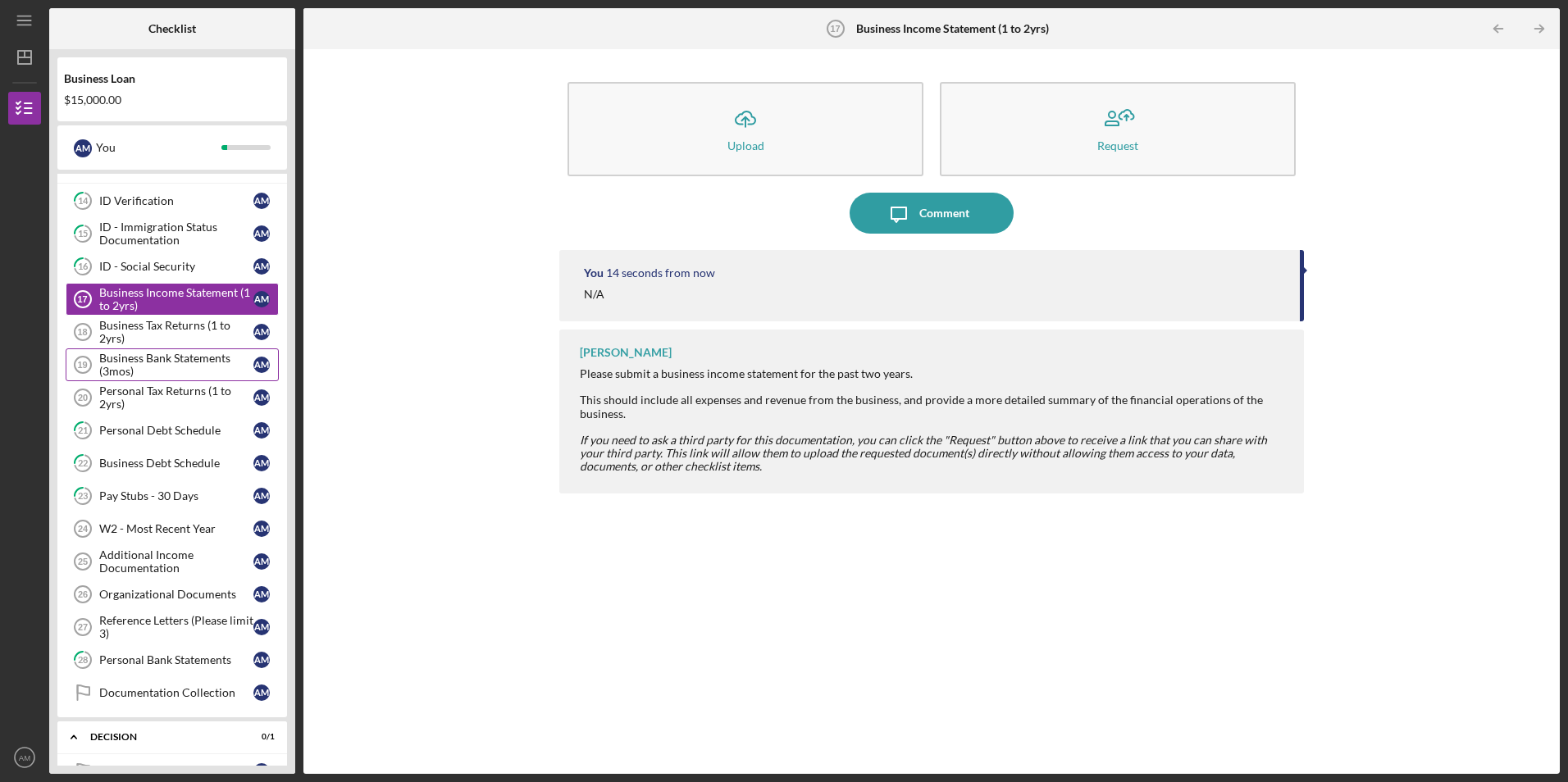
click at [212, 357] on div "Business Bank Statements (3mos)" at bounding box center [176, 365] width 154 height 26
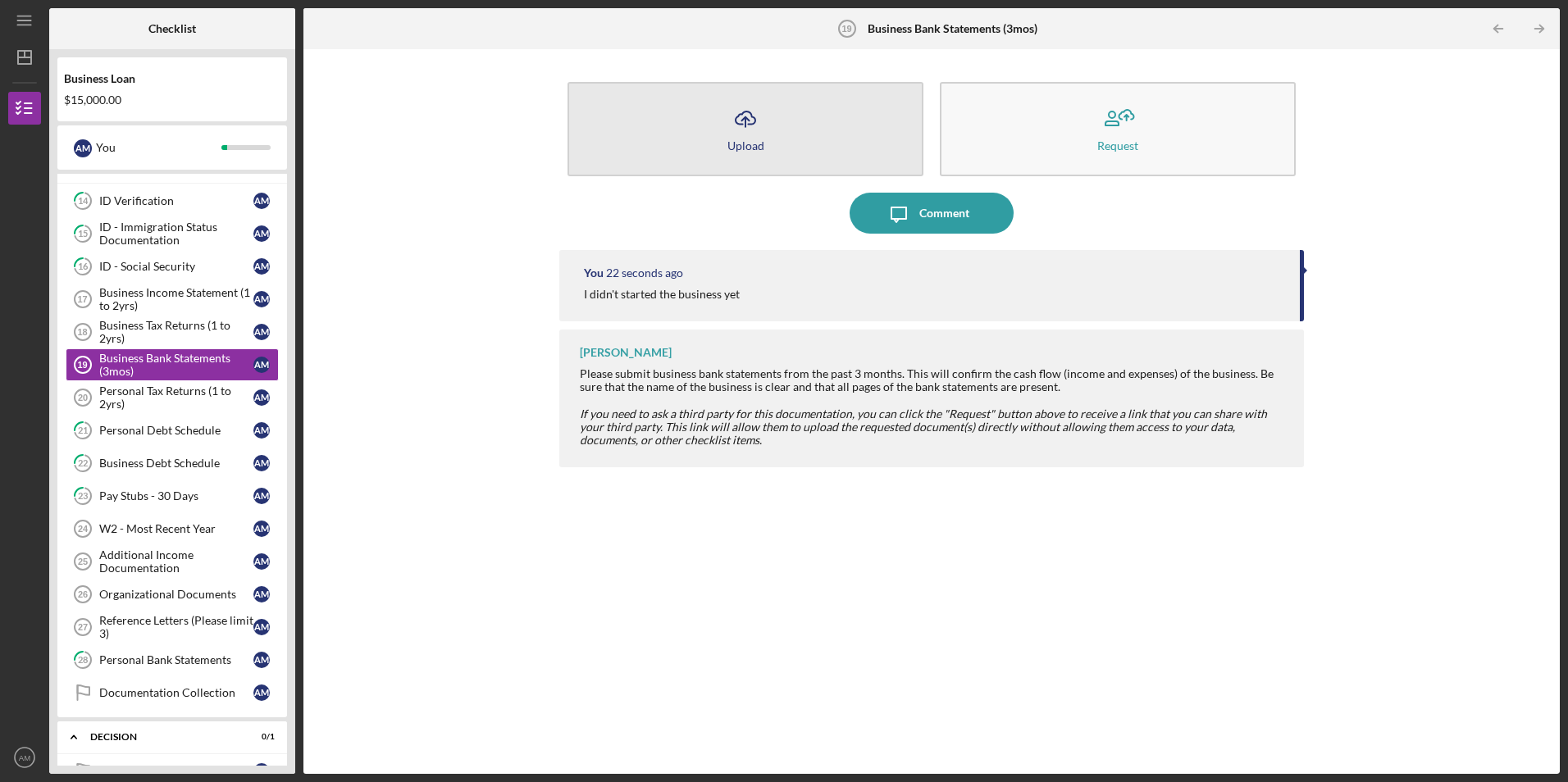
click at [791, 140] on button "Icon/Upload Upload" at bounding box center [745, 129] width 356 height 94
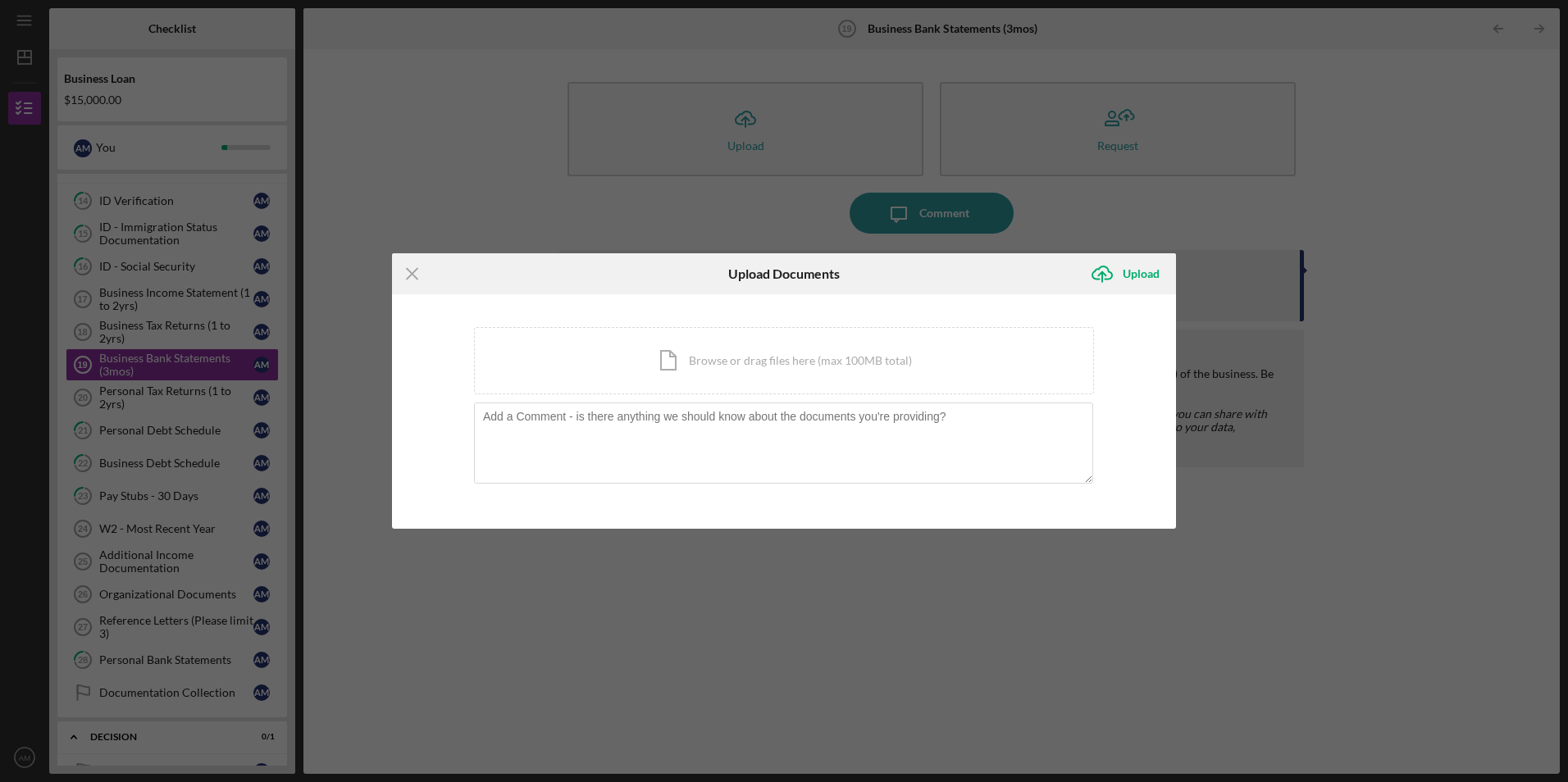
click at [400, 267] on icon "Icon/Menu Close" at bounding box center [412, 274] width 41 height 41
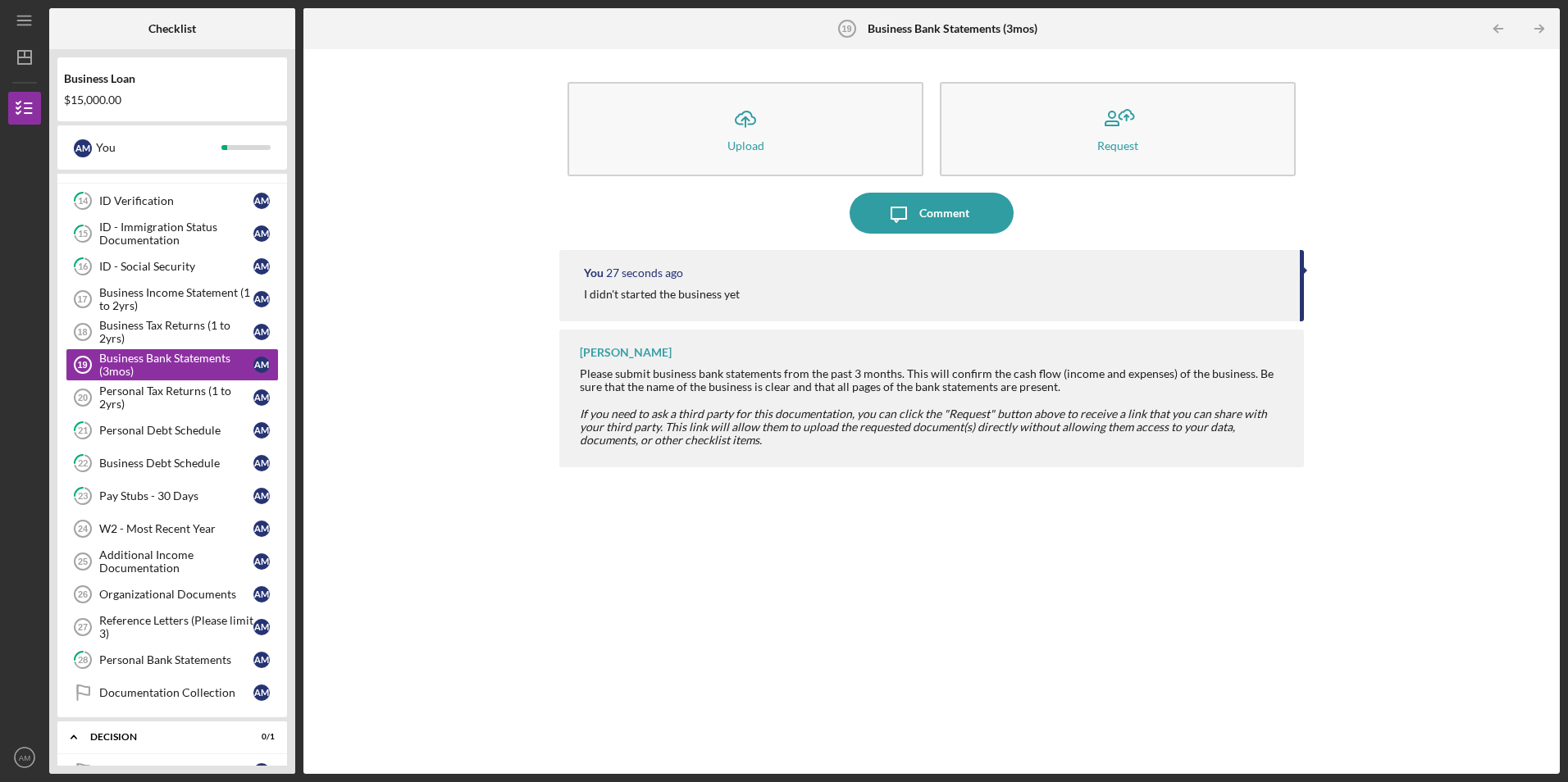
click at [872, 186] on div "Icon/Upload Upload Request" at bounding box center [931, 133] width 743 height 119
click at [883, 207] on icon "Icon/Message" at bounding box center [898, 213] width 41 height 41
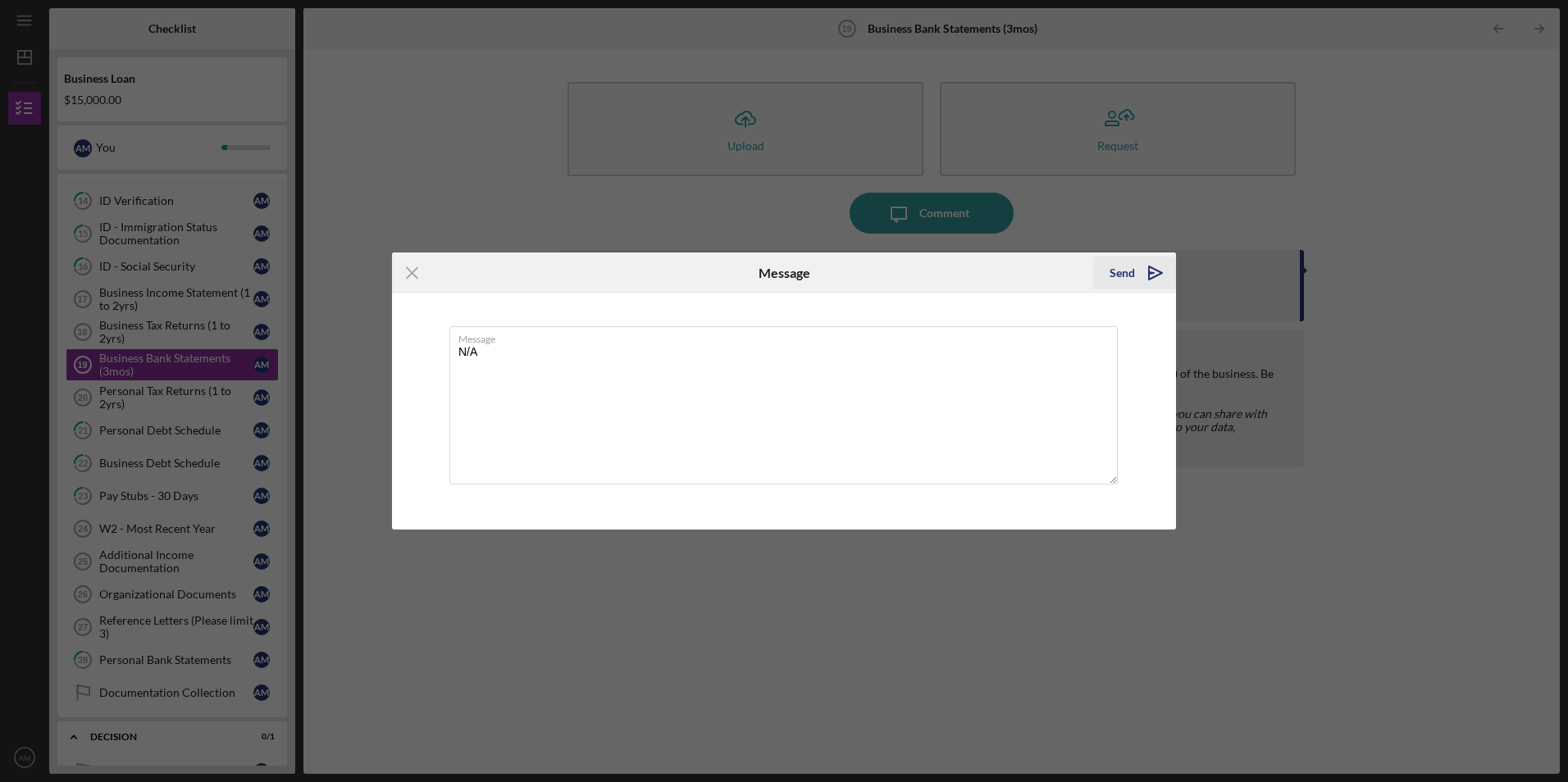
type textarea "N/A"
click at [1149, 267] on polygon "submit" at bounding box center [1156, 274] width 14 height 14
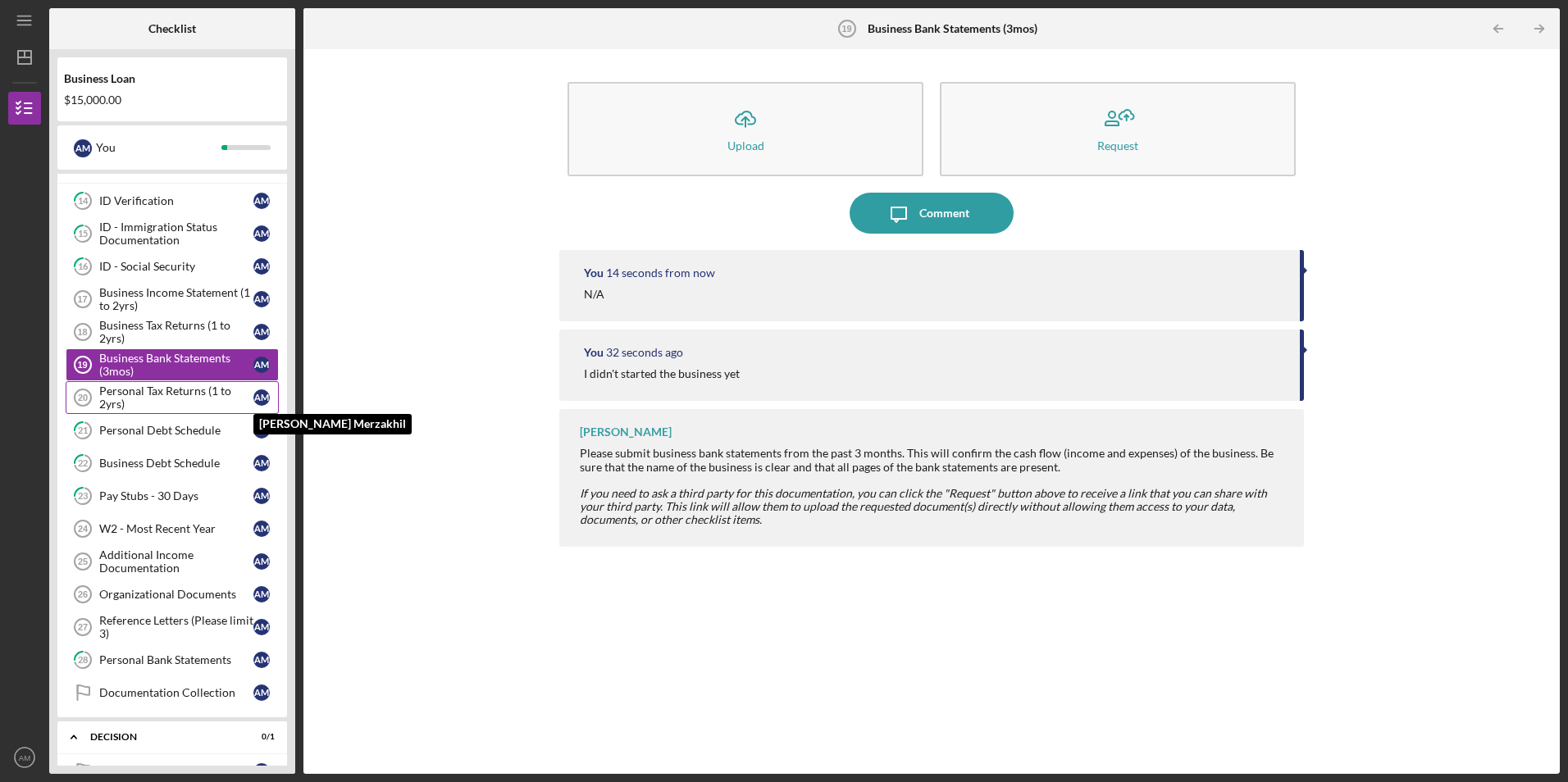
click at [233, 401] on div "Personal Tax Returns (1 to 2yrs)" at bounding box center [176, 397] width 154 height 26
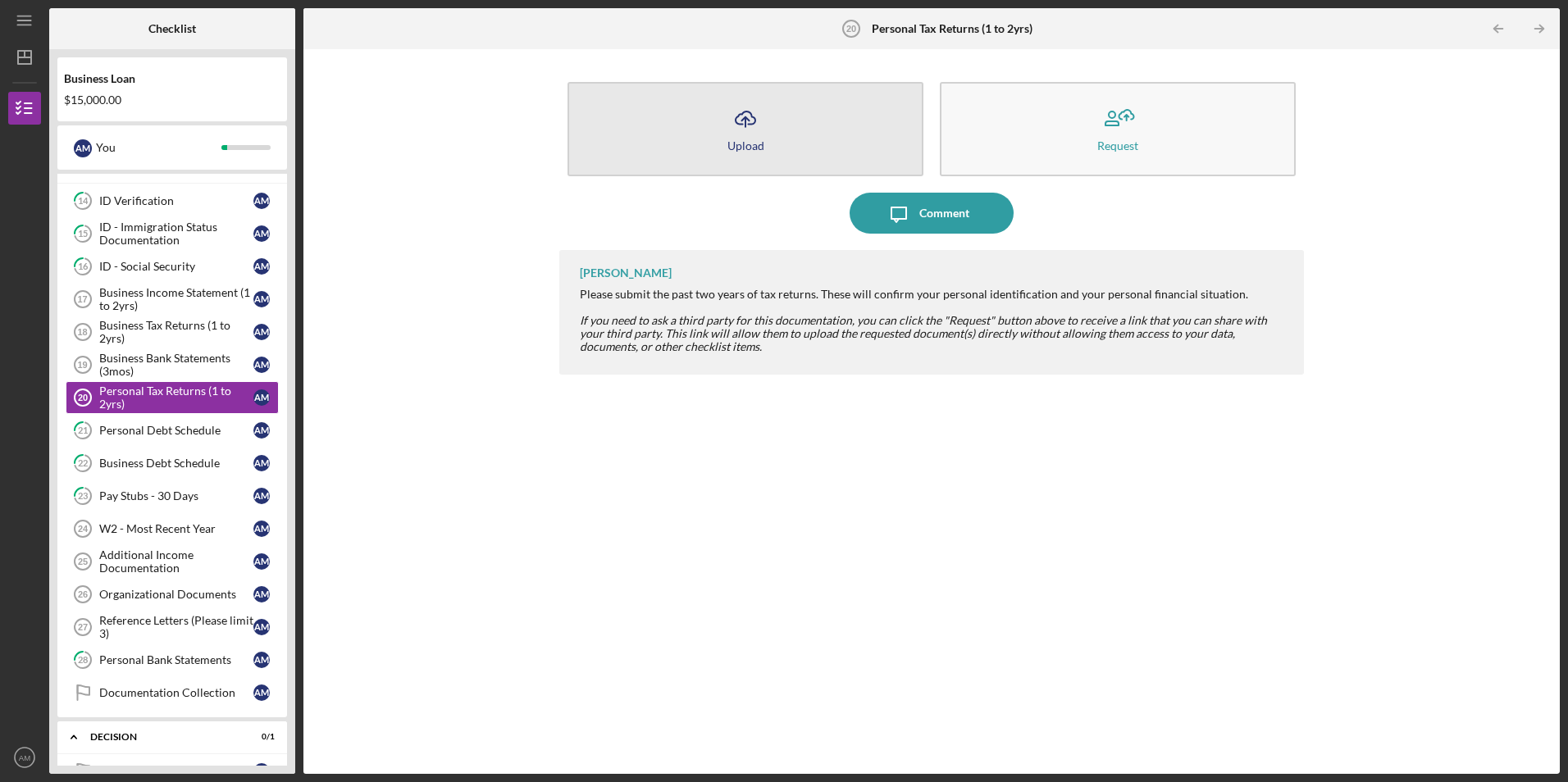
click at [770, 118] on button "Icon/Upload Upload" at bounding box center [745, 129] width 356 height 94
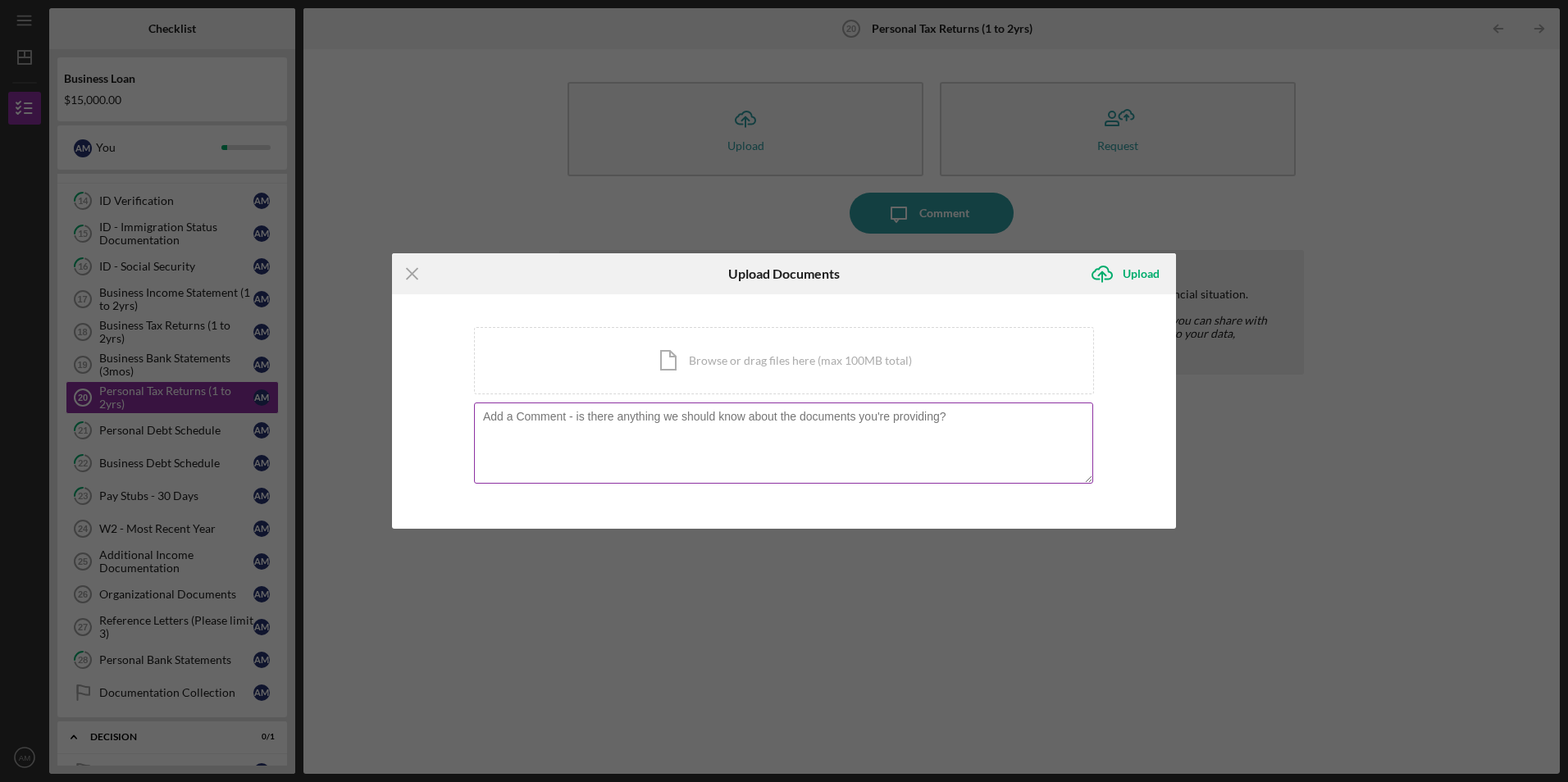
click at [748, 439] on textarea at bounding box center [783, 442] width 619 height 81
click at [403, 274] on icon "Icon/Menu Close" at bounding box center [412, 274] width 41 height 41
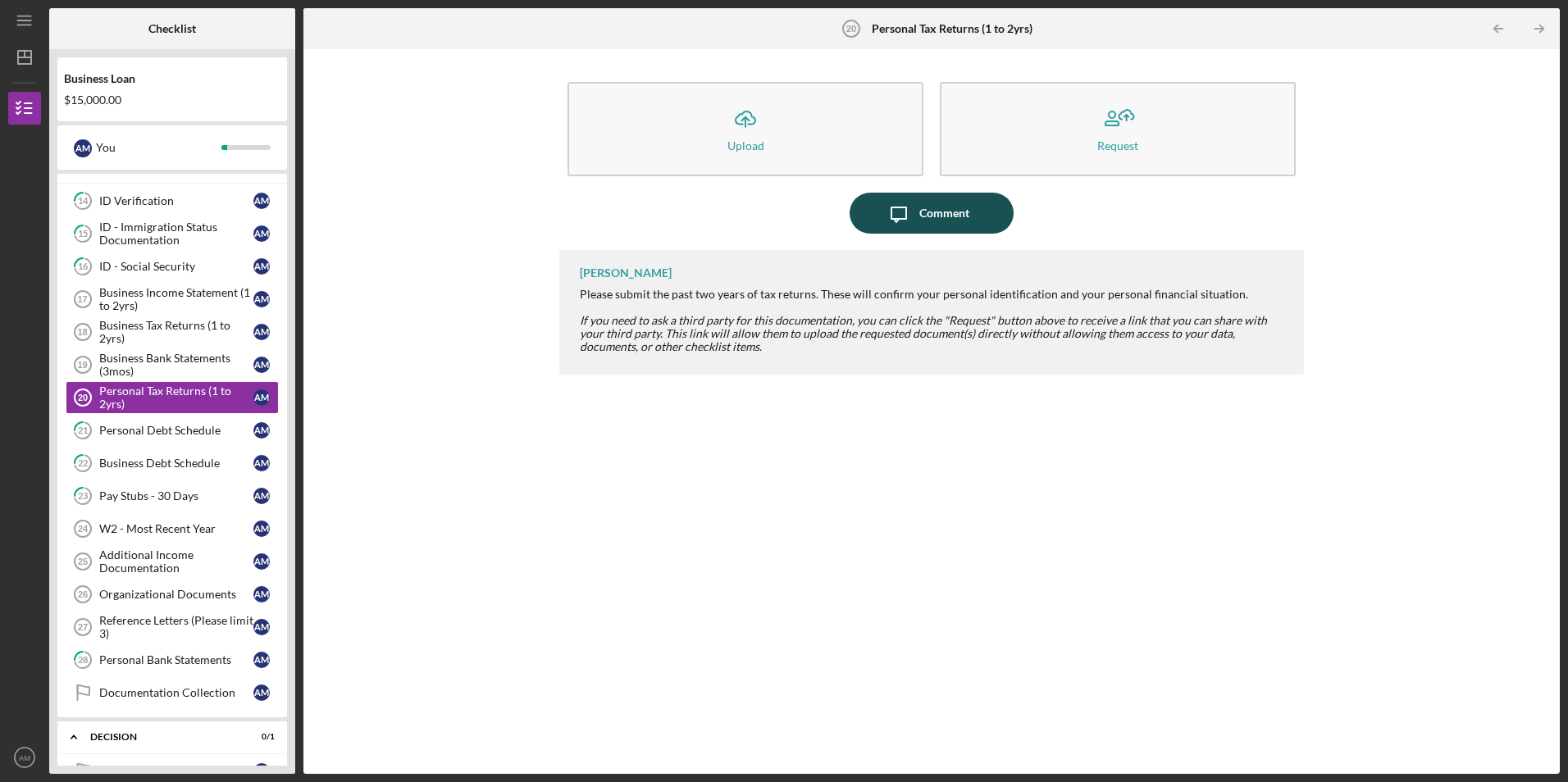
click at [908, 229] on icon "Icon/Message" at bounding box center [898, 213] width 41 height 41
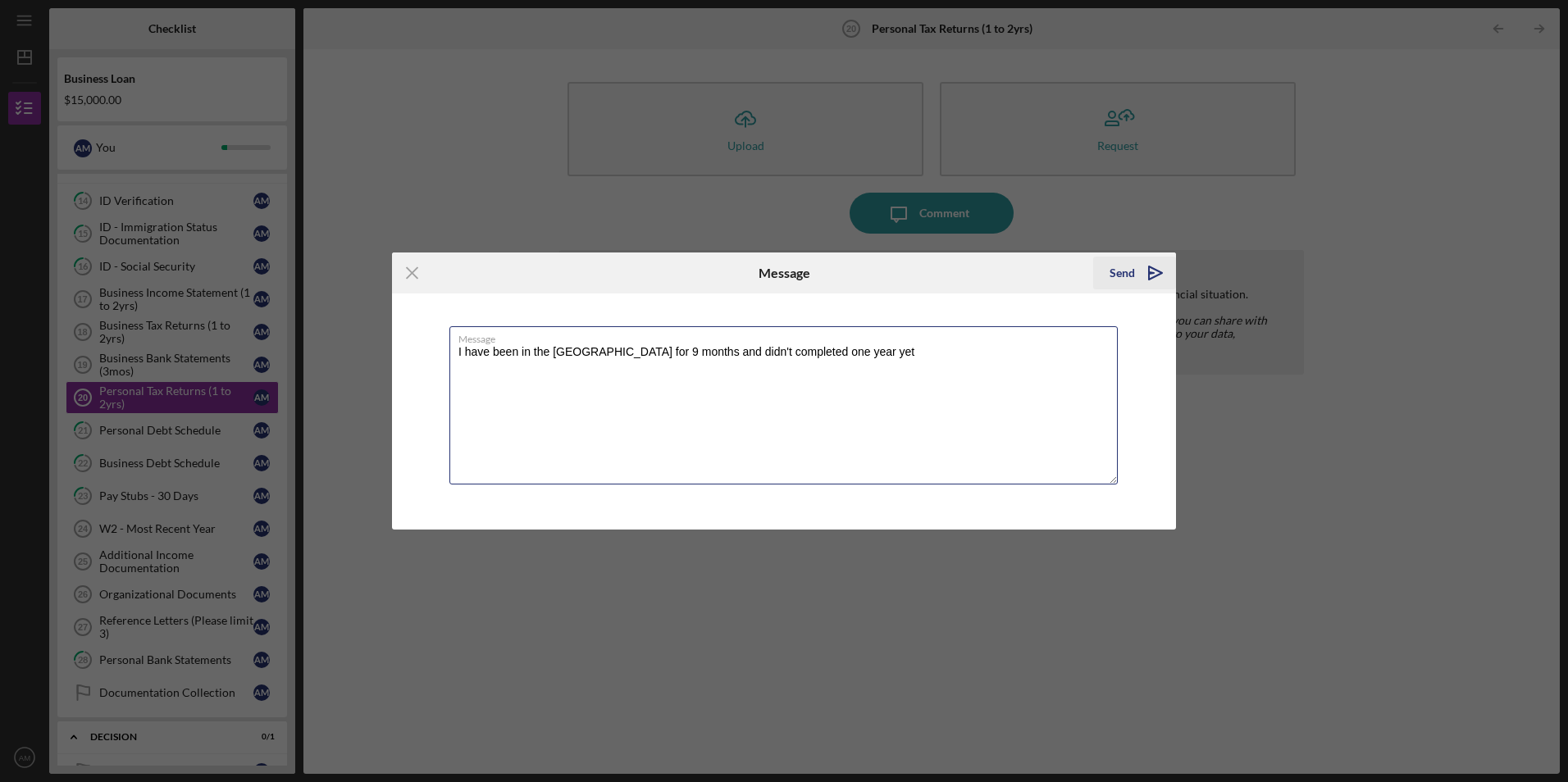
type textarea "I have been in the [GEOGRAPHIC_DATA] for 9 months and didn't completed one year…"
click at [1163, 275] on icon "Icon/icon-invite-send" at bounding box center [1155, 273] width 41 height 41
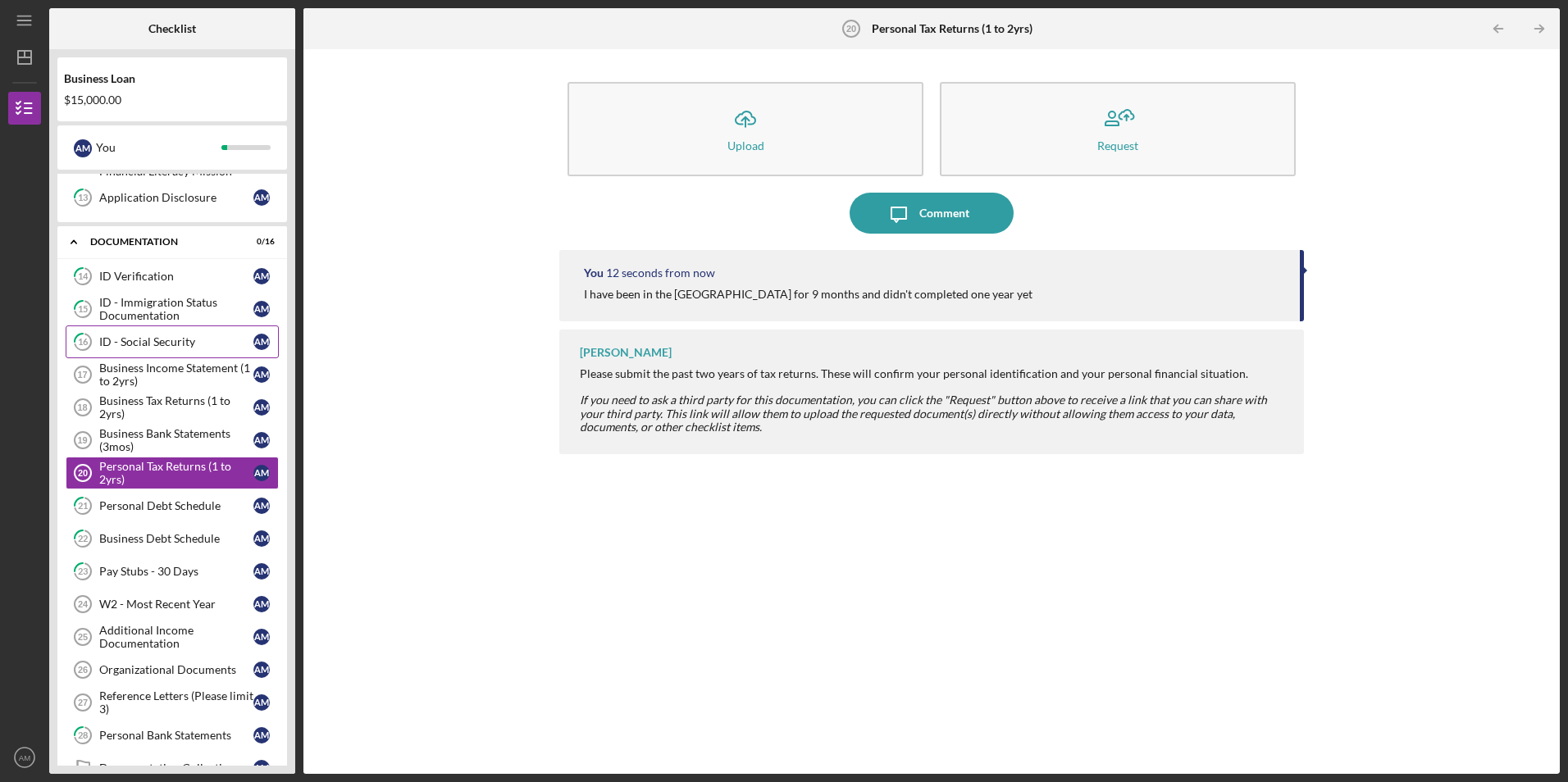
scroll to position [492, 0]
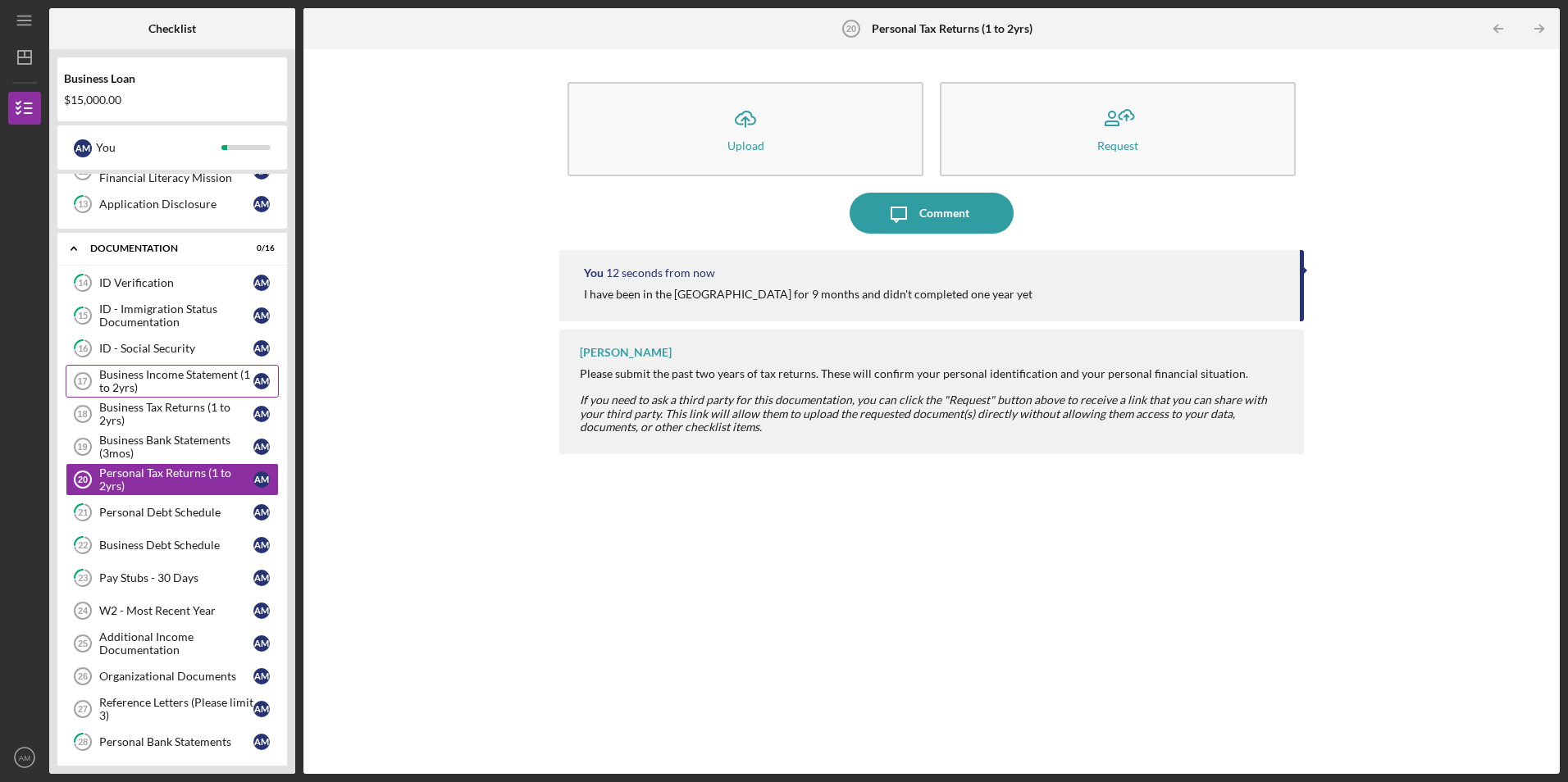
click at [201, 384] on div "Business Income Statement (1 to 2yrs)" at bounding box center [176, 380] width 154 height 26
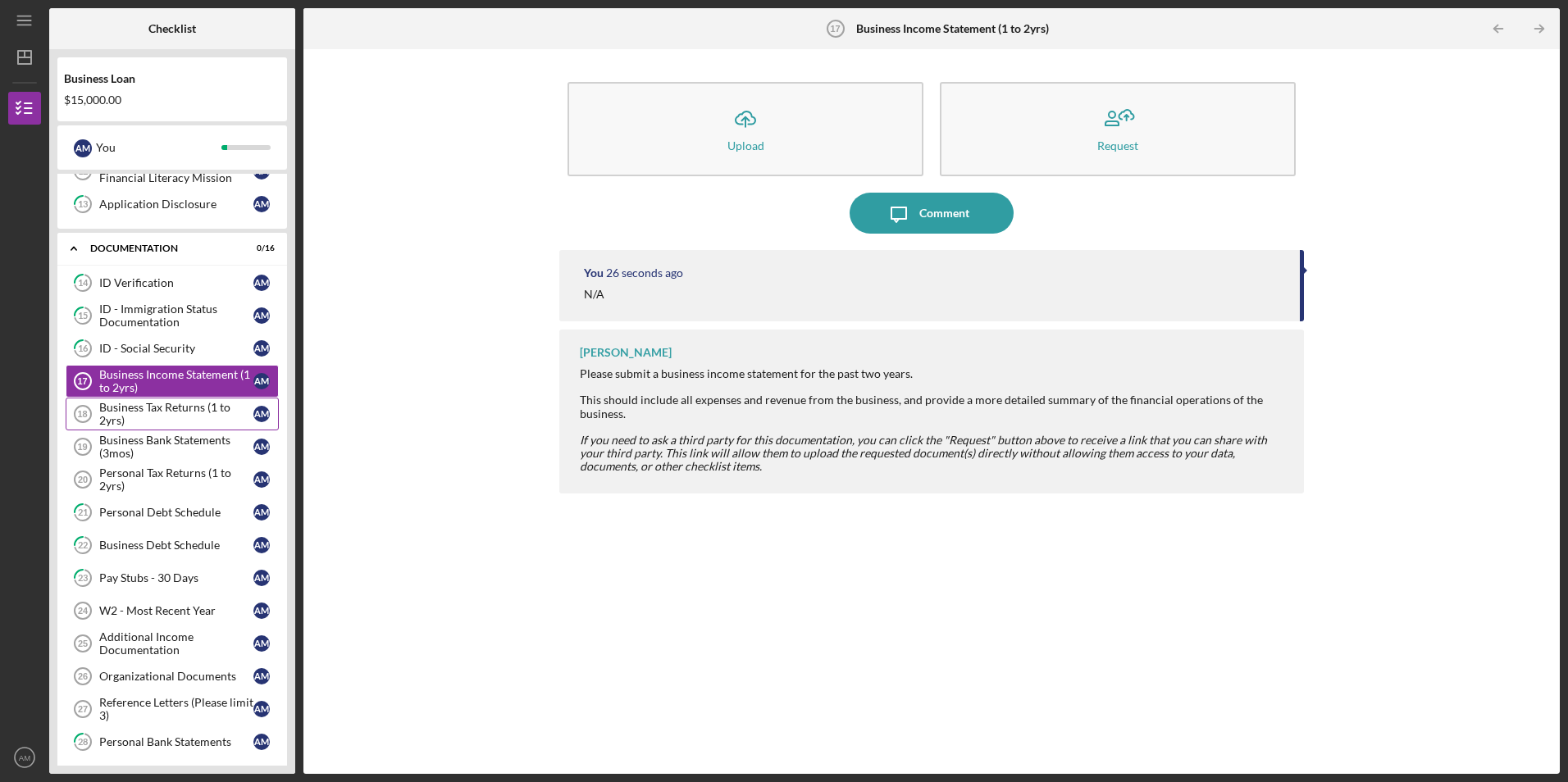
click at [201, 418] on div "Business Tax Returns (1 to 2yrs)" at bounding box center [176, 413] width 154 height 26
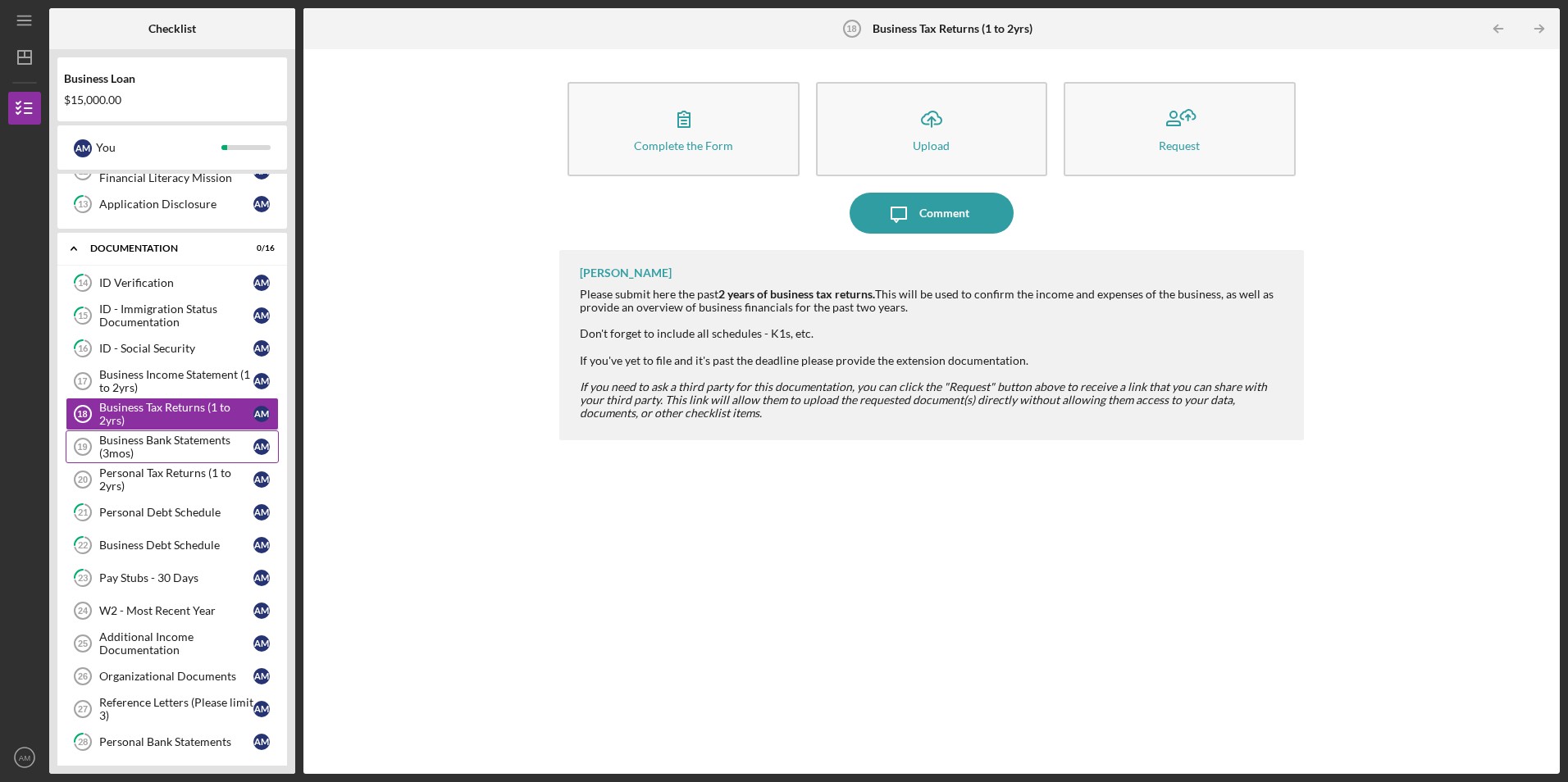
click at [193, 453] on div "Business Bank Statements (3mos)" at bounding box center [176, 446] width 154 height 26
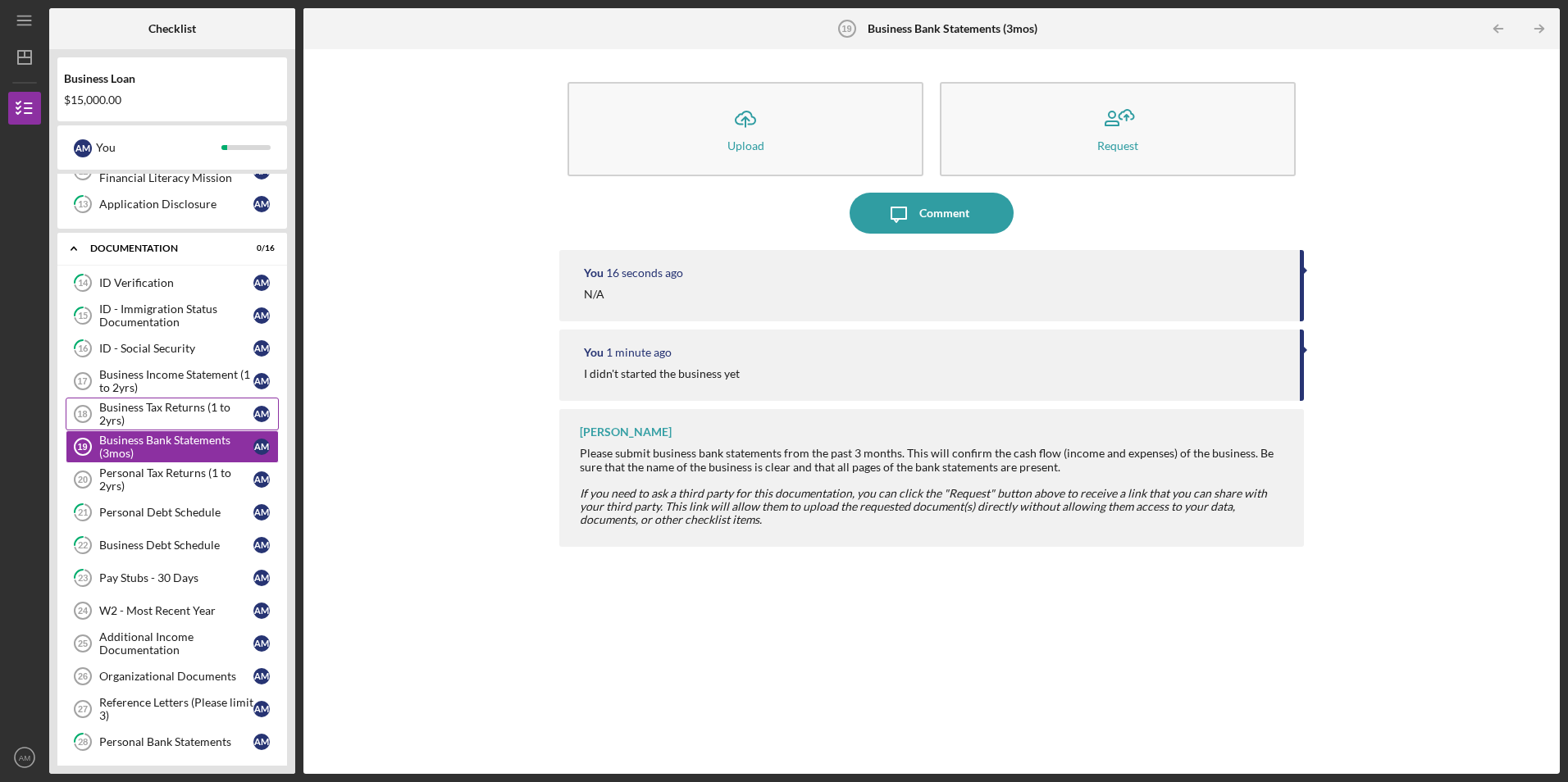
click at [200, 425] on div "Business Tax Returns (1 to 2yrs)" at bounding box center [176, 413] width 154 height 26
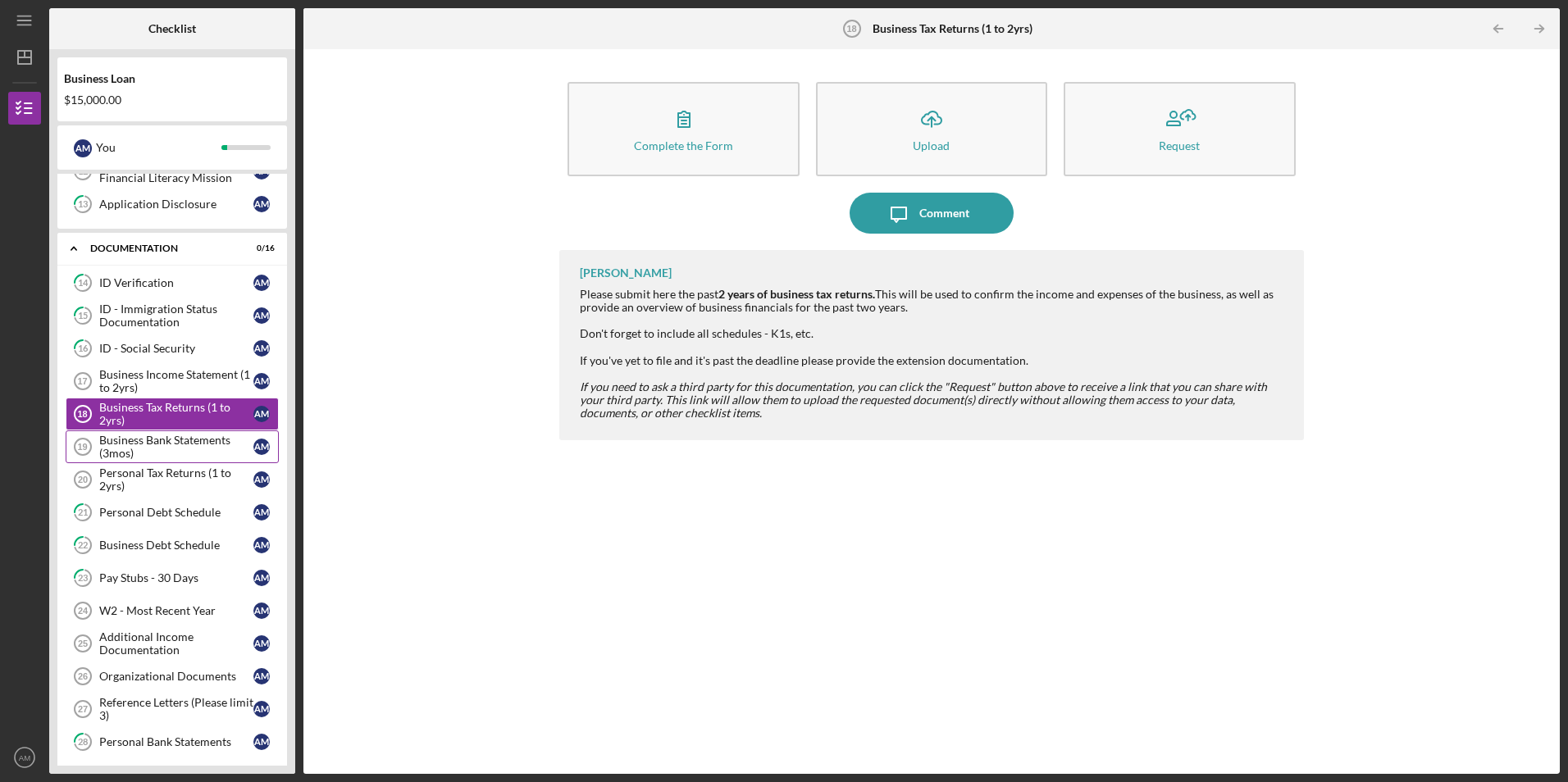
click at [192, 453] on div "Business Bank Statements (3mos)" at bounding box center [176, 446] width 154 height 26
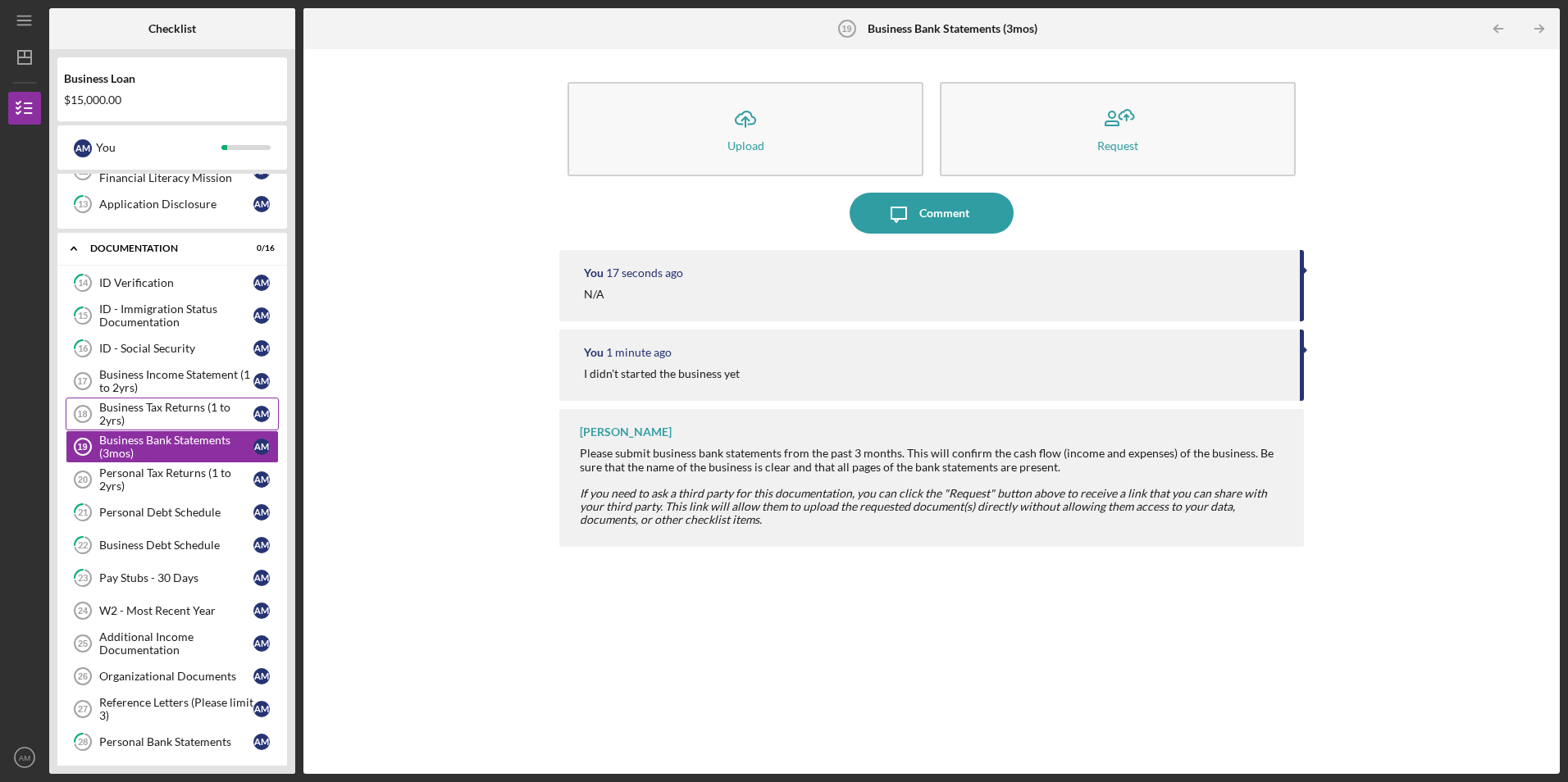
click at [199, 424] on div "Business Tax Returns (1 to 2yrs)" at bounding box center [176, 413] width 154 height 26
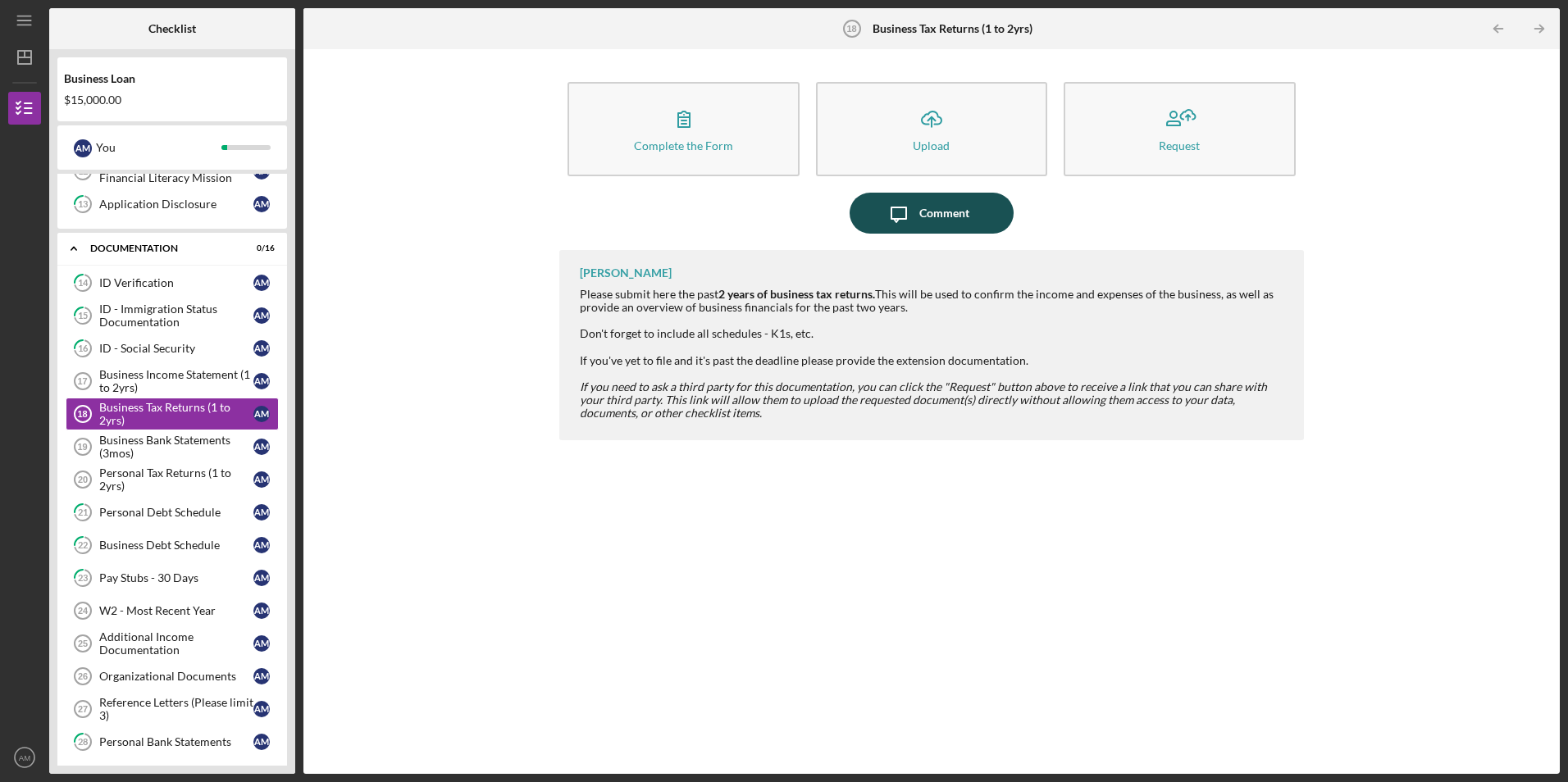
click at [915, 212] on icon "Icon/Message" at bounding box center [898, 213] width 41 height 41
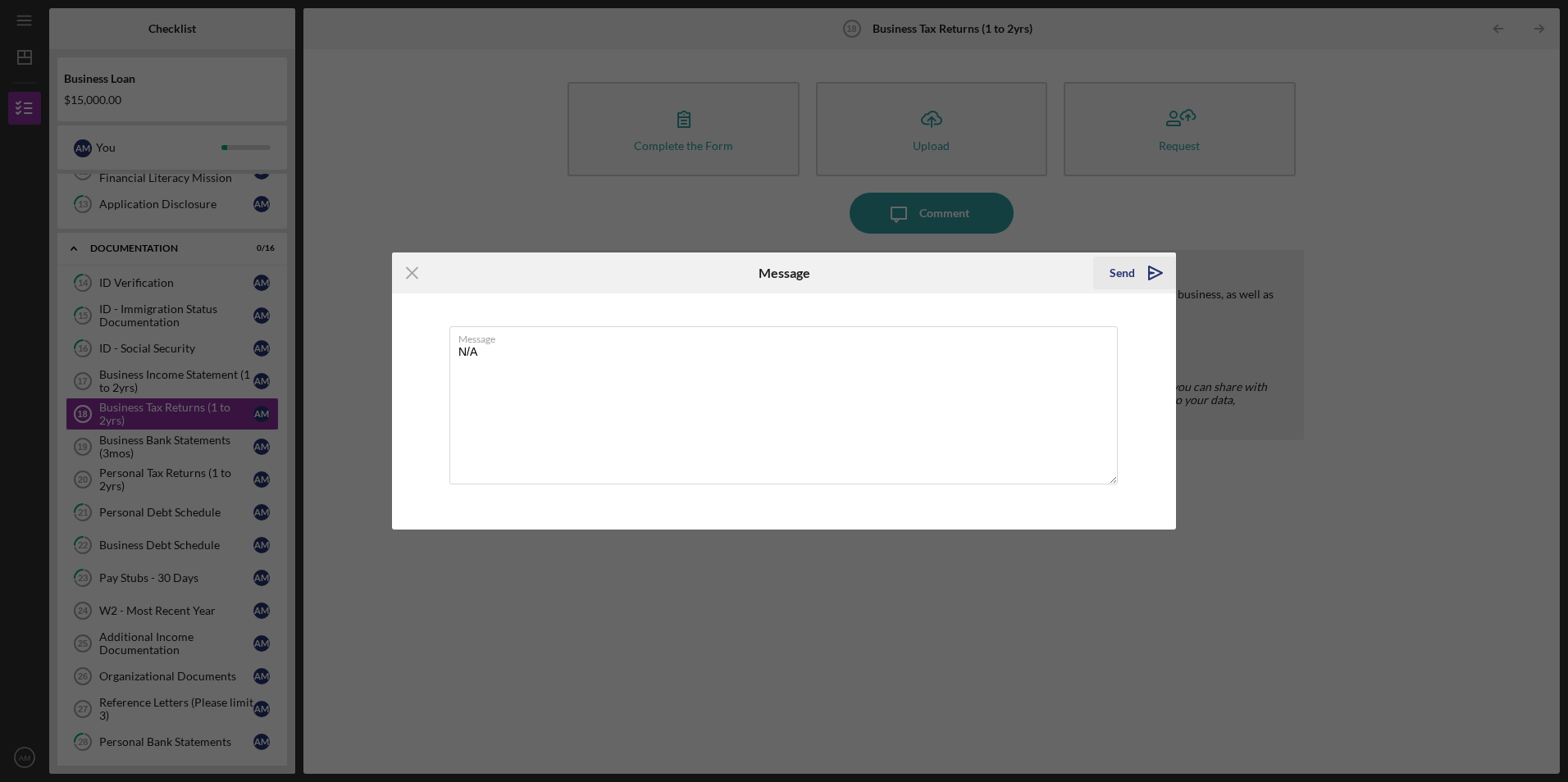
type textarea "N/A"
click at [1156, 271] on polygon "submit" at bounding box center [1156, 274] width 14 height 14
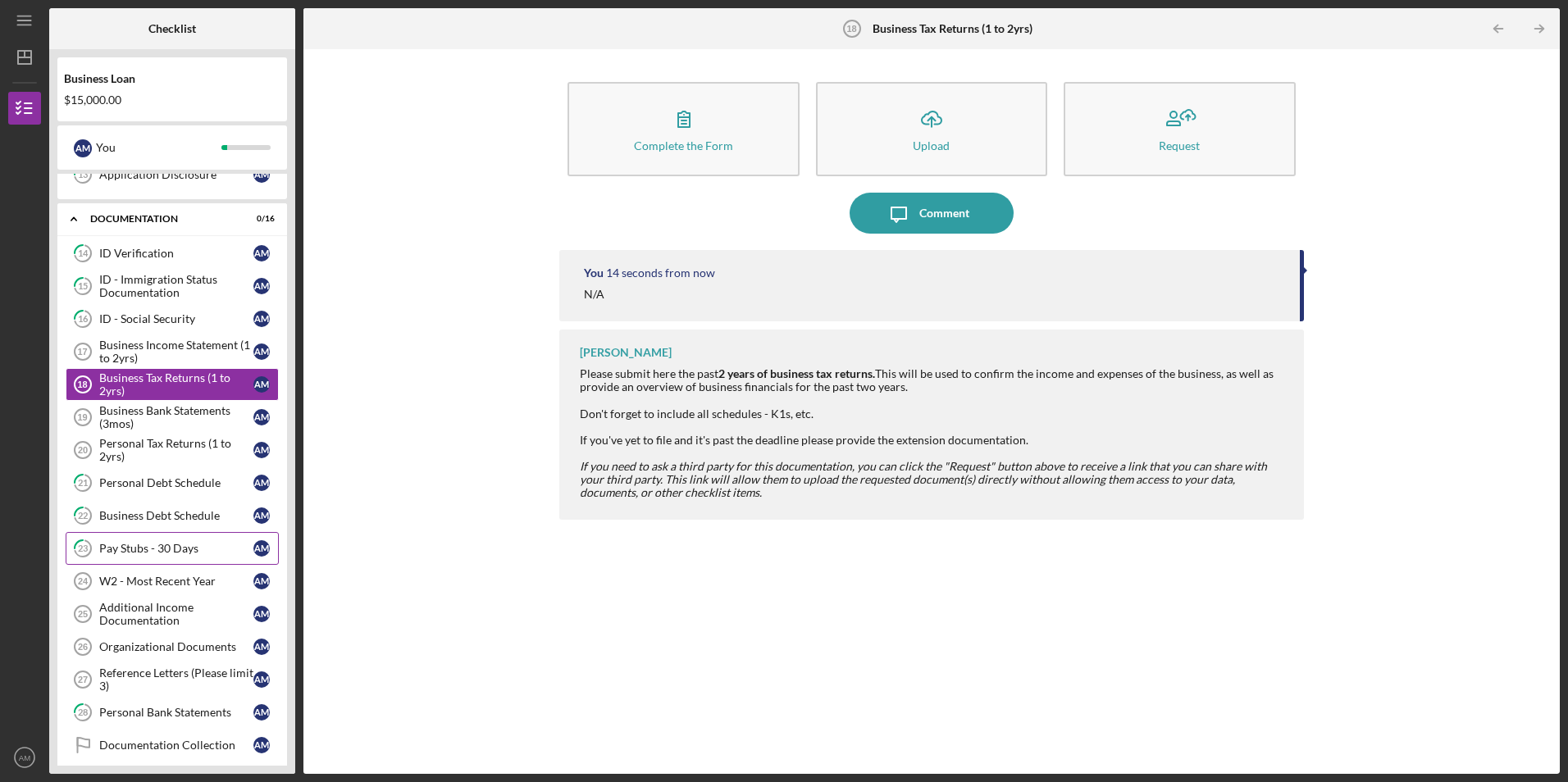
scroll to position [656, 0]
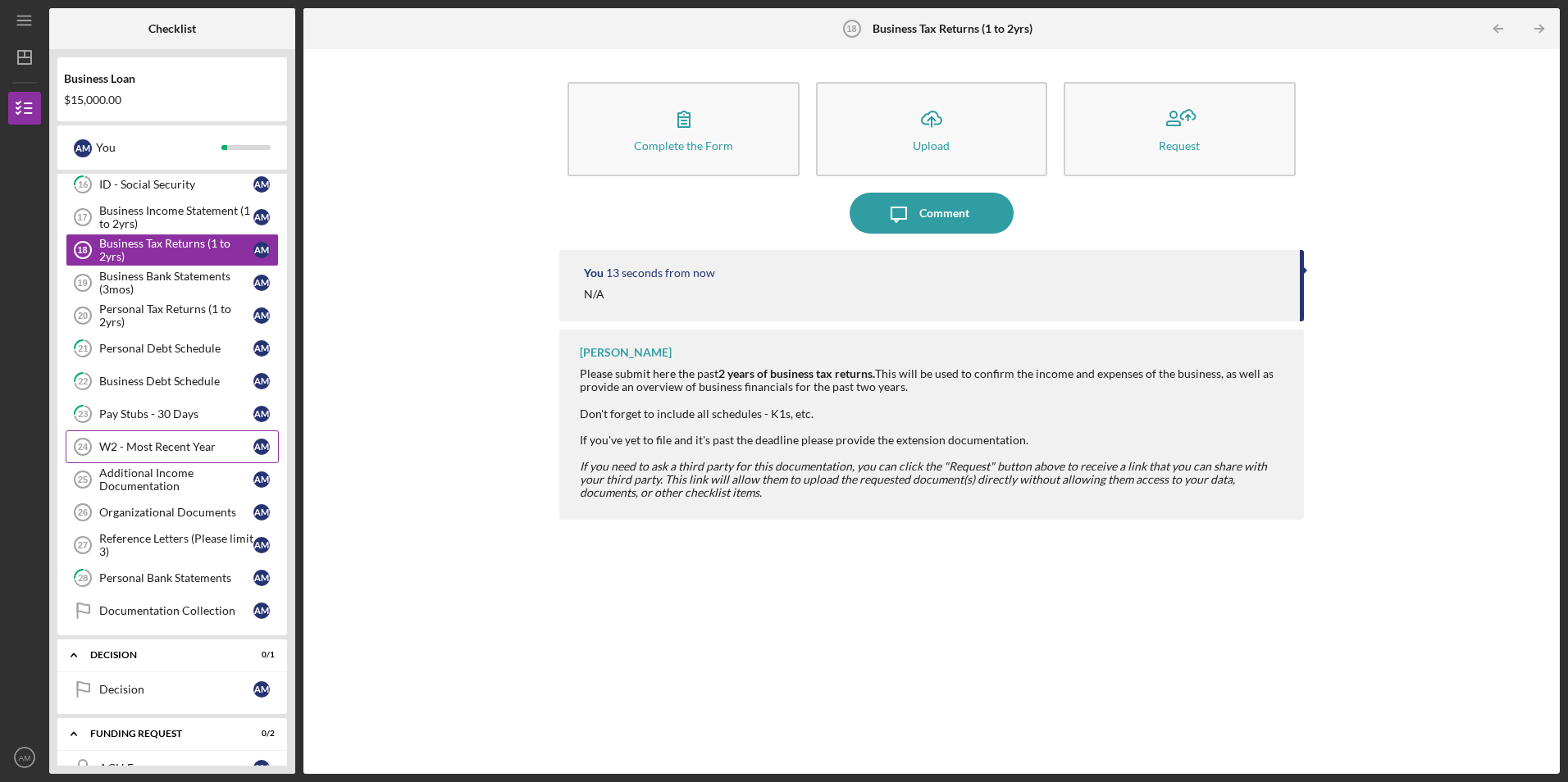
click at [199, 459] on link "W2 - Most Recent Year 24 W2 - Most Recent Year A M" at bounding box center [173, 447] width 213 height 33
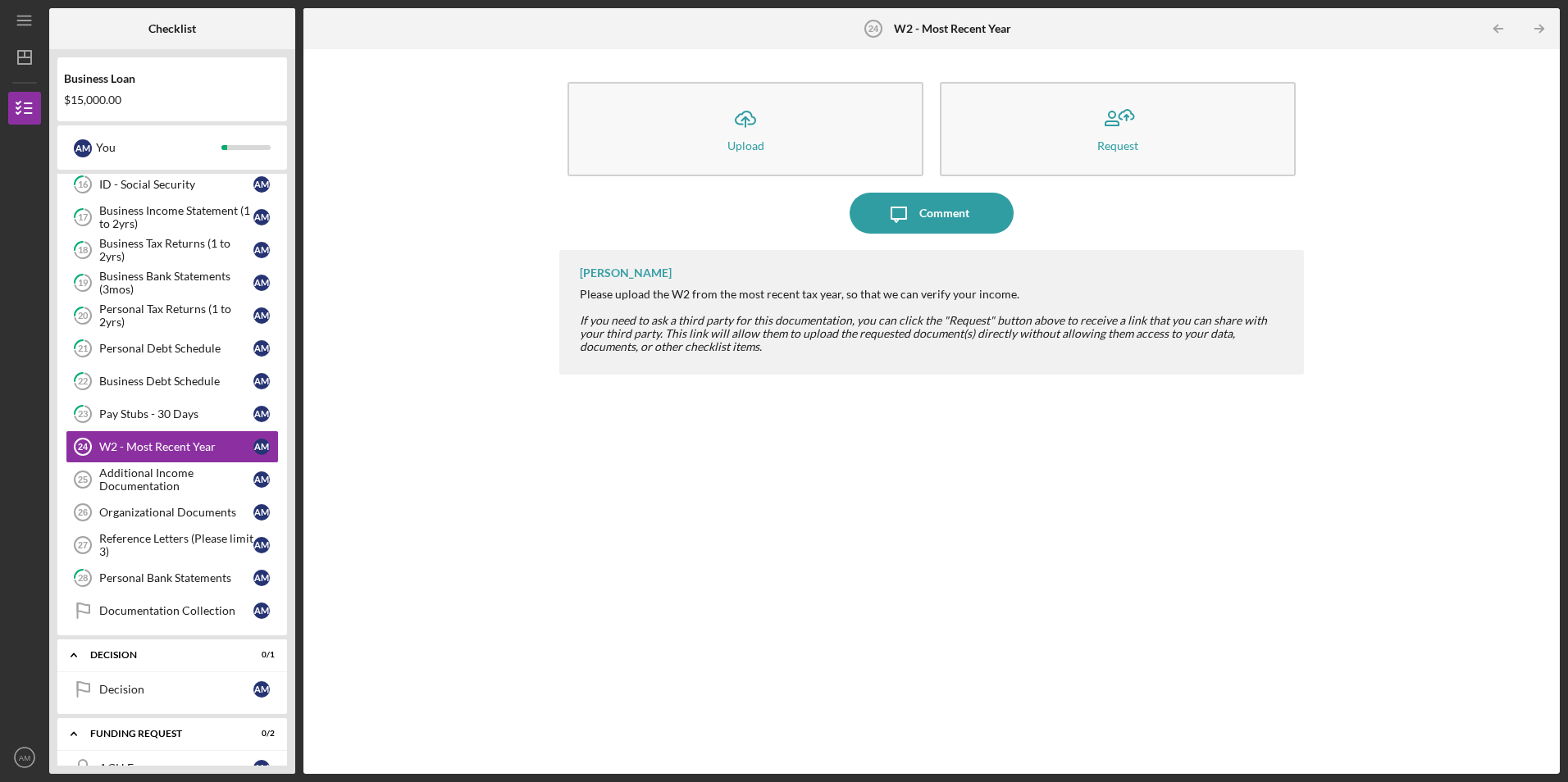
click at [747, 182] on div "Icon/Upload Upload Request" at bounding box center [931, 129] width 743 height 111
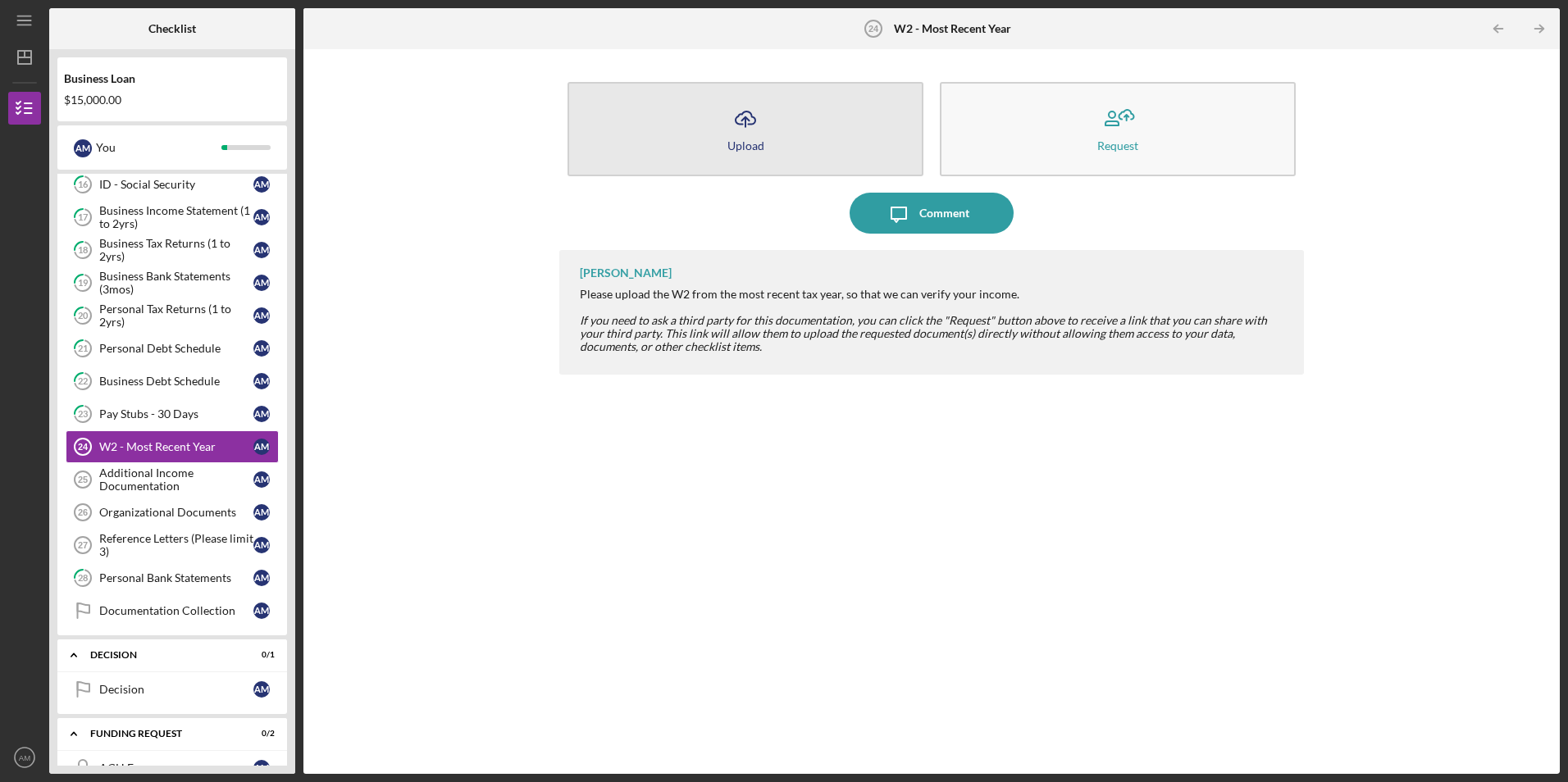
click at [770, 156] on button "Icon/Upload Upload" at bounding box center [745, 129] width 356 height 94
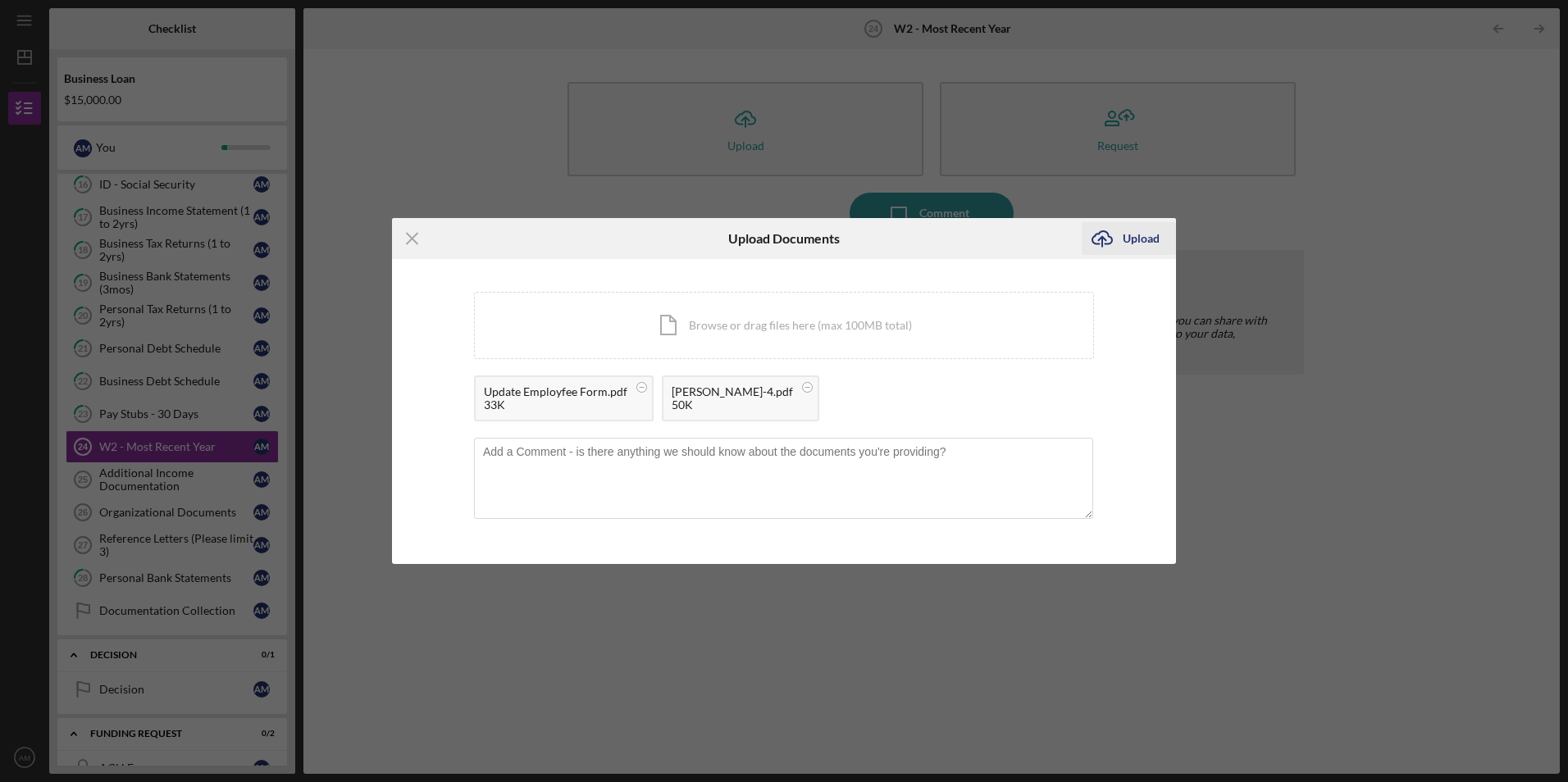
click at [1133, 235] on div "Upload" at bounding box center [1141, 239] width 37 height 33
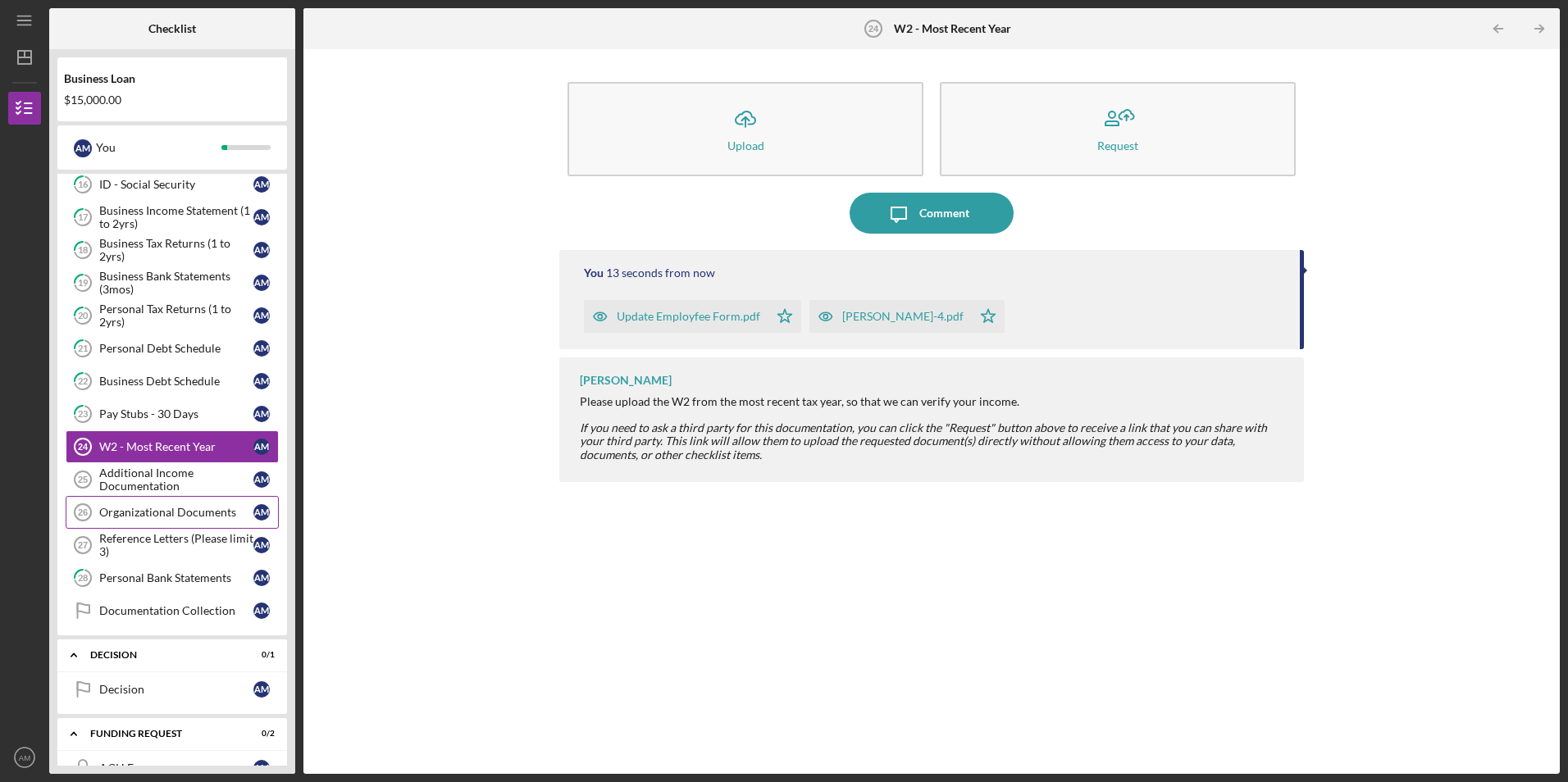
click at [136, 499] on link "Organizational Documents 26 Organizational Documents A M" at bounding box center [173, 512] width 213 height 33
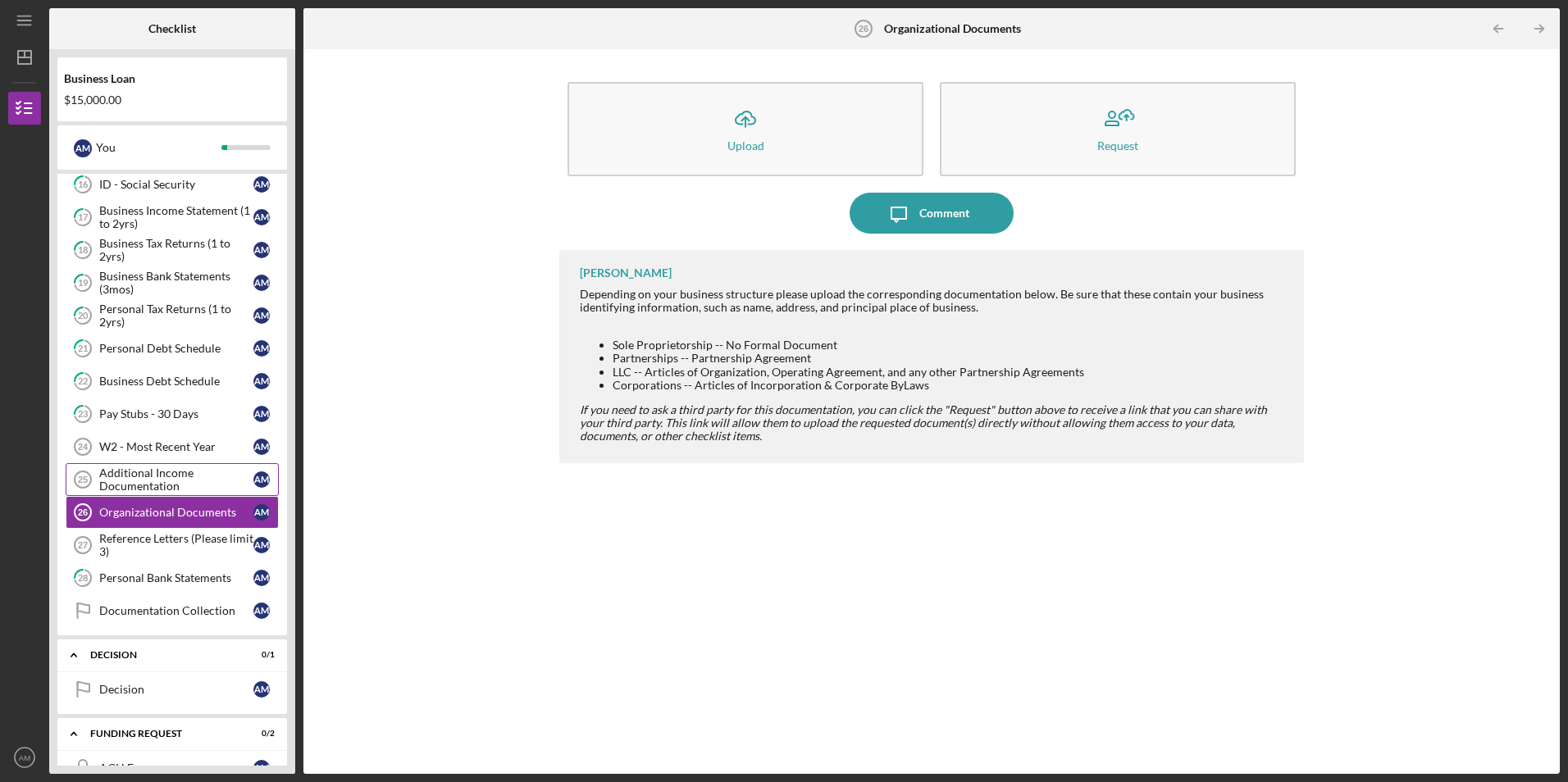
click at [178, 490] on div "Additional Income Documentation" at bounding box center [176, 479] width 154 height 26
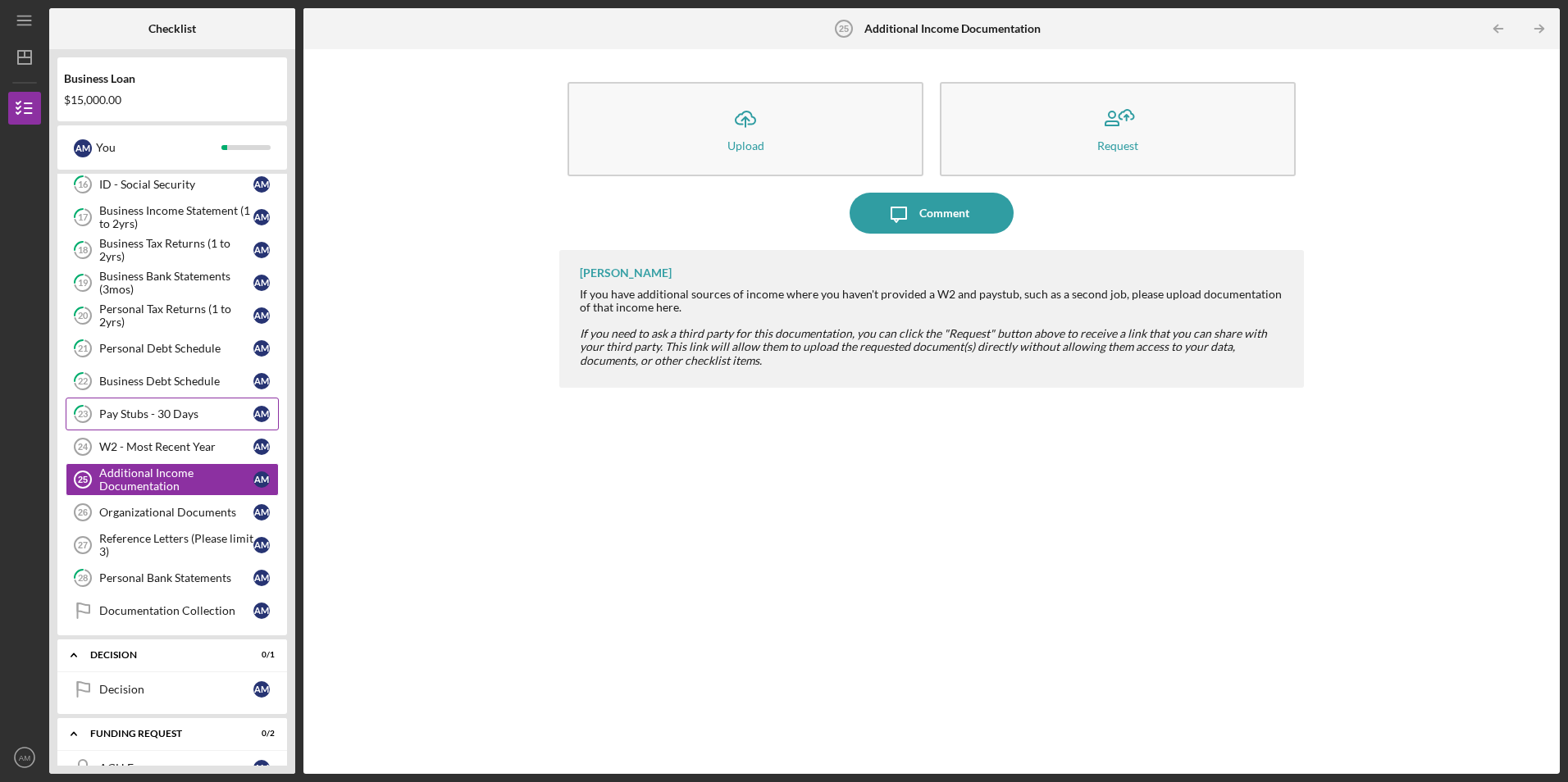
click at [175, 421] on link "23 Pay Stubs - 30 Days A M" at bounding box center [173, 414] width 213 height 33
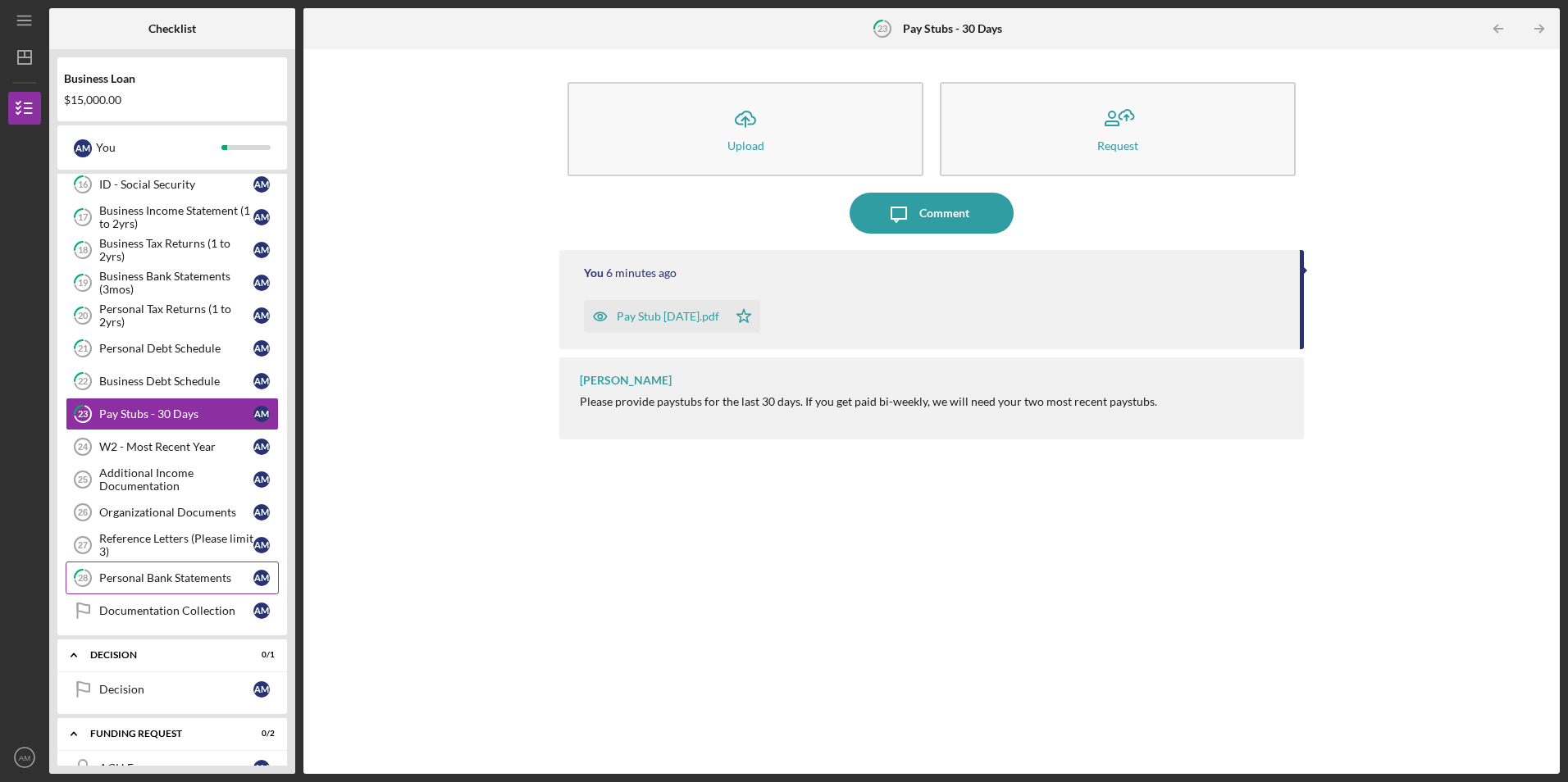
click at [205, 579] on div "Personal Bank Statements" at bounding box center [176, 578] width 154 height 14
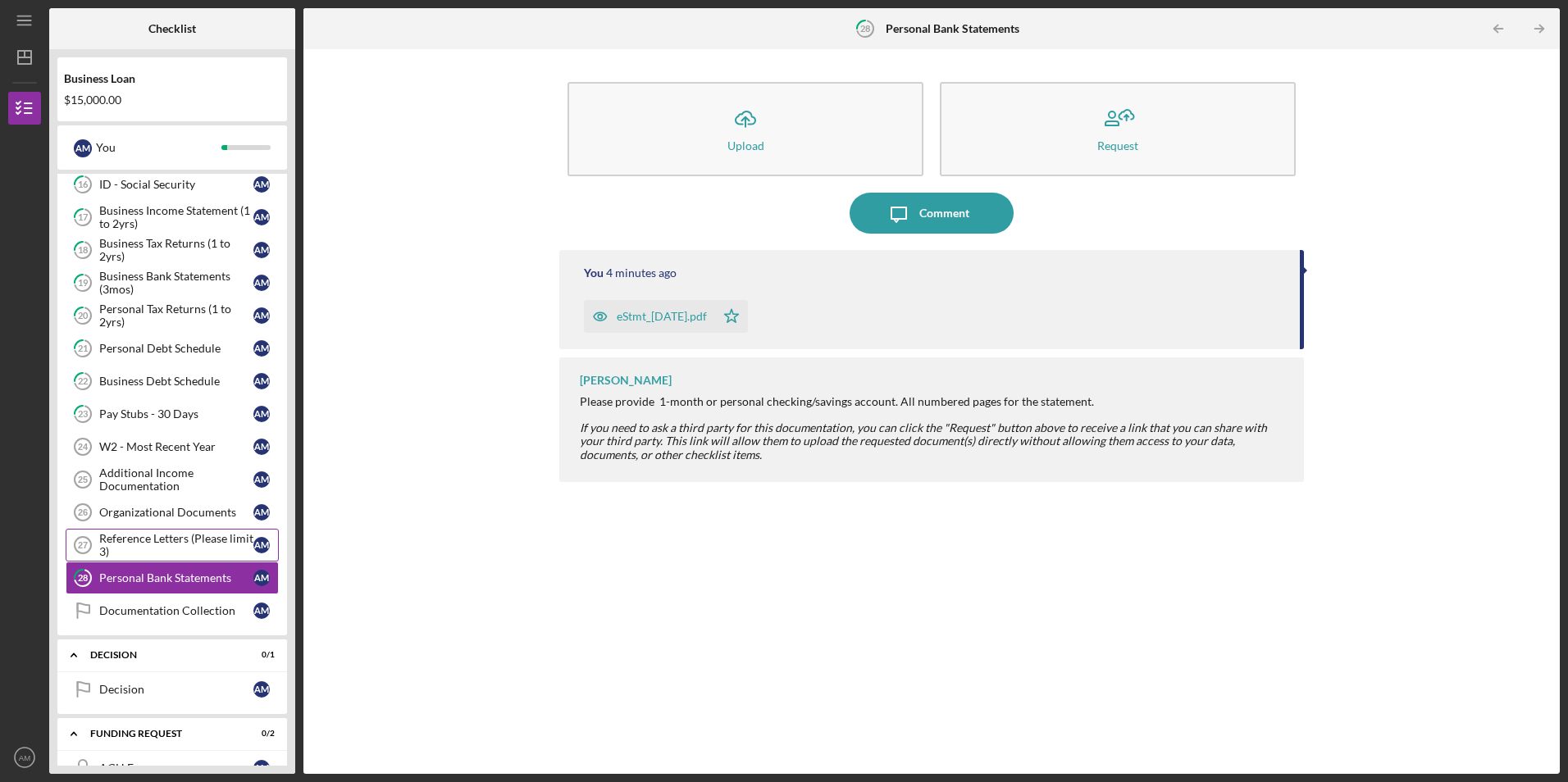
click at [204, 546] on div "Reference Letters (Please limit 3)" at bounding box center [176, 544] width 154 height 26
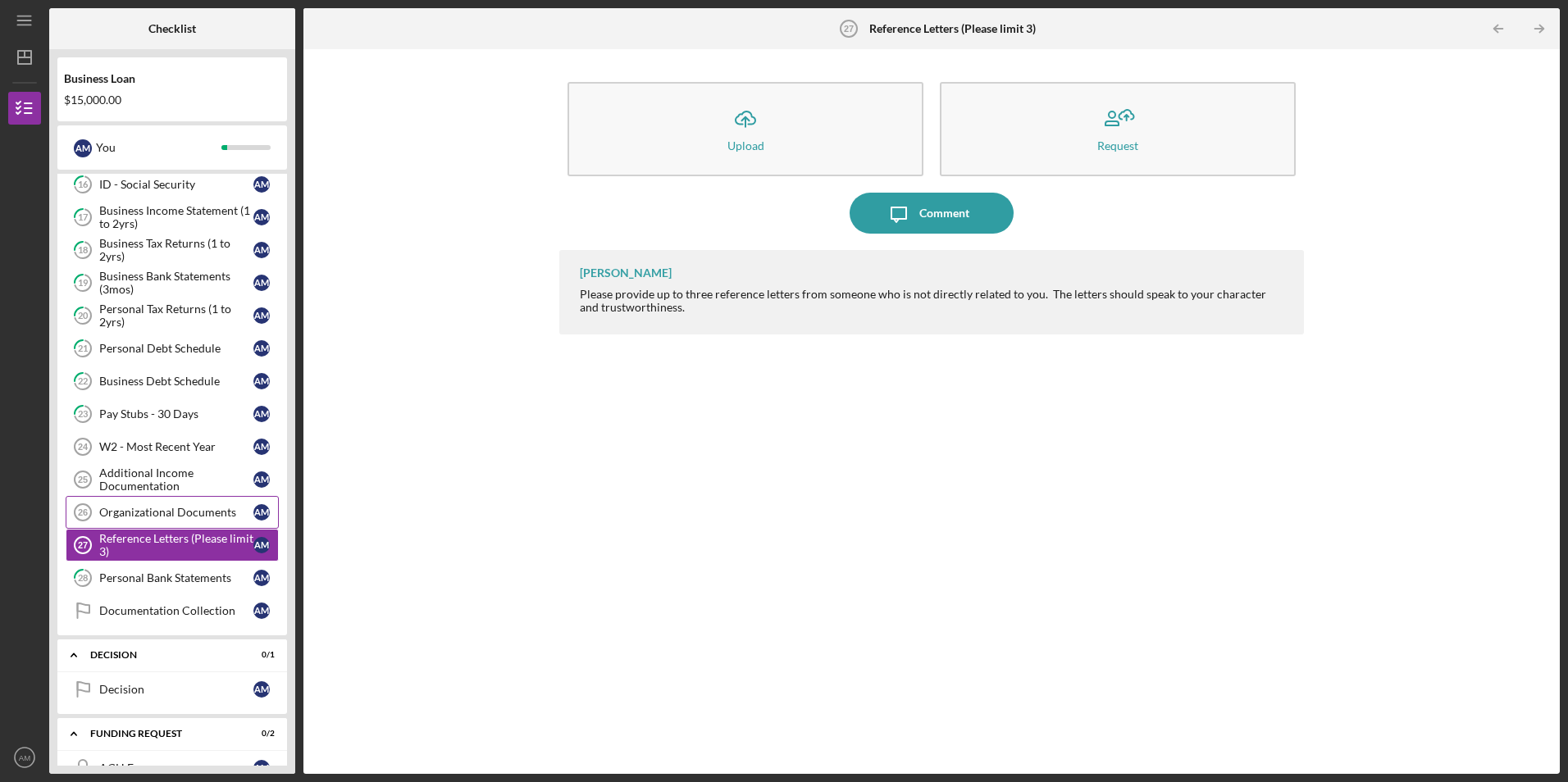
click at [161, 521] on link "Organizational Documents 26 Organizational Documents A M" at bounding box center [173, 512] width 213 height 33
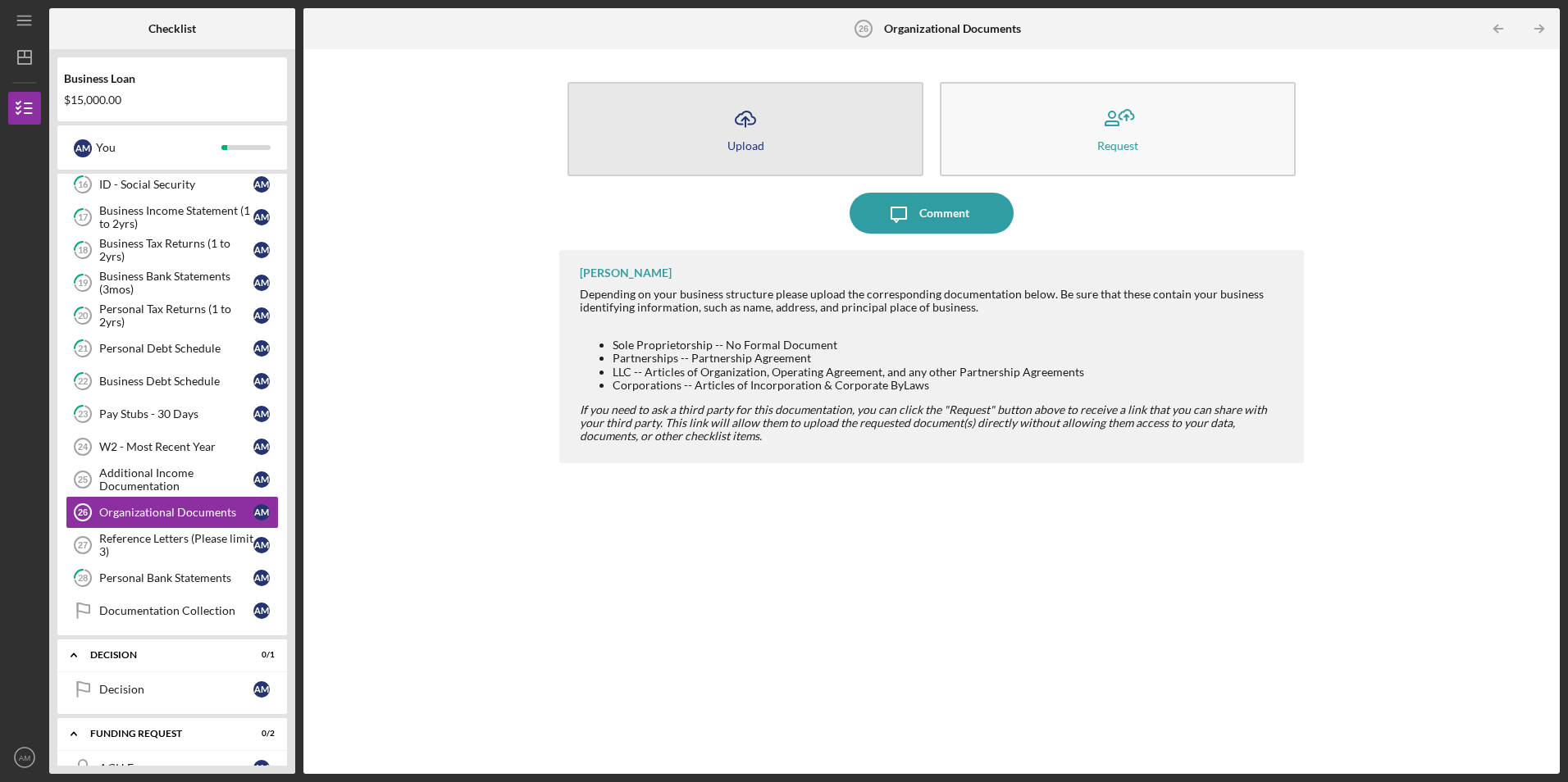
click at [799, 118] on button "Icon/Upload Upload" at bounding box center [745, 129] width 356 height 94
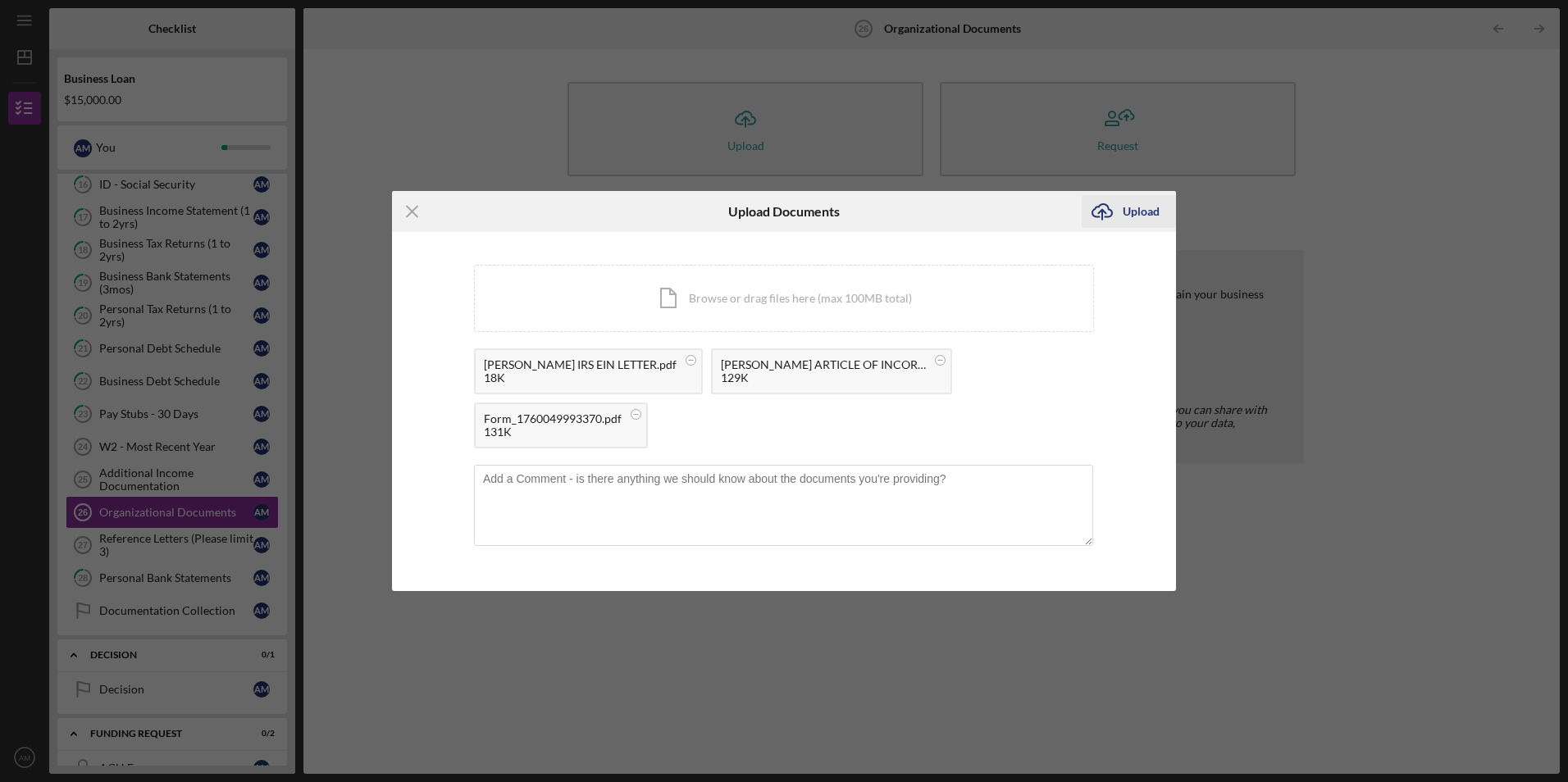
click at [1128, 216] on div "Upload" at bounding box center [1141, 212] width 37 height 33
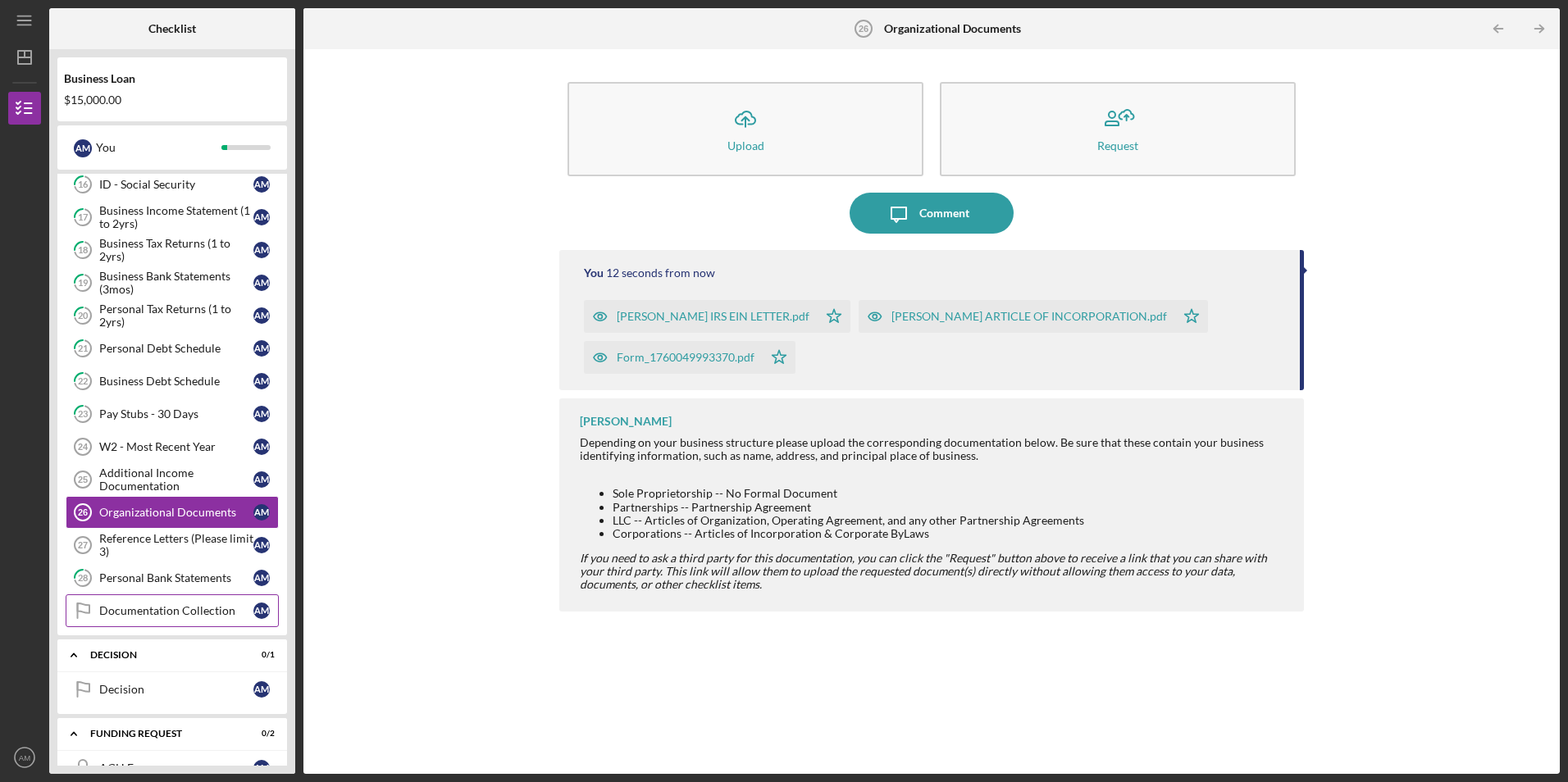
click at [231, 614] on div "Documentation Collection" at bounding box center [176, 611] width 154 height 14
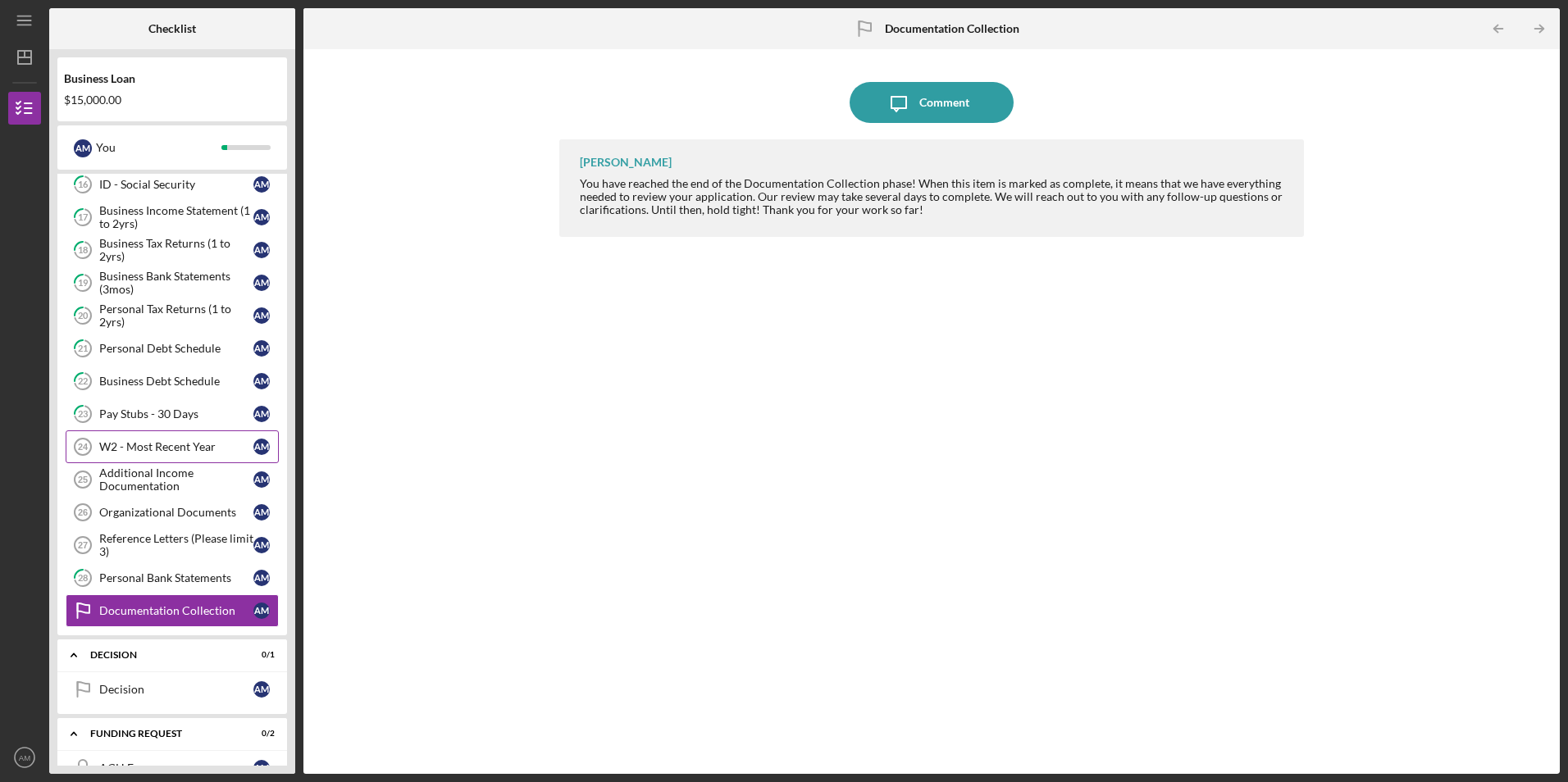
click at [210, 450] on div "W2 - Most Recent Year" at bounding box center [176, 447] width 154 height 14
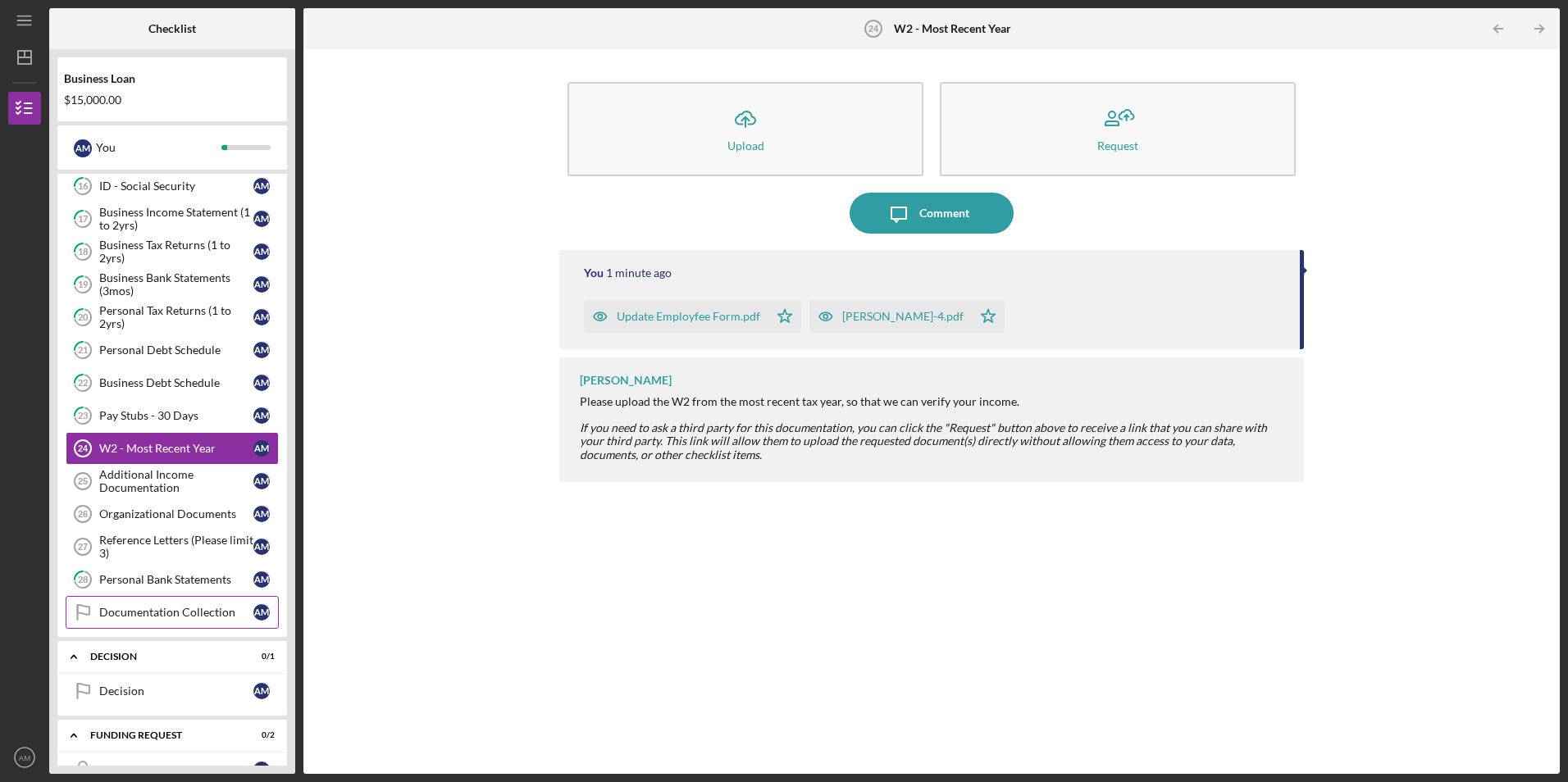
scroll to position [656, 0]
click at [188, 490] on div "Additional Income Documentation" at bounding box center [176, 479] width 154 height 26
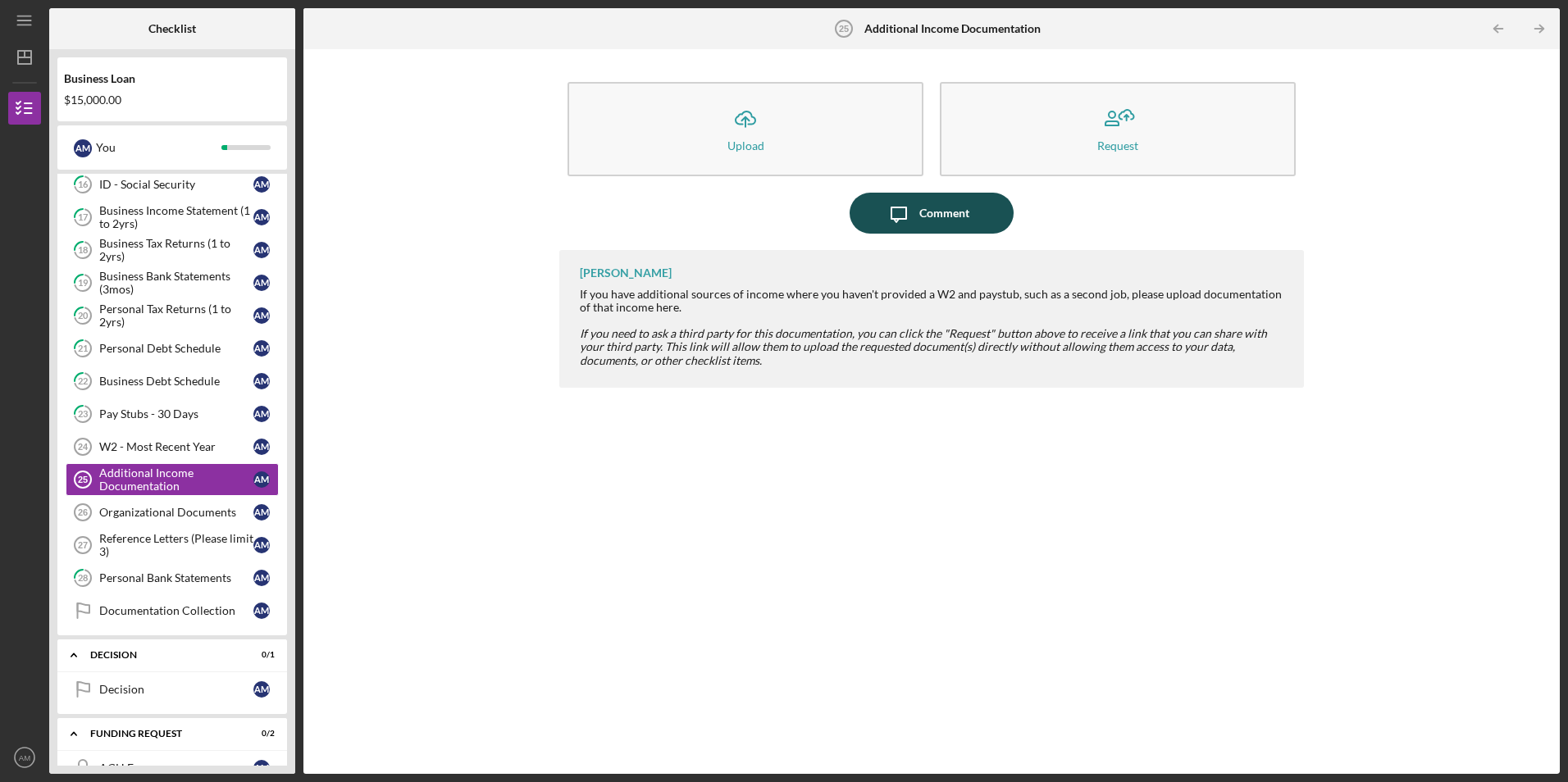
click at [898, 213] on icon "Icon/Message" at bounding box center [898, 213] width 41 height 41
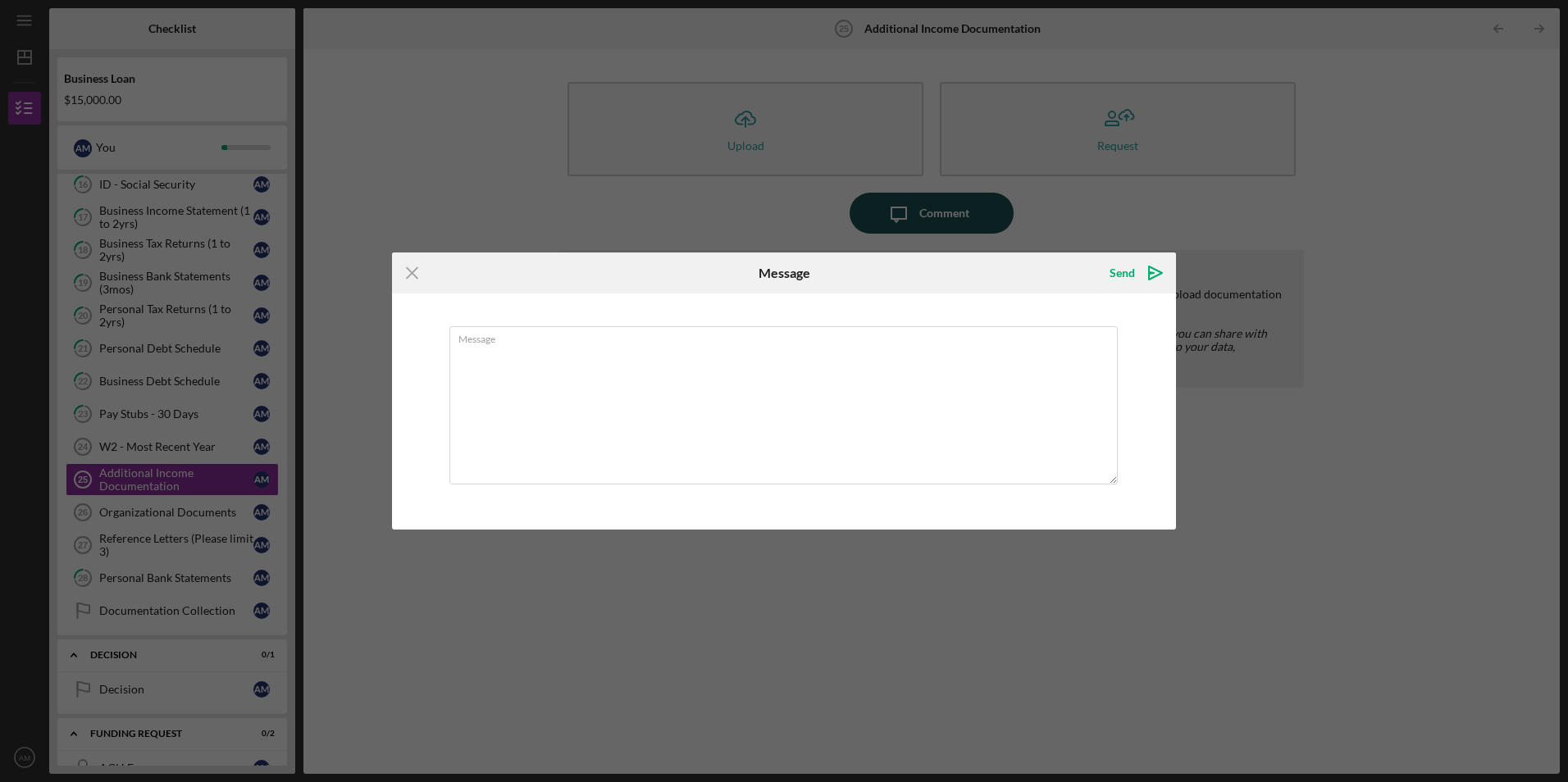
type textarea "n"
type textarea "No additional document"
click at [1121, 268] on div "Send" at bounding box center [1122, 273] width 25 height 33
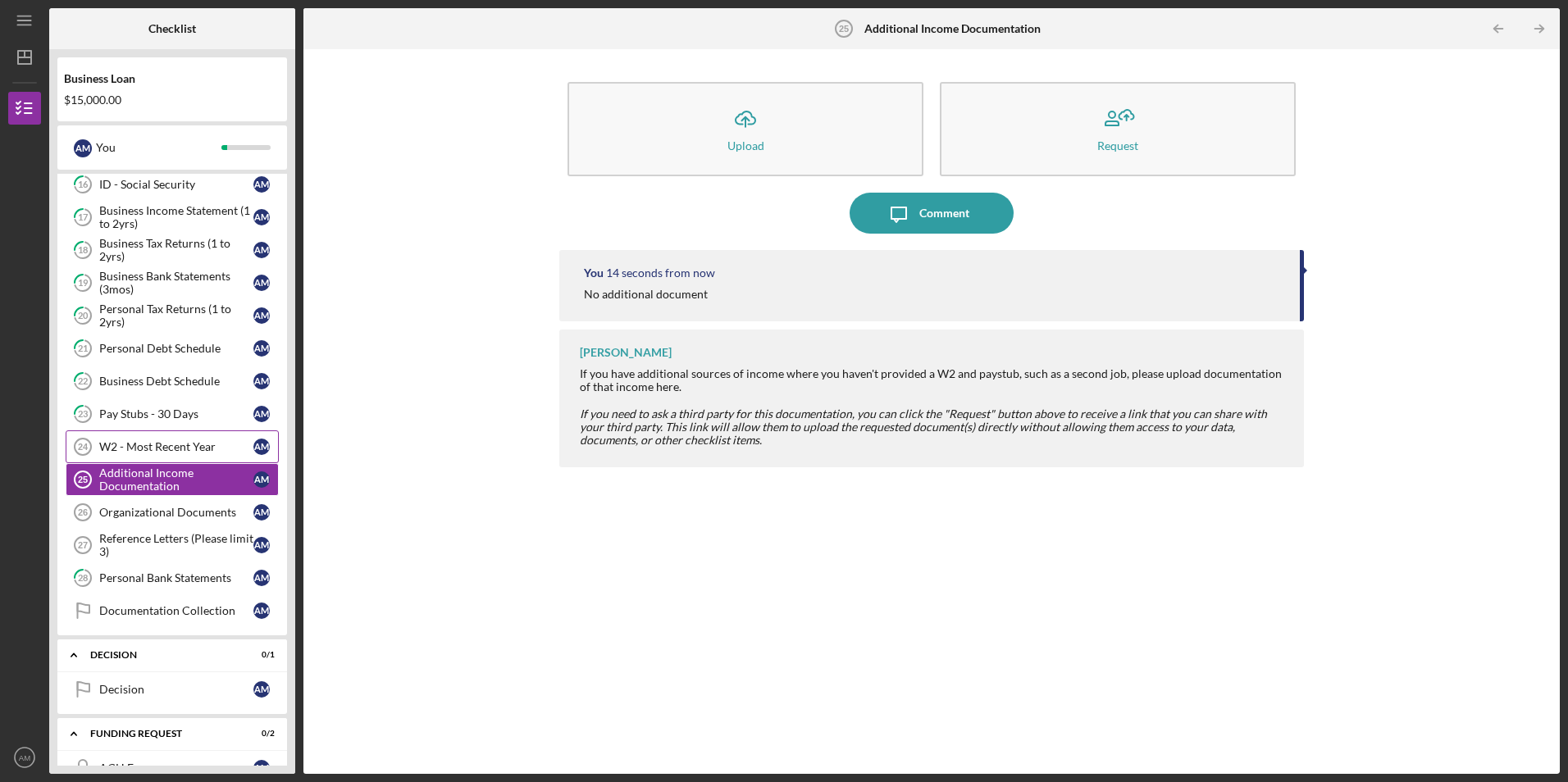
click at [190, 457] on link "W2 - Most Recent Year 24 W2 - Most Recent Year A M" at bounding box center [173, 447] width 213 height 33
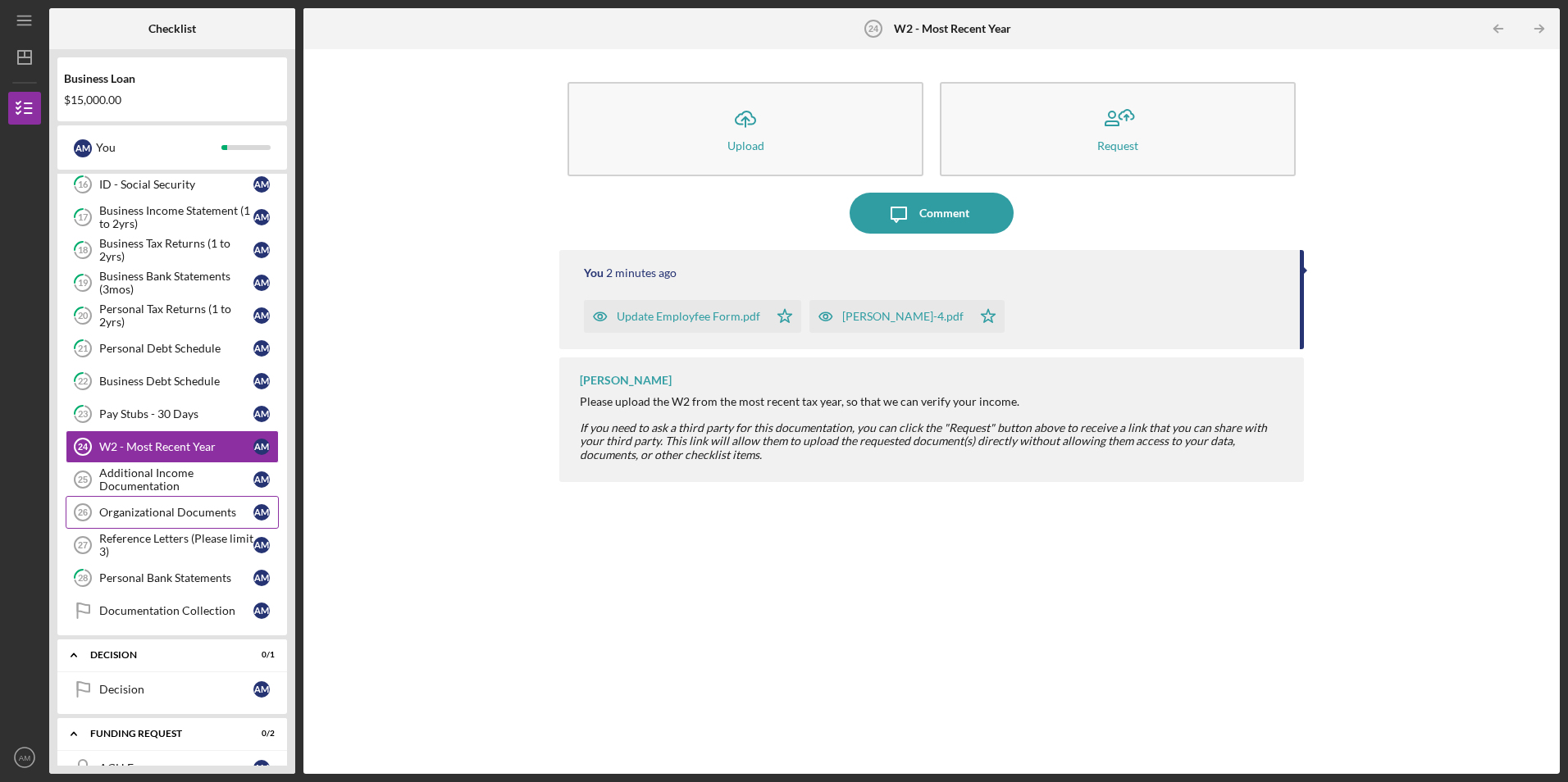
click at [147, 508] on div "Organizational Documents" at bounding box center [176, 512] width 154 height 14
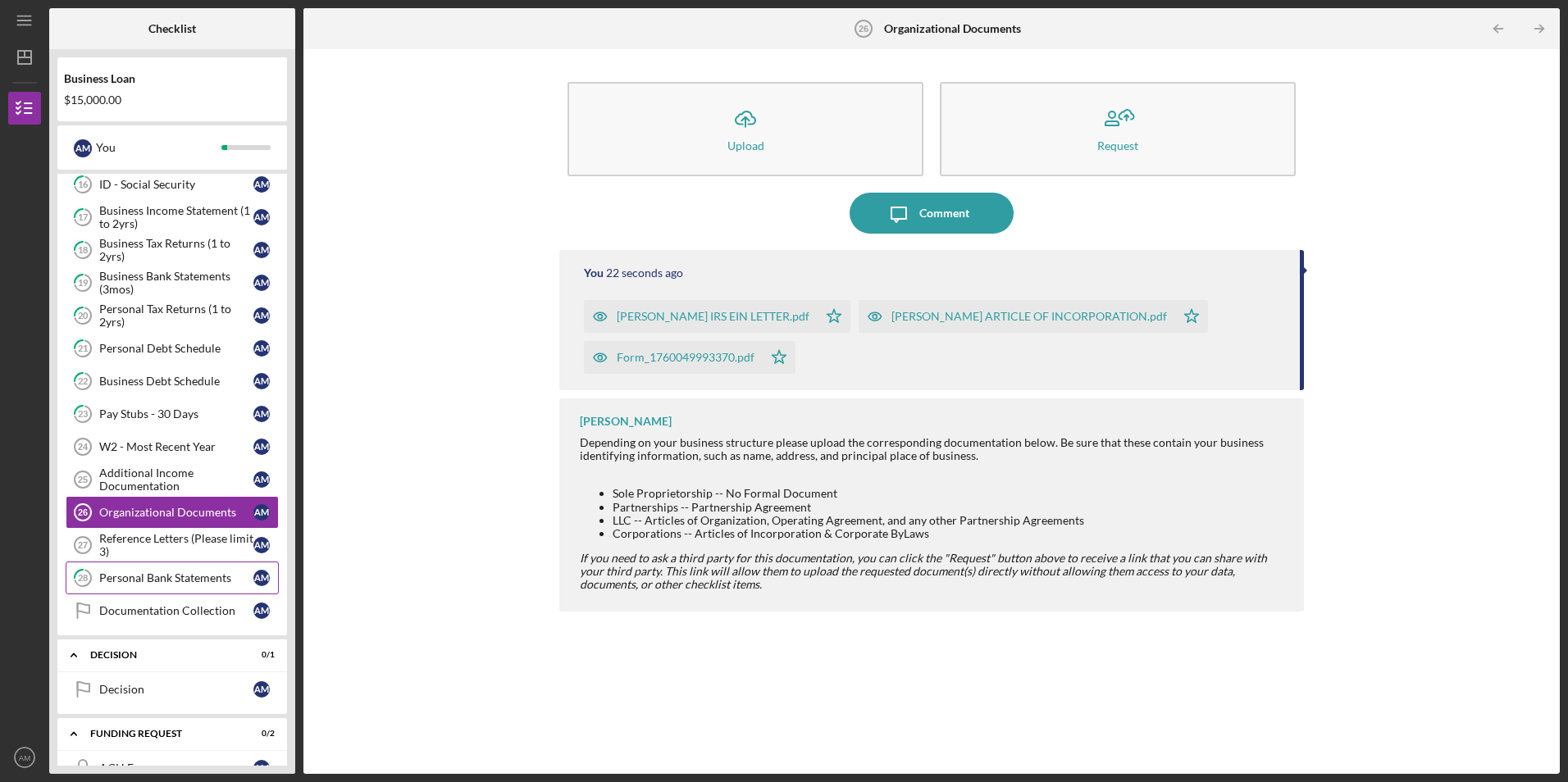
click at [191, 563] on link "28 Personal Bank Statements A M" at bounding box center [173, 578] width 213 height 33
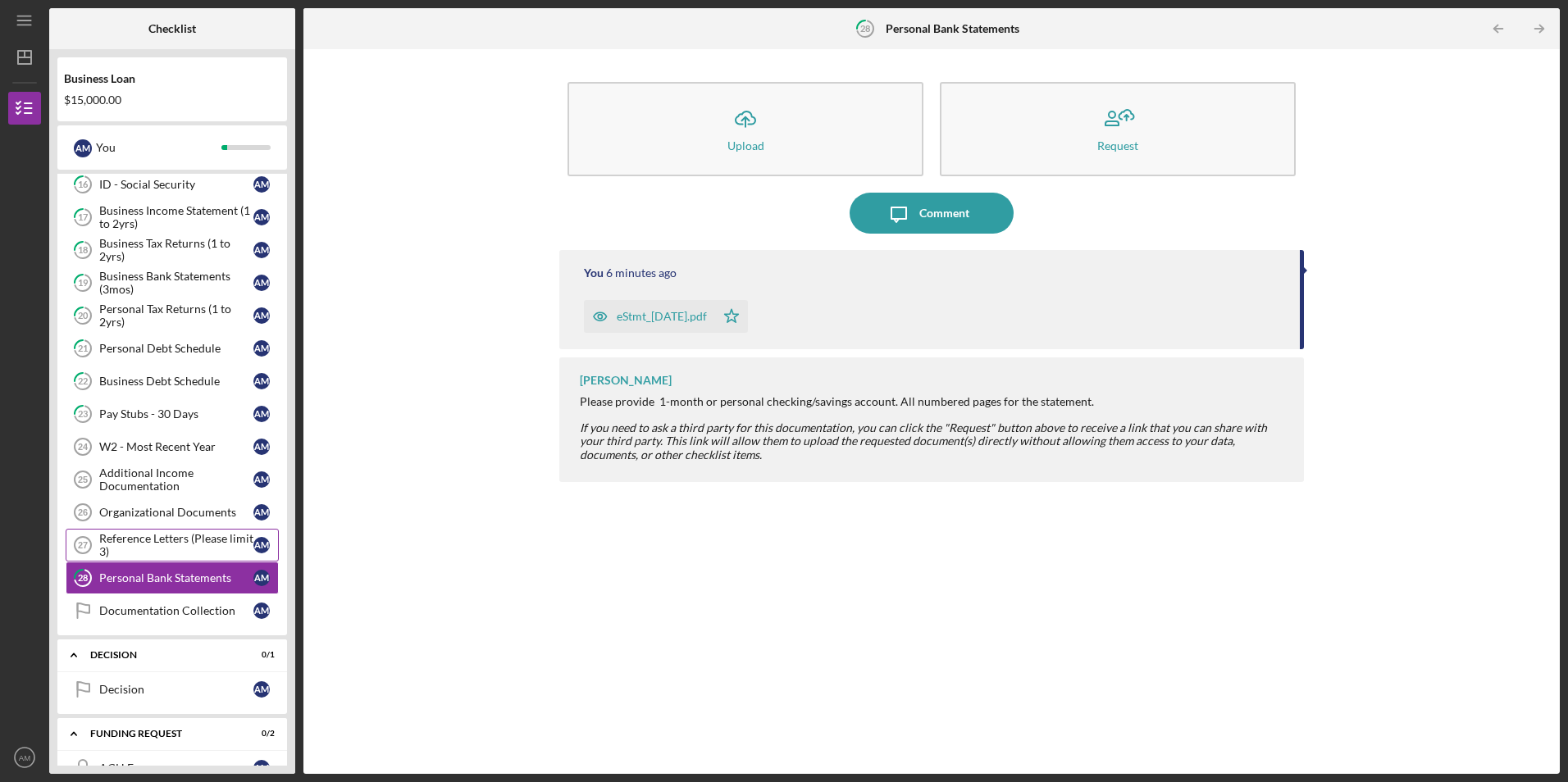
click at [187, 551] on div "Reference Letters (Please limit 3)" at bounding box center [176, 544] width 154 height 26
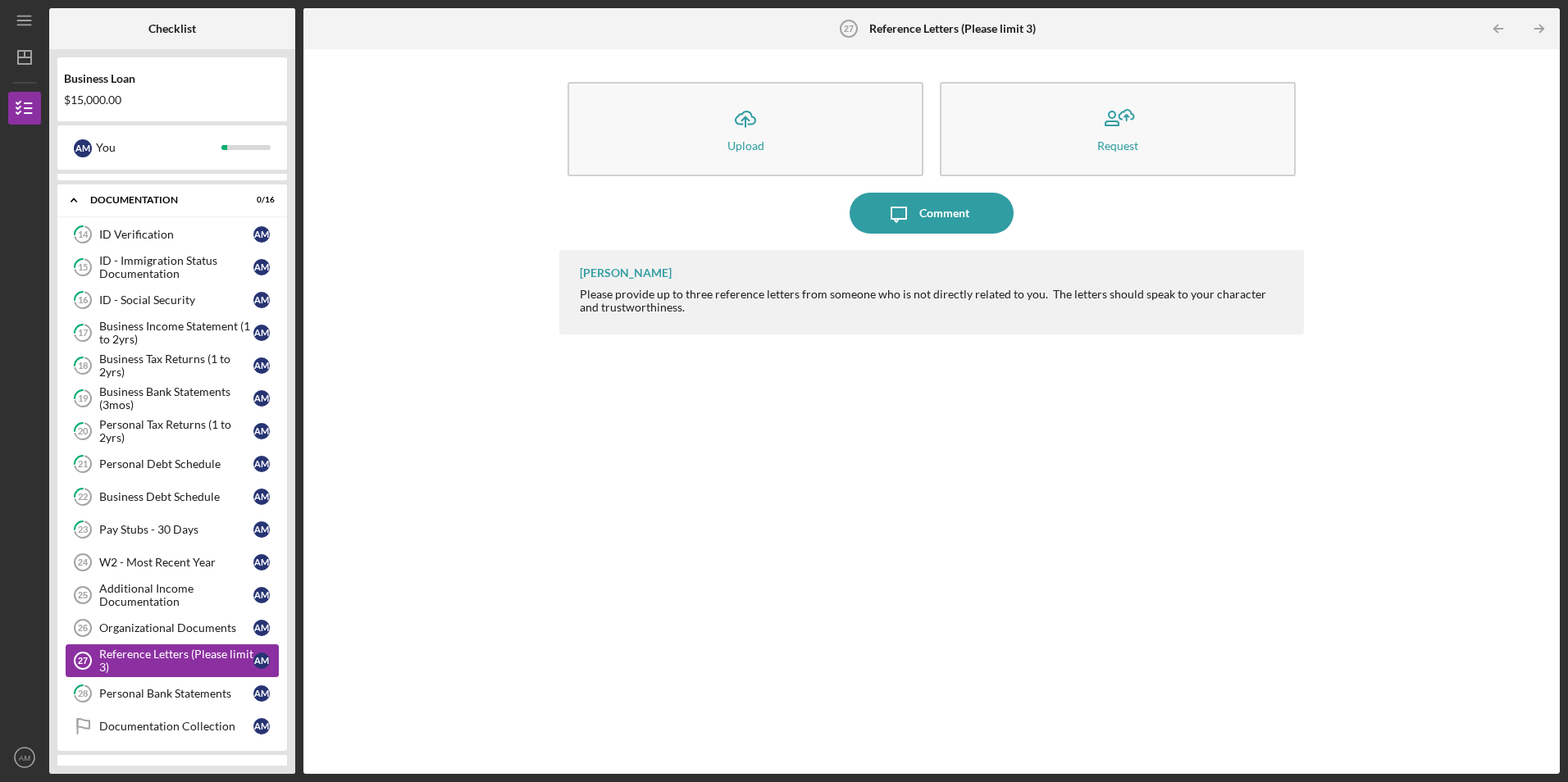
scroll to position [574, 0]
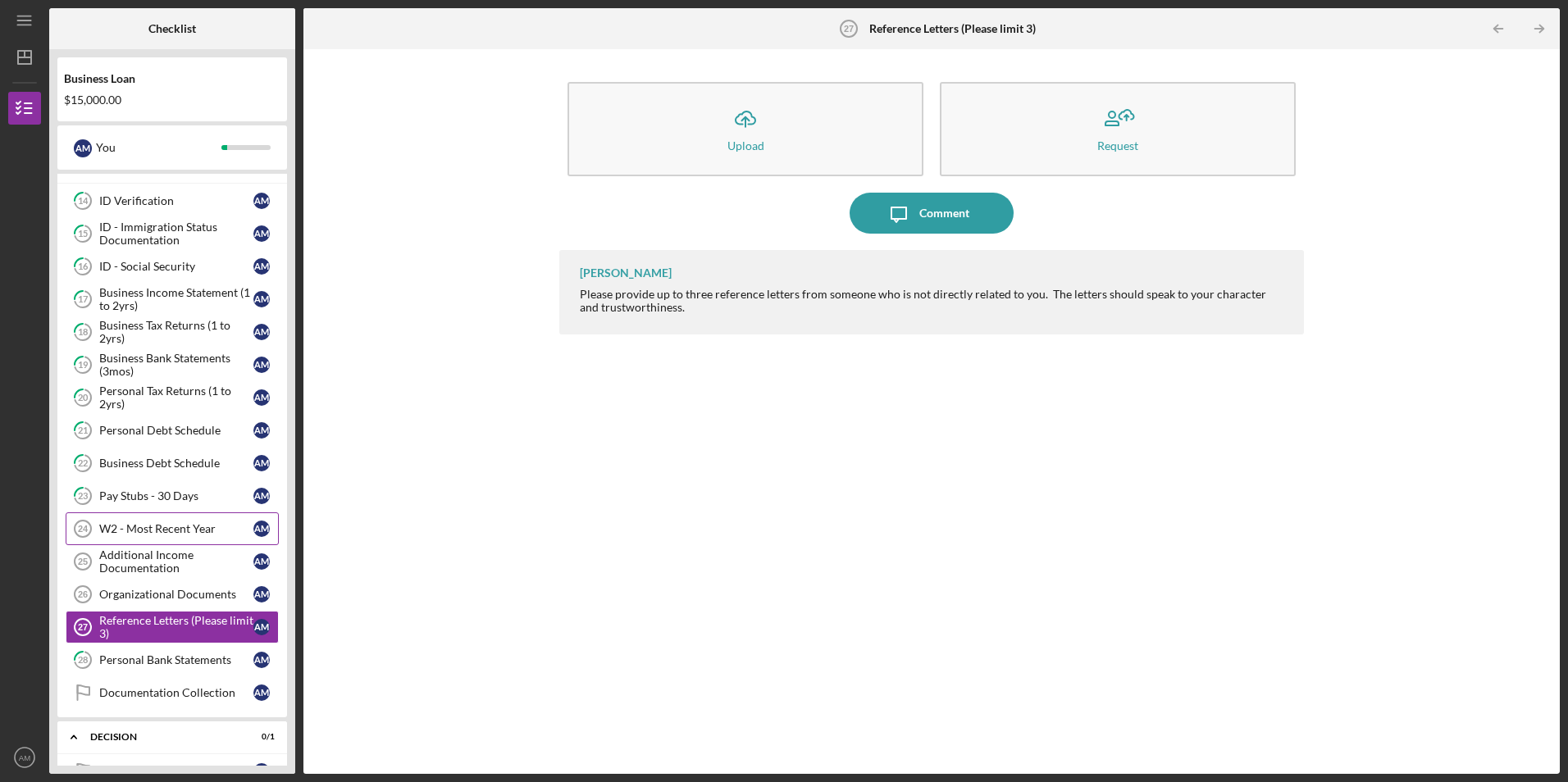
click at [199, 538] on link "W2 - Most Recent Year 24 W2 - Most Recent Year A M" at bounding box center [173, 529] width 213 height 33
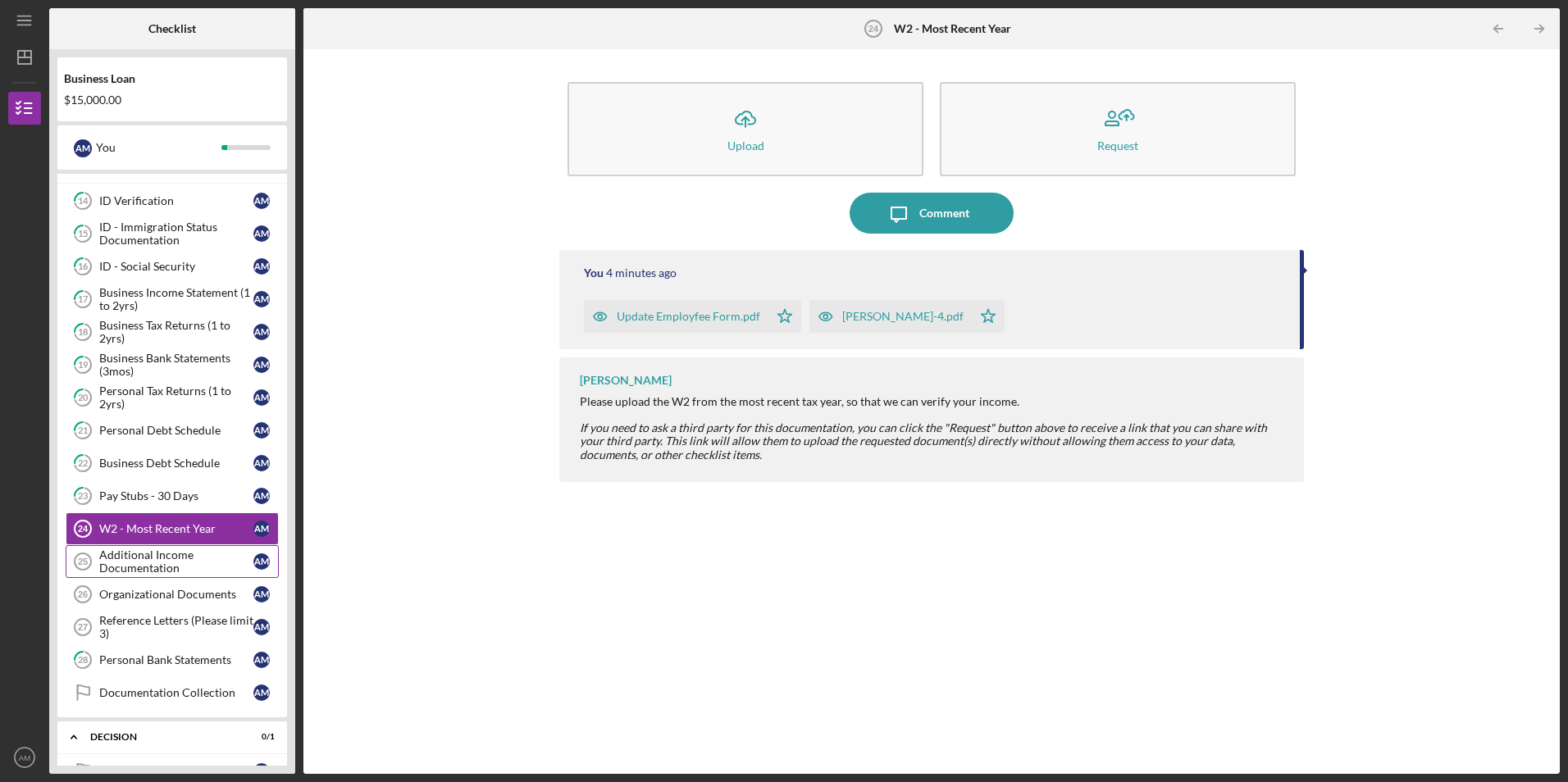
click at [193, 549] on div "Additional Income Documentation" at bounding box center [176, 561] width 154 height 26
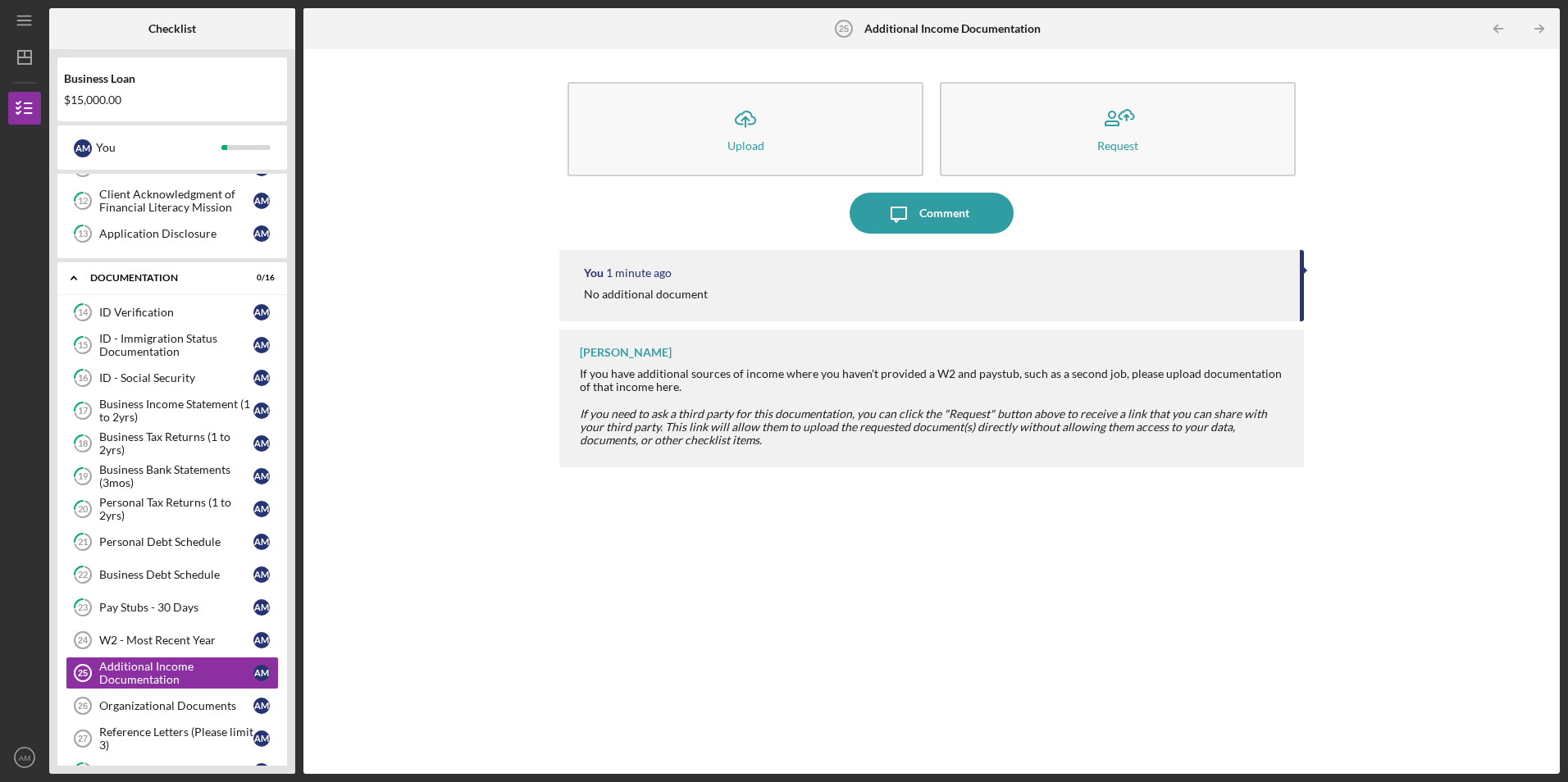
scroll to position [410, 0]
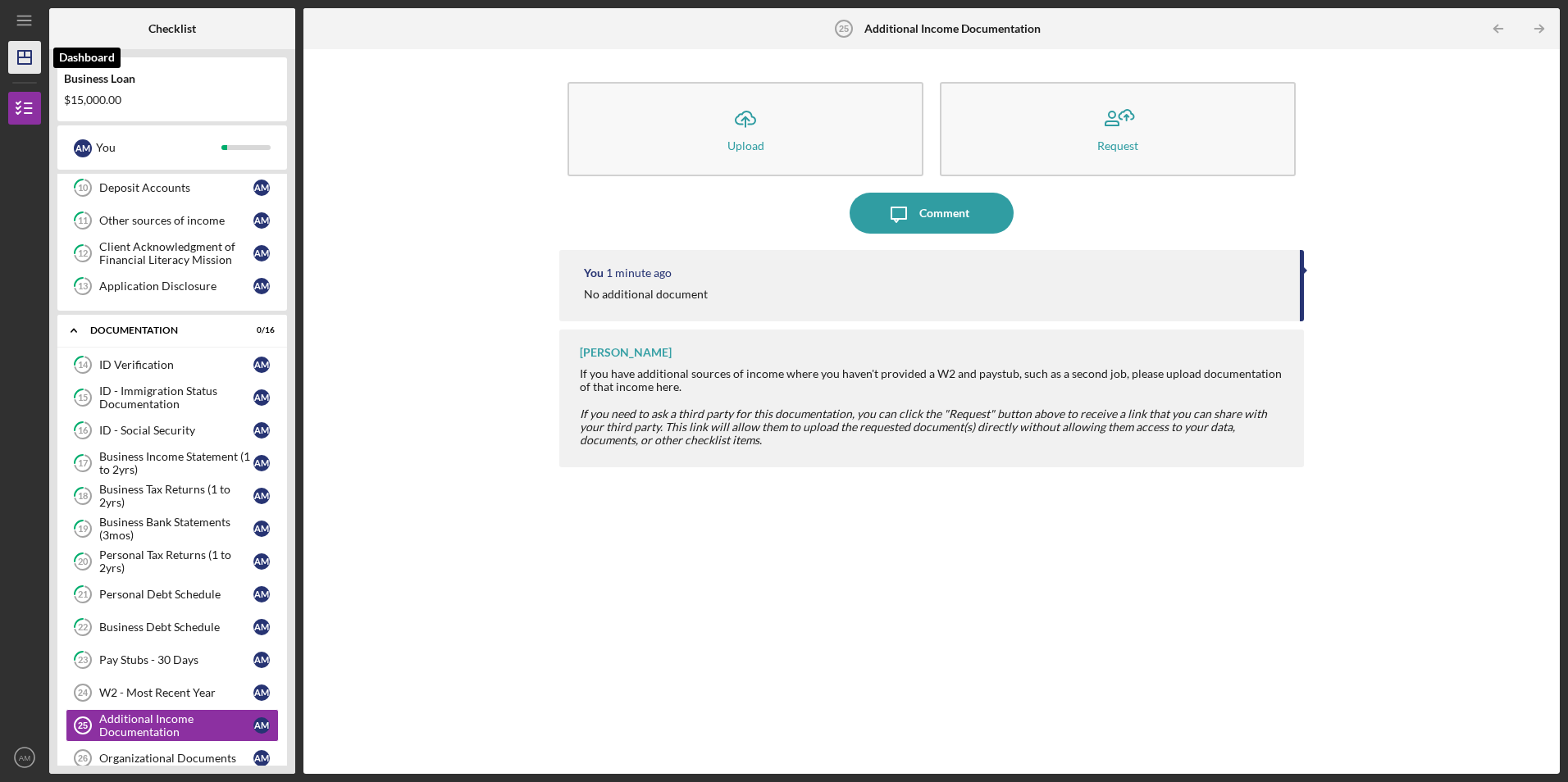
click at [16, 45] on icon "Icon/Dashboard" at bounding box center [24, 57] width 41 height 41
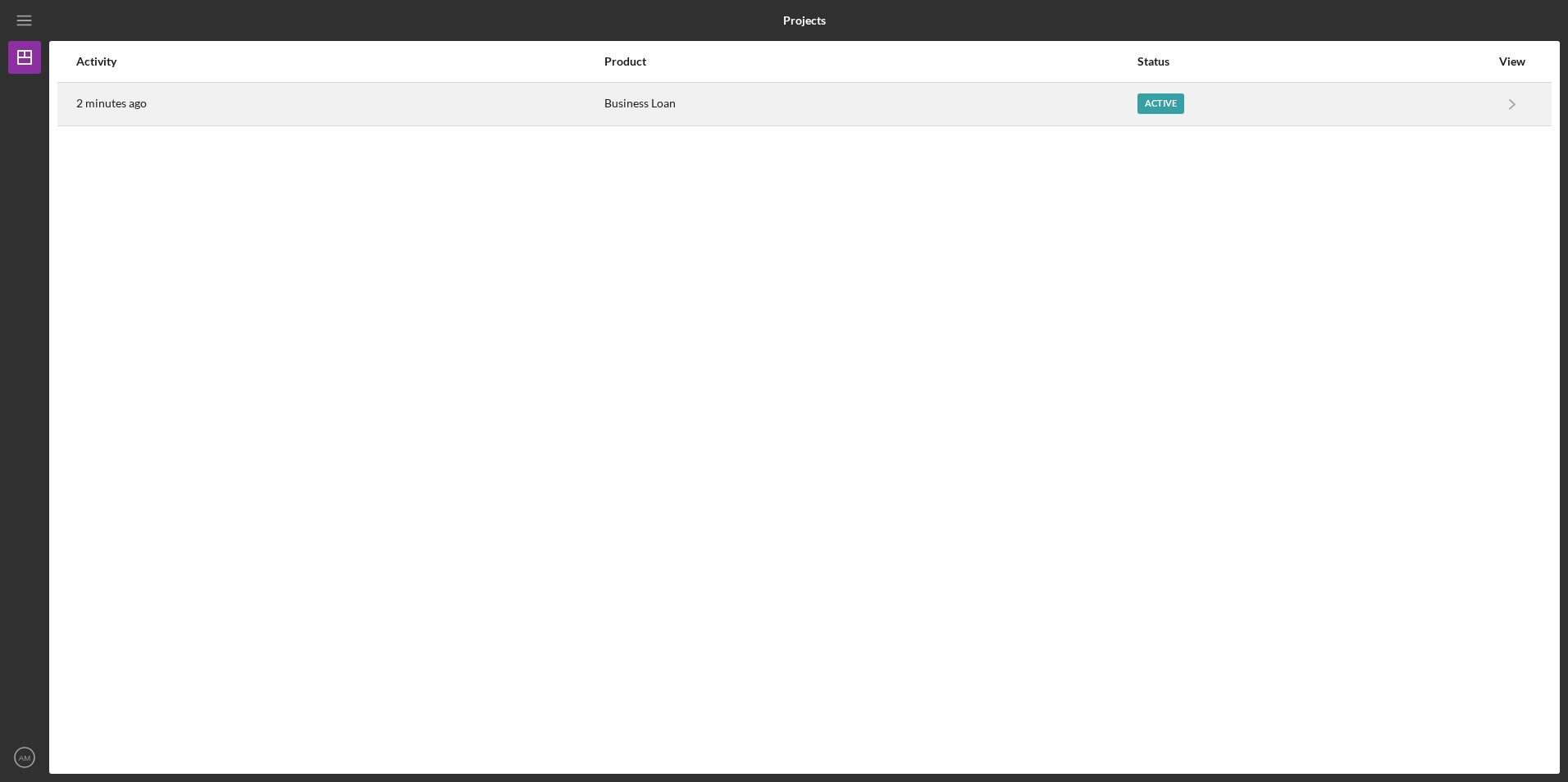
click at [1369, 92] on div "Active" at bounding box center [1313, 104] width 352 height 41
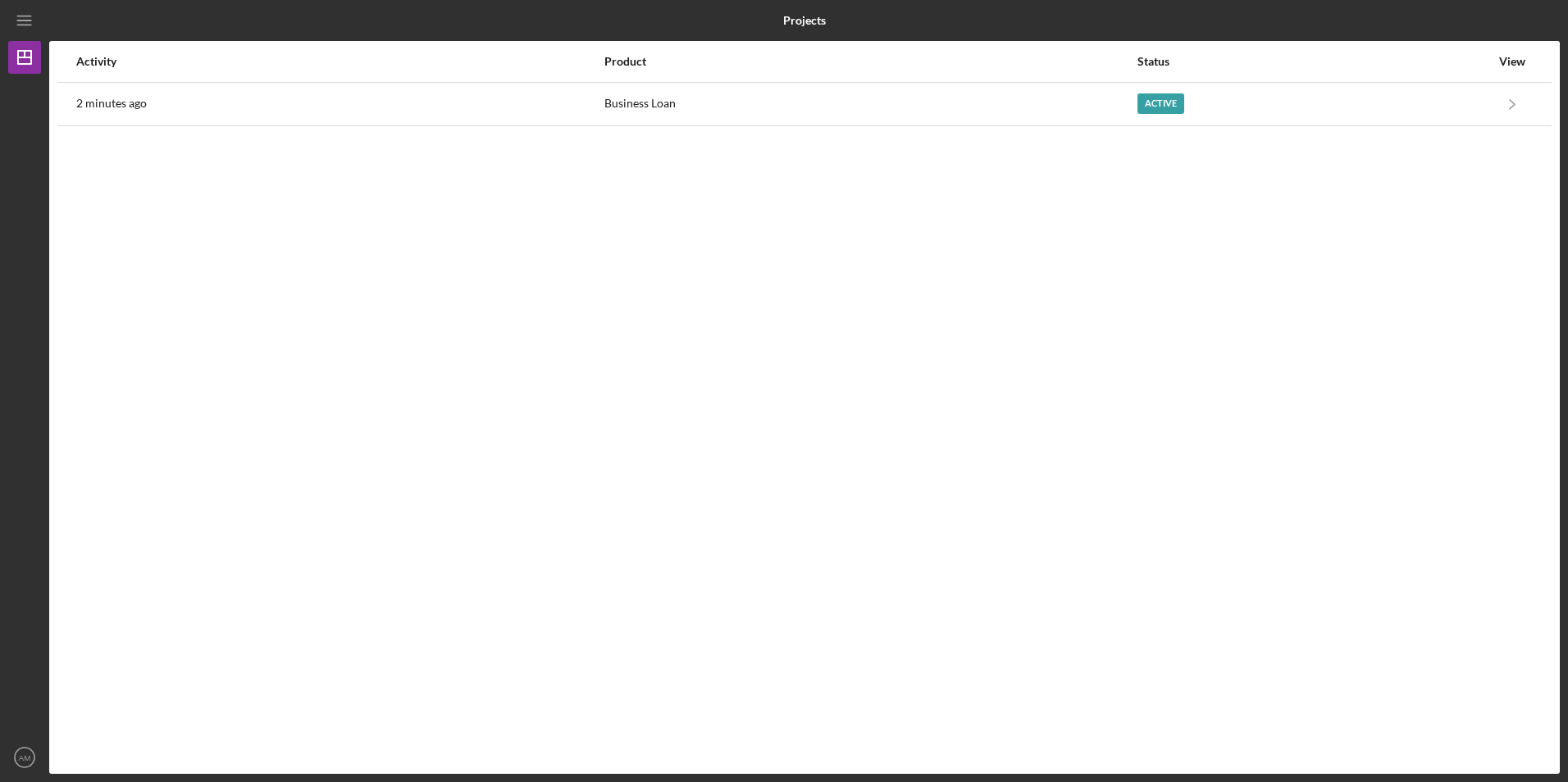
drag, startPoint x: 706, startPoint y: 215, endPoint x: 777, endPoint y: 202, distance: 72.2
click at [707, 214] on div "Activity Product Status View 2 minutes ago Business Loan Active Icon/Navigate B…" at bounding box center [804, 407] width 1511 height 733
